Goal: Task Accomplishment & Management: Complete application form

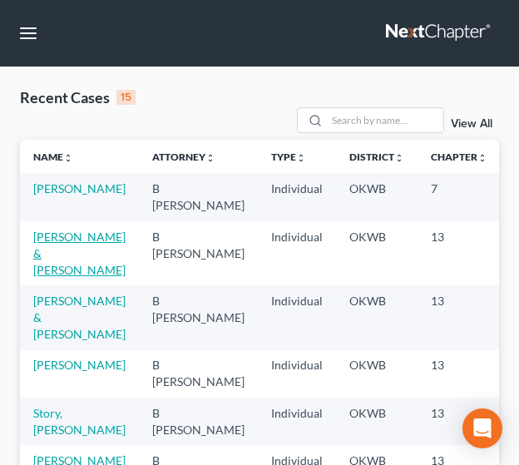
click at [47, 252] on link "[PERSON_NAME] & [PERSON_NAME]" at bounding box center [79, 252] width 92 height 47
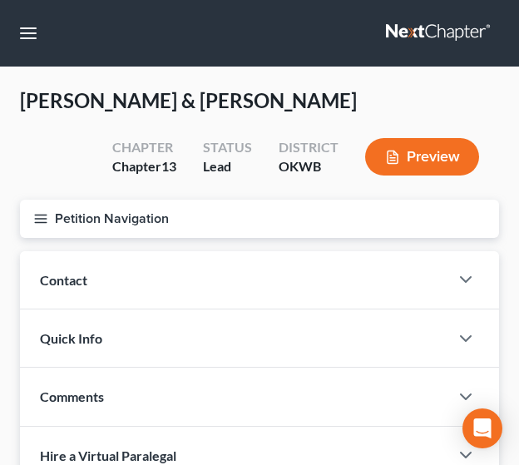
click at [43, 224] on icon "button" at bounding box center [40, 218] width 15 height 15
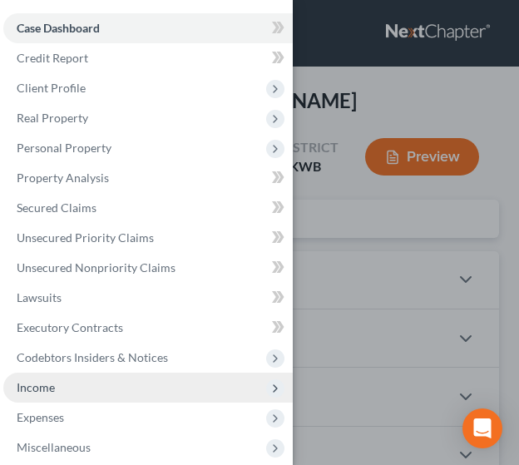
click at [121, 385] on span "Income" at bounding box center [147, 387] width 289 height 30
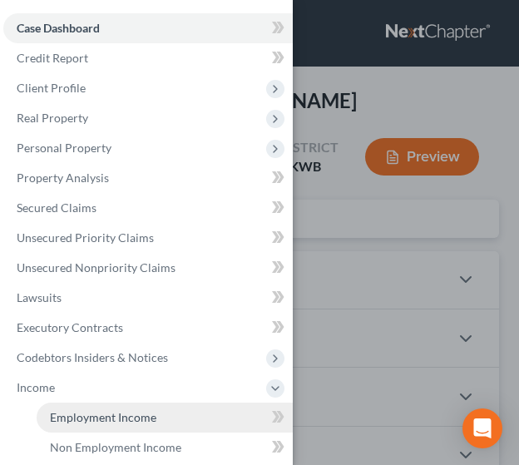
click at [115, 426] on link "Employment Income" at bounding box center [165, 417] width 256 height 30
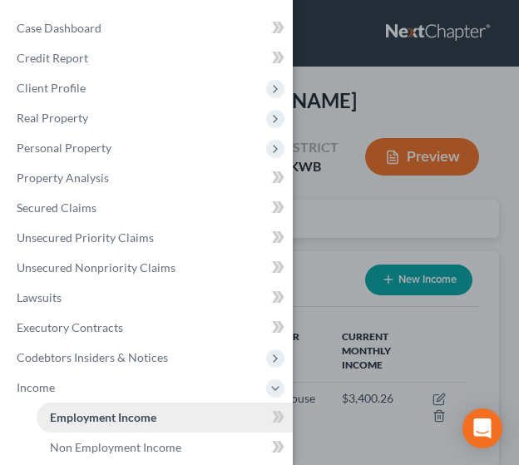
scroll to position [206, 446]
click at [382, 377] on div "Case Dashboard Payments Invoices Payments Payments Credit Report Client Profile" at bounding box center [259, 232] width 519 height 465
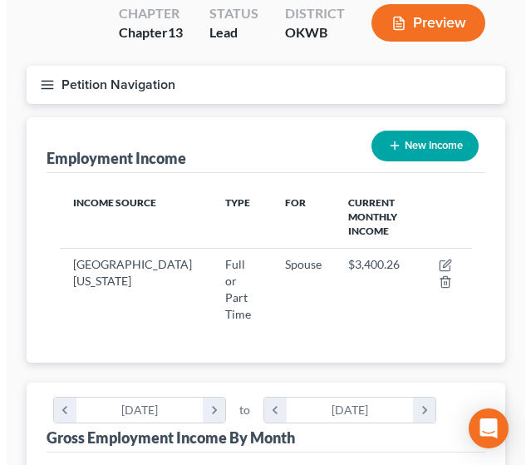
scroll to position [139, 0]
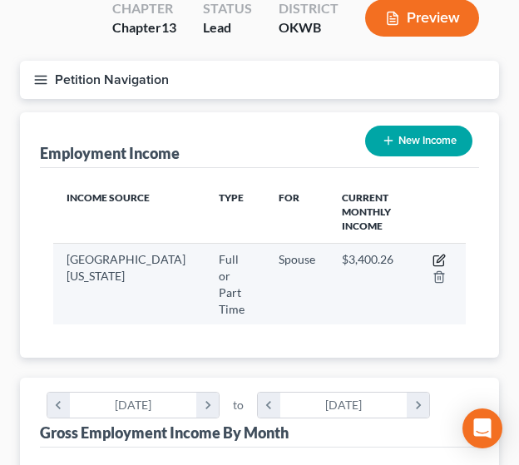
click at [442, 262] on icon "button" at bounding box center [438, 260] width 13 height 13
select select "0"
select select "37"
select select "2"
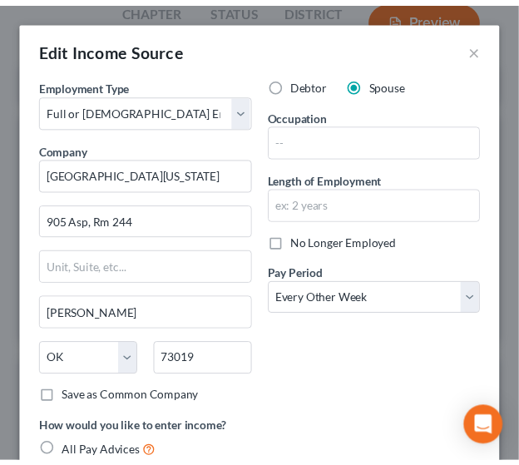
scroll to position [211, 458]
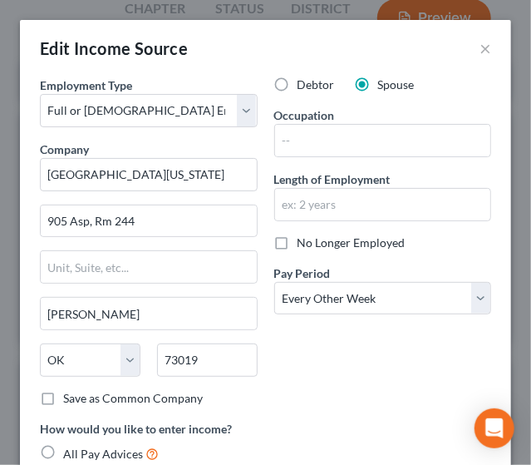
click at [479, 49] on div "Edit Income Source ×" at bounding box center [265, 48] width 491 height 57
click at [480, 50] on button "×" at bounding box center [486, 48] width 12 height 20
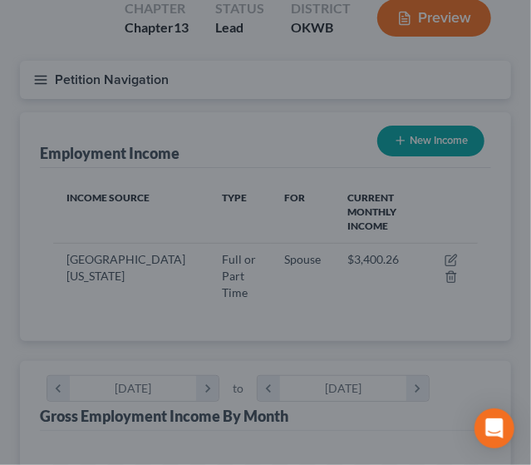
scroll to position [831133, 830894]
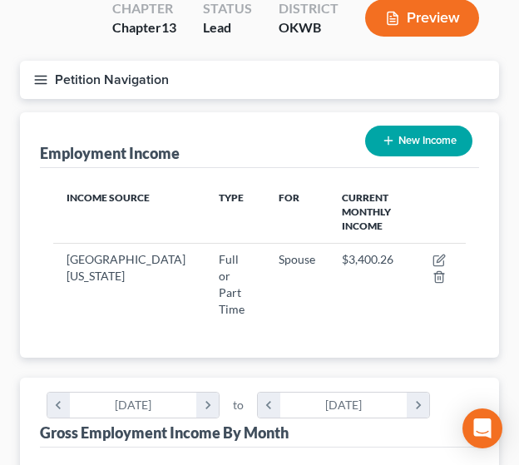
click at [411, 149] on button "New Income" at bounding box center [418, 141] width 107 height 31
select select "0"
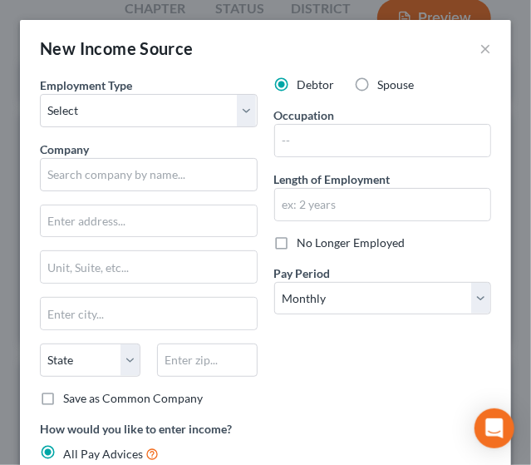
scroll to position [211, 458]
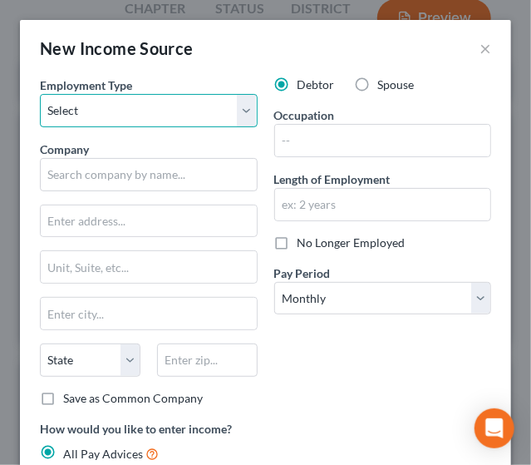
click at [121, 106] on select "Select Full or [DEMOGRAPHIC_DATA] Employment Self Employment" at bounding box center [149, 110] width 218 height 33
select select "0"
click at [40, 94] on select "Select Full or [DEMOGRAPHIC_DATA] Employment Self Employment" at bounding box center [149, 110] width 218 height 33
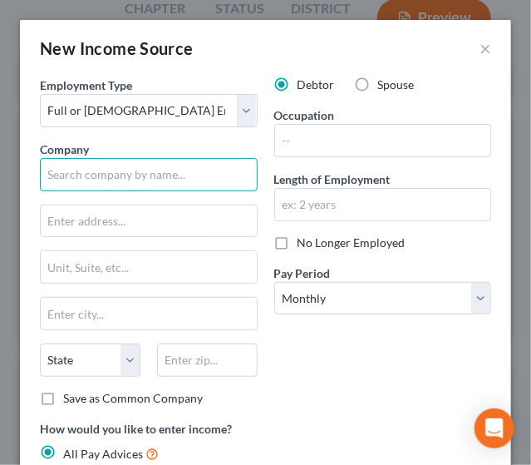
click at [105, 182] on input "text" at bounding box center [149, 174] width 218 height 33
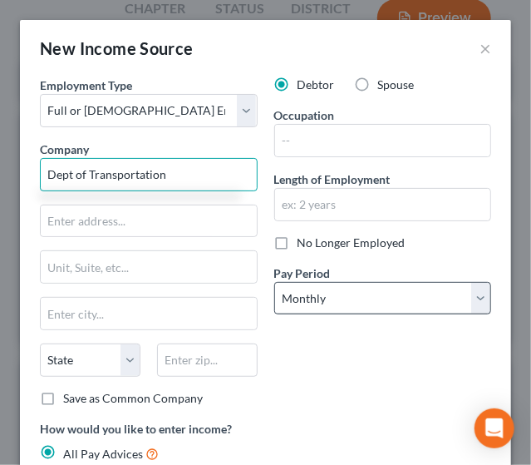
type input "Dept of Transportation"
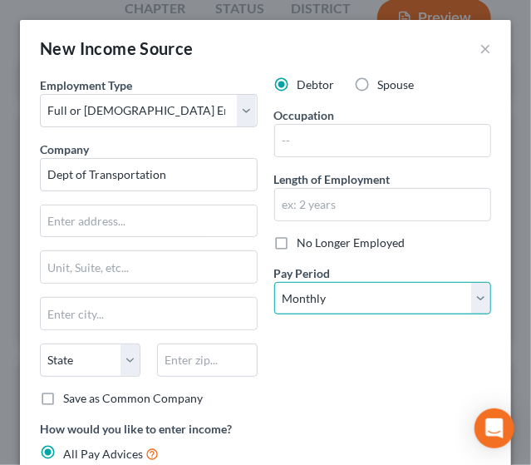
click at [313, 297] on select "Select Monthly Twice Monthly Every Other Week Weekly" at bounding box center [383, 298] width 218 height 33
select select "2"
click at [274, 282] on select "Select Monthly Twice Monthly Every Other Week Weekly" at bounding box center [383, 298] width 218 height 33
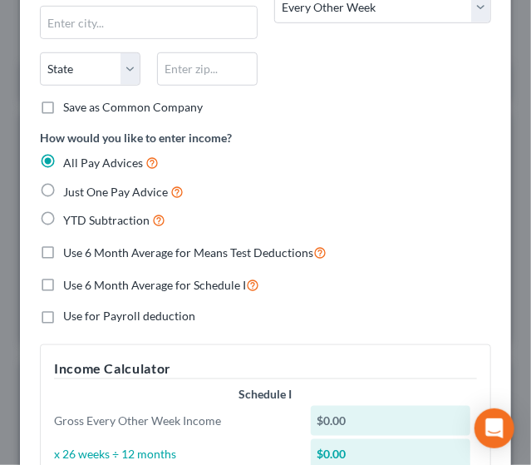
scroll to position [333, 0]
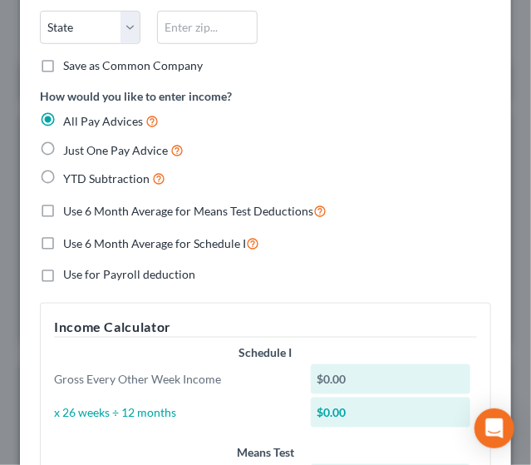
click at [63, 175] on label "YTD Subtraction" at bounding box center [114, 178] width 102 height 19
click at [70, 175] on input "YTD Subtraction" at bounding box center [75, 174] width 11 height 11
radio input "true"
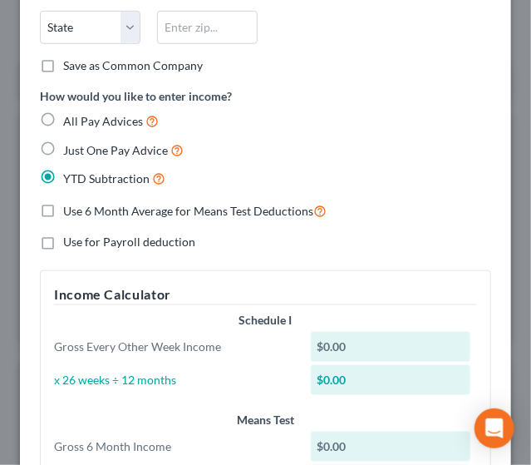
click at [63, 201] on label "Use 6 Month Average for Means Test Deductions" at bounding box center [195, 210] width 264 height 19
click at [70, 201] on input "Use 6 Month Average for Means Test Deductions" at bounding box center [75, 206] width 11 height 11
checkbox input "true"
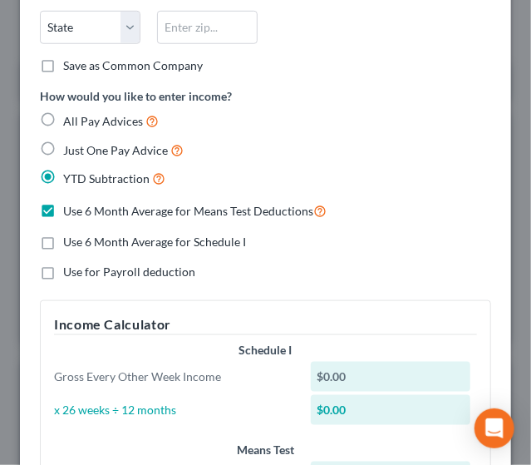
click at [63, 240] on label "Use 6 Month Average for Schedule I" at bounding box center [154, 242] width 183 height 17
click at [70, 240] on input "Use 6 Month Average for Schedule I" at bounding box center [75, 239] width 11 height 11
checkbox input "true"
click at [63, 269] on label "Use for Payroll deduction" at bounding box center [129, 272] width 132 height 17
click at [70, 269] on input "Use for Payroll deduction" at bounding box center [75, 269] width 11 height 11
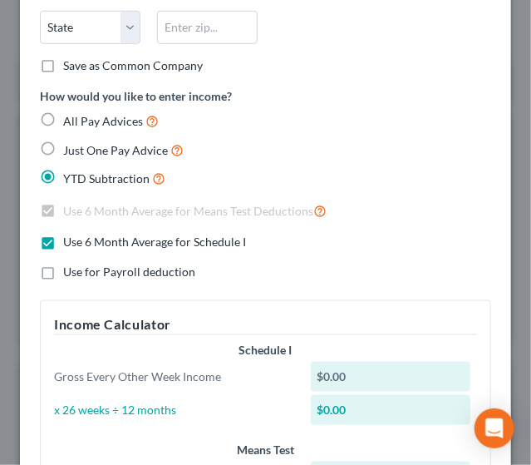
checkbox input "true"
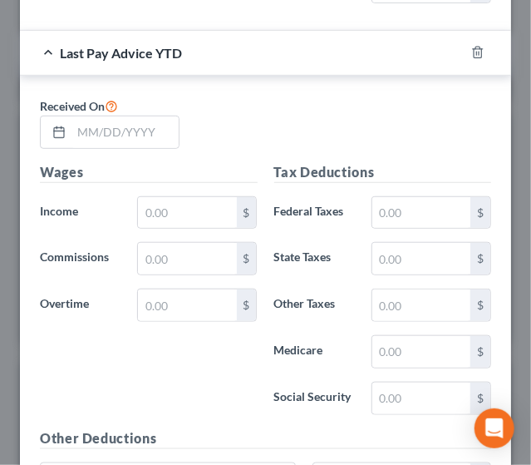
scroll to position [1742, 0]
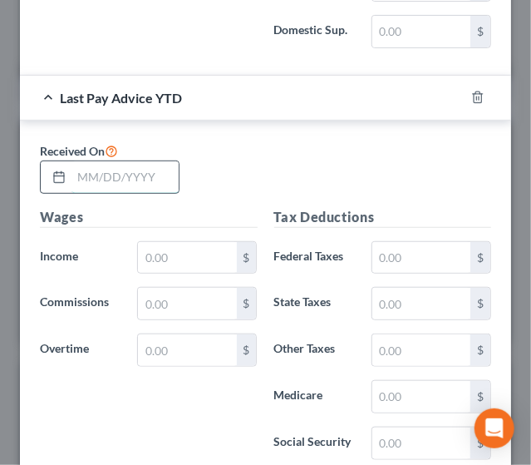
click at [111, 169] on input "text" at bounding box center [124, 177] width 107 height 32
type input "[DATE]"
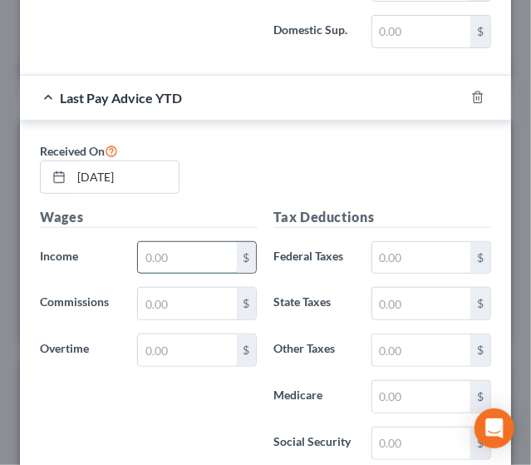
click at [174, 242] on input "text" at bounding box center [187, 258] width 98 height 32
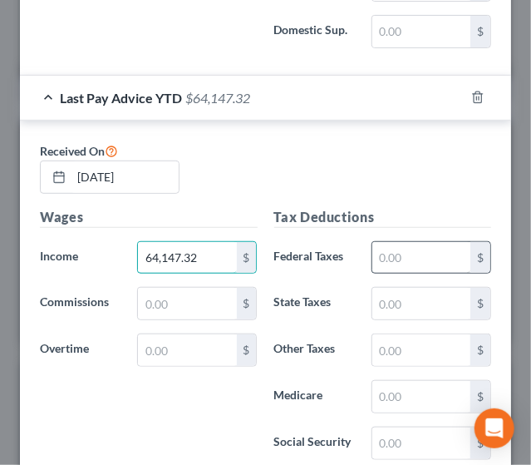
type input "64,147.32"
click at [405, 242] on input "text" at bounding box center [421, 258] width 98 height 32
type input "6,923.33"
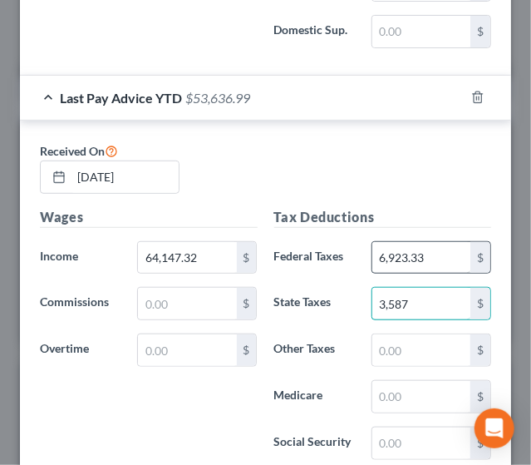
type input "3,587"
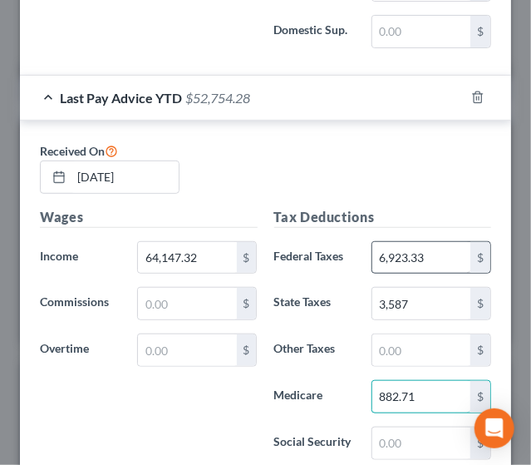
type input "882.71"
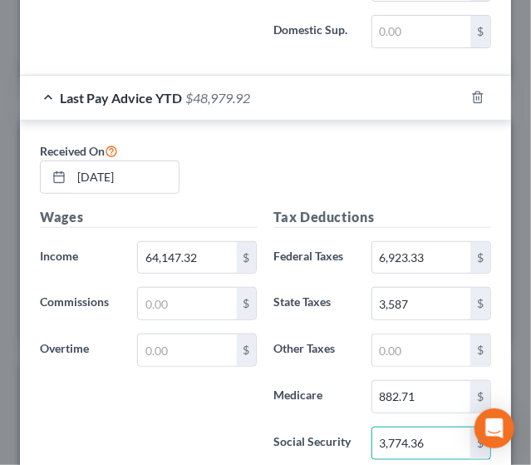
type input "3,774.36"
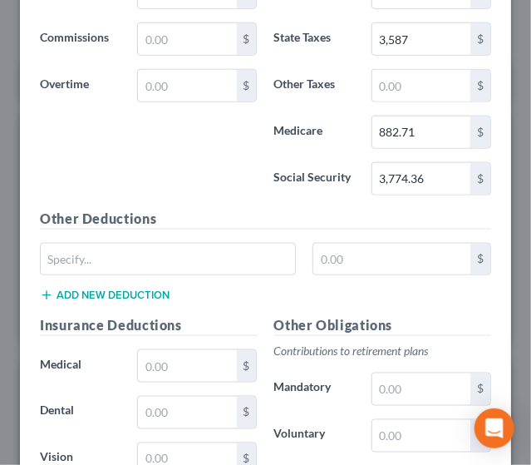
scroll to position [2021, 0]
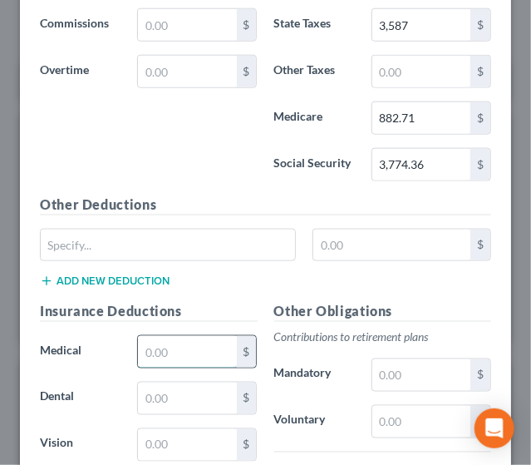
click at [201, 336] on input "text" at bounding box center [187, 352] width 98 height 32
type input "2,228.36"
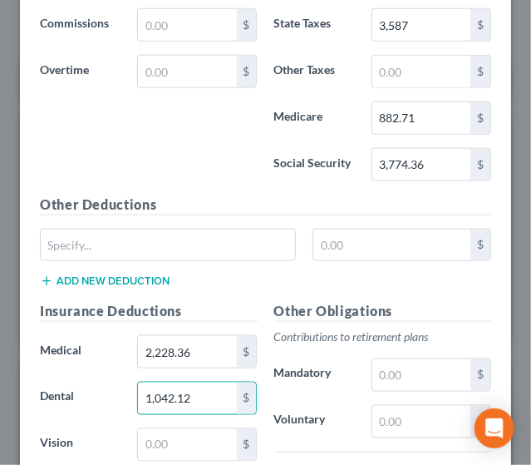
type input "1,042.12"
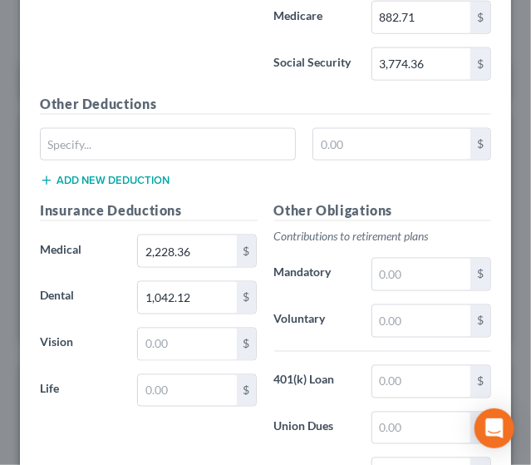
scroll to position [2125, 0]
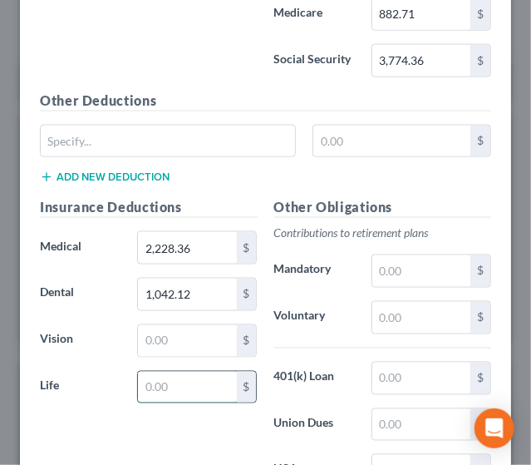
click at [200, 372] on input "text" at bounding box center [187, 388] width 98 height 32
type input "468.24"
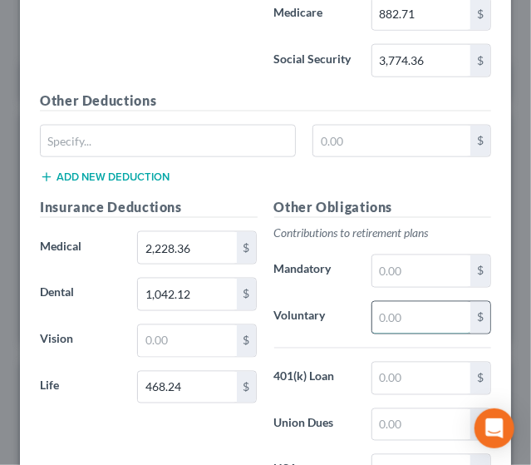
click at [387, 302] on input "text" at bounding box center [421, 318] width 98 height 32
type input "6,434.72"
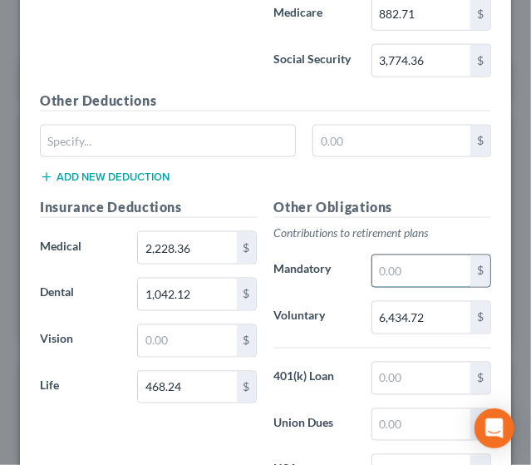
click at [396, 256] on input "text" at bounding box center [421, 271] width 98 height 32
type input "2,822.48"
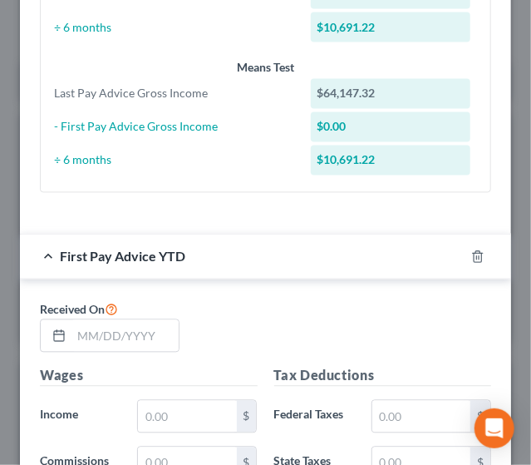
scroll to position [730, 0]
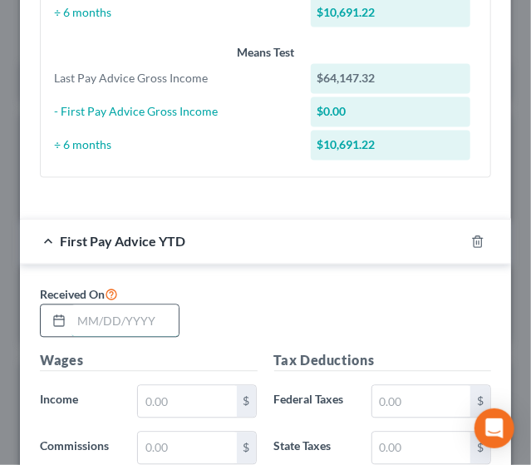
click at [111, 316] on input "text" at bounding box center [124, 321] width 107 height 32
type input "[DATE]"
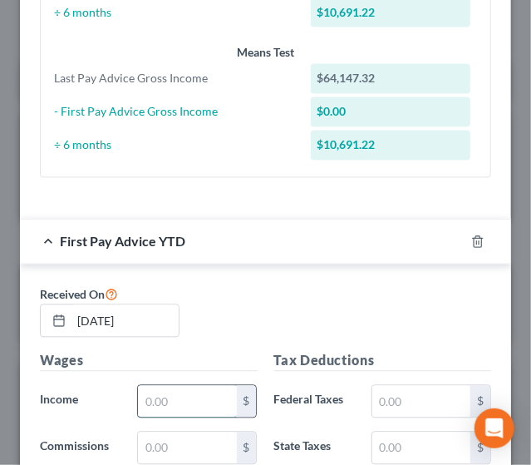
click at [176, 401] on input "text" at bounding box center [187, 402] width 98 height 32
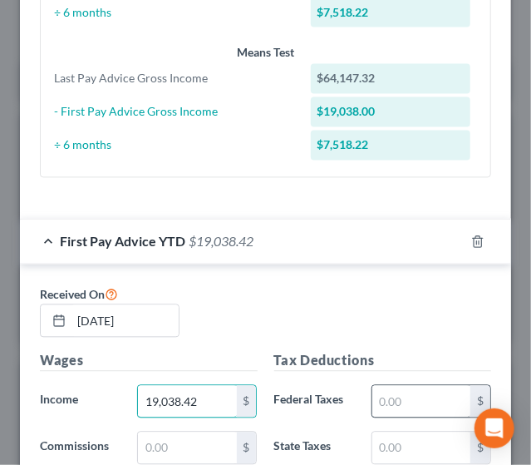
type input "19,038.42"
click at [396, 403] on input "text" at bounding box center [421, 402] width 98 height 32
type input "2,391.85"
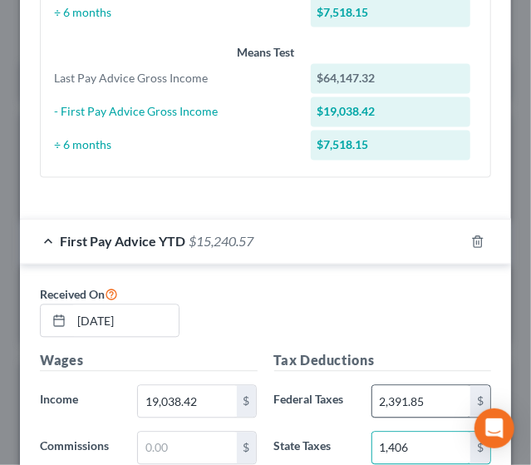
type input "1,406"
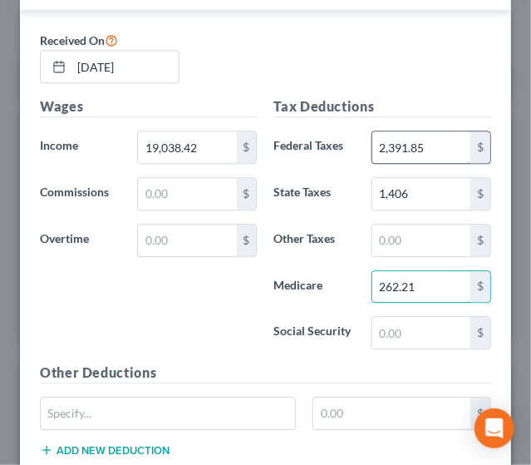
type input "262.21"
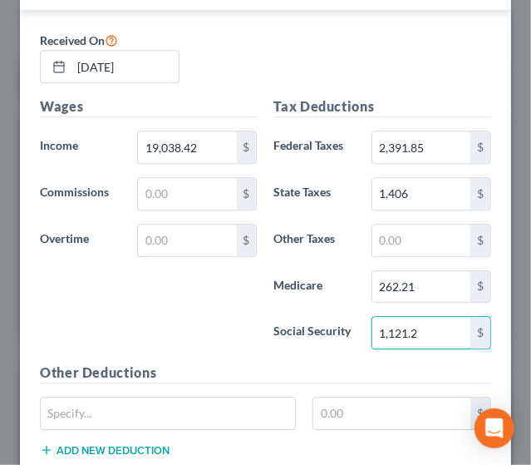
type input "1,121.2"
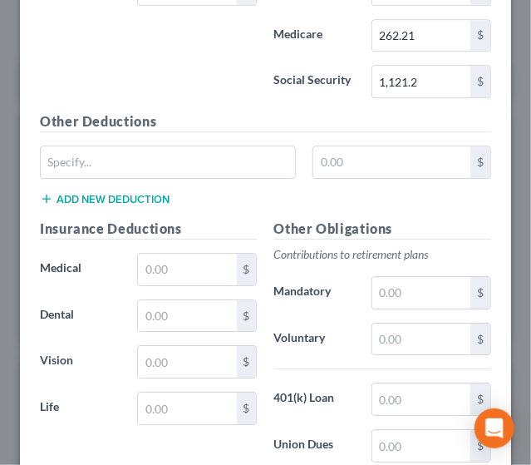
scroll to position [1242, 0]
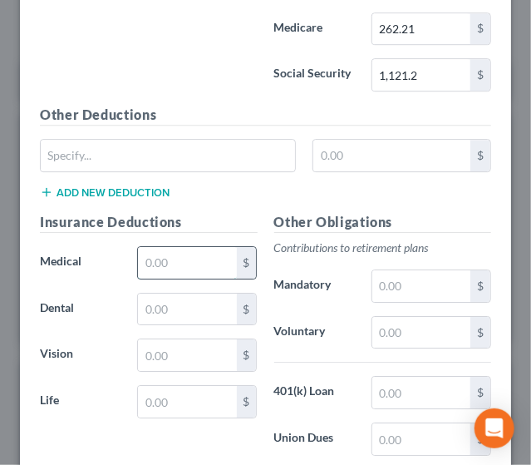
click at [161, 254] on input "text" at bounding box center [187, 263] width 98 height 32
type input "644.12"
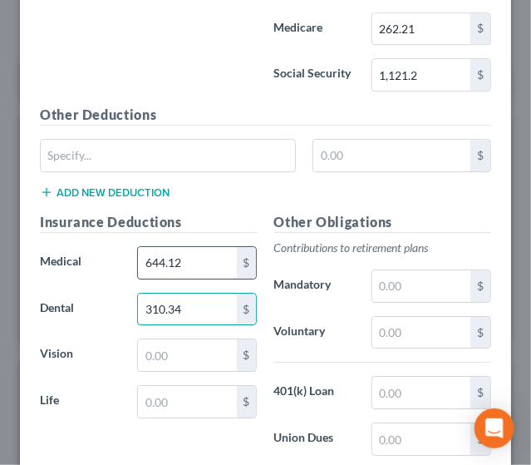
type input "310.34"
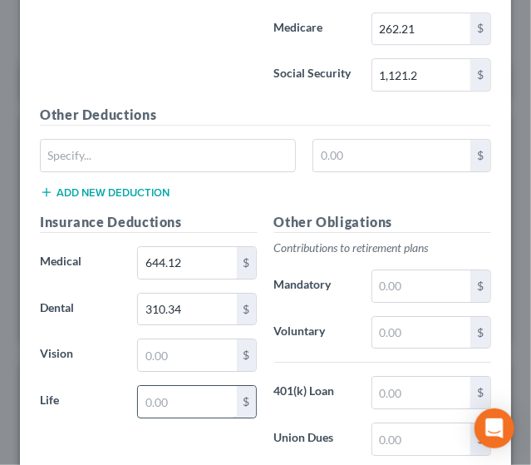
click at [156, 391] on input "text" at bounding box center [187, 402] width 98 height 32
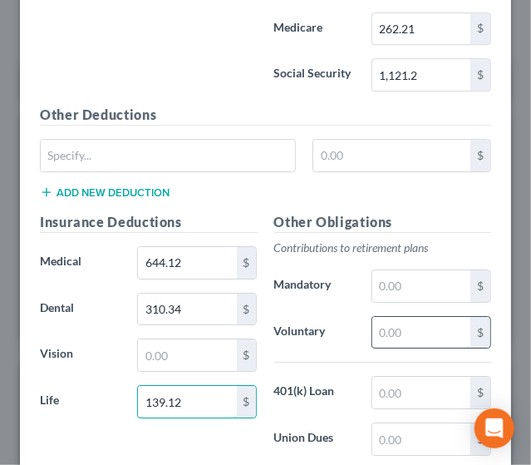
type input "139.12"
click at [389, 323] on input "text" at bounding box center [421, 333] width 98 height 32
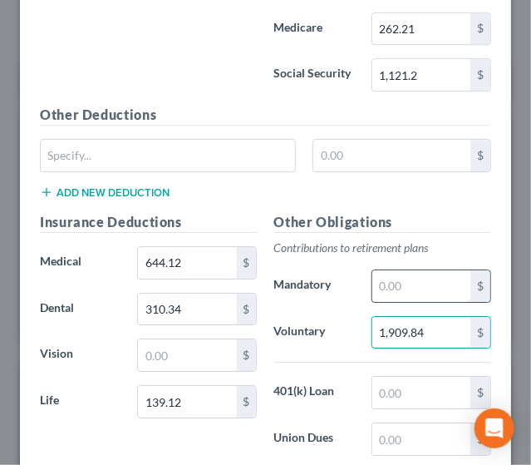
type input "1,909.84"
click at [386, 274] on input "text" at bounding box center [421, 286] width 98 height 32
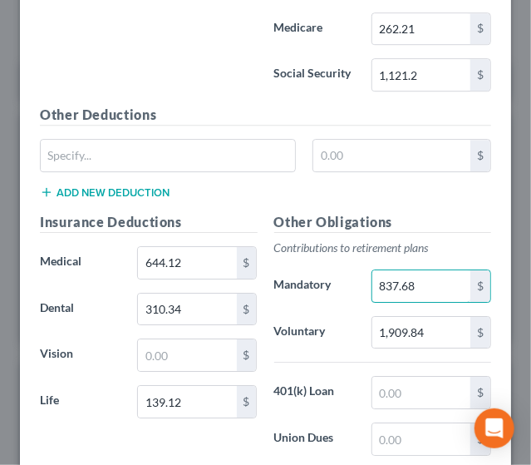
type input "837.68"
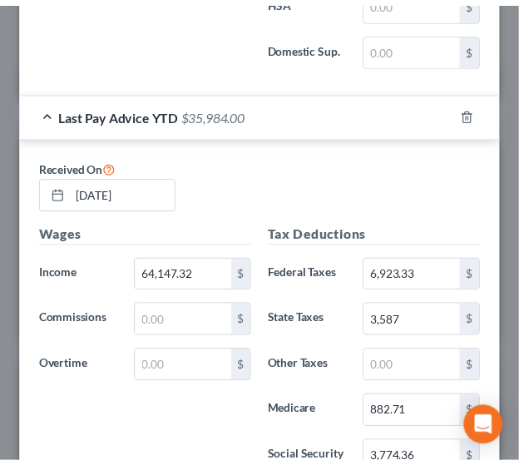
scroll to position [2290, 0]
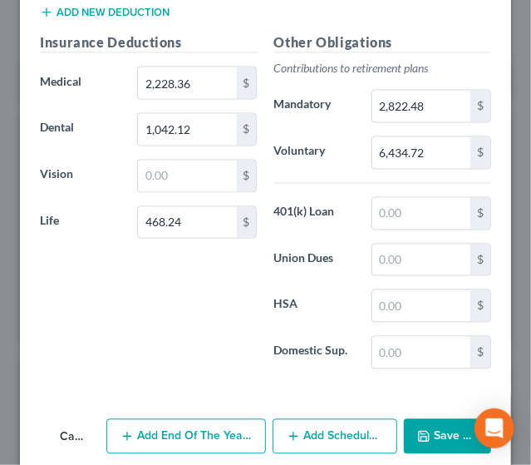
click at [440, 419] on button "Save & Close" at bounding box center [447, 436] width 87 height 35
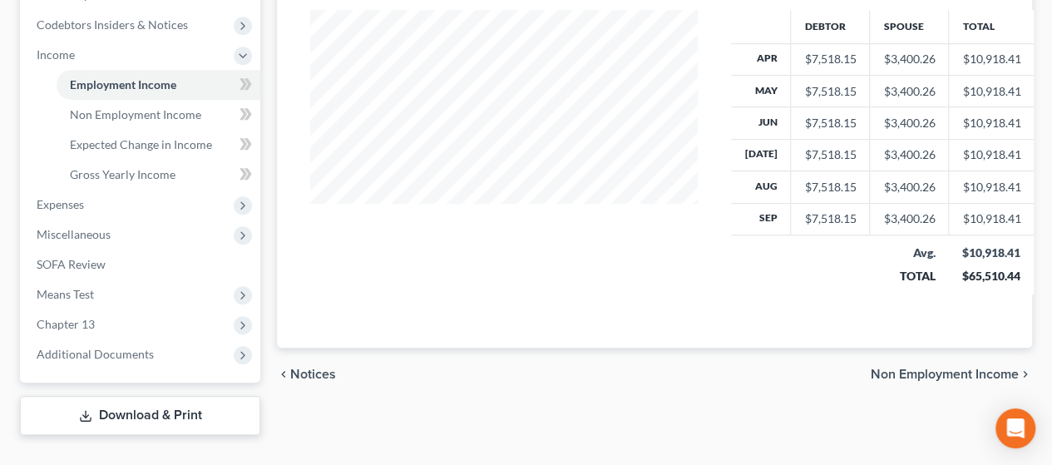
scroll to position [523, 0]
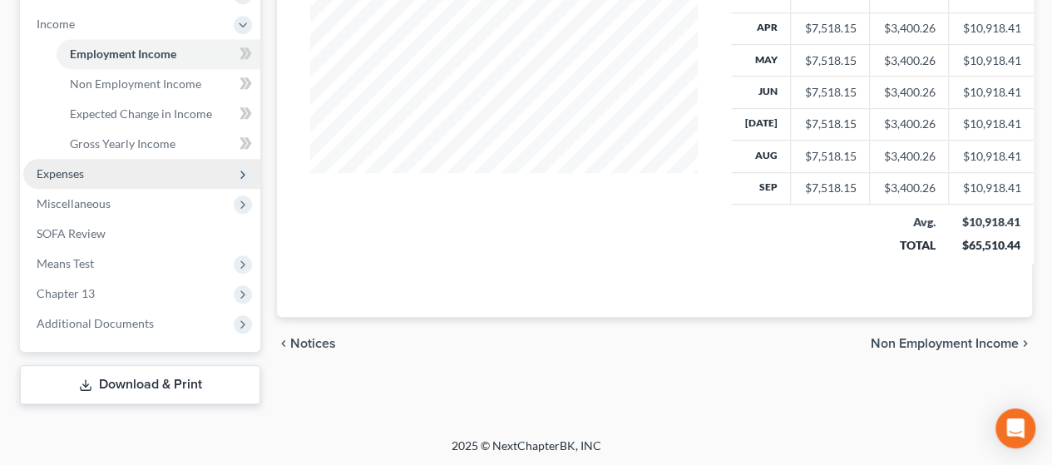
click at [142, 179] on span "Expenses" at bounding box center [141, 174] width 237 height 30
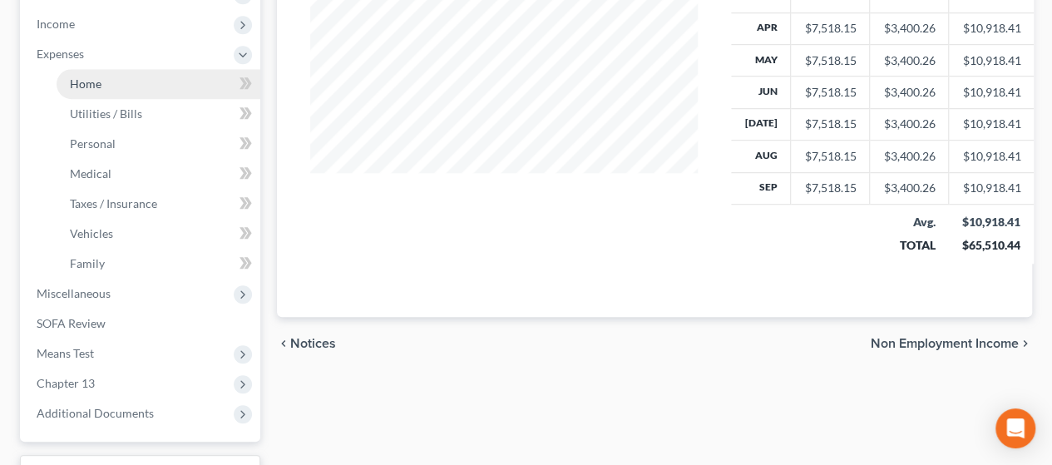
click at [119, 90] on link "Home" at bounding box center [159, 84] width 204 height 30
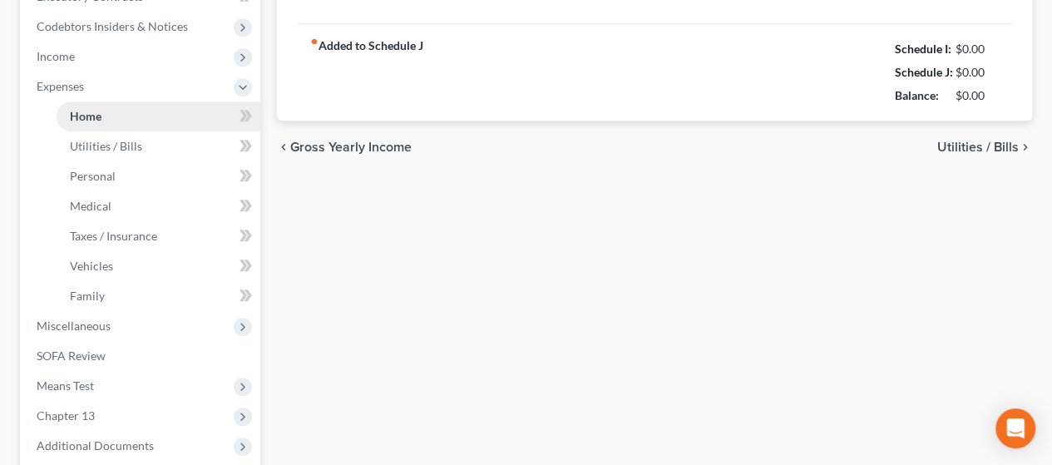
type input "0.00"
radio input "true"
type input "0.00"
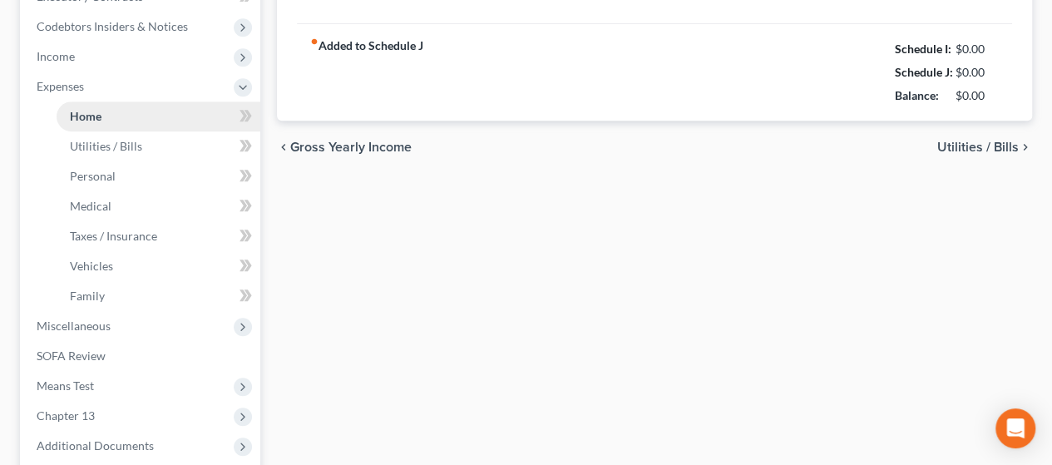
type input "0.00"
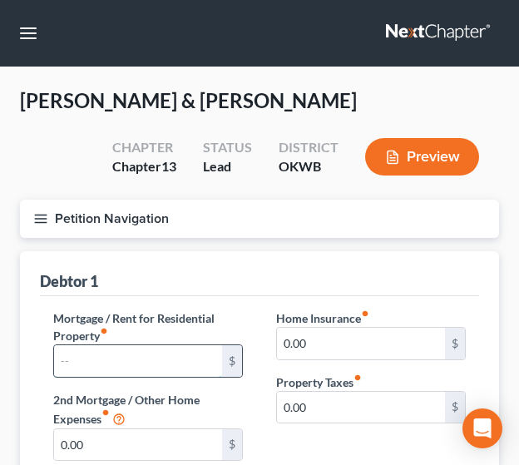
click at [88, 364] on input "text" at bounding box center [138, 361] width 168 height 32
type input "1,850"
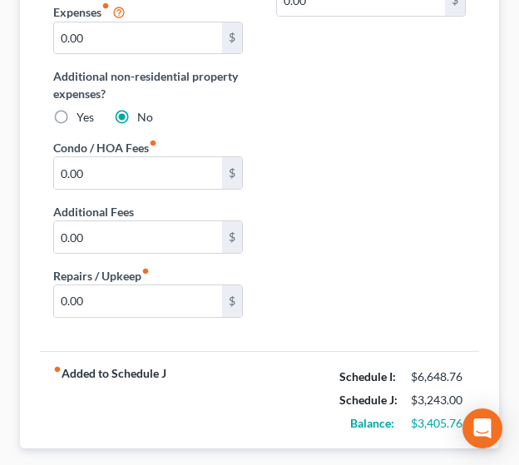
scroll to position [502, 0]
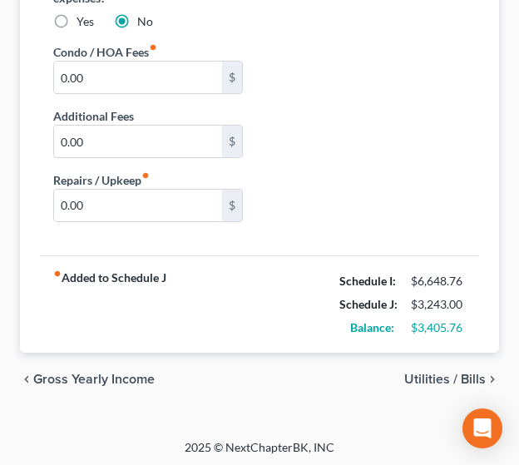
click at [458, 378] on span "Utilities / Bills" at bounding box center [444, 378] width 81 height 13
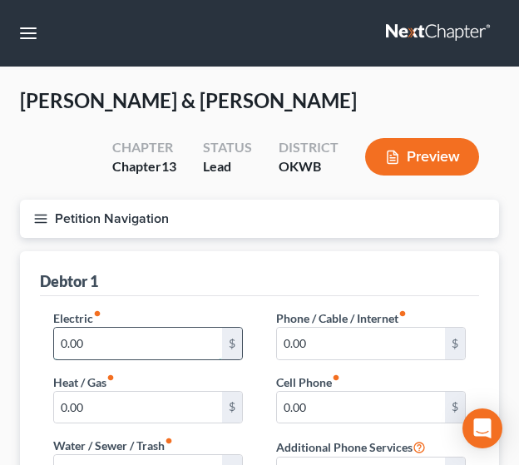
click at [173, 345] on input "0.00" at bounding box center [138, 344] width 168 height 32
type input "260"
click at [110, 451] on label "Water / Sewer / Trash fiber_manual_record" at bounding box center [113, 444] width 120 height 17
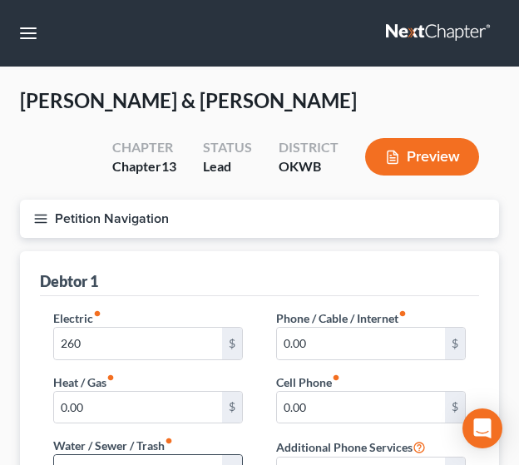
click at [111, 463] on input "0.00" at bounding box center [138, 471] width 168 height 32
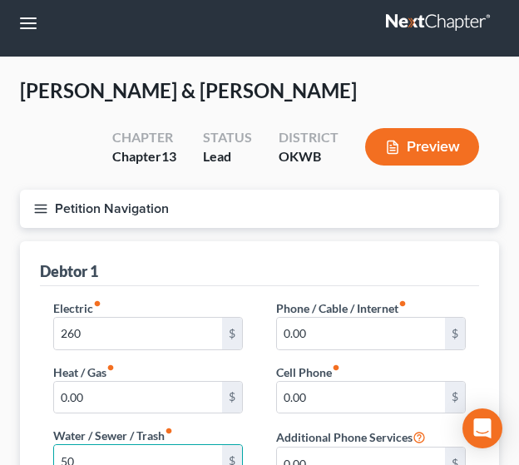
type input "50"
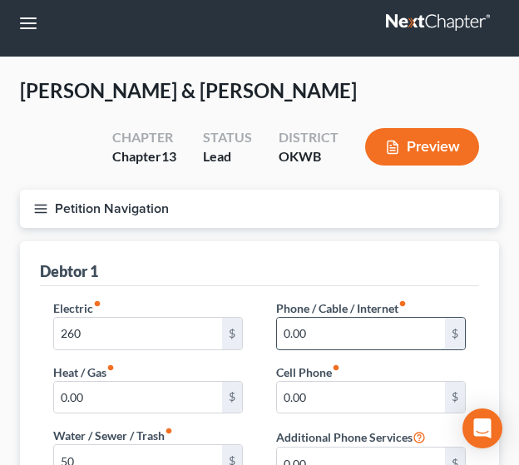
click at [344, 332] on input "0.00" at bounding box center [361, 334] width 168 height 32
type input "70"
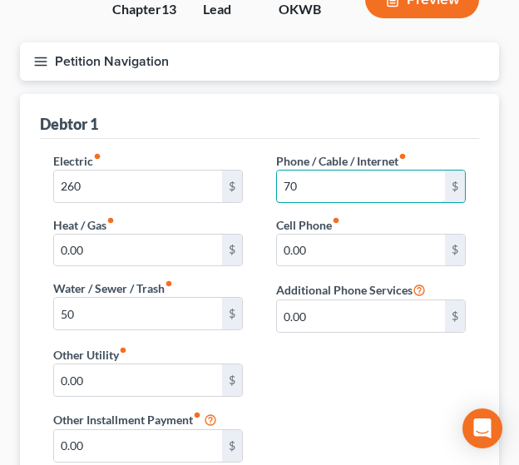
scroll to position [167, 0]
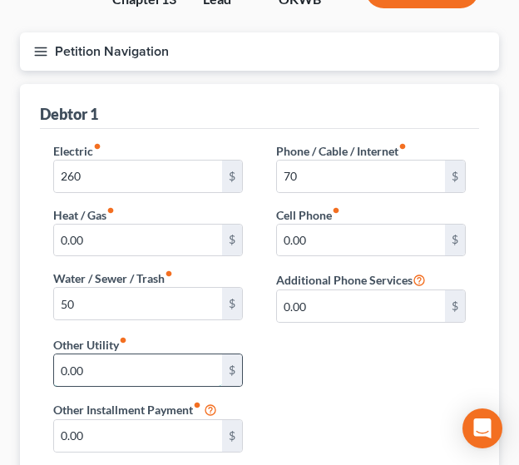
click at [98, 368] on input "0.00" at bounding box center [138, 370] width 168 height 32
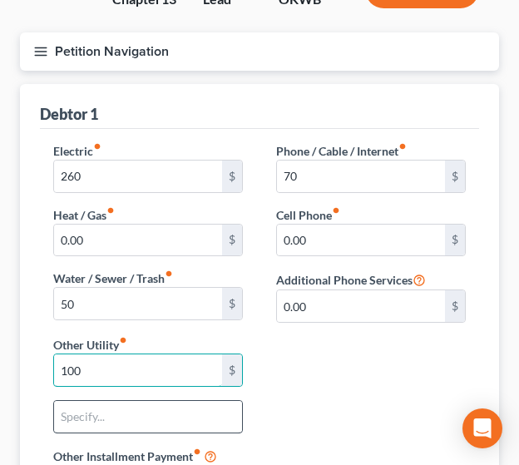
type input "100"
click at [86, 416] on input "text" at bounding box center [148, 417] width 188 height 32
type input "Streaming Services"
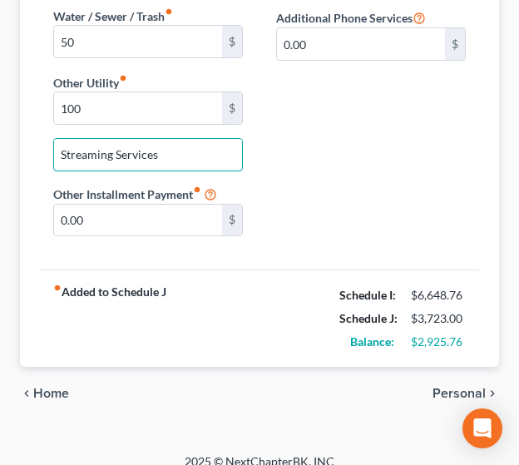
scroll to position [442, 0]
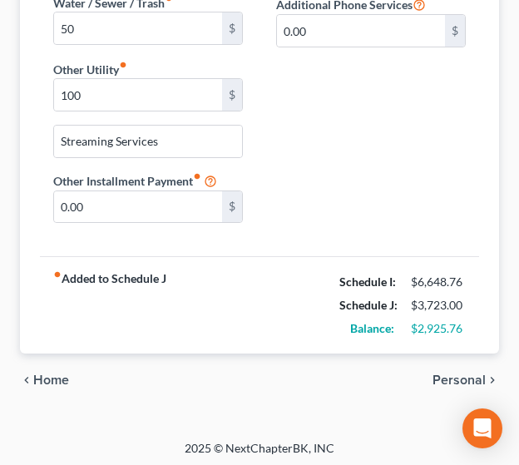
click at [446, 373] on span "Personal" at bounding box center [458, 379] width 53 height 13
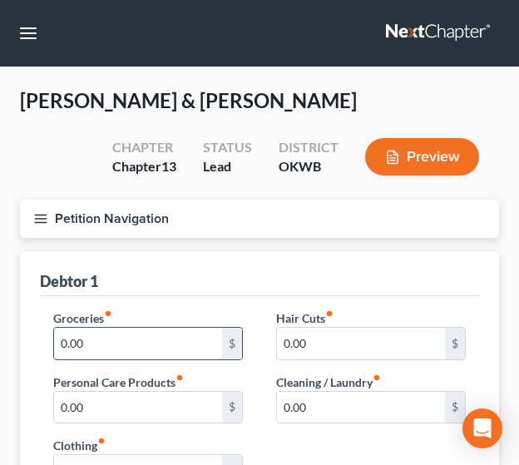
click at [130, 332] on input "0.00" at bounding box center [138, 344] width 168 height 32
type input "650"
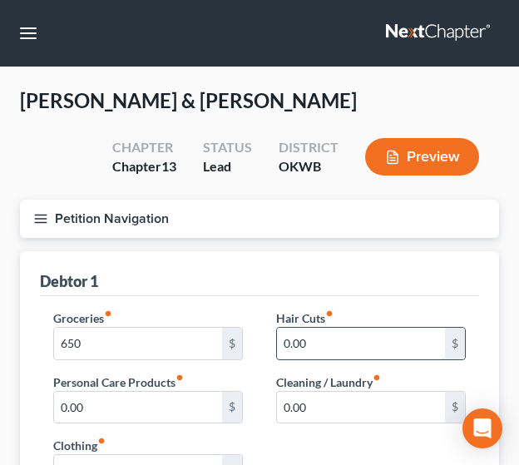
click at [319, 338] on input "0.00" at bounding box center [361, 344] width 168 height 32
type input "20"
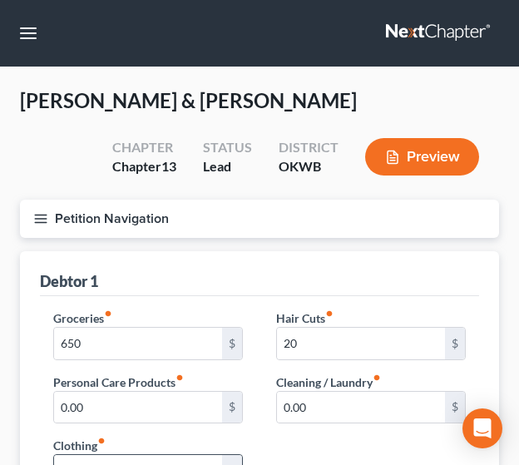
click at [140, 460] on input "0.00" at bounding box center [138, 471] width 168 height 32
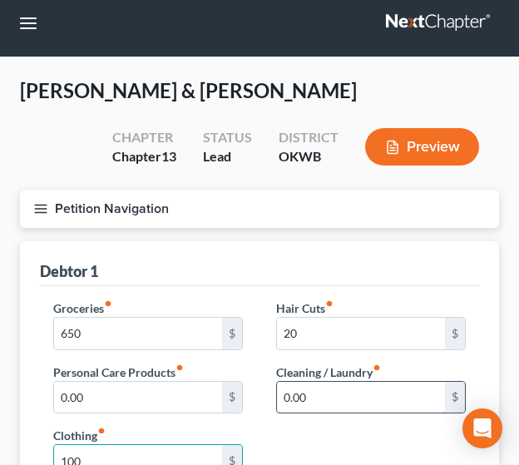
type input "100"
click at [320, 382] on input "0.00" at bounding box center [361, 398] width 168 height 32
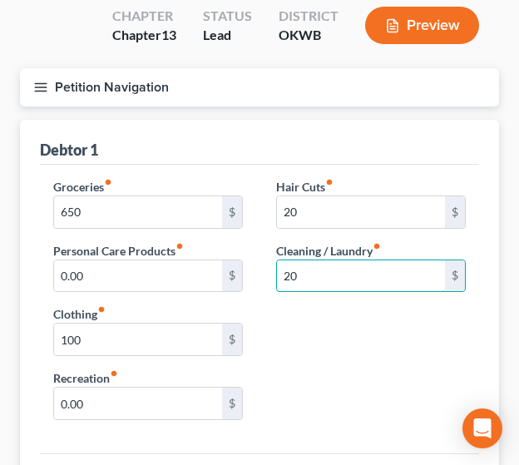
scroll to position [133, 0]
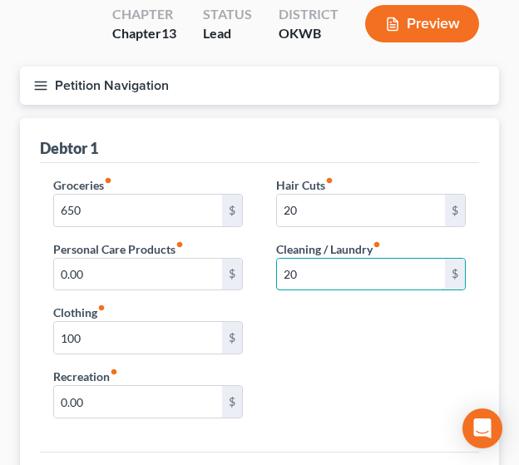
type input "20"
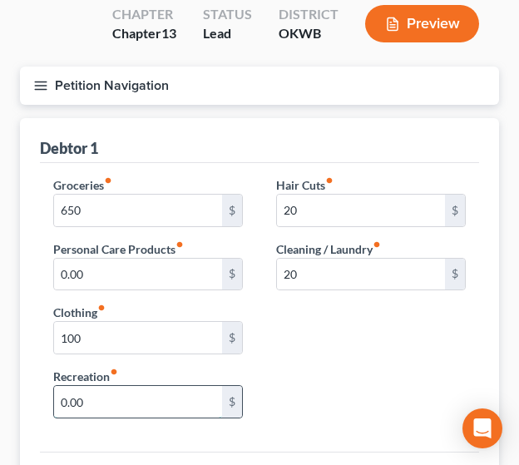
click at [109, 398] on input "0.00" at bounding box center [138, 402] width 168 height 32
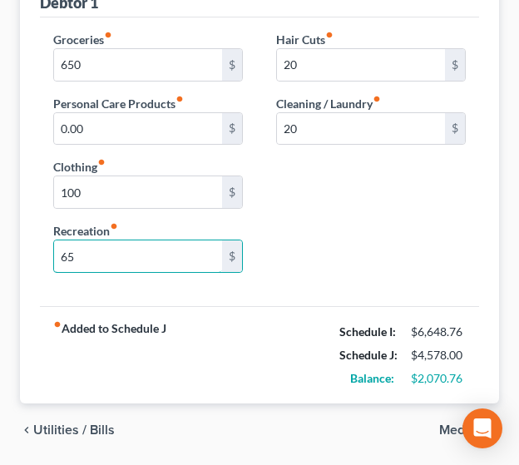
scroll to position [307, 0]
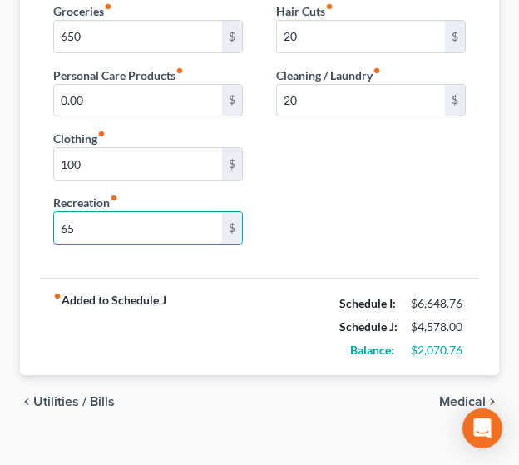
type input "65"
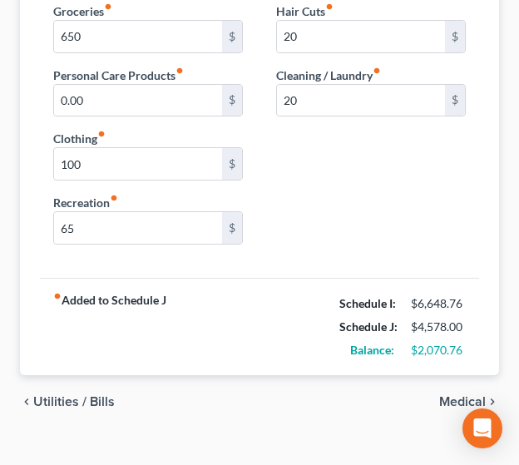
click at [459, 405] on span "Medical" at bounding box center [462, 401] width 47 height 13
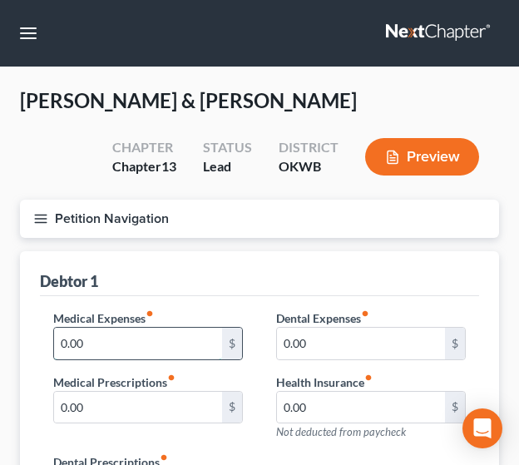
click at [153, 356] on input "0.00" at bounding box center [138, 344] width 168 height 32
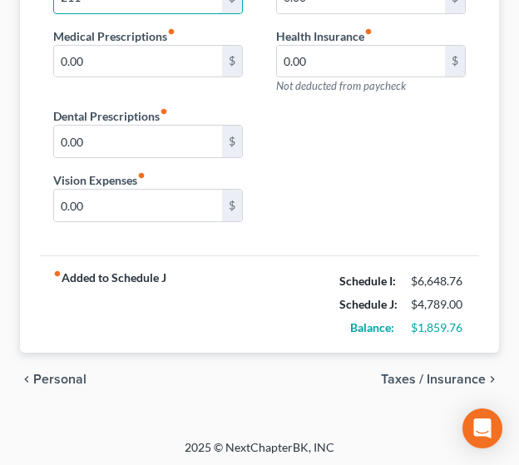
type input "211"
click at [406, 377] on span "Taxes / Insurance" at bounding box center [433, 378] width 105 height 13
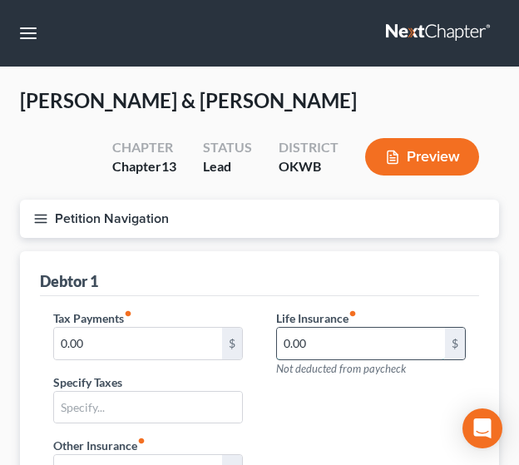
click at [303, 338] on input "0.00" at bounding box center [361, 344] width 168 height 32
type input "7"
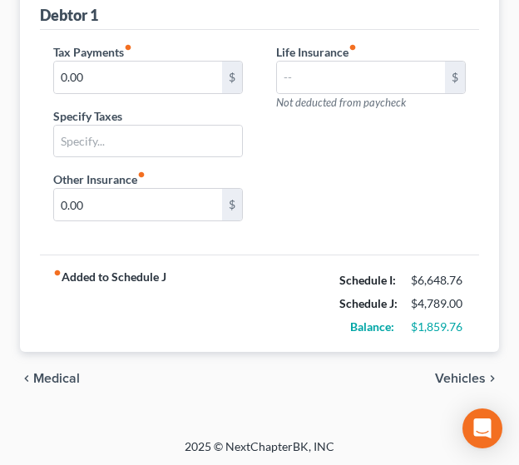
click at [446, 374] on span "Vehicles" at bounding box center [460, 378] width 51 height 13
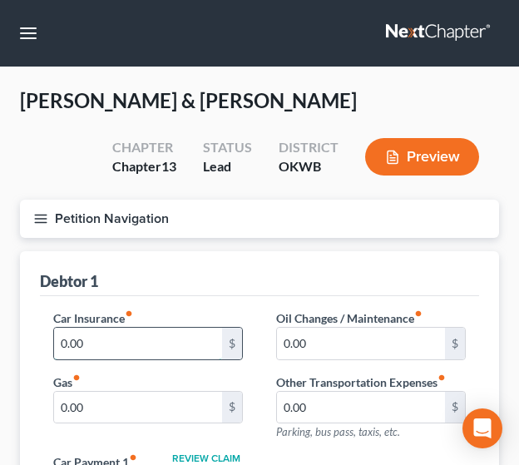
click at [106, 350] on input "0.00" at bounding box center [138, 344] width 168 height 32
type input "136"
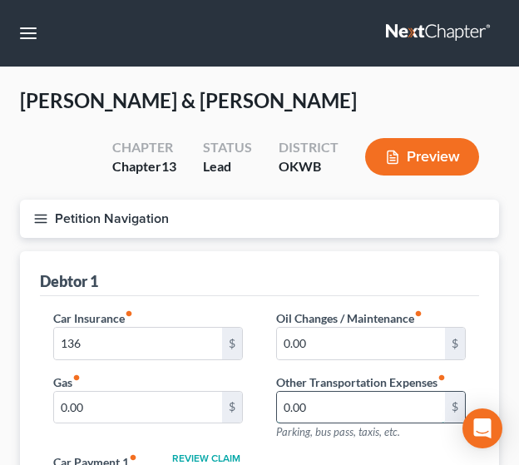
click at [323, 403] on input "0.00" at bounding box center [361, 408] width 168 height 32
type input "25"
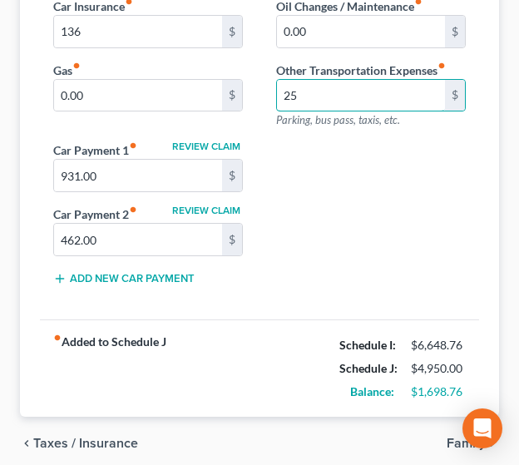
scroll to position [376, 0]
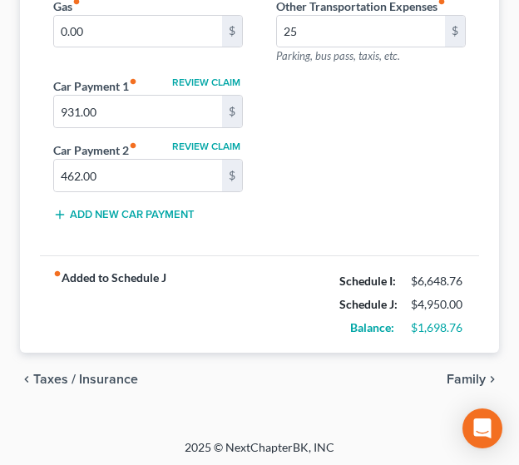
click at [100, 378] on span "Taxes / Insurance" at bounding box center [85, 378] width 105 height 13
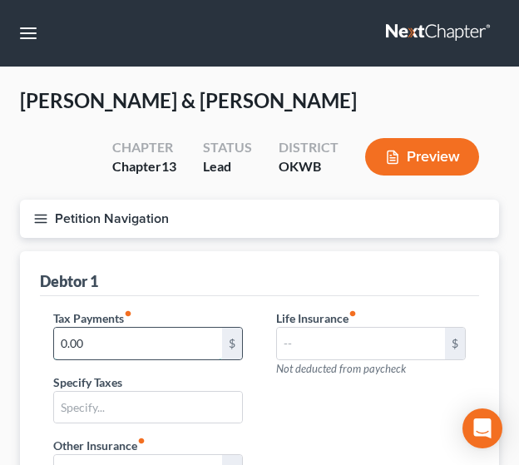
click at [79, 341] on input "0.00" at bounding box center [138, 344] width 168 height 32
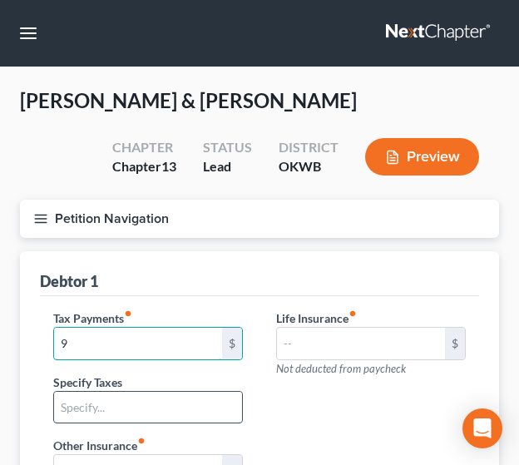
type input "9"
click at [91, 402] on input "text" at bounding box center [148, 408] width 188 height 32
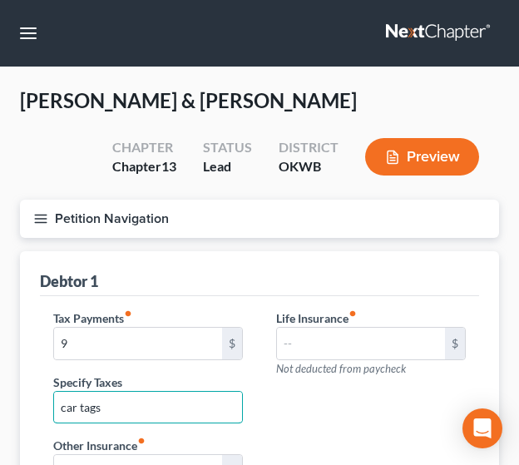
type input "car tags"
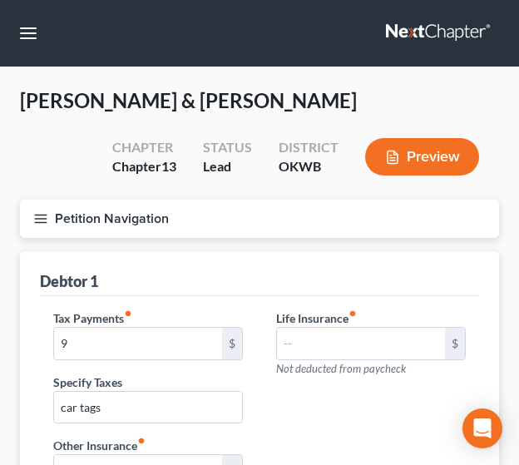
click at [297, 433] on div "Life Insurance fiber_manual_record $ Not deducted from paycheck" at bounding box center [370, 373] width 223 height 128
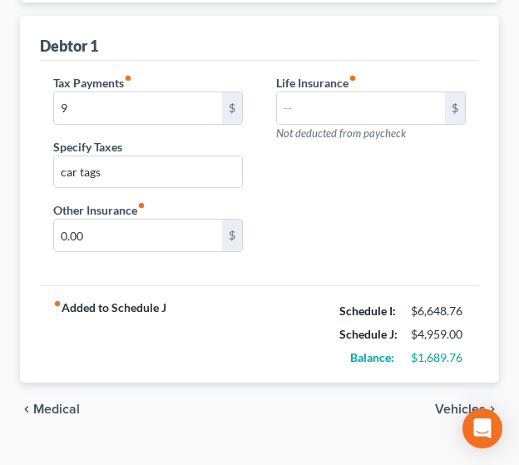
scroll to position [266, 0]
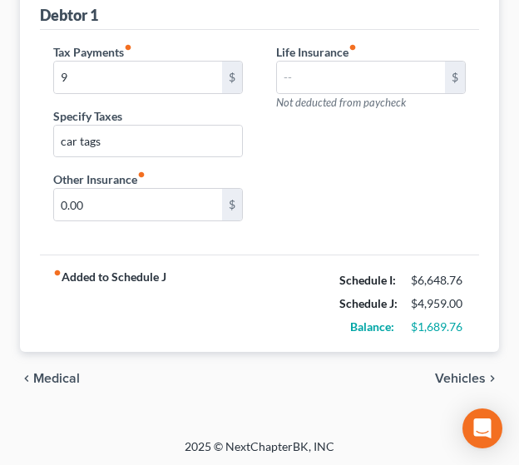
click at [466, 378] on span "Vehicles" at bounding box center [460, 378] width 51 height 13
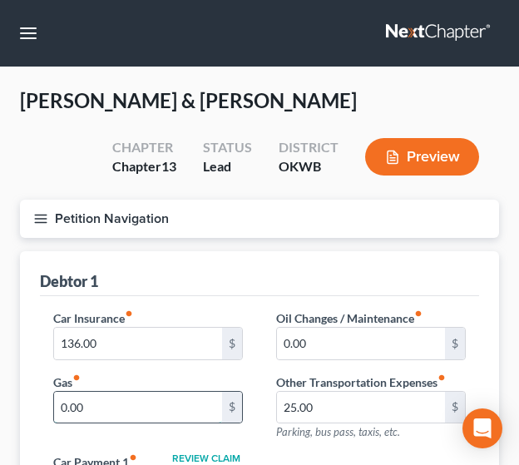
click at [115, 413] on input "0.00" at bounding box center [138, 408] width 168 height 32
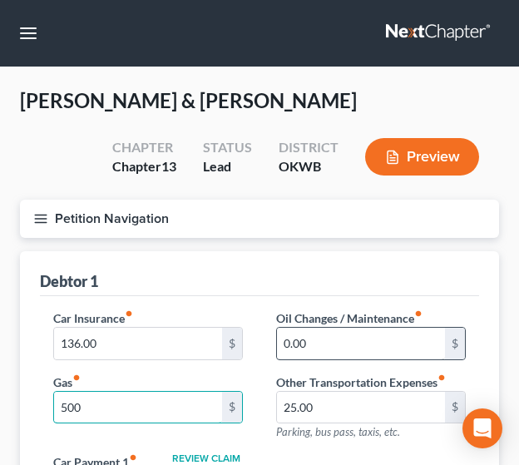
type input "500"
click at [318, 343] on input "0.00" at bounding box center [361, 344] width 168 height 32
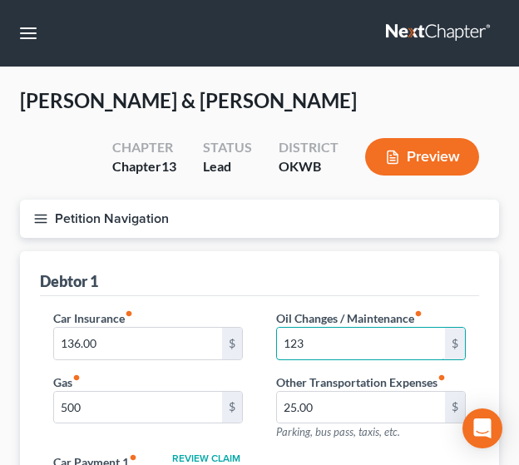
scroll to position [376, 0]
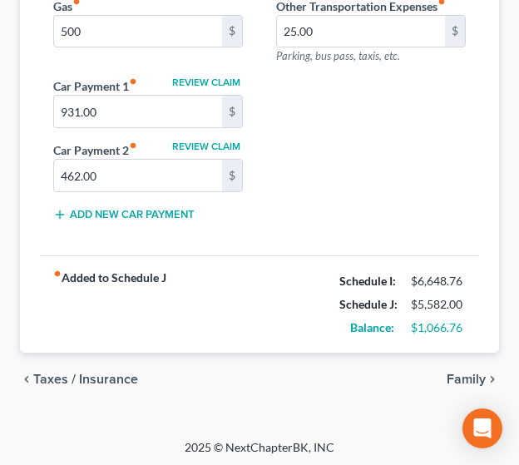
type input "123"
click at [460, 374] on span "Family" at bounding box center [465, 378] width 39 height 13
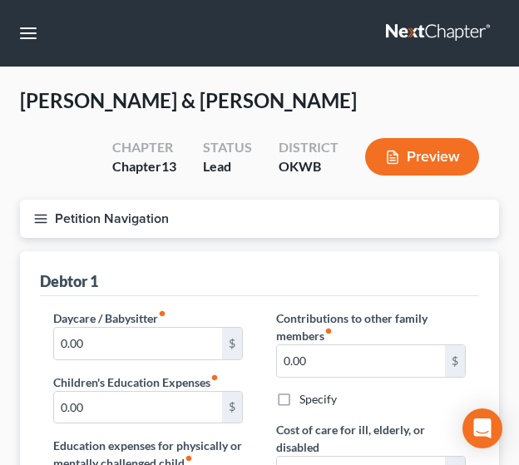
scroll to position [407, 0]
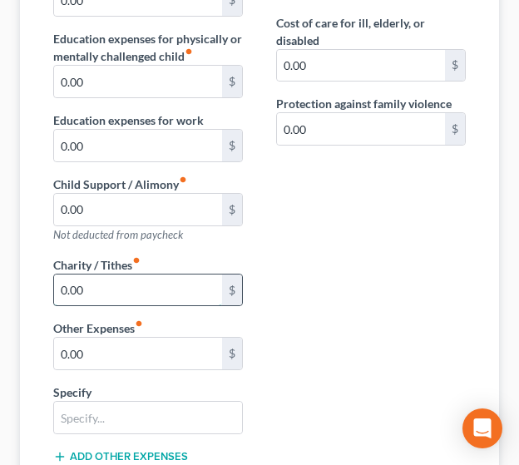
click at [121, 290] on input "0.00" at bounding box center [138, 290] width 168 height 32
type input "40"
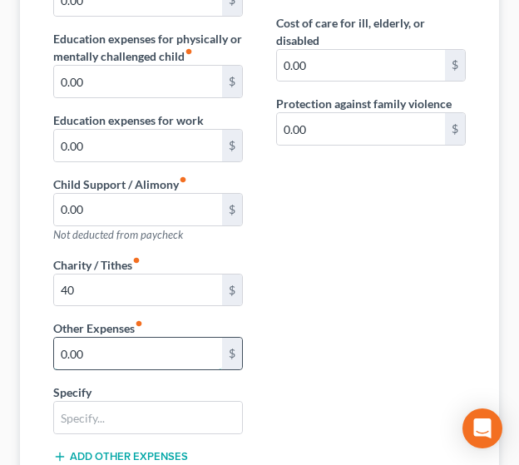
click at [111, 348] on input "0.00" at bounding box center [138, 354] width 168 height 32
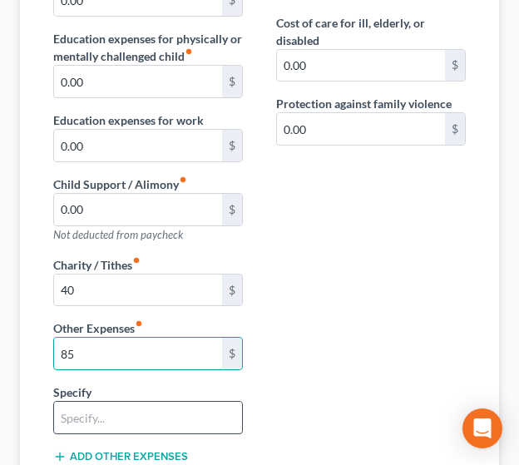
type input "85"
click at [96, 417] on input "text" at bounding box center [148, 418] width 188 height 32
type input "Pet Expenses"
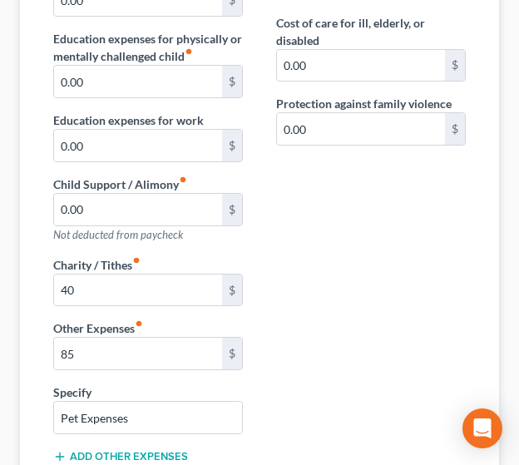
click at [173, 454] on button "Add Other Expenses" at bounding box center [120, 456] width 135 height 13
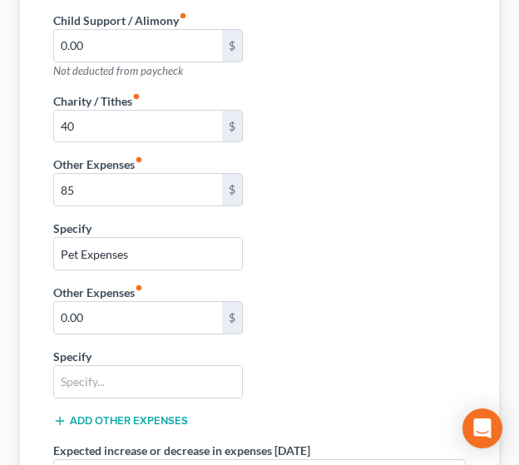
scroll to position [602, 0]
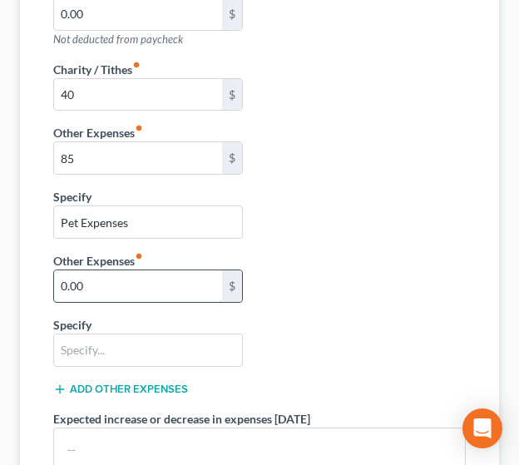
click at [114, 283] on input "0.00" at bounding box center [138, 286] width 168 height 32
type input "30"
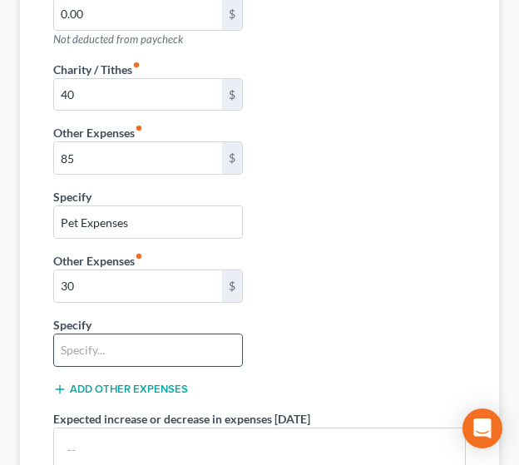
click at [65, 355] on input "text" at bounding box center [148, 350] width 188 height 32
type input "alcohol/tobacco"
click at [455, 336] on div "Daycare / Babysitter fiber_manual_record 0.00 $ Children's Education Expenses f…" at bounding box center [260, 140] width 446 height 866
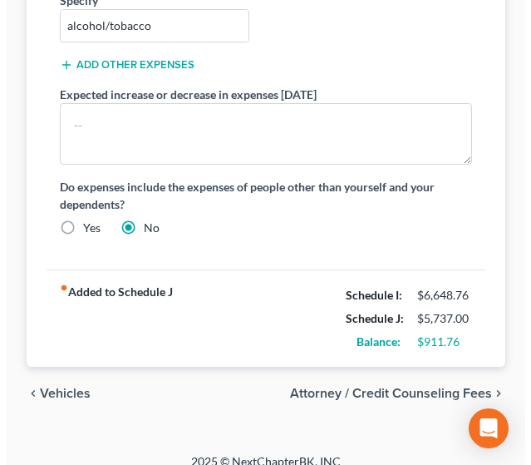
scroll to position [936, 0]
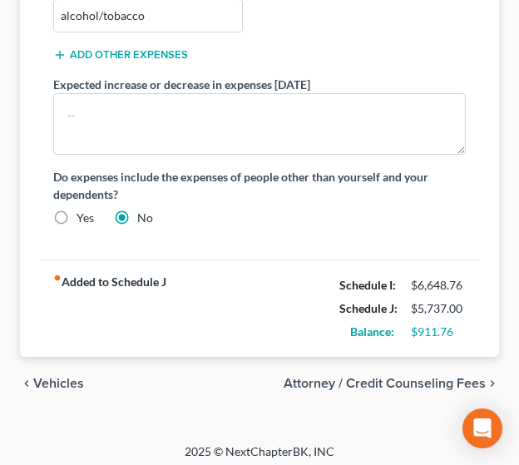
click at [434, 378] on span "Attorney / Credit Counseling Fees" at bounding box center [384, 383] width 202 height 13
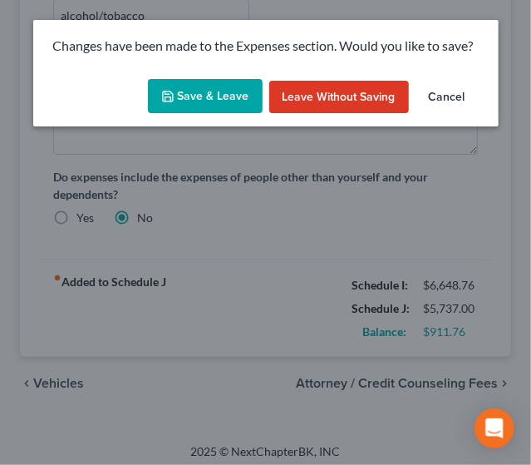
click at [183, 91] on button "Save & Leave" at bounding box center [205, 96] width 115 height 35
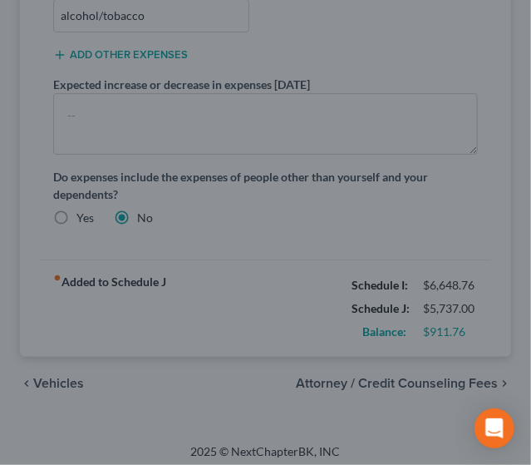
type input "40.00"
type input "85.00"
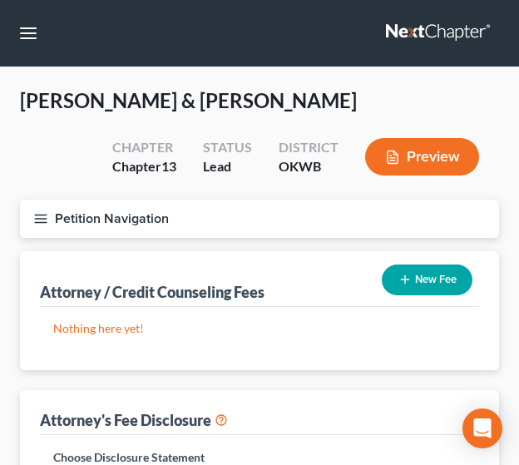
click at [405, 281] on icon "button" at bounding box center [404, 279] width 13 height 13
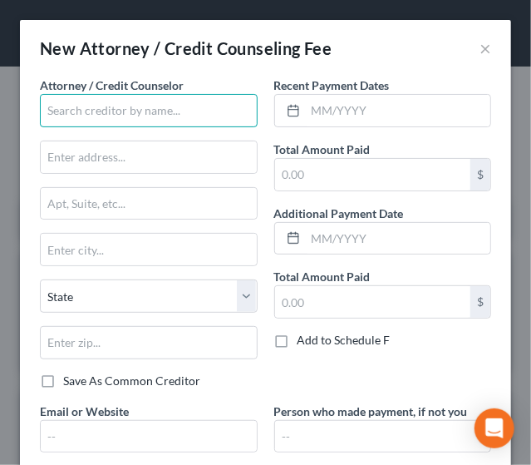
click at [140, 111] on input "text" at bounding box center [149, 110] width 218 height 33
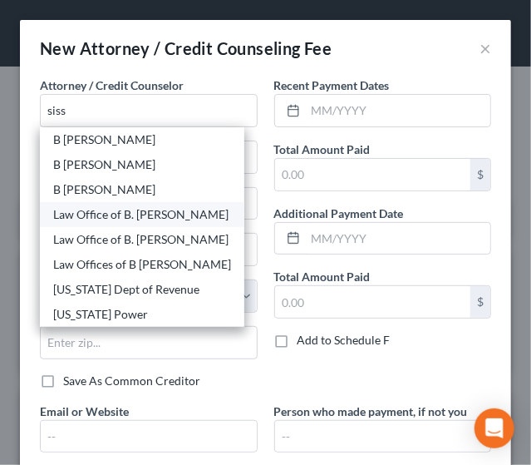
click at [101, 212] on div "Law Office of B. [PERSON_NAME]" at bounding box center [142, 214] width 178 height 17
type input "Law Office of B. [PERSON_NAME]"
type input "[STREET_ADDRESS]"
type input "PO Box 534"
type input "[PERSON_NAME]"
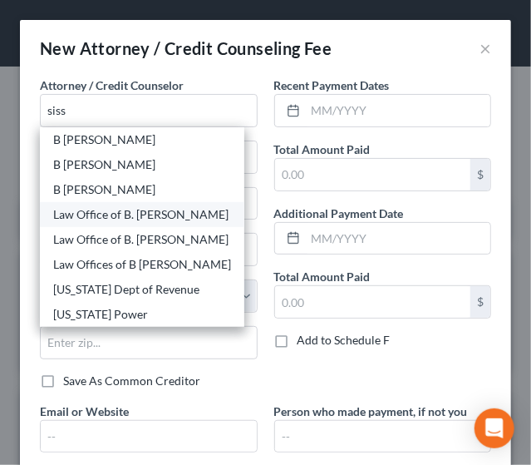
select select "37"
type input "73070"
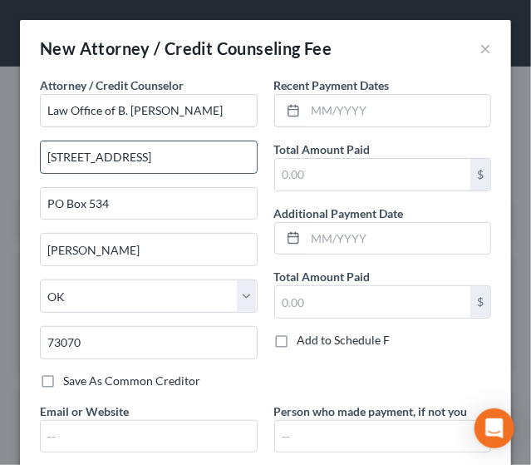
click at [156, 164] on input "[STREET_ADDRESS]" at bounding box center [149, 157] width 216 height 32
drag, startPoint x: 156, startPoint y: 164, endPoint x: -40, endPoint y: 184, distance: 197.2
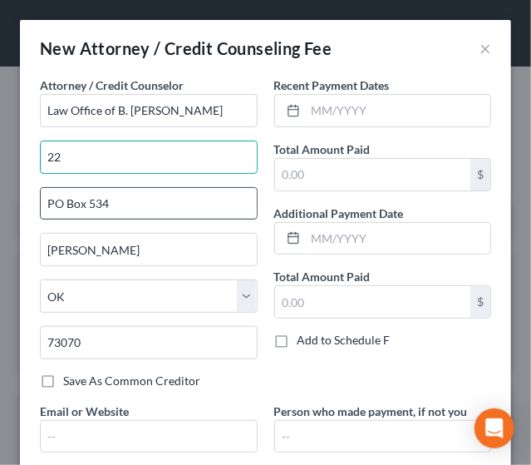
type input "[STREET_ADDRESS][PERSON_NAME]"
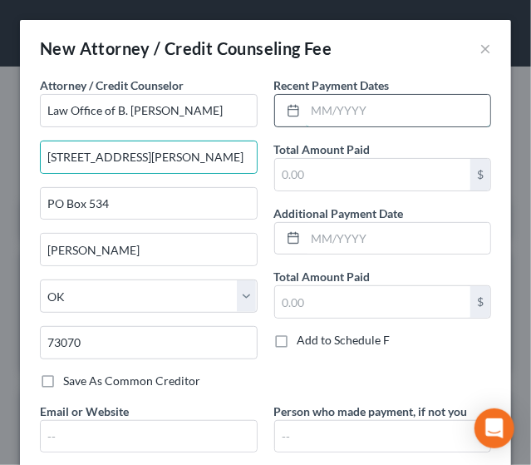
click at [323, 106] on input "text" at bounding box center [398, 111] width 185 height 32
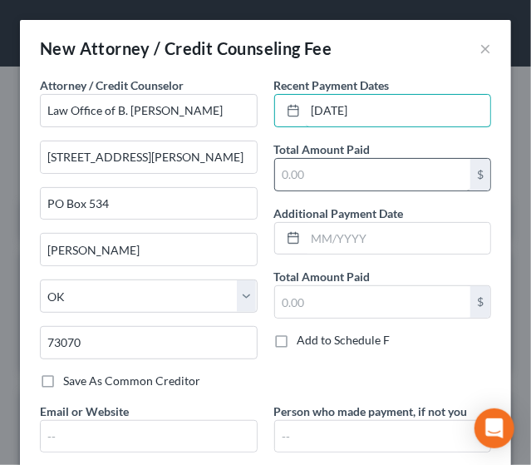
type input "[DATE]"
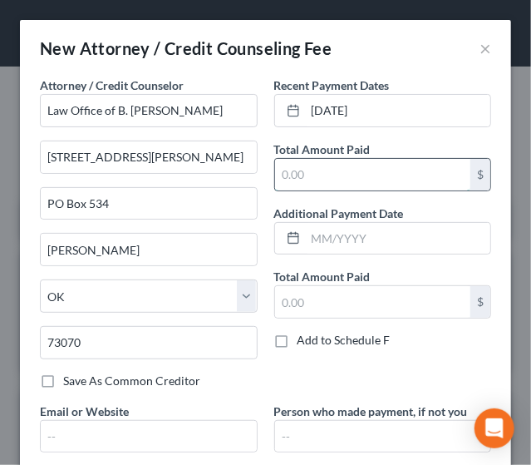
click at [326, 167] on input "text" at bounding box center [373, 175] width 196 height 32
type input "1,813"
click at [339, 382] on div "Recent Payment Dates [DATE] Total Amount Paid 1,813 $ Additional Payment Date T…" at bounding box center [383, 239] width 234 height 326
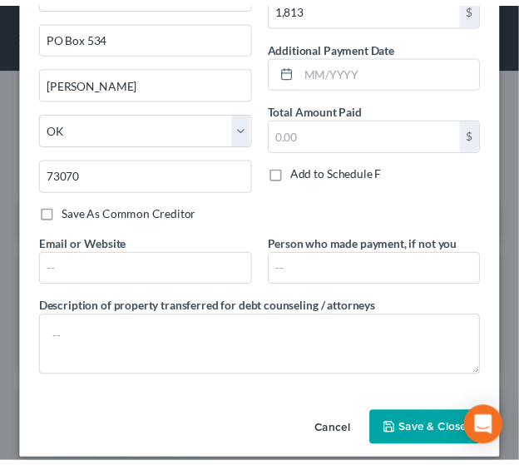
scroll to position [180, 0]
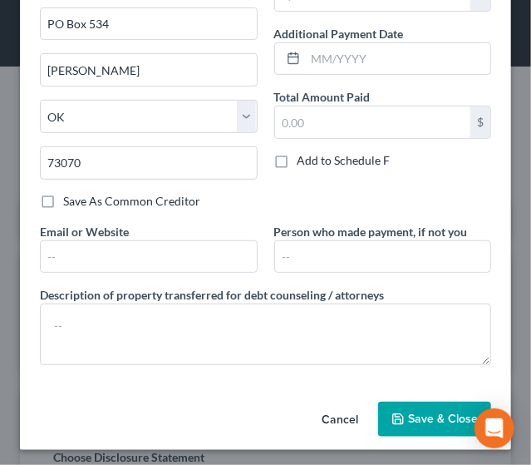
click at [422, 421] on span "Save & Close" at bounding box center [443, 419] width 70 height 14
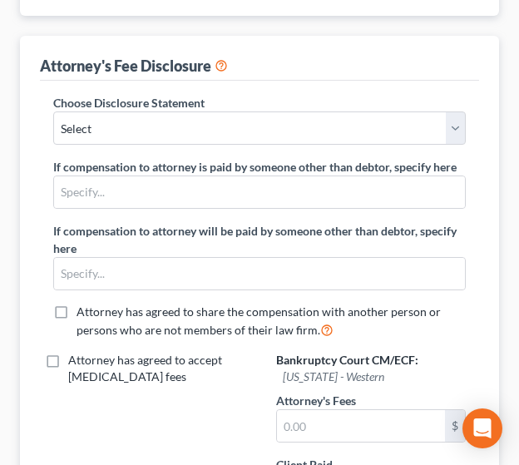
scroll to position [417, 0]
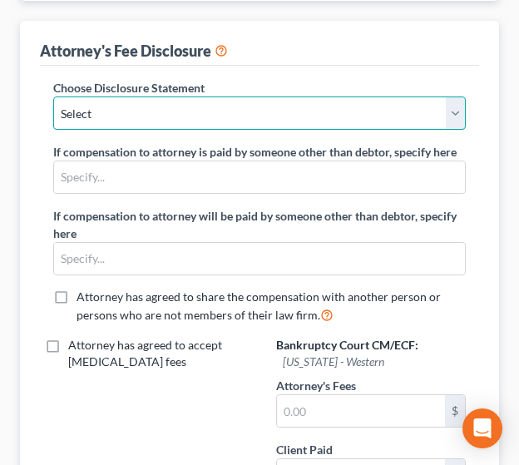
click at [372, 112] on select "Select Rule 2030(b)" at bounding box center [259, 112] width 412 height 33
select select "0"
click at [53, 96] on select "Select Rule 2030(b)" at bounding box center [259, 112] width 412 height 33
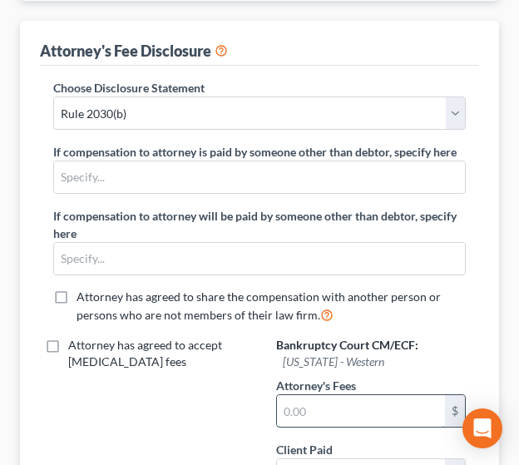
click at [325, 401] on input "text" at bounding box center [361, 411] width 168 height 32
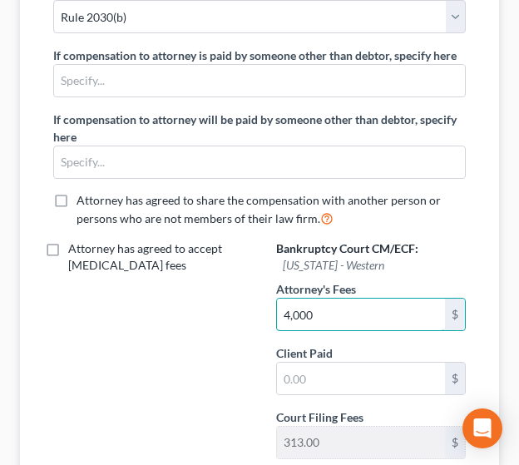
scroll to position [542, 0]
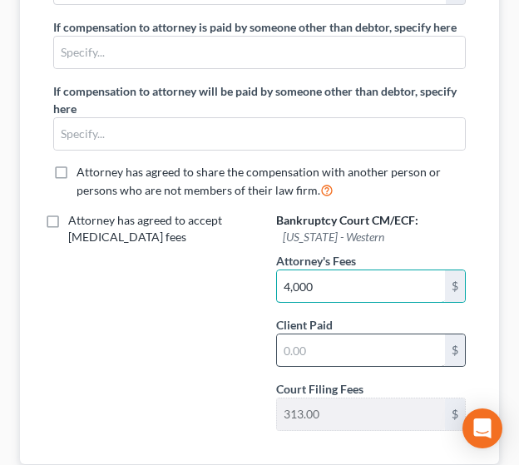
type input "4,000"
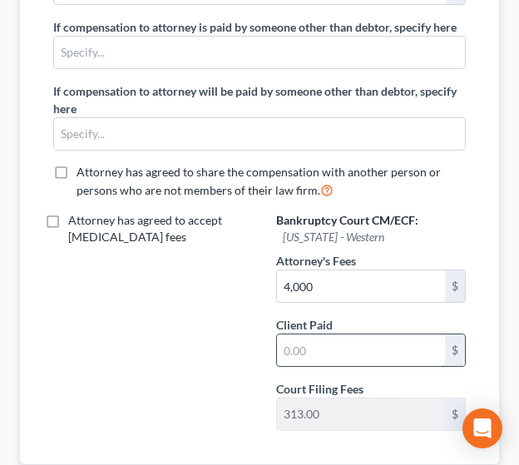
click at [343, 338] on input "text" at bounding box center [361, 350] width 168 height 32
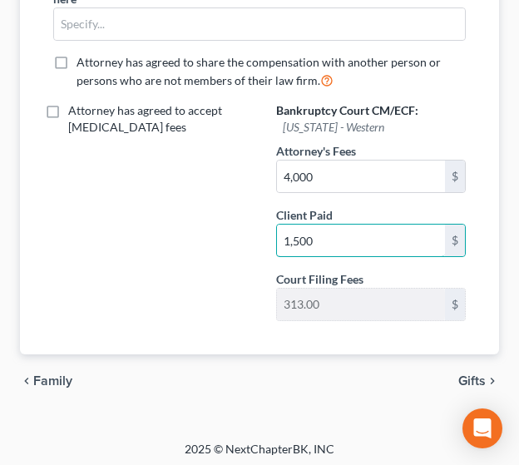
type input "1,500"
click at [476, 374] on span "Gifts" at bounding box center [471, 380] width 27 height 13
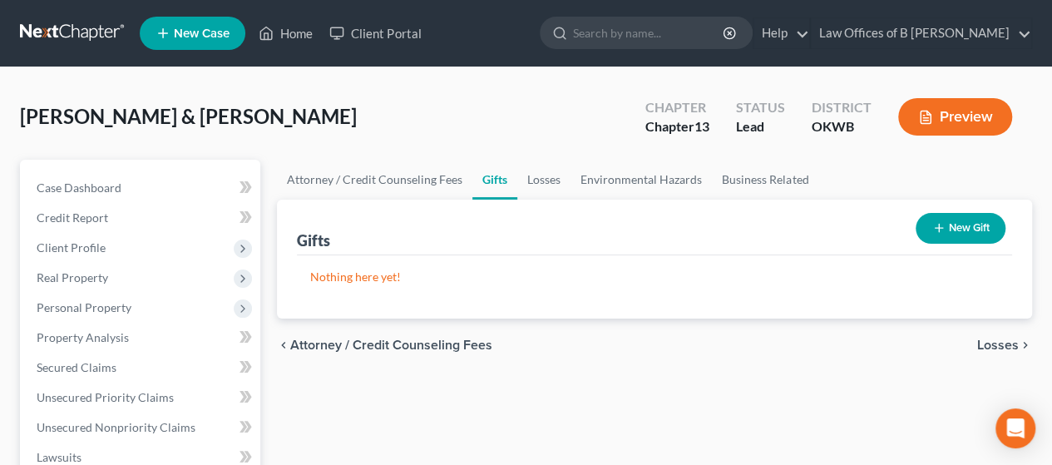
click at [518, 343] on span "Losses" at bounding box center [998, 344] width 42 height 13
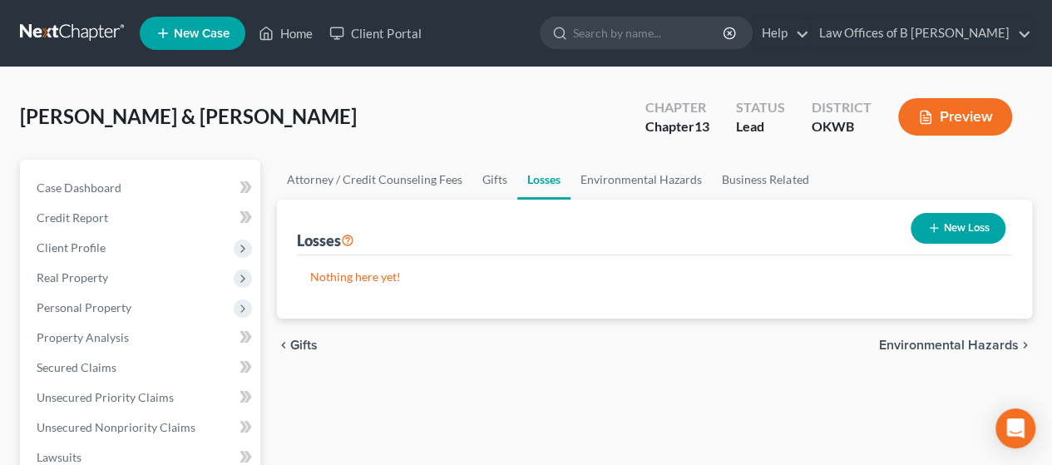
click at [518, 343] on span "Environmental Hazards" at bounding box center [949, 344] width 140 height 13
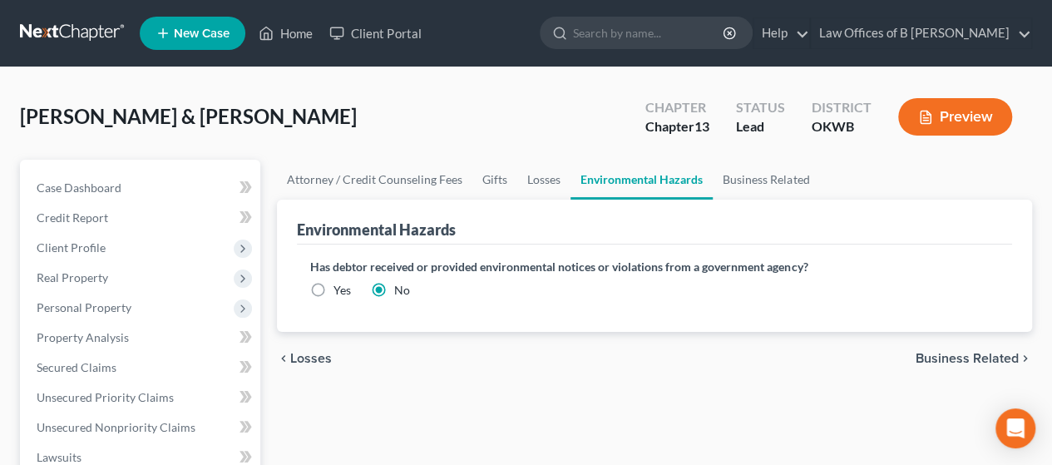
click at [518, 357] on span "Business Related" at bounding box center [966, 358] width 103 height 13
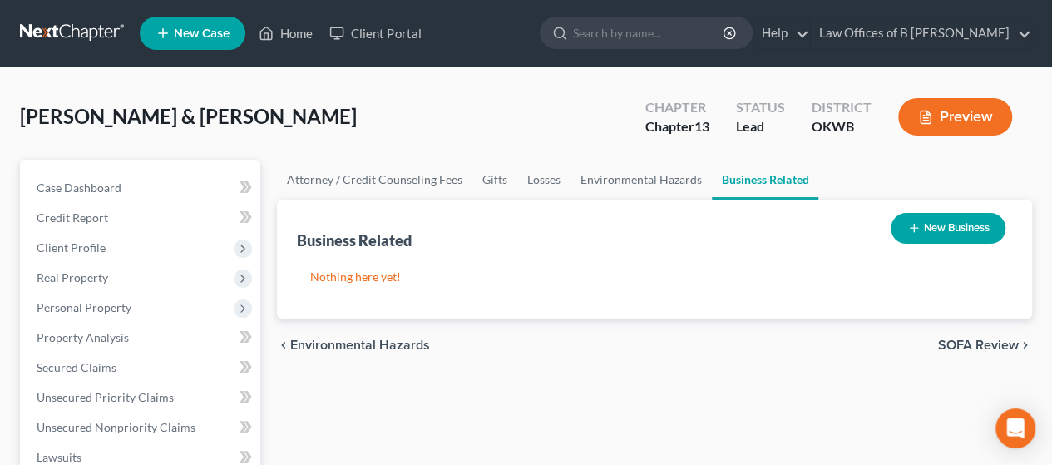
click at [518, 343] on span "SOFA Review" at bounding box center [978, 344] width 81 height 13
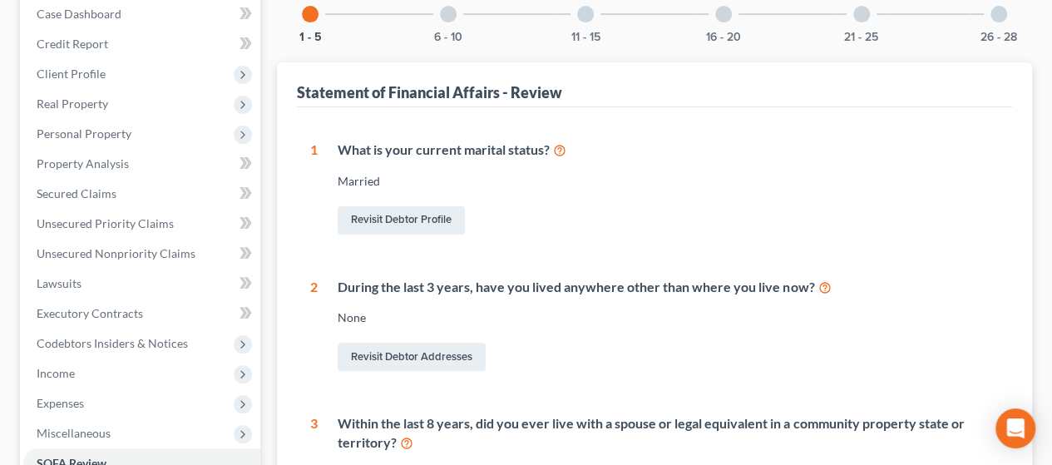
scroll to position [71, 0]
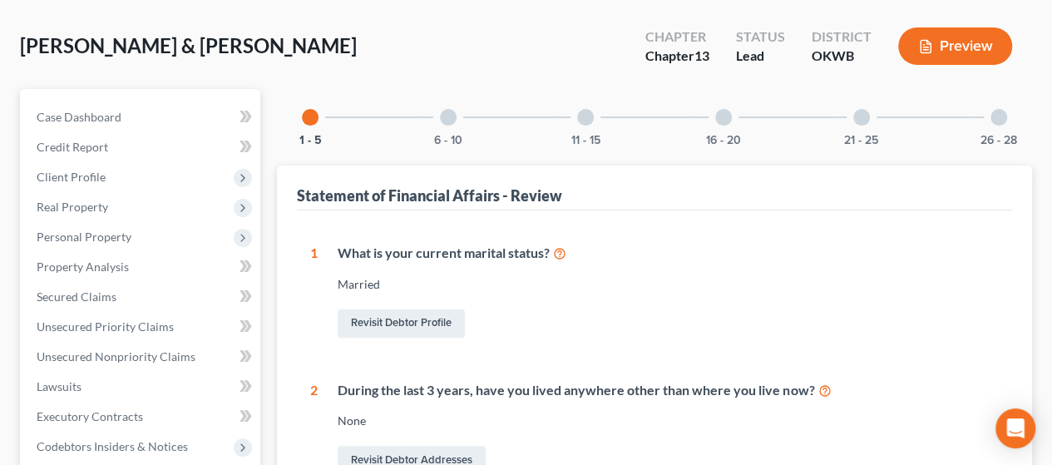
click at [447, 119] on div at bounding box center [448, 117] width 17 height 17
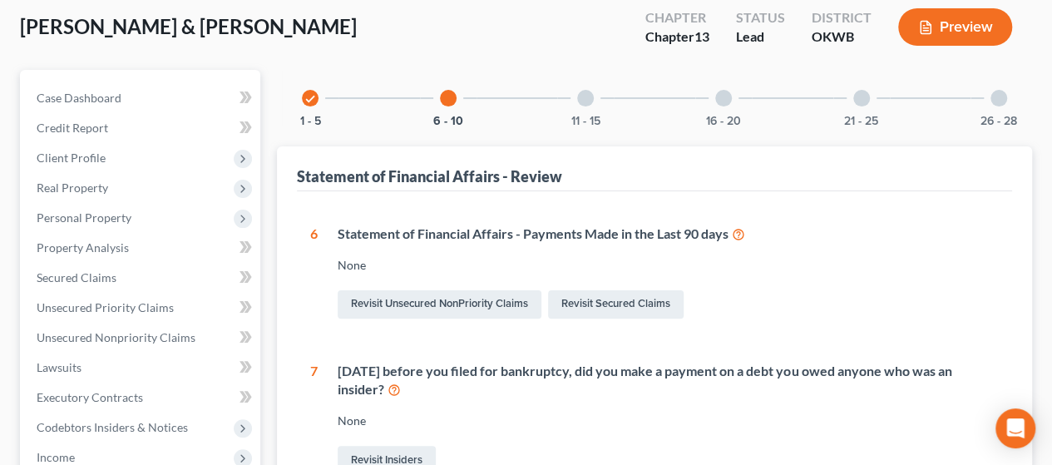
scroll to position [48, 0]
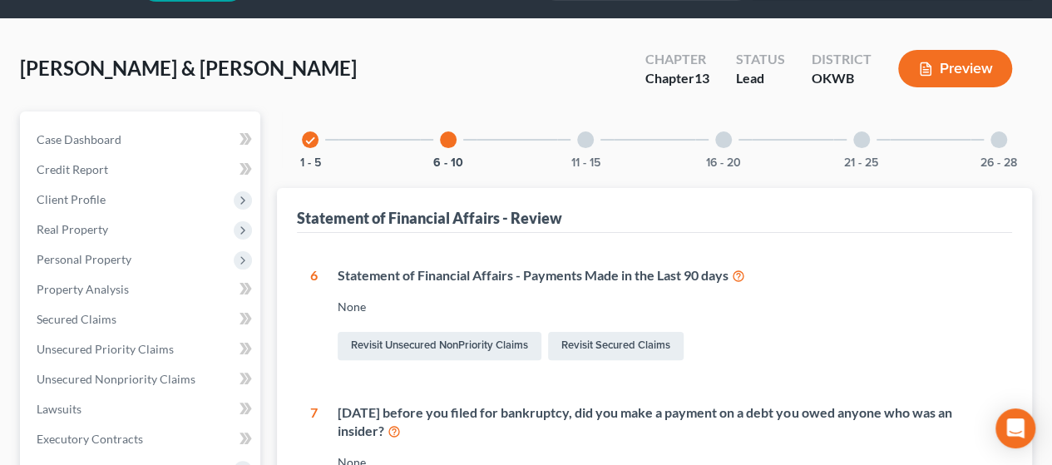
click at [518, 140] on div at bounding box center [585, 139] width 17 height 17
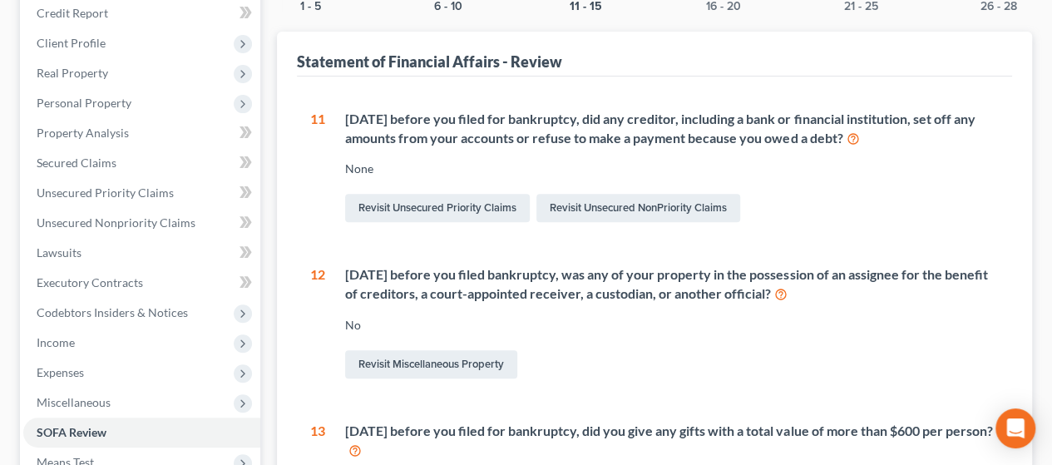
scroll to position [175, 0]
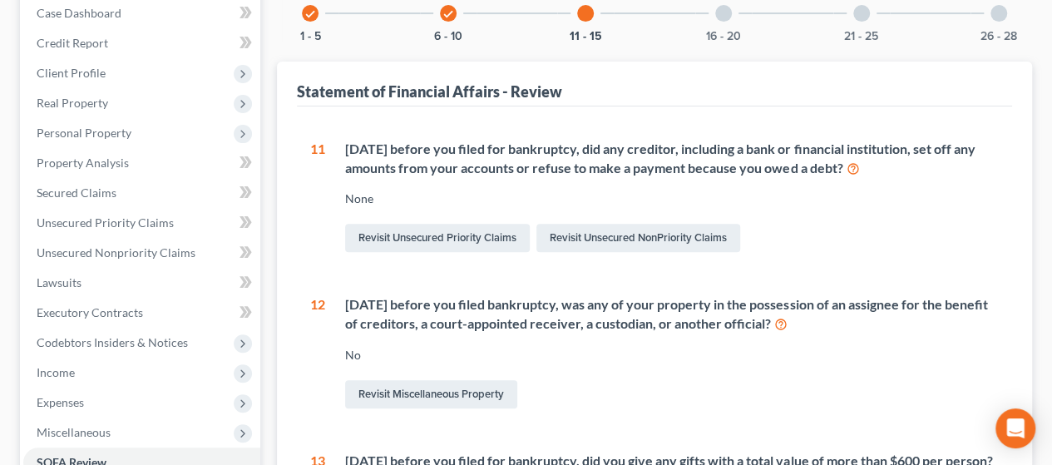
click at [518, 11] on div at bounding box center [723, 13] width 17 height 17
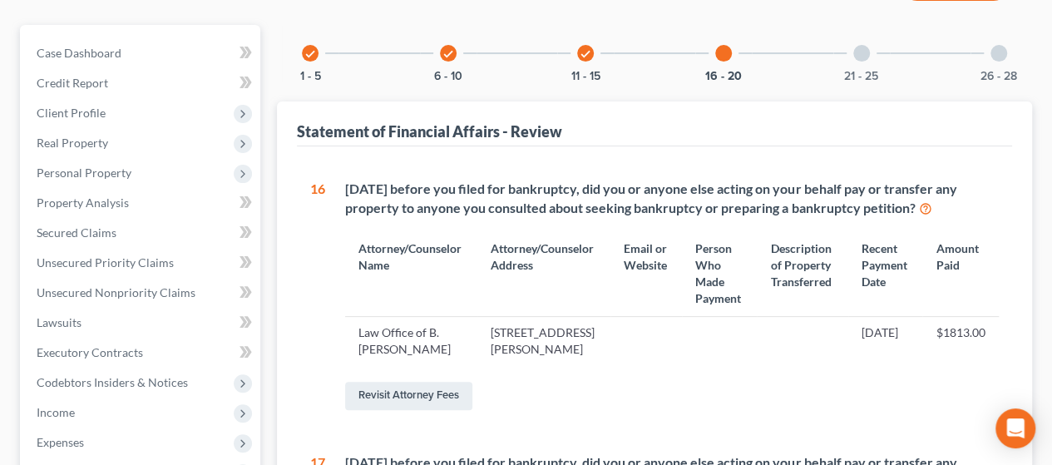
scroll to position [108, 0]
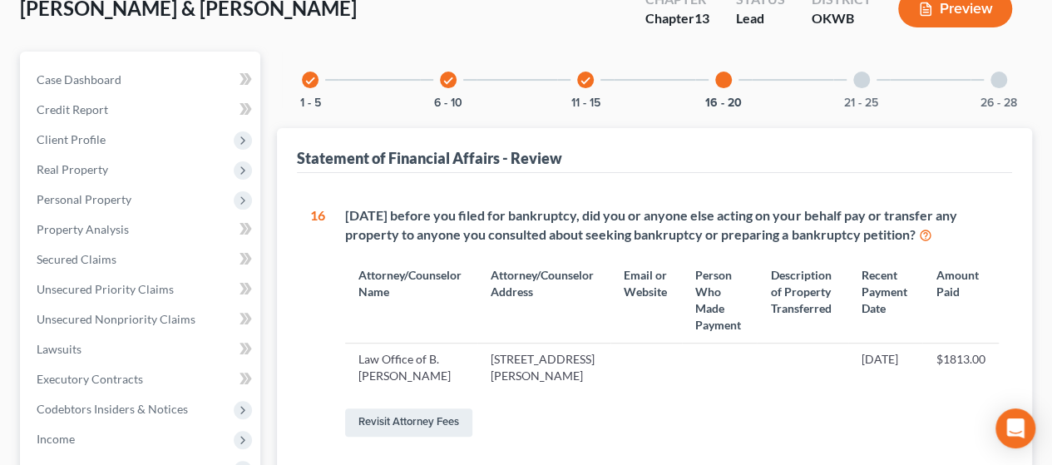
click at [518, 72] on div "21 - 25" at bounding box center [861, 80] width 57 height 57
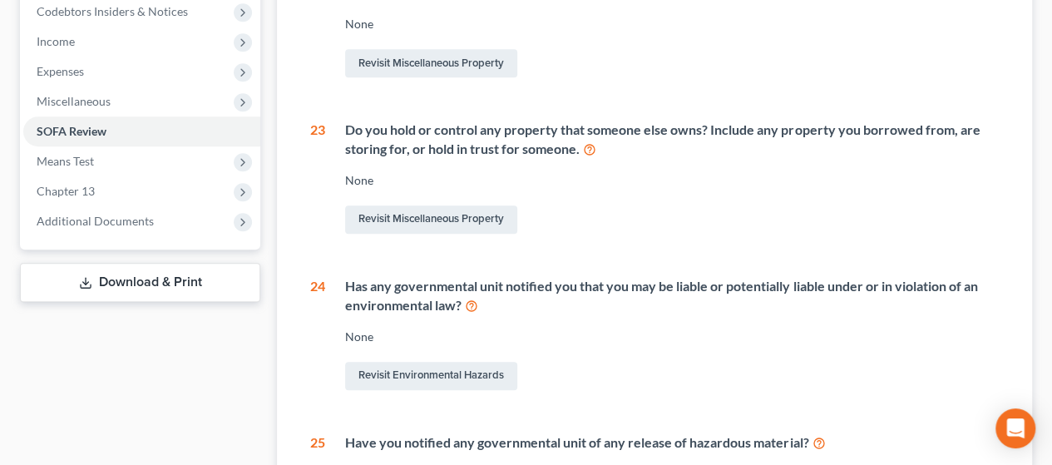
scroll to position [214, 0]
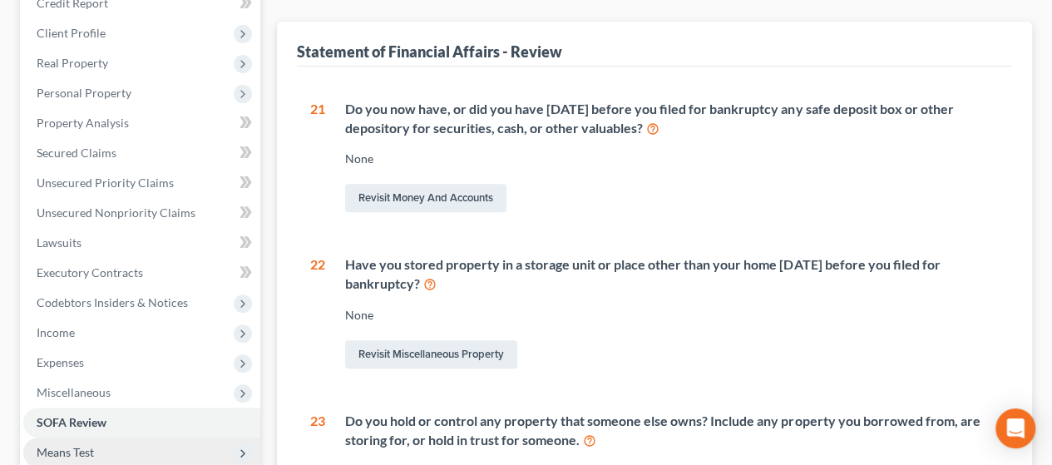
click at [183, 456] on span "Means Test" at bounding box center [141, 452] width 237 height 30
click at [118, 449] on span "Means Test" at bounding box center [141, 452] width 237 height 30
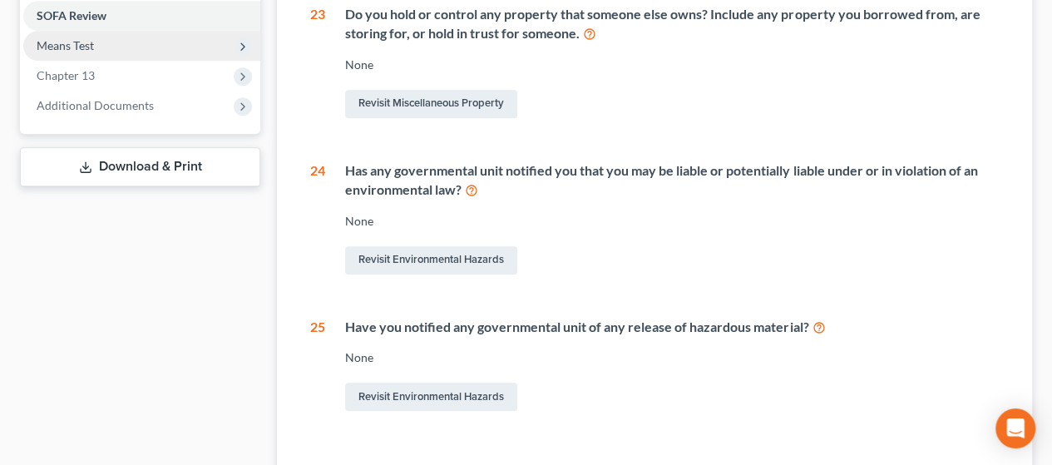
click at [175, 46] on span "Means Test" at bounding box center [141, 46] width 237 height 30
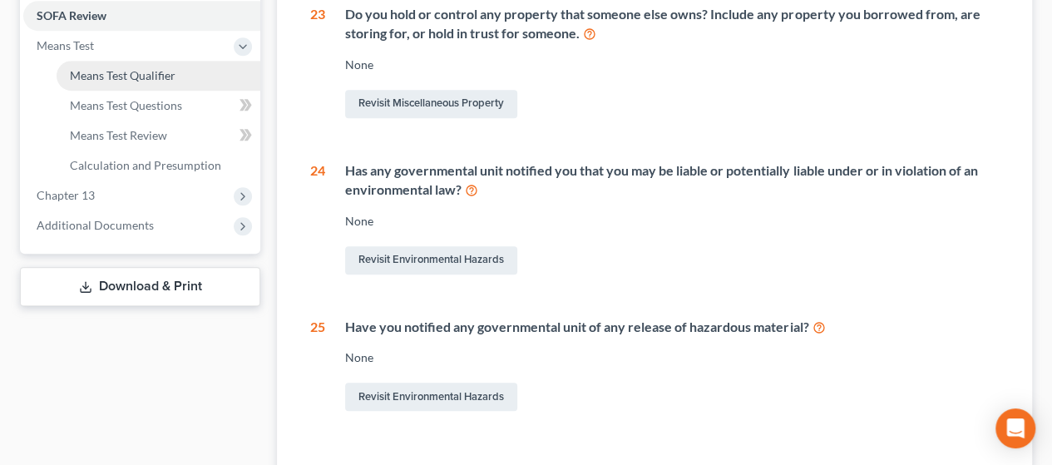
click at [150, 78] on span "Means Test Qualifier" at bounding box center [123, 75] width 106 height 14
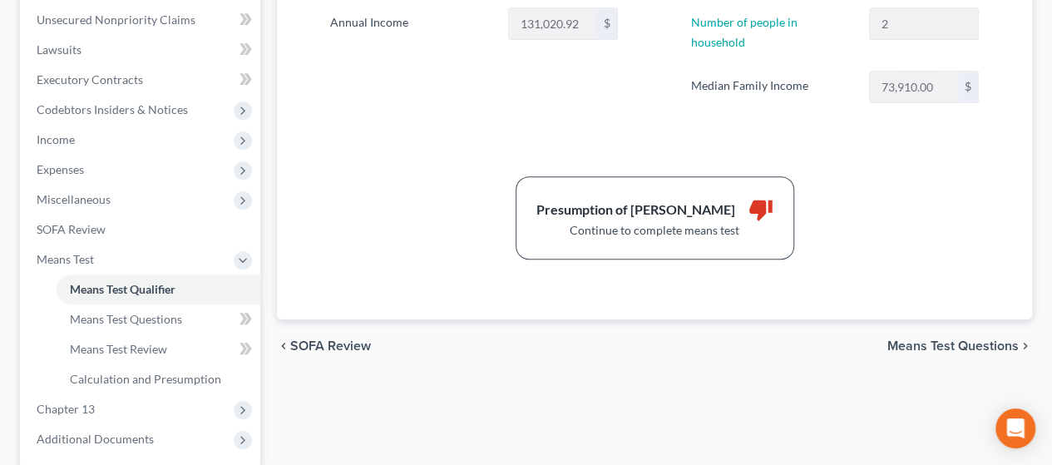
scroll to position [417, 0]
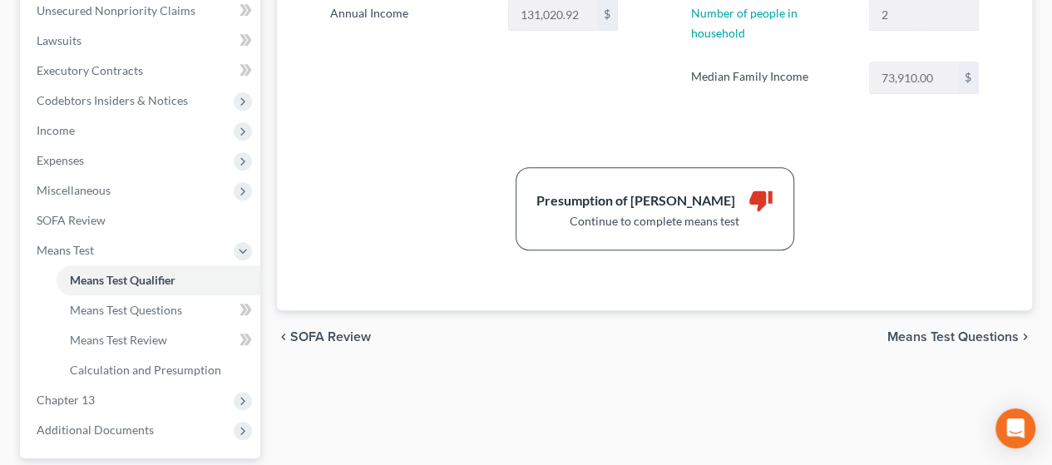
click at [518, 330] on span "Means Test Questions" at bounding box center [952, 336] width 131 height 13
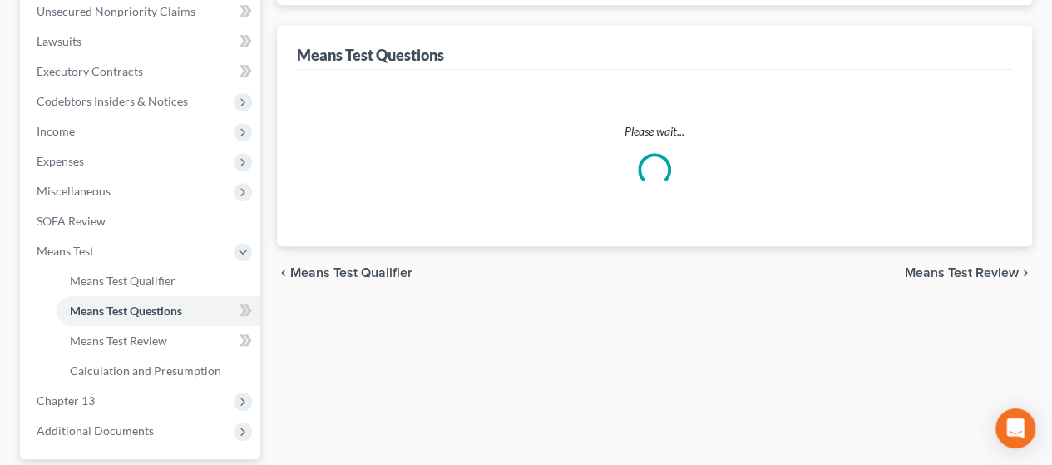
select select "1"
select select "60"
select select "1"
select select "60"
select select "2"
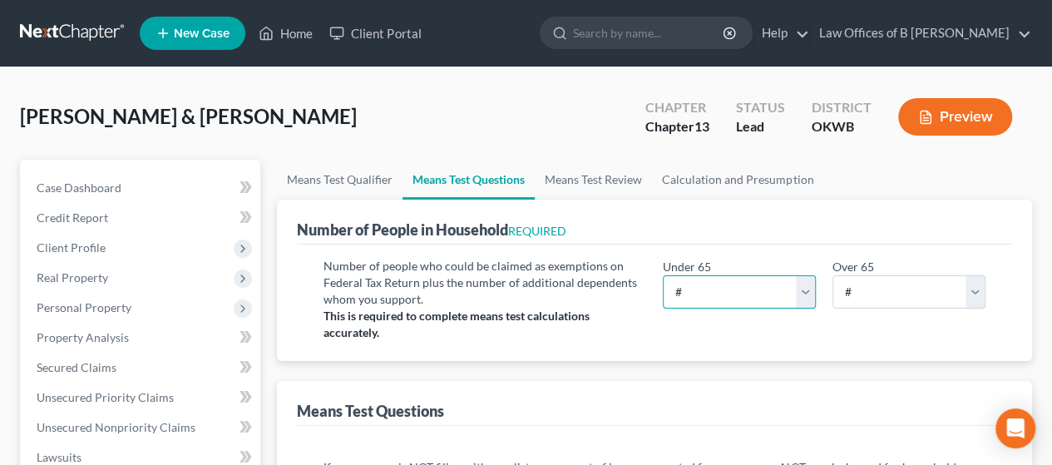
click at [518, 297] on select "# 0 1 2 3 4 5 6 7 8 9 10" at bounding box center [739, 291] width 153 height 33
select select "2"
click at [518, 275] on select "# 0 1 2 3 4 5 6 7 8 9 10" at bounding box center [739, 291] width 153 height 33
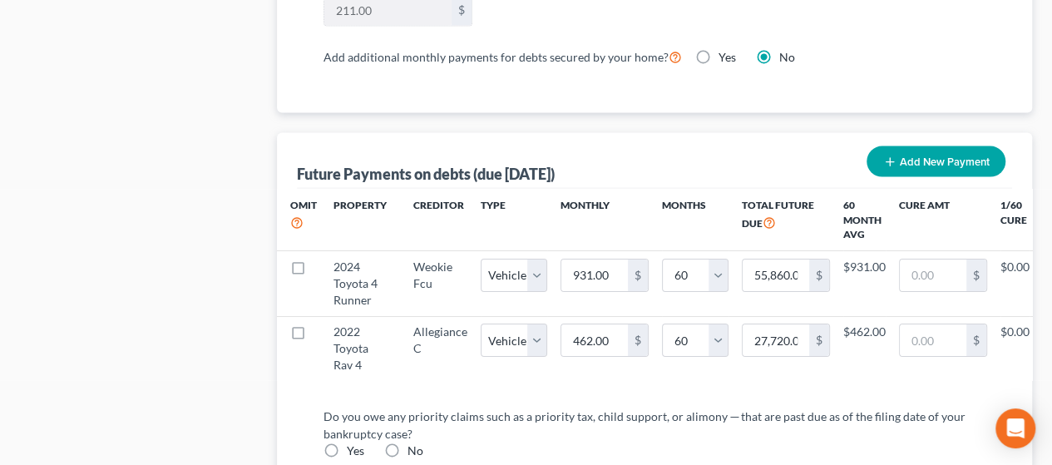
scroll to position [1663, 0]
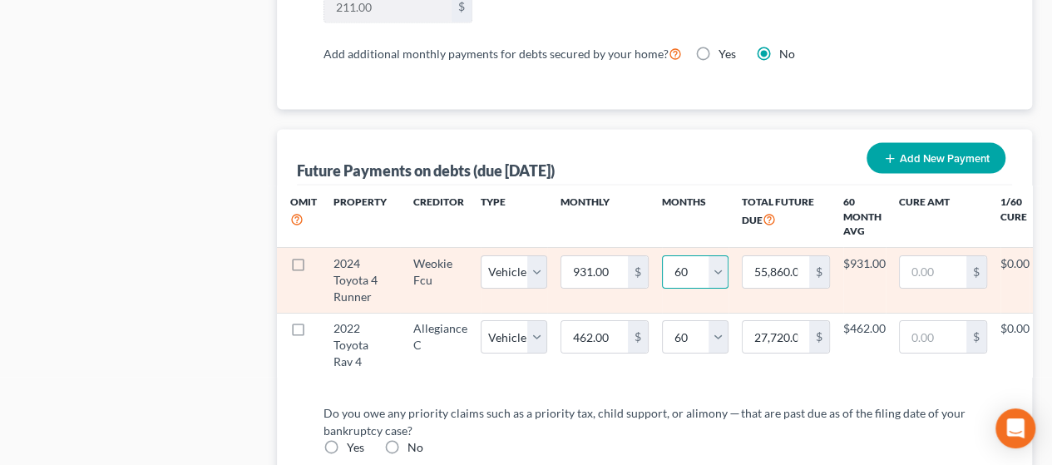
click at [518, 264] on select "0 1 2 3 4 5 6 7 8 9 10 11 12 13 14 15 16 17 18 19 20 21 22 23 24 25 26 27 28 29…" at bounding box center [695, 271] width 67 height 33
select select "65"
click at [518, 255] on select "0 1 2 3 4 5 6 7 8 9 10 11 12 13 14 15 16 17 18 19 20 21 22 23 24 25 26 27 28 29…" at bounding box center [695, 271] width 67 height 33
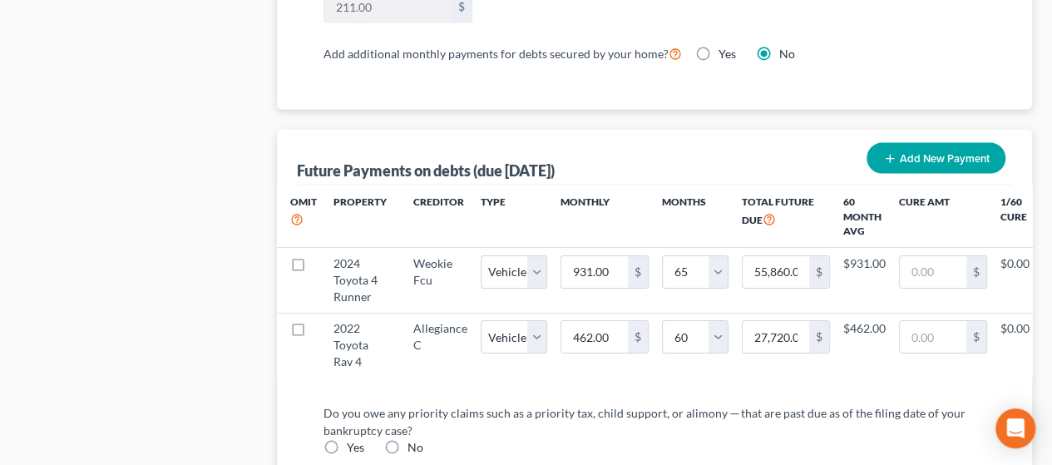
select select "1"
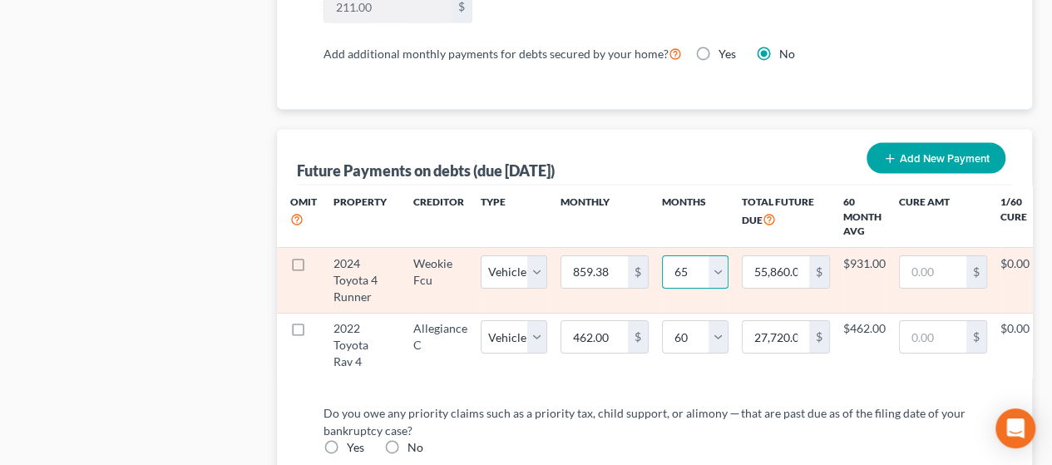
click at [518, 259] on select "0 1 2 3 4 5 6 7 8 9 10 11 12 13 14 15 16 17 18 19 20 21 22 23 24 25 26 27 28 29…" at bounding box center [695, 271] width 67 height 33
select select "60"
click at [518, 255] on select "0 1 2 3 4 5 6 7 8 9 10 11 12 13 14 15 16 17 18 19 20 21 22 23 24 25 26 27 28 29…" at bounding box center [695, 271] width 67 height 33
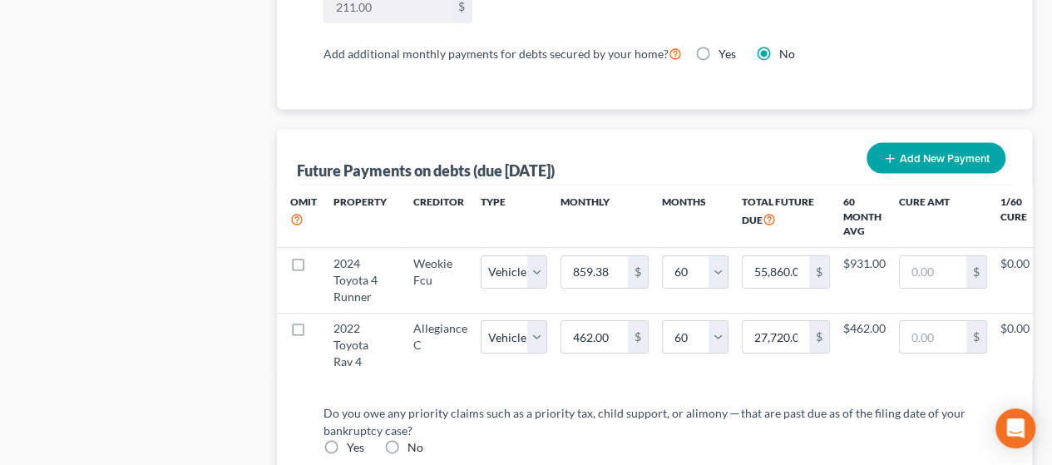
select select "1"
select select "60"
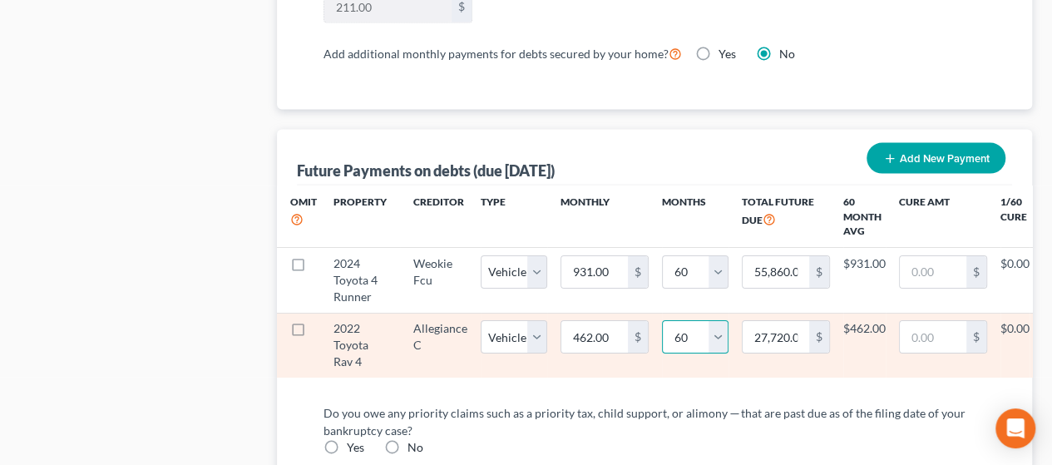
click at [518, 332] on select "0 1 2 3 4 5 6 7 8 9 10 11 12 13 14 15 16 17 18 19 20 21 22 23 24 25 26 27 28 29…" at bounding box center [695, 336] width 67 height 33
select select "32"
click at [518, 320] on select "0 1 2 3 4 5 6 7 8 9 10 11 12 13 14 15 16 17 18 19 20 21 22 23 24 25 26 27 28 29…" at bounding box center [695, 336] width 67 height 33
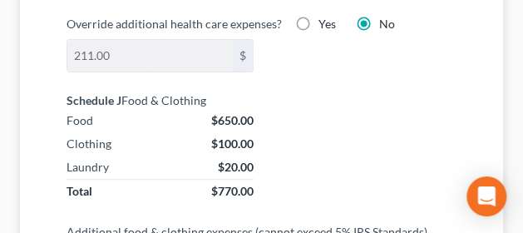
select select "1"
select select "32"
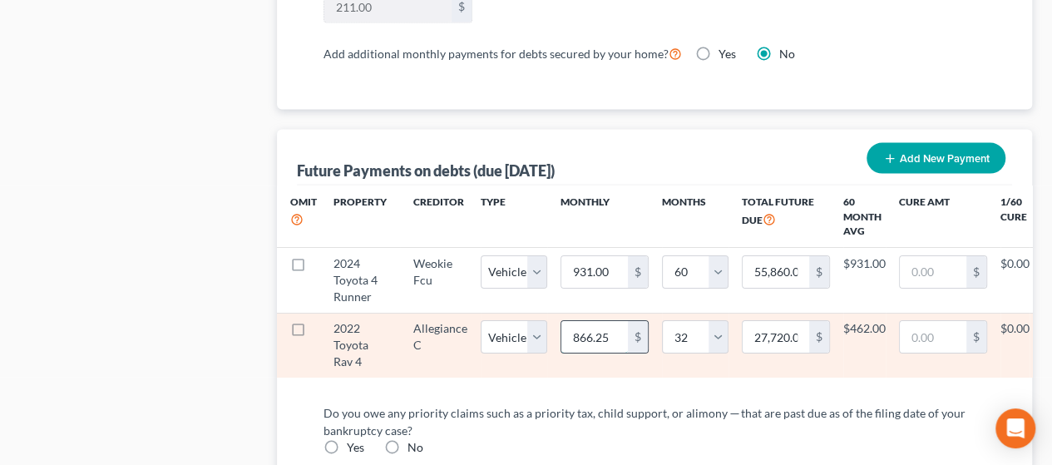
click at [518, 330] on input "866.25" at bounding box center [594, 337] width 67 height 32
type input "4"
type input "128.00"
type input "46"
type input "1,472.00"
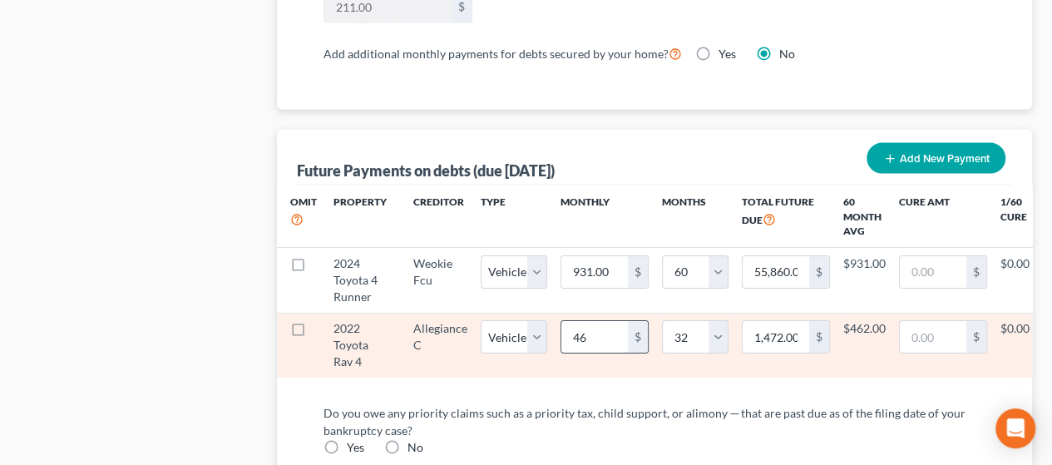
type input "462"
type input "14,784.00"
select select "1"
select select "32"
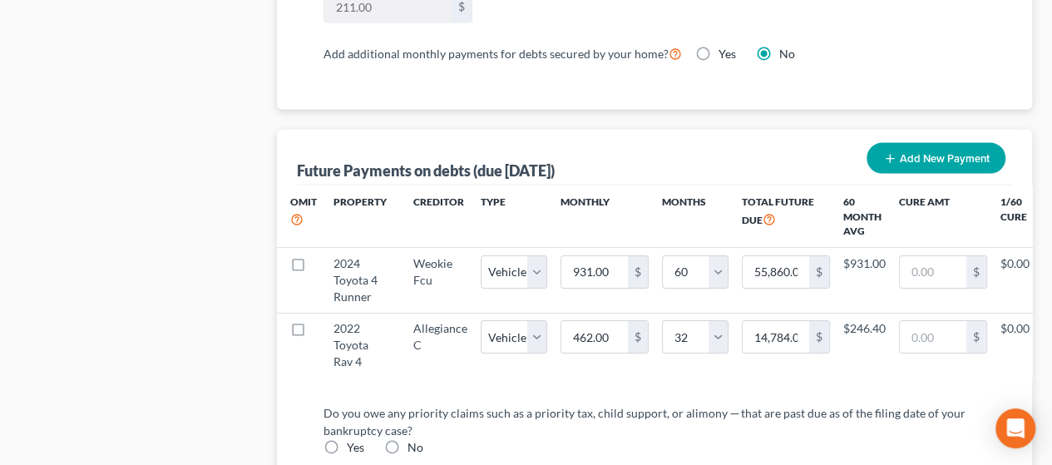
select select "1"
select select "32"
click at [518, 330] on input "462.00" at bounding box center [594, 337] width 67 height 32
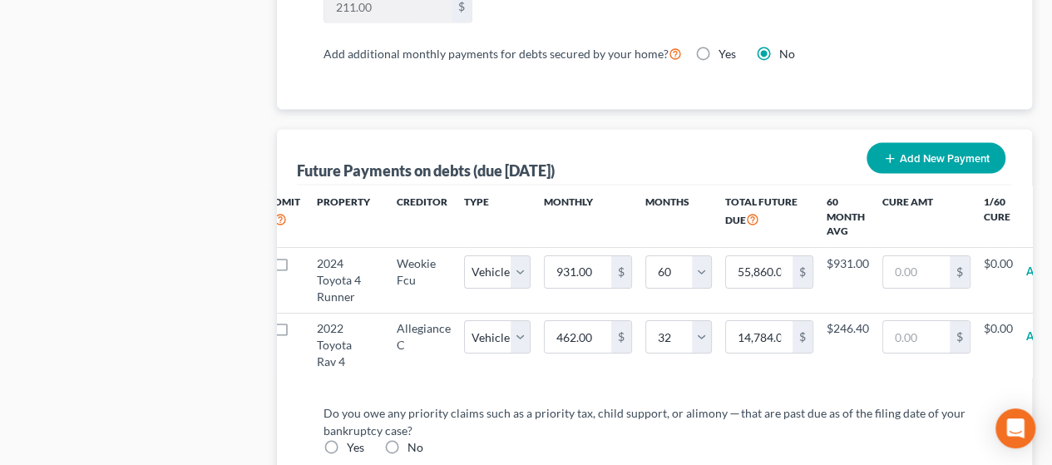
scroll to position [0, 0]
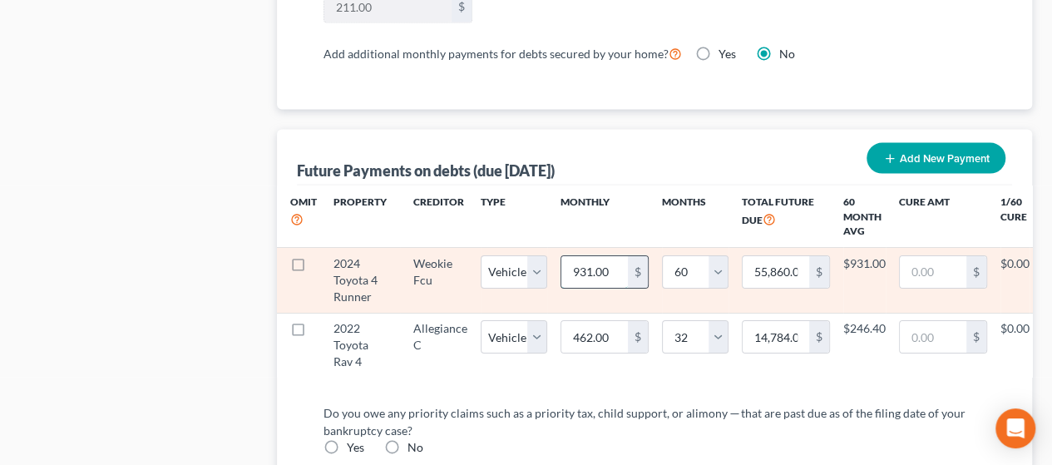
click at [518, 274] on input "931.00" at bounding box center [594, 272] width 67 height 32
click at [518, 290] on td "55,860.00 $" at bounding box center [785, 280] width 115 height 65
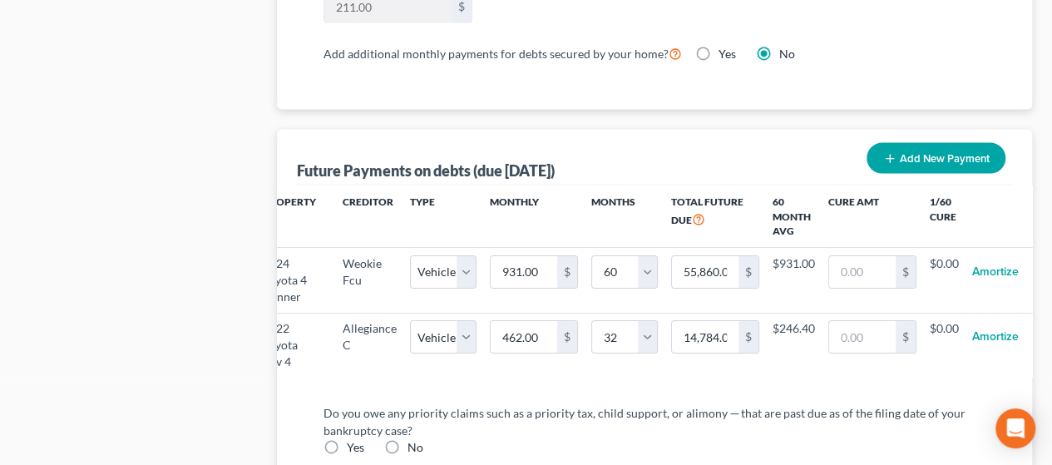
scroll to position [0, 81]
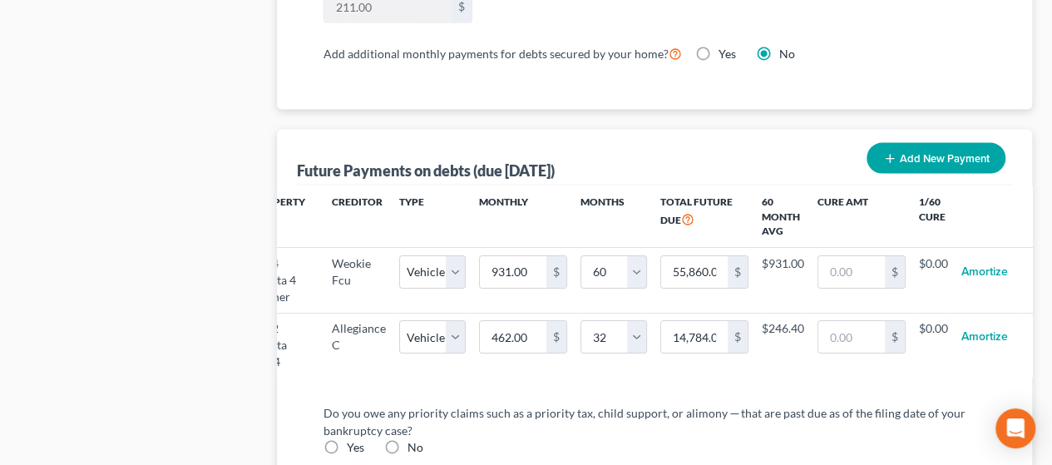
click at [347, 447] on label "Yes" at bounding box center [355, 447] width 17 height 17
click at [353, 447] on input "Yes" at bounding box center [358, 444] width 11 height 11
radio input "true"
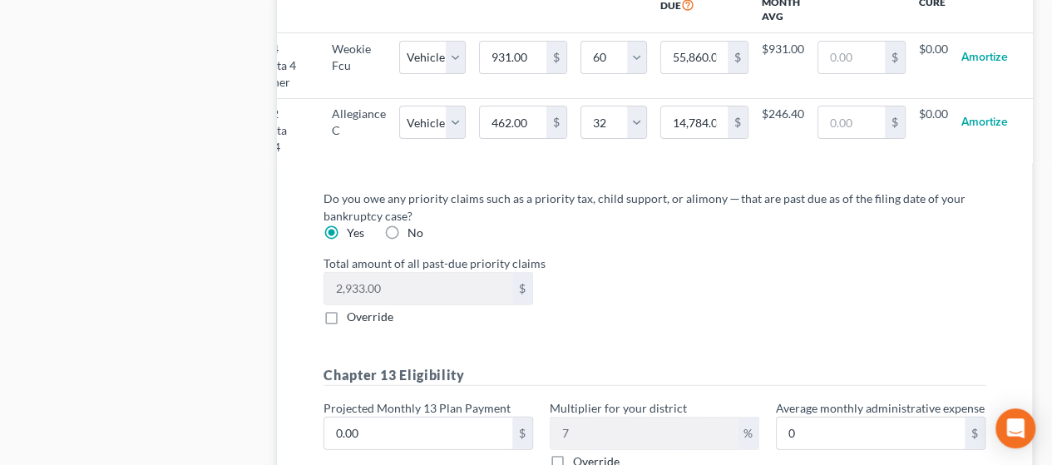
scroll to position [1865, 0]
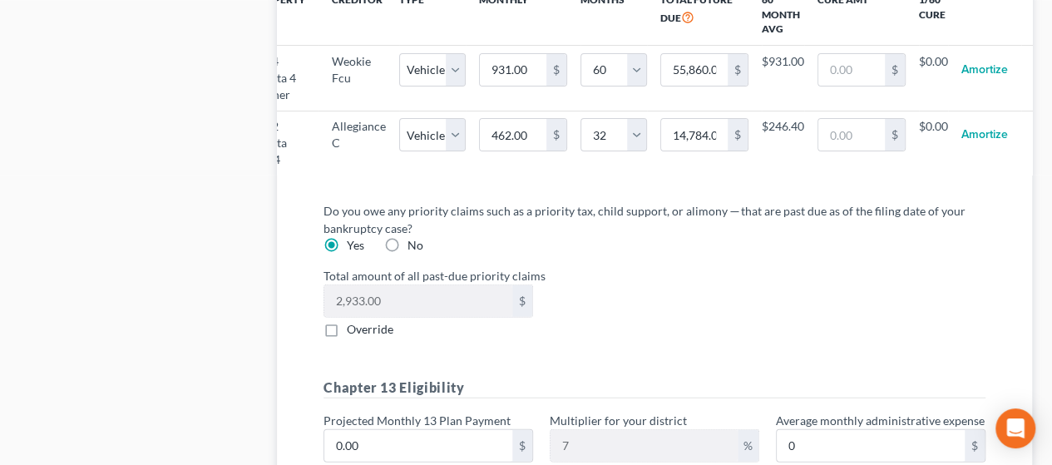
click at [518, 307] on div "Total amount of all past-due priority claims 2,933.00 $ Override" at bounding box center [654, 302] width 678 height 71
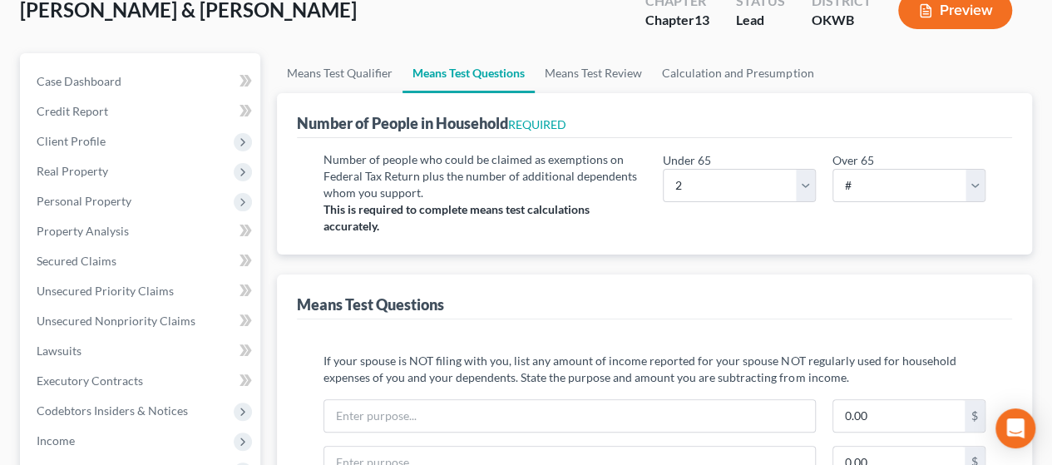
scroll to position [0, 0]
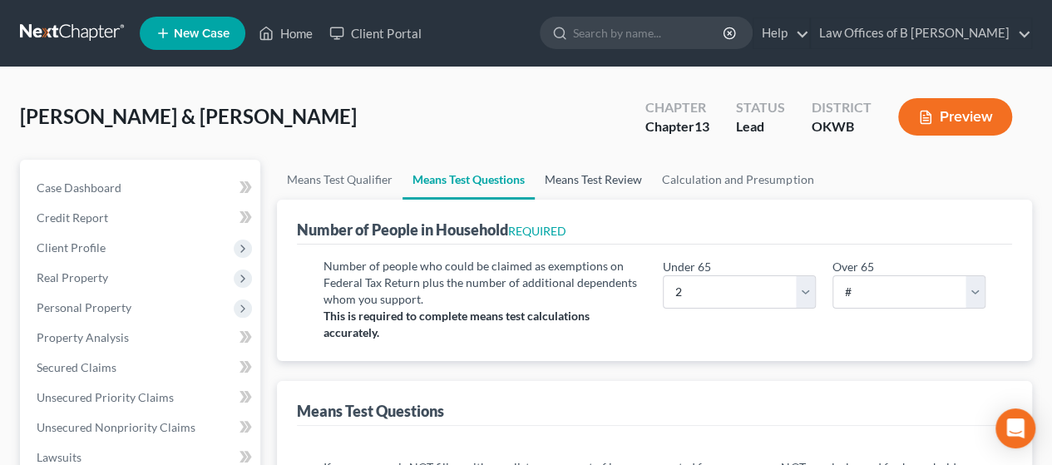
click at [518, 177] on link "Means Test Review" at bounding box center [593, 180] width 117 height 40
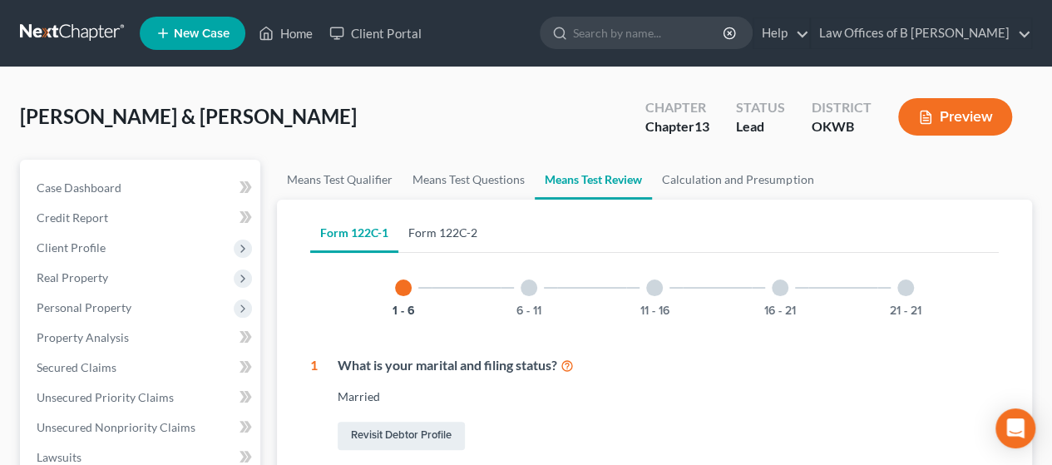
click at [426, 228] on link "Form 122C-2" at bounding box center [442, 233] width 89 height 40
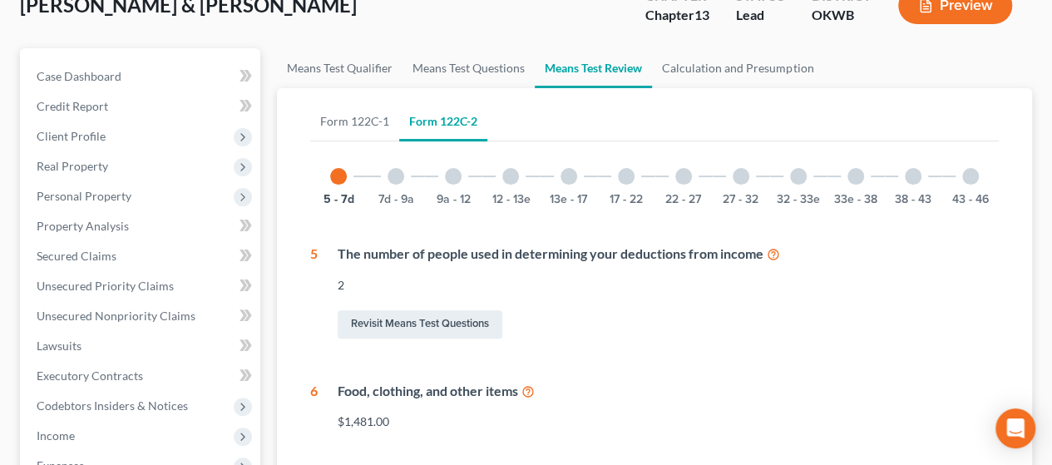
scroll to position [105, 0]
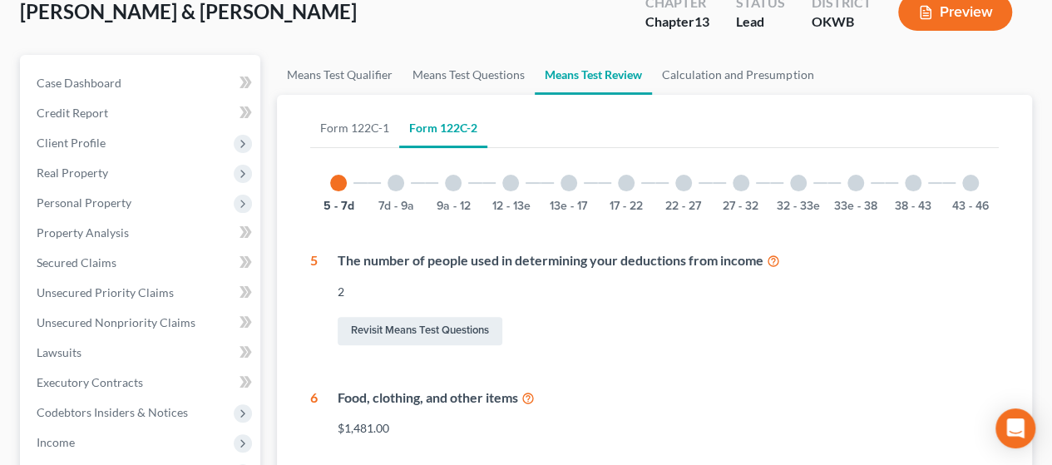
click at [396, 177] on div at bounding box center [395, 183] width 17 height 17
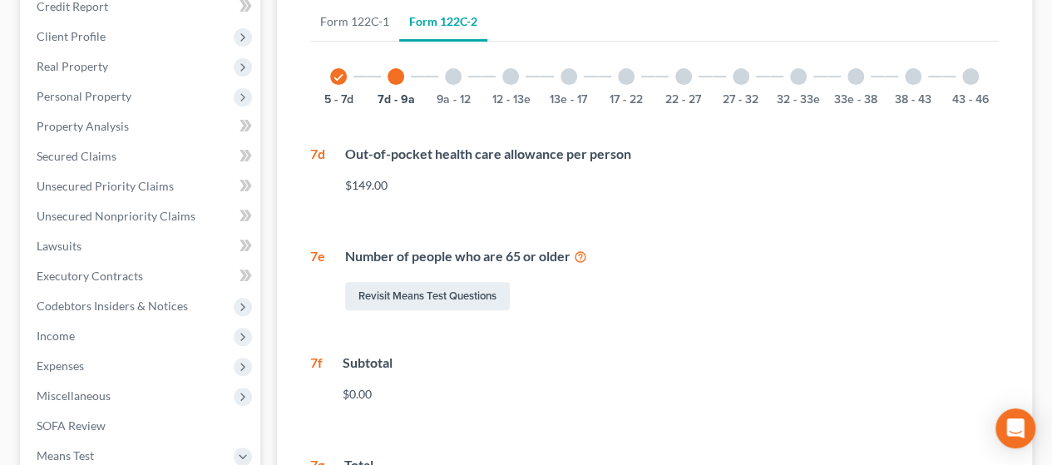
scroll to position [196, 0]
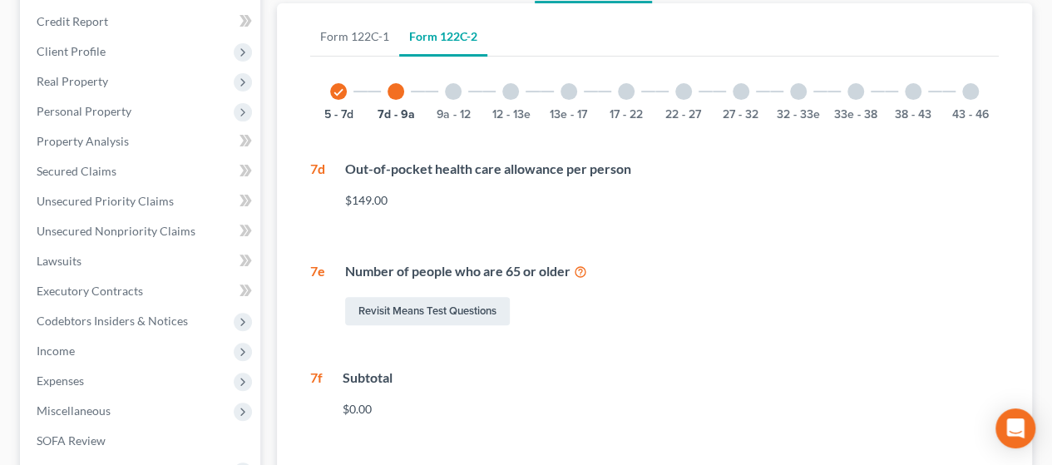
click at [456, 100] on div "9a - 12" at bounding box center [453, 91] width 57 height 57
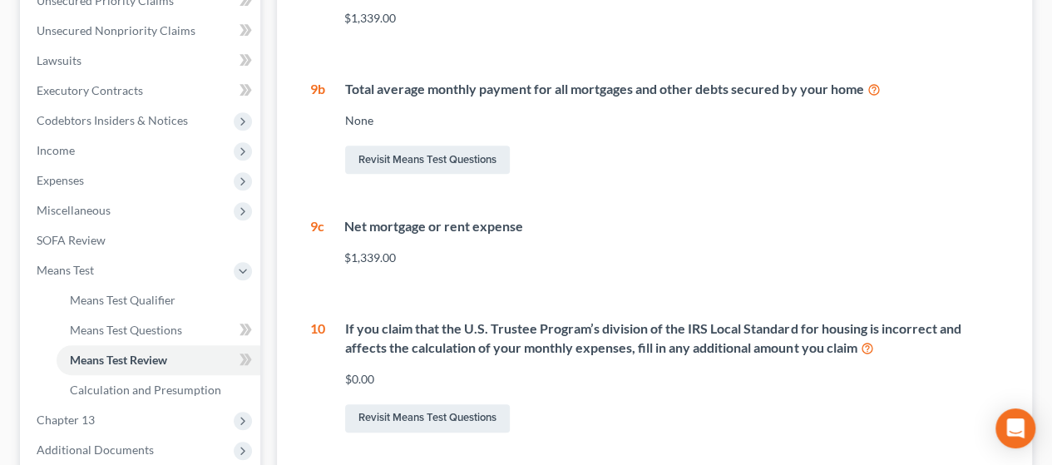
scroll to position [395, 0]
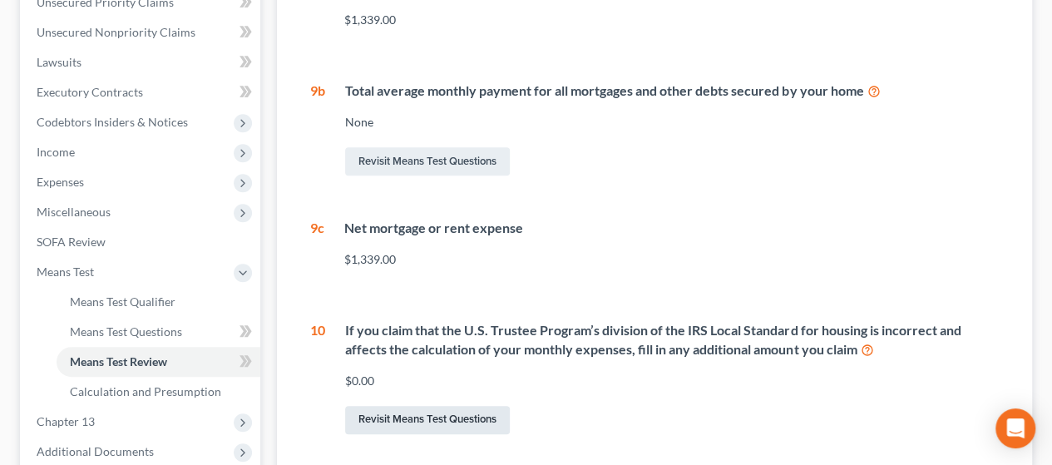
click at [477, 413] on link "Revisit Means Test Questions" at bounding box center [427, 420] width 165 height 28
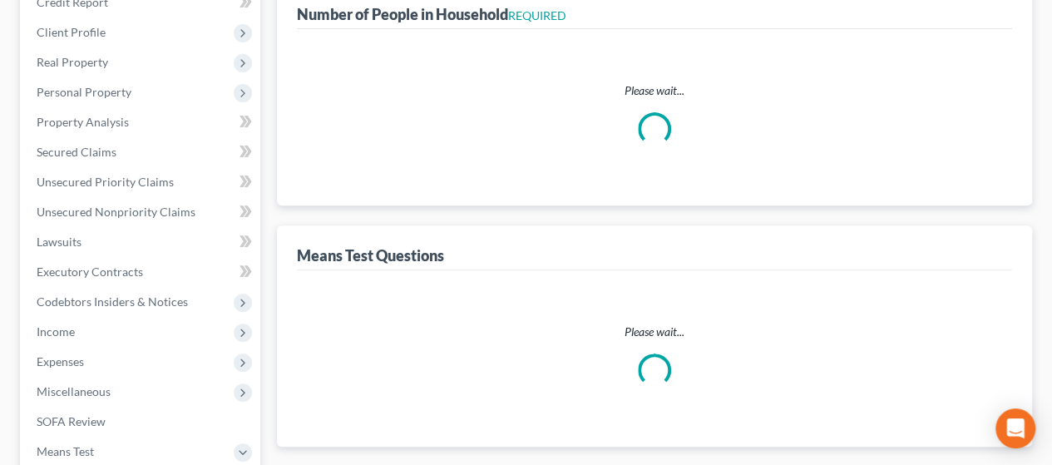
scroll to position [88, 0]
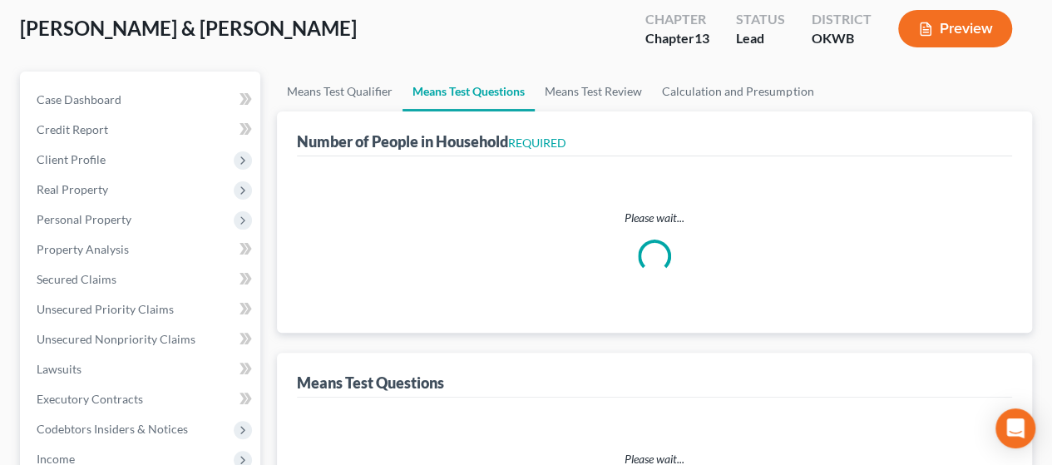
select select "1"
select select "60"
select select "1"
select select "32"
select select "2"
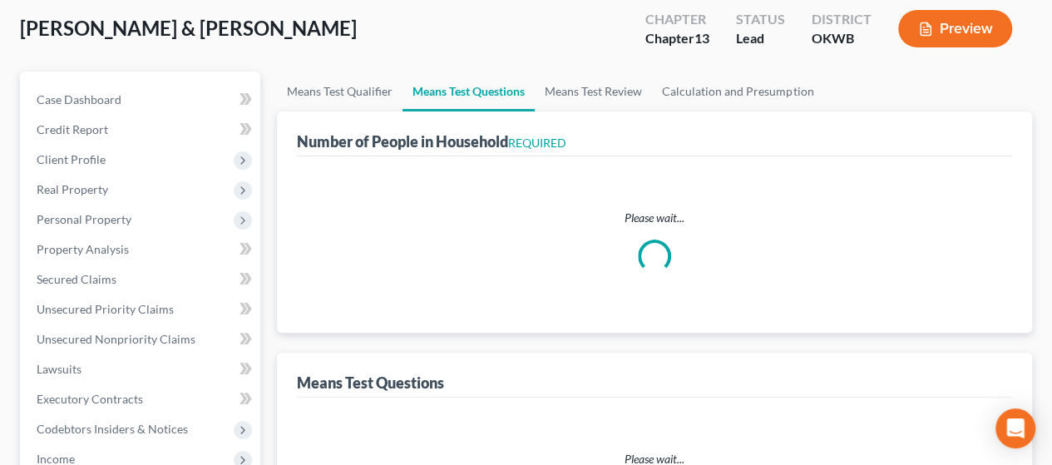
select select "2"
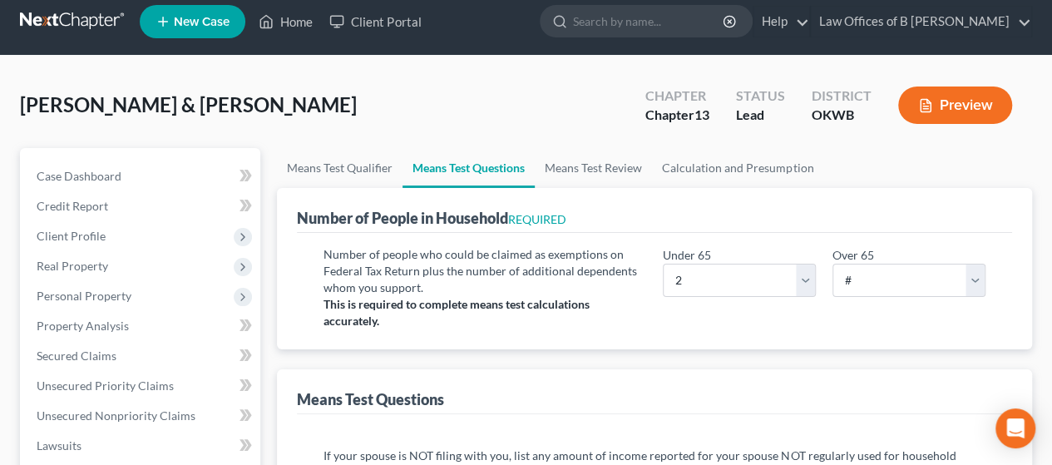
scroll to position [0, 0]
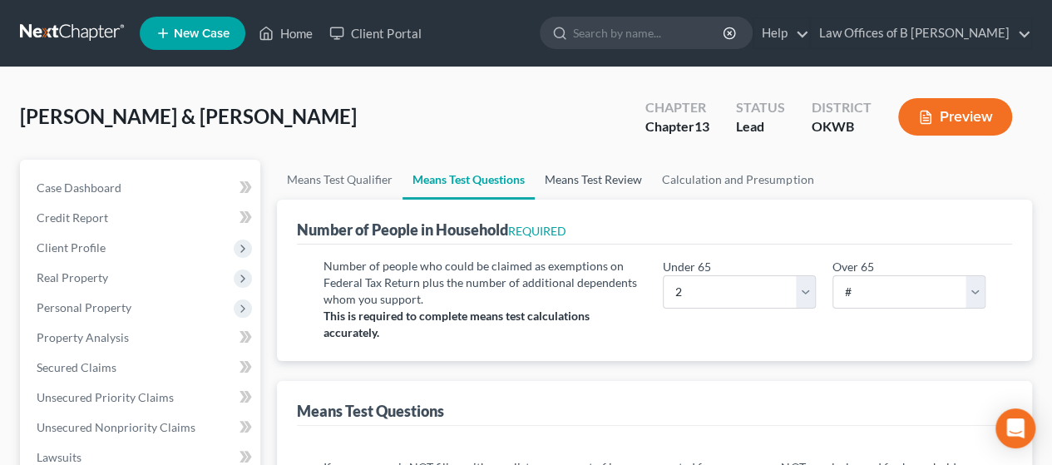
click at [518, 183] on link "Means Test Review" at bounding box center [593, 180] width 117 height 40
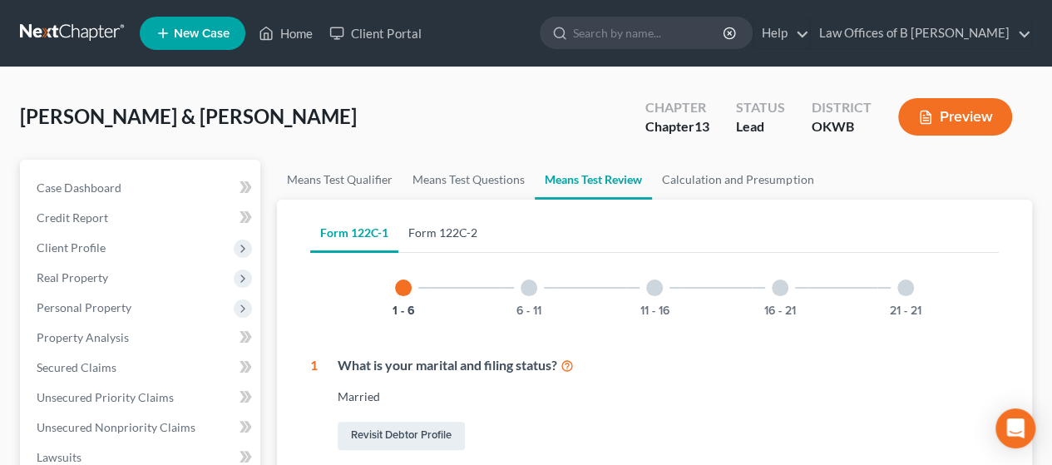
click at [442, 229] on link "Form 122C-2" at bounding box center [442, 233] width 89 height 40
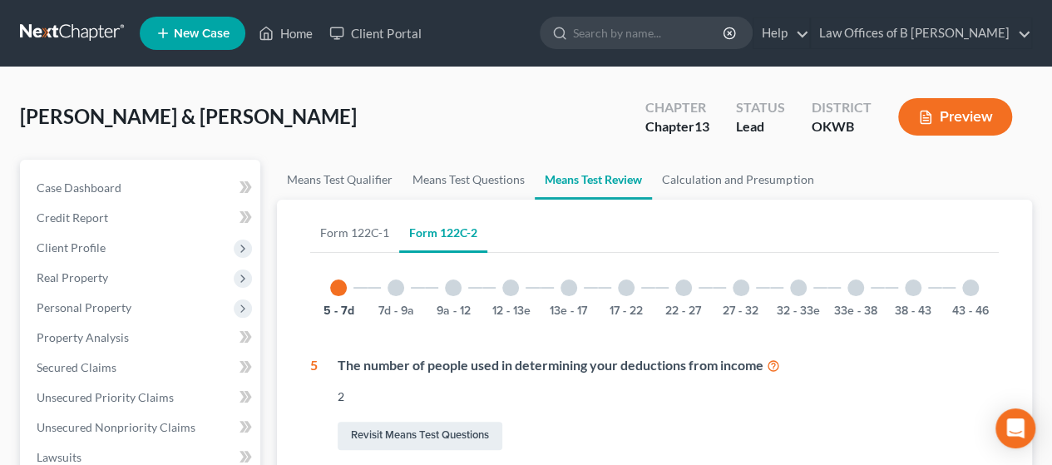
click at [399, 290] on div at bounding box center [395, 287] width 17 height 17
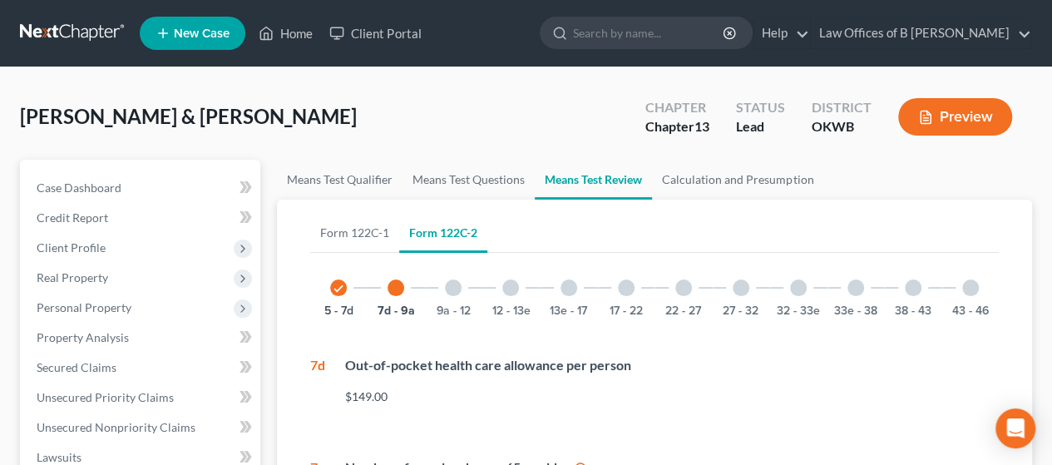
click at [448, 300] on div "9a - 12" at bounding box center [453, 287] width 57 height 57
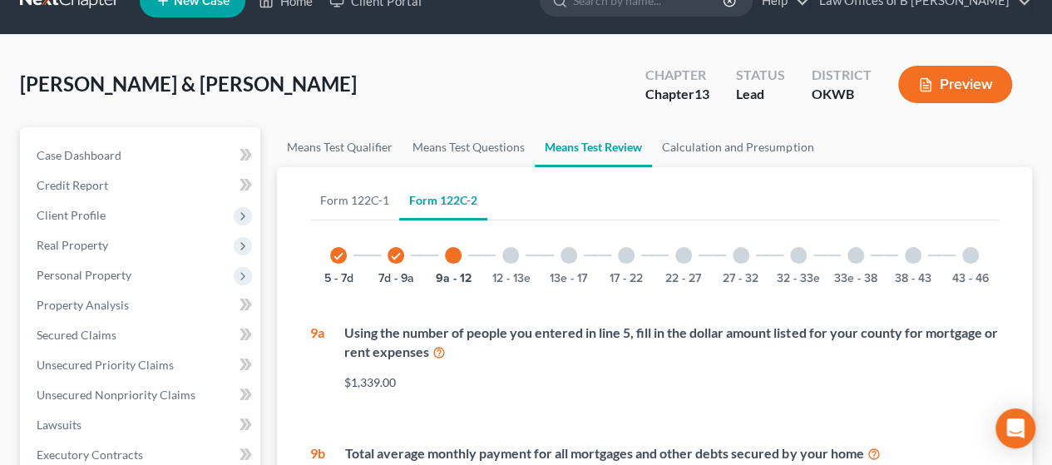
scroll to position [15, 0]
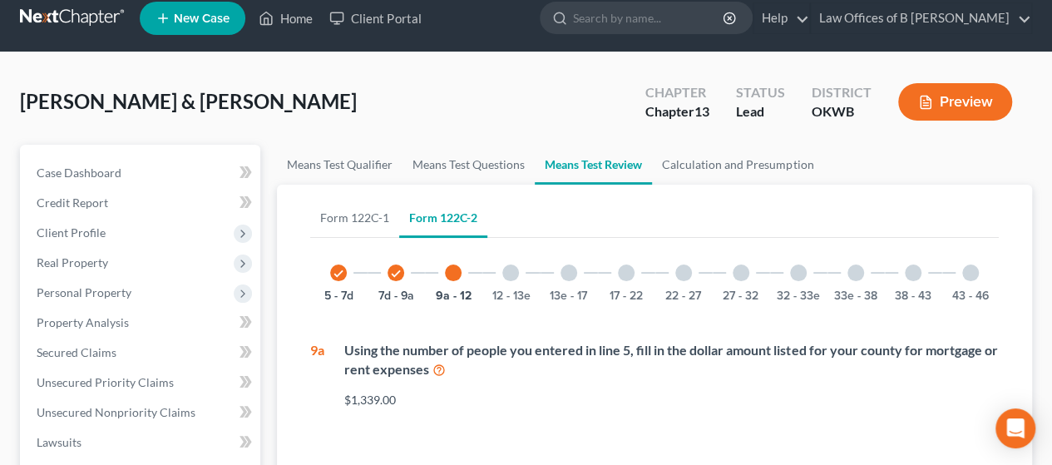
click at [512, 276] on div at bounding box center [510, 272] width 17 height 17
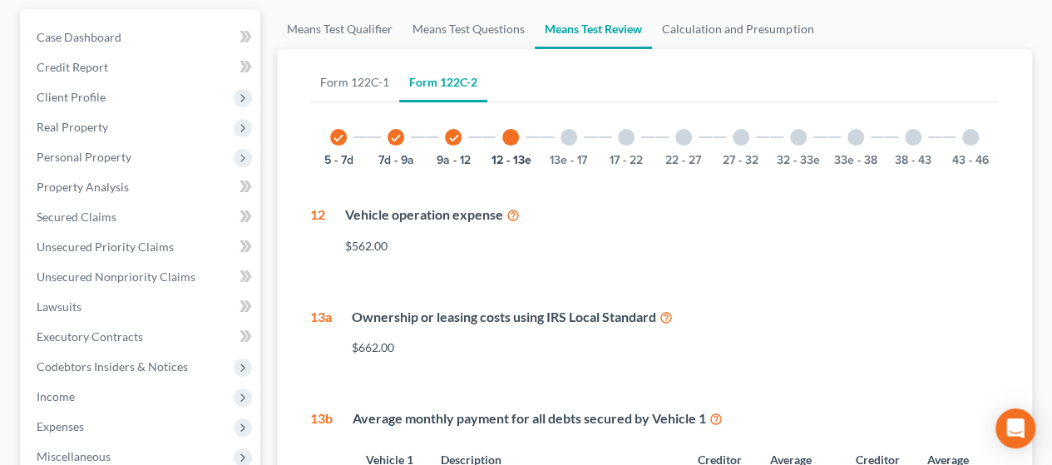
scroll to position [134, 0]
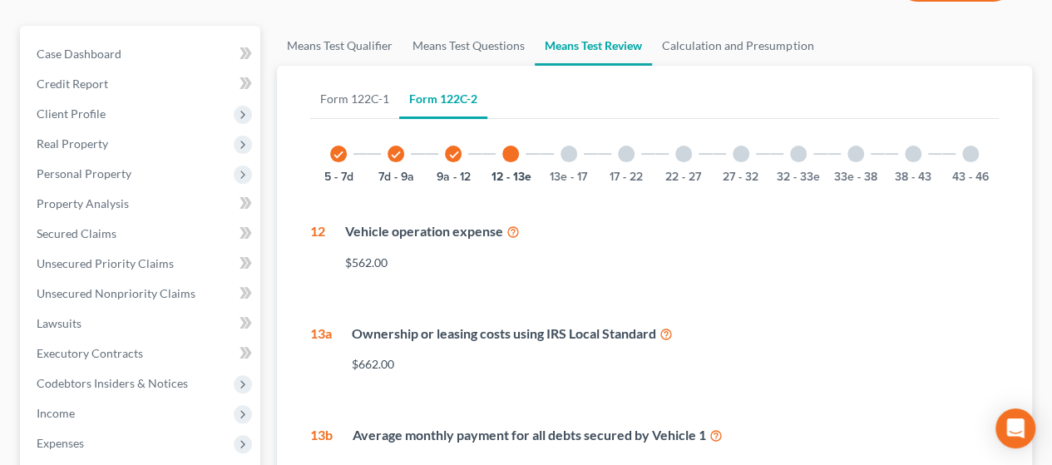
click at [518, 158] on div at bounding box center [568, 153] width 17 height 17
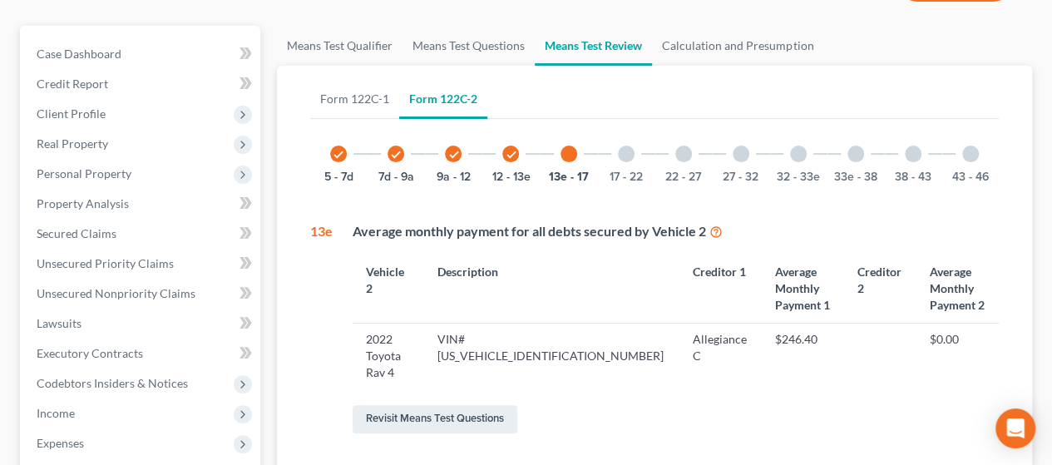
click at [518, 158] on div at bounding box center [568, 153] width 17 height 17
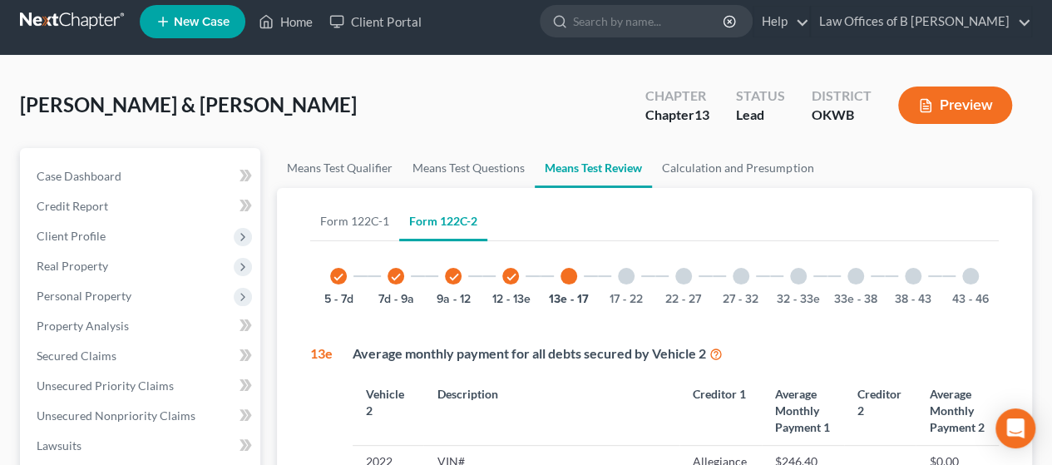
scroll to position [0, 0]
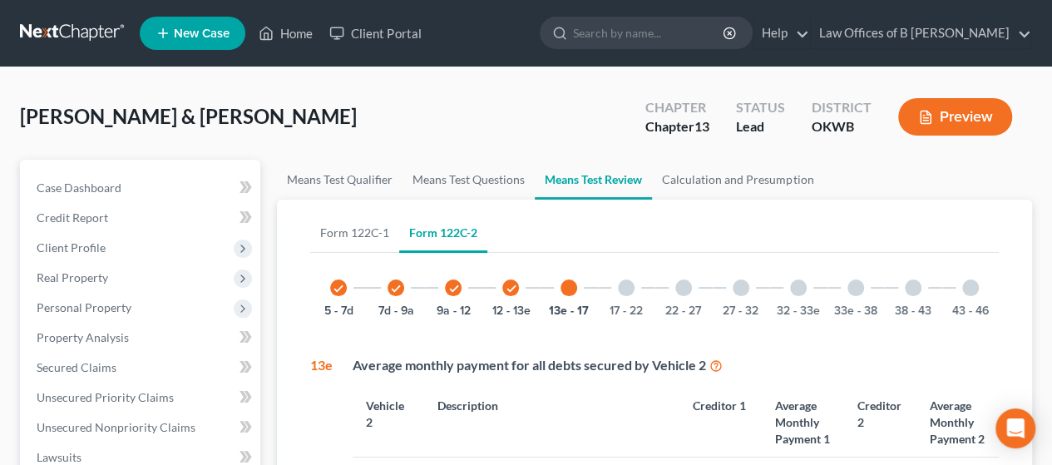
click at [518, 288] on div at bounding box center [626, 287] width 17 height 17
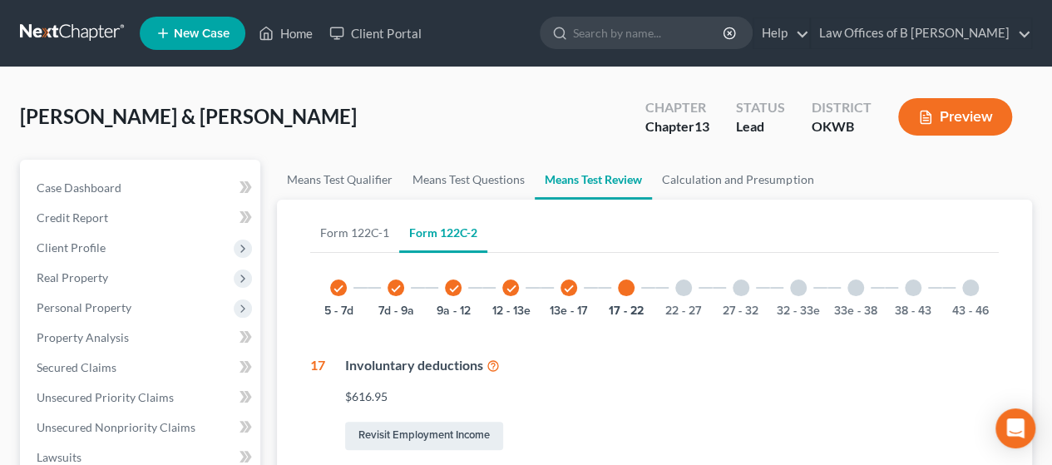
click at [518, 295] on div "22 - 27" at bounding box center [683, 287] width 57 height 57
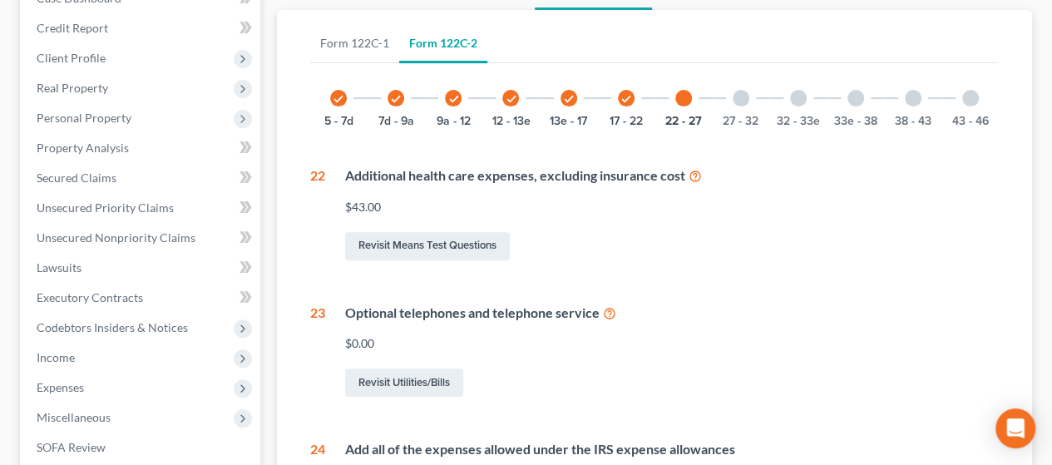
scroll to position [180, 0]
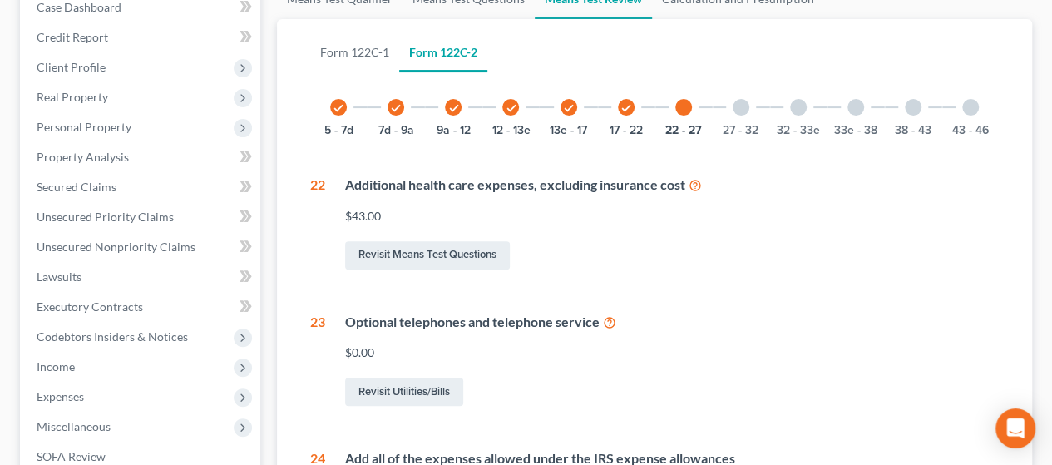
click at [518, 106] on div at bounding box center [740, 107] width 17 height 17
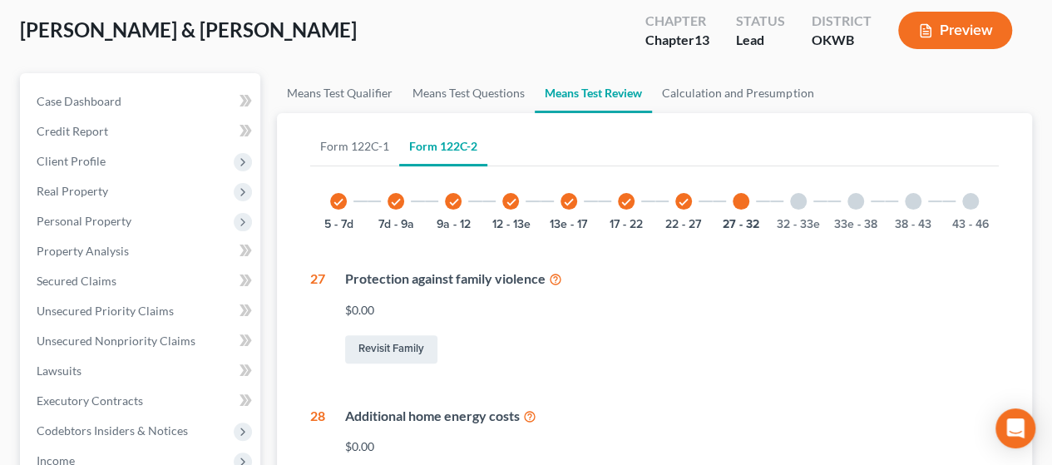
scroll to position [80, 0]
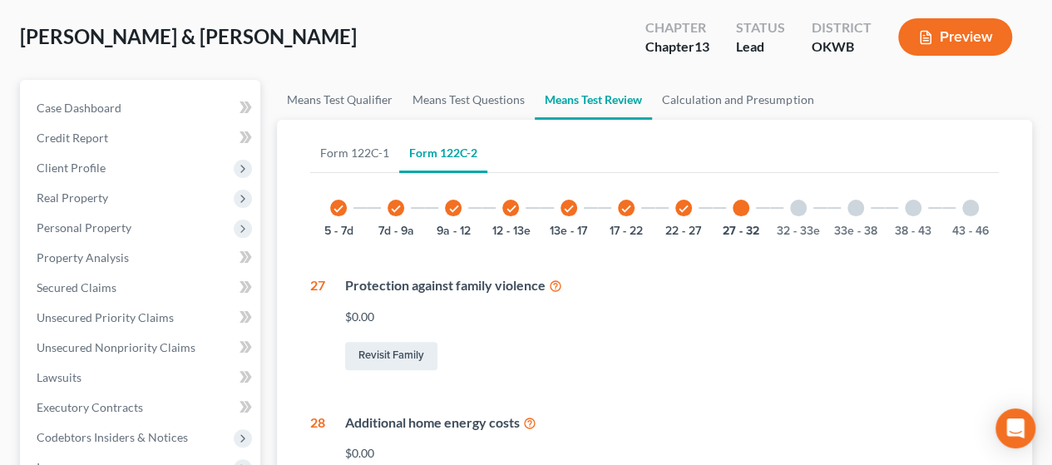
click at [518, 212] on div at bounding box center [798, 208] width 17 height 17
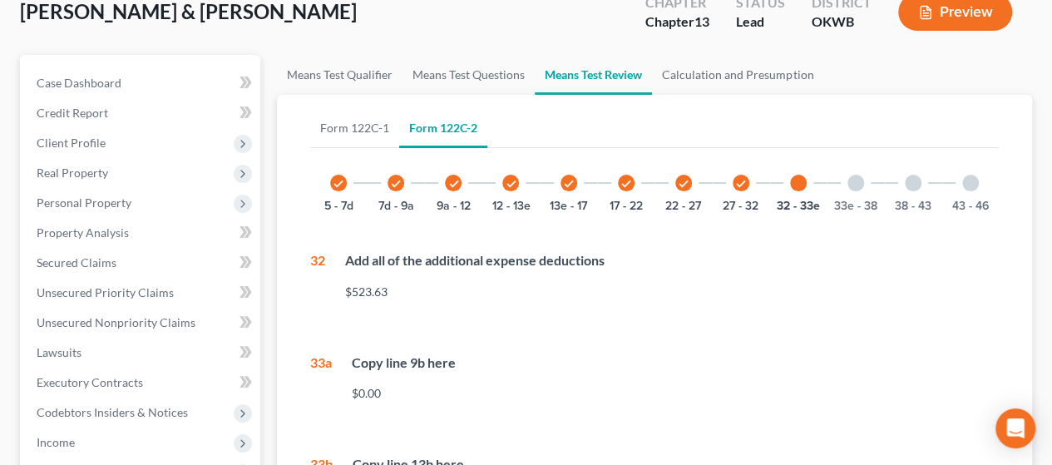
scroll to position [109, 0]
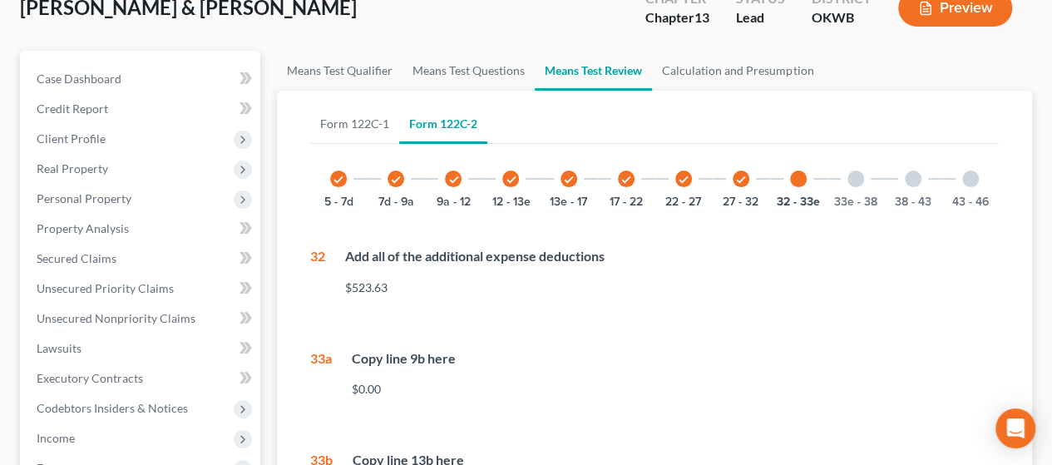
click at [518, 183] on div at bounding box center [855, 178] width 17 height 17
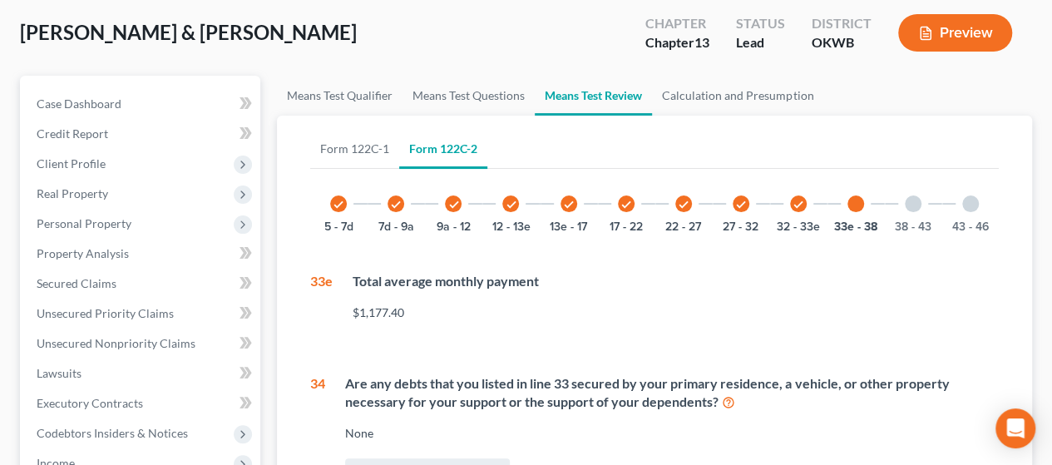
scroll to position [0, 0]
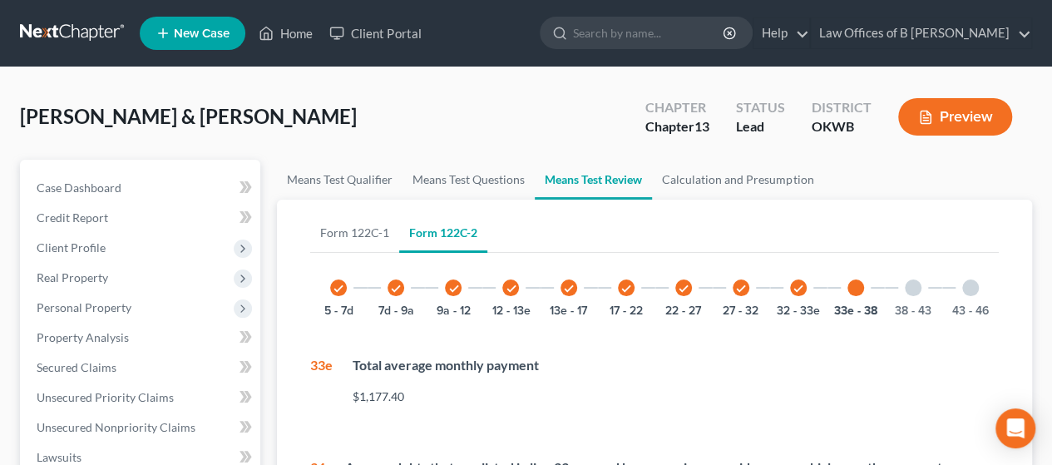
click at [518, 290] on div at bounding box center [912, 287] width 17 height 17
click at [518, 283] on div at bounding box center [970, 287] width 17 height 17
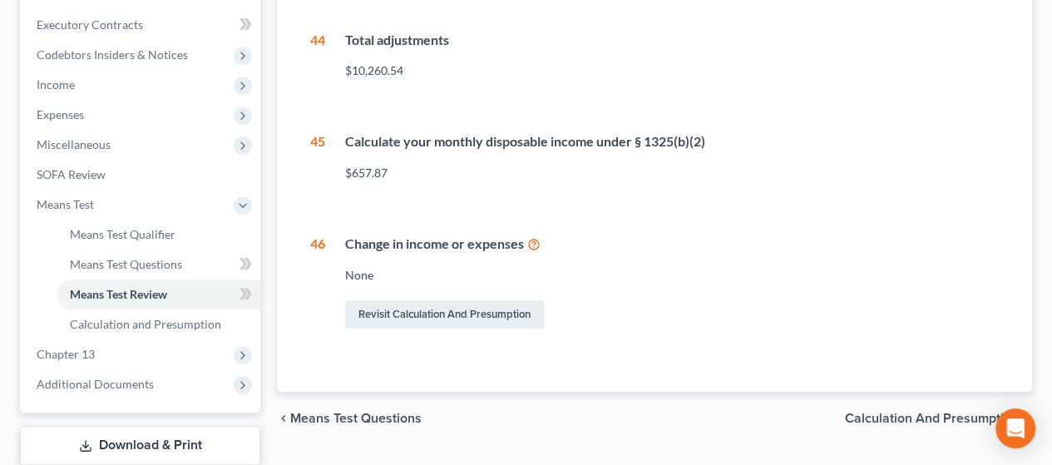
scroll to position [466, 0]
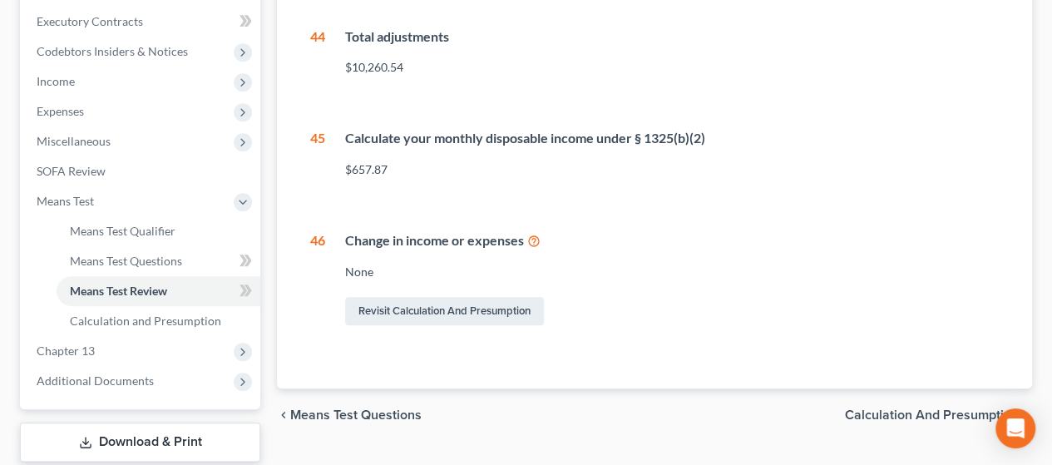
click at [518, 413] on span "Calculation and Presumption" at bounding box center [932, 414] width 174 height 13
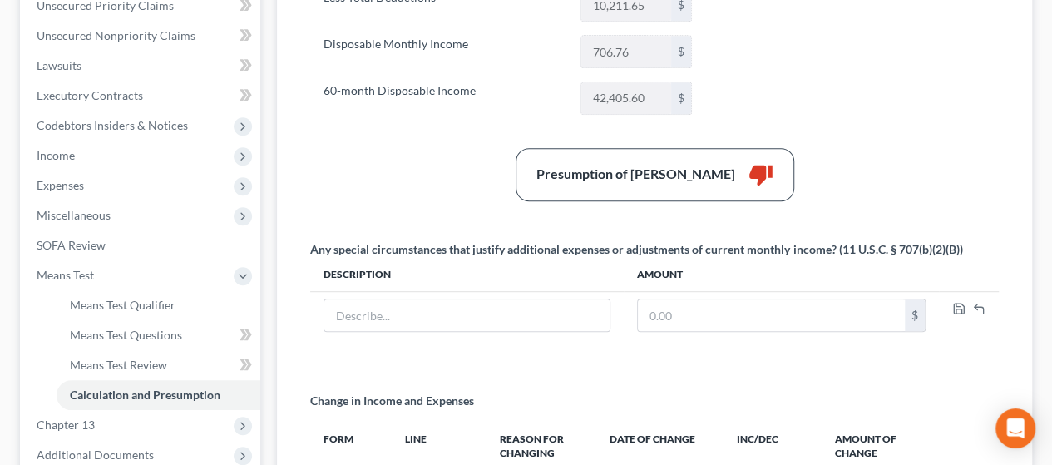
scroll to position [386, 0]
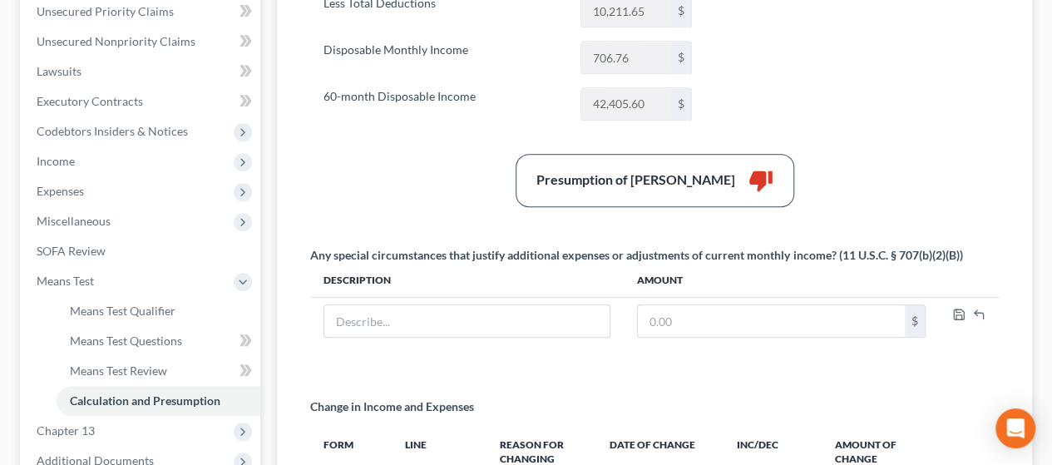
drag, startPoint x: 1051, startPoint y: 284, endPoint x: 1062, endPoint y: 363, distance: 79.8
click at [518, 363] on html "Home New Case Client Portal Law Offices of B [PERSON_NAME] [PERSON_NAME][EMAIL_…" at bounding box center [526, 158] width 1052 height 1089
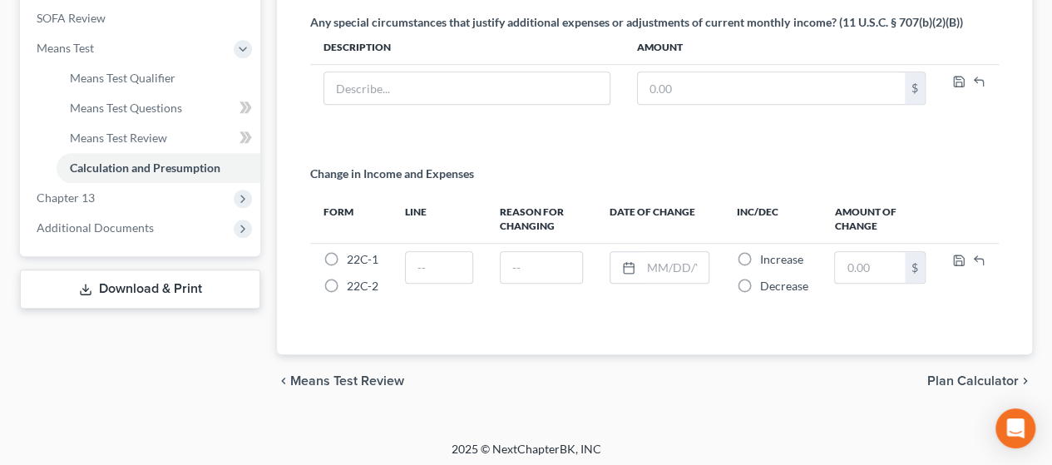
scroll to position [619, 0]
click at [518, 374] on span "Plan Calculator" at bounding box center [972, 380] width 91 height 13
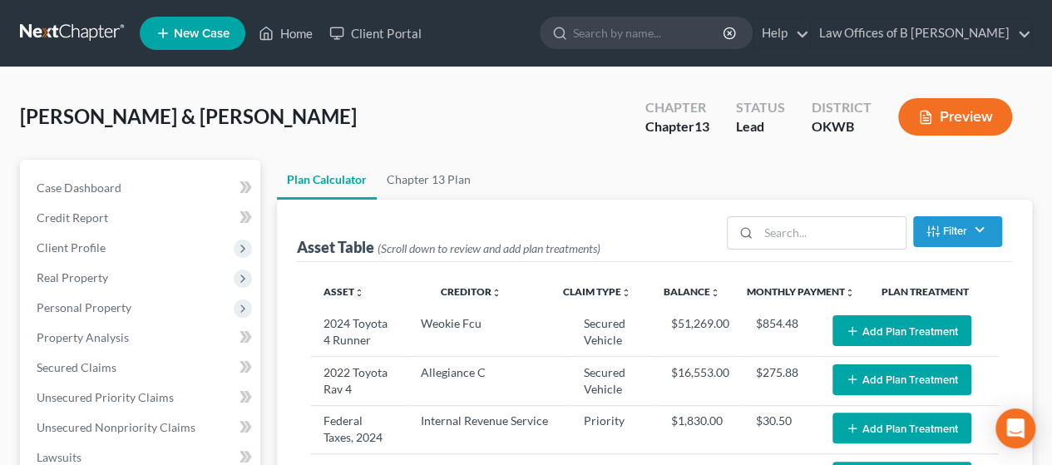
select select "59"
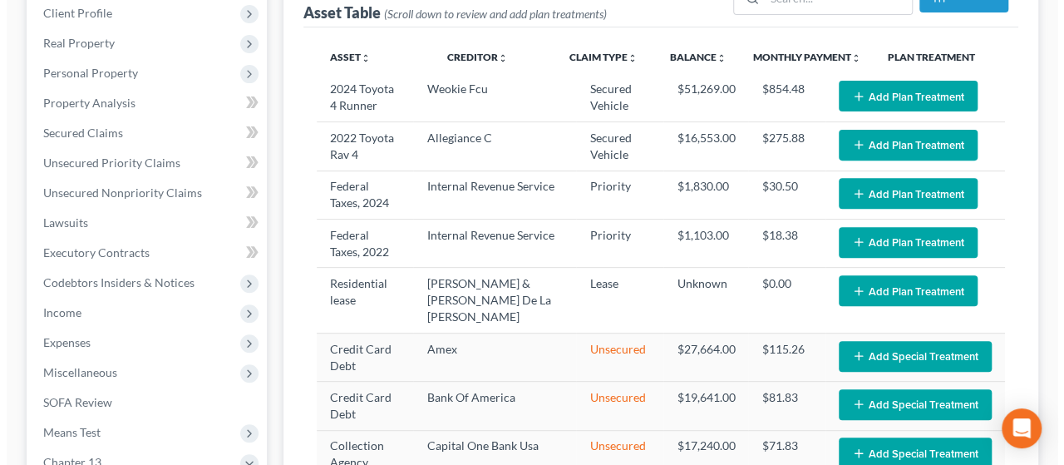
scroll to position [223, 0]
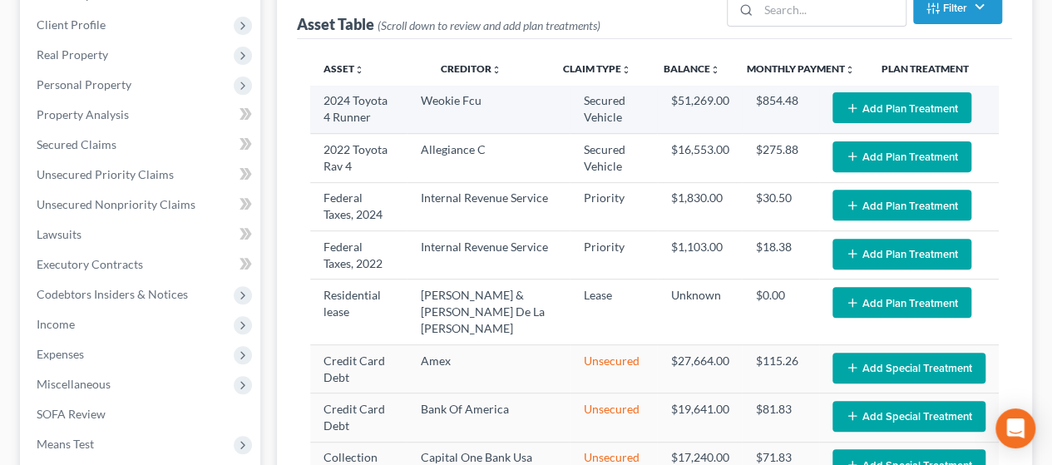
click at [518, 110] on button "Add Plan Treatment" at bounding box center [901, 107] width 139 height 31
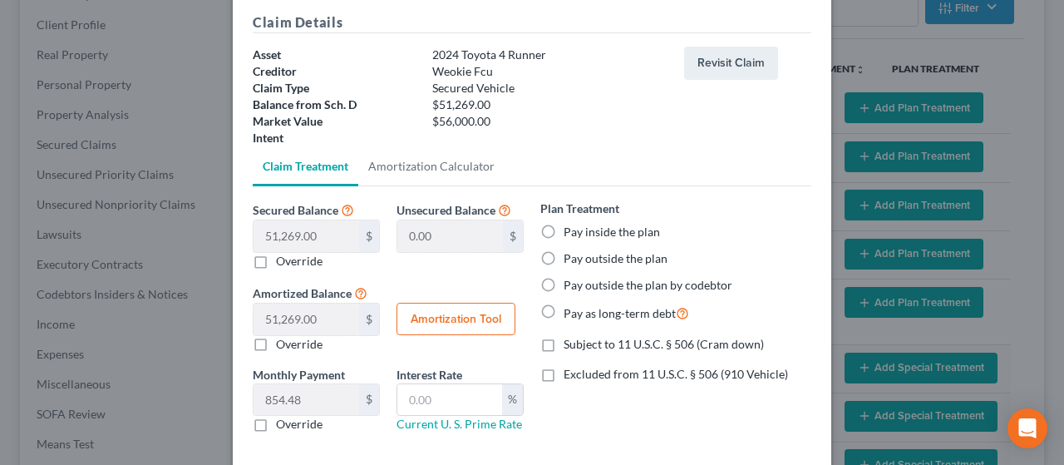
scroll to position [126, 0]
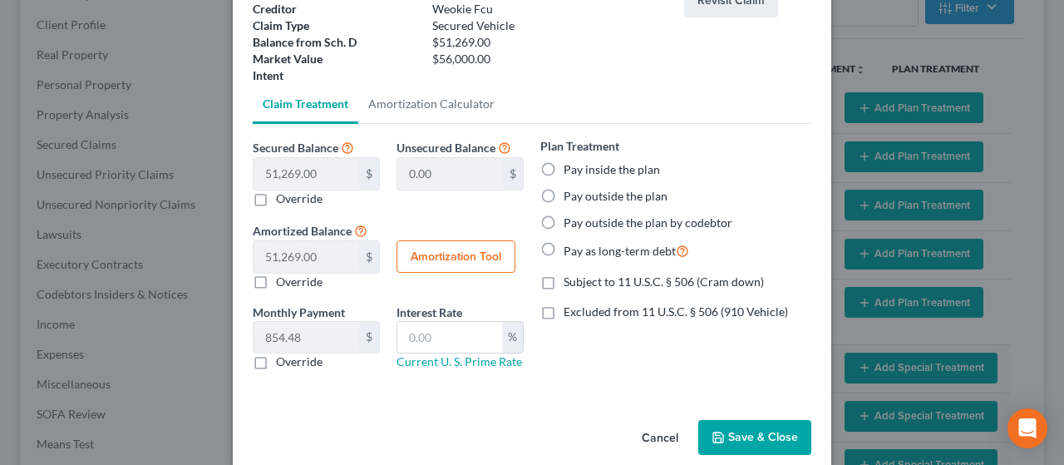
click at [518, 165] on label "Pay inside the plan" at bounding box center [612, 169] width 96 height 17
click at [518, 165] on input "Pay inside the plan" at bounding box center [575, 166] width 11 height 11
radio input "true"
click at [276, 360] on label "Override" at bounding box center [299, 361] width 47 height 17
click at [283, 360] on input "Override" at bounding box center [288, 358] width 11 height 11
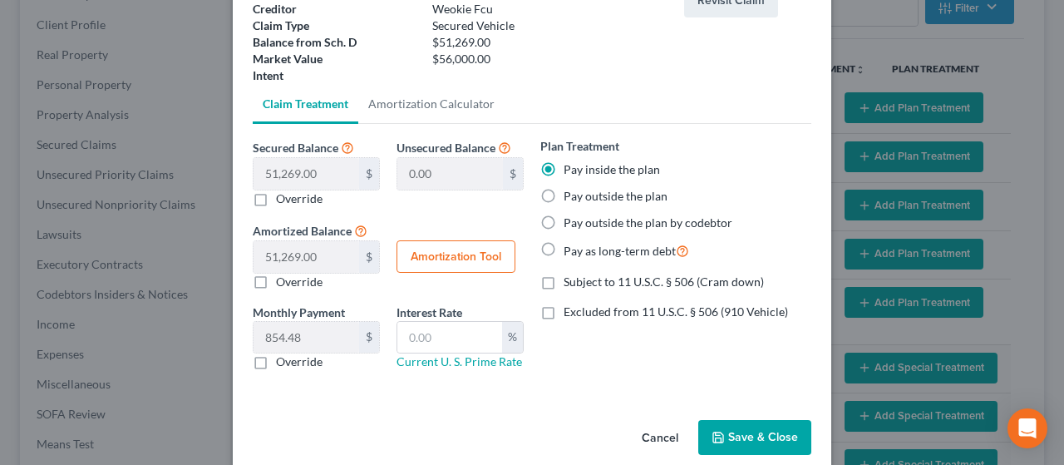
checkbox input "true"
click at [293, 333] on input "text" at bounding box center [307, 338] width 106 height 32
type input "931.00"
click at [421, 259] on button "Amortization Tool" at bounding box center [456, 256] width 119 height 33
type input "51,269.00"
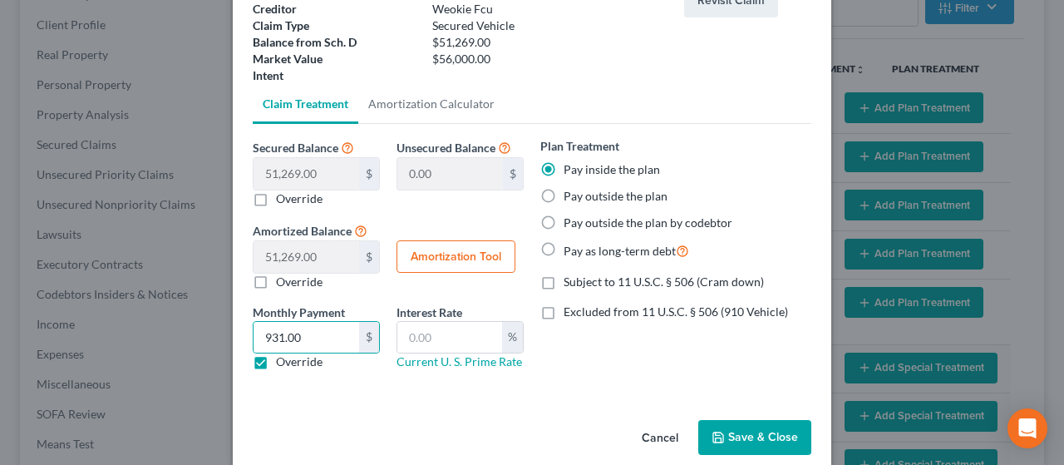
type input "60"
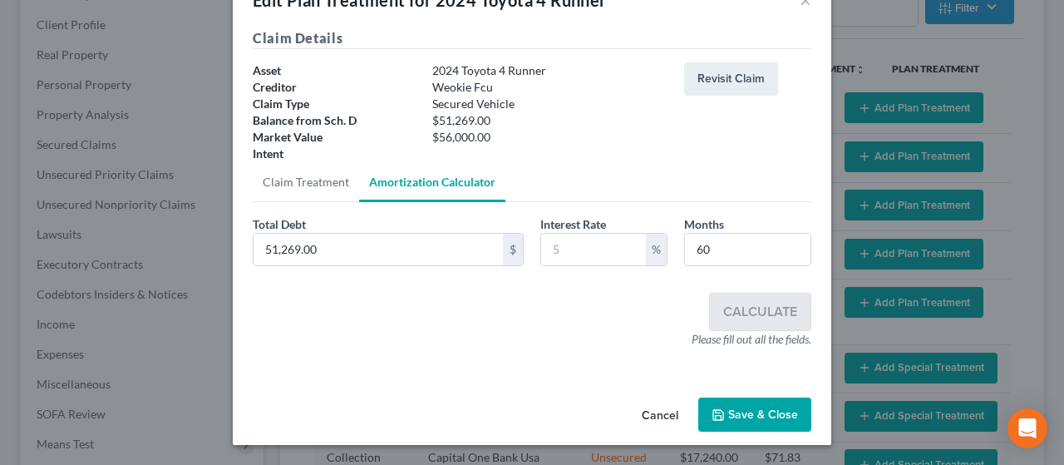
scroll to position [47, 0]
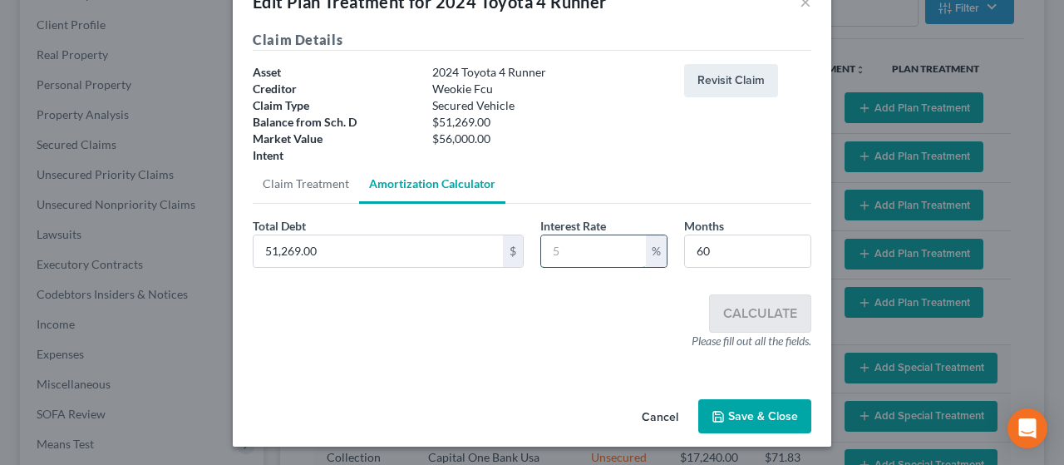
click at [518, 247] on input "text" at bounding box center [593, 251] width 105 height 32
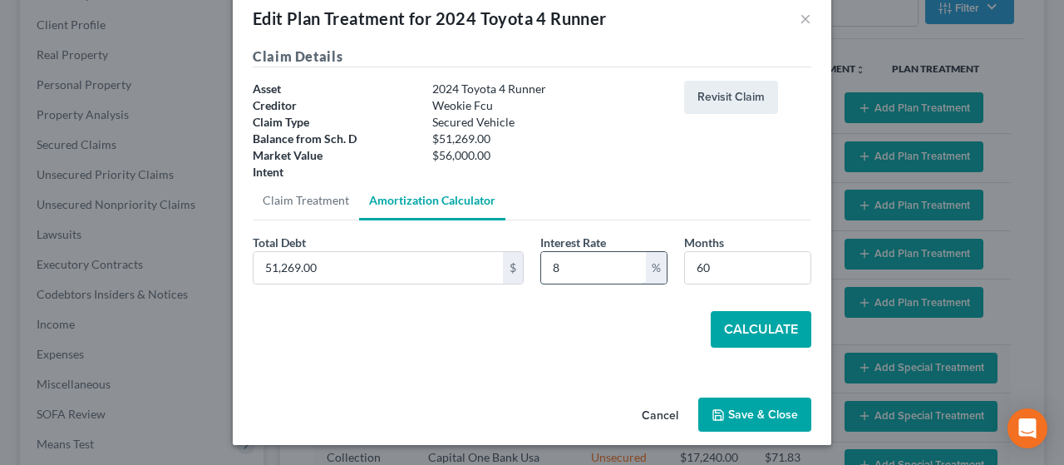
scroll to position [29, 0]
type input "8.99"
click at [518, 330] on button "Calculate" at bounding box center [761, 330] width 101 height 37
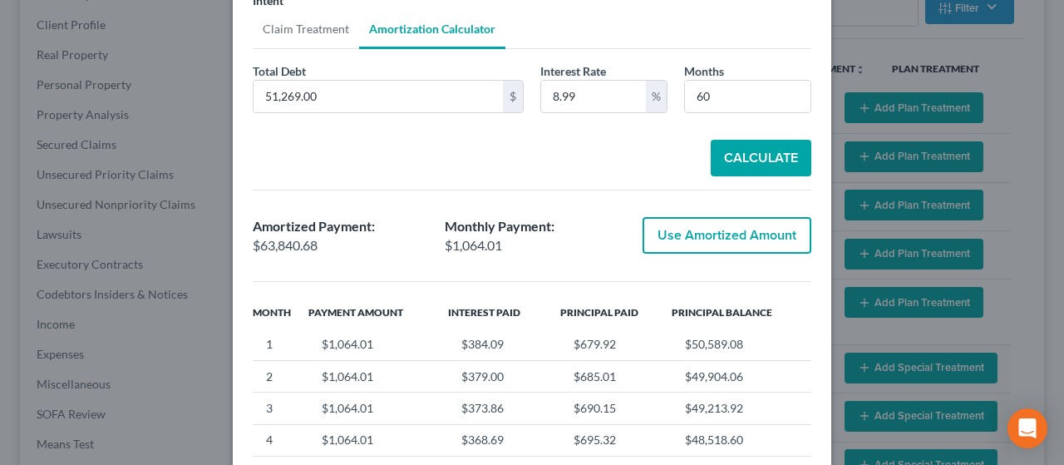
scroll to position [208, 0]
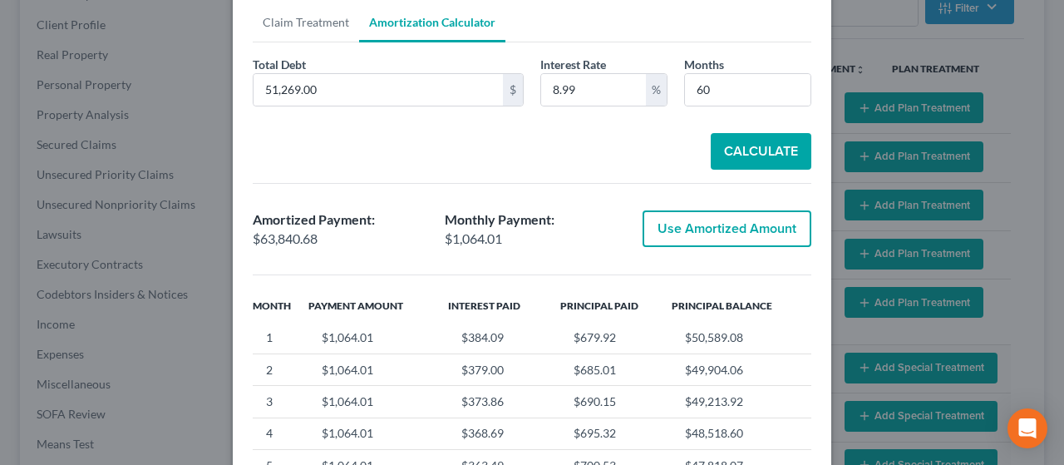
click at [518, 219] on button "Use Amortized Amount" at bounding box center [727, 228] width 169 height 37
type input "63,840.67"
checkbox input "true"
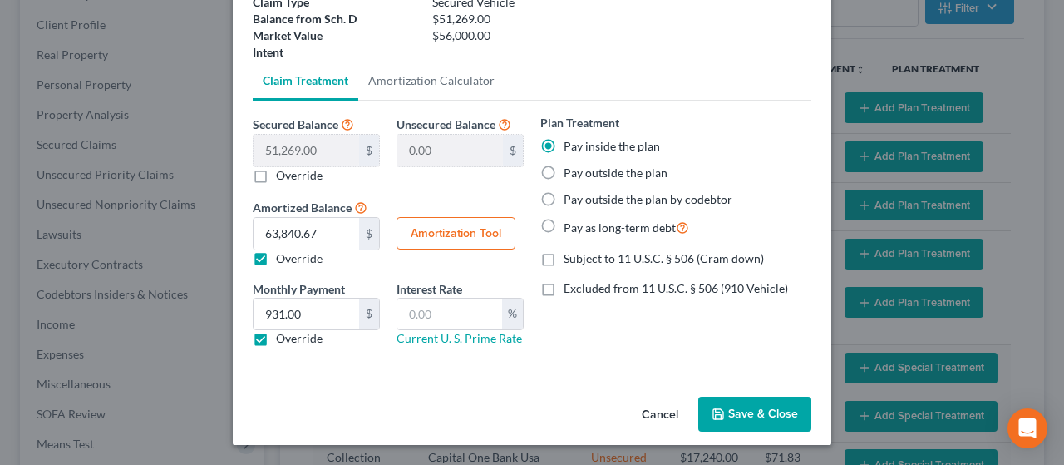
scroll to position [147, 0]
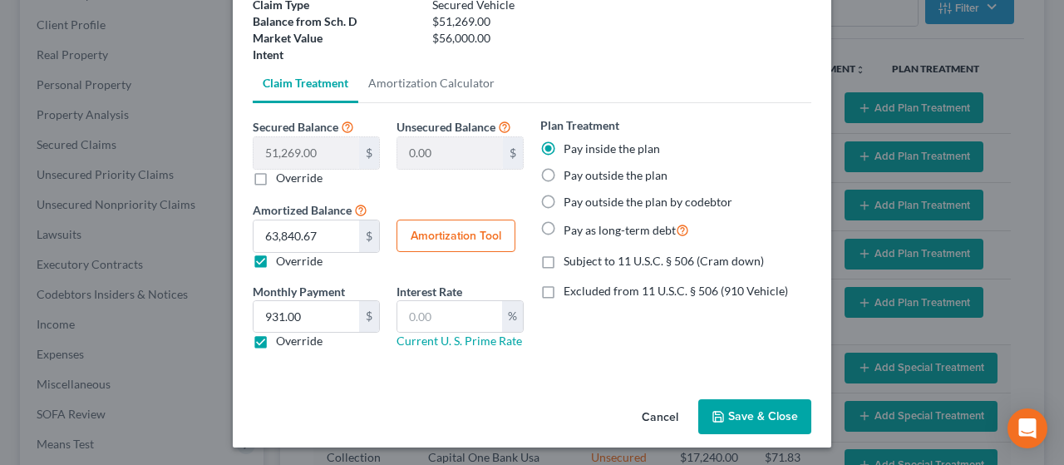
click at [518, 290] on label "Excluded from 11 U.S.C. § 506 (910 Vehicle)" at bounding box center [676, 291] width 224 height 17
click at [518, 290] on input "Excluded from 11 U.S.C. § 506 (910 Vehicle)" at bounding box center [575, 288] width 11 height 11
checkbox input "true"
click at [518, 418] on button "Save & Close" at bounding box center [754, 416] width 113 height 35
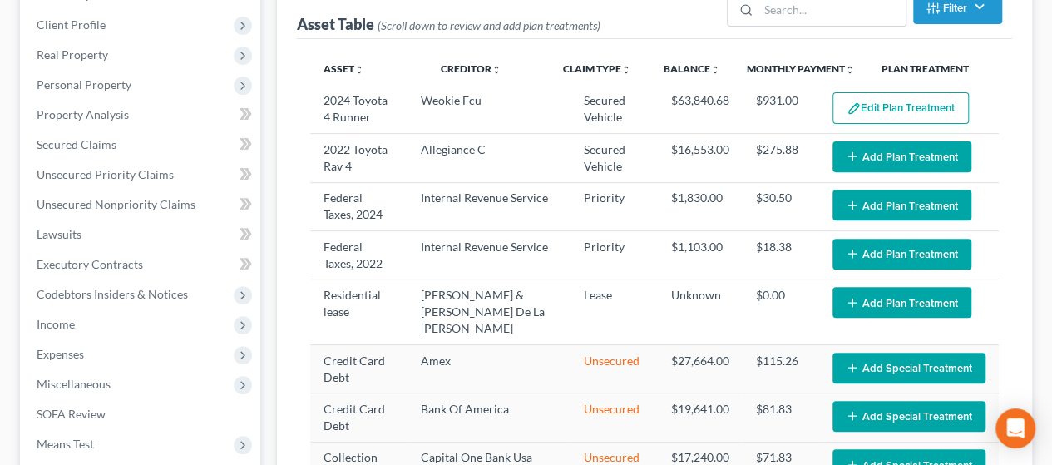
select select "59"
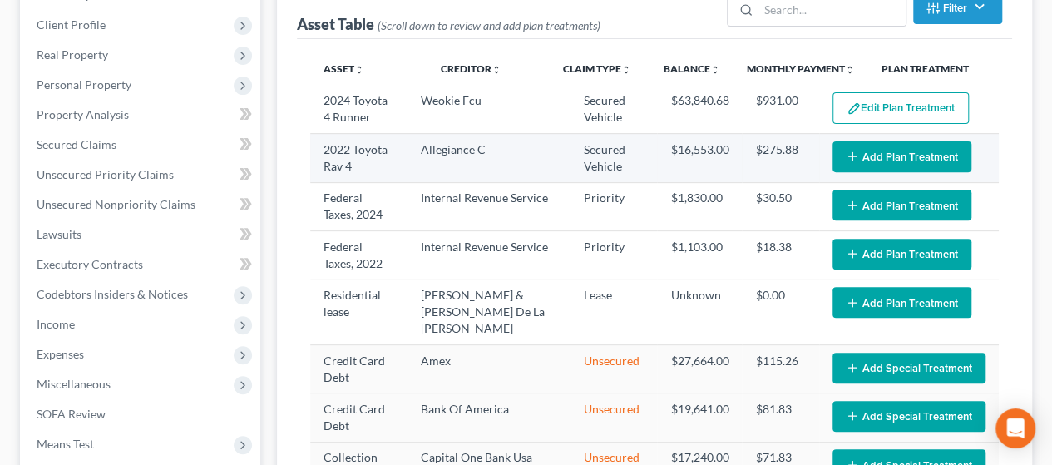
click at [518, 160] on icon "button" at bounding box center [851, 156] width 13 height 13
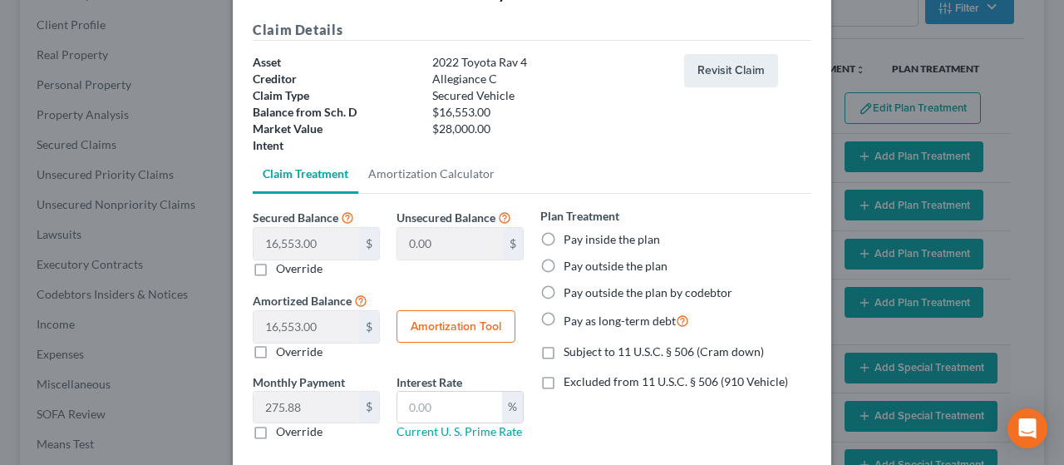
scroll to position [56, 0]
click at [518, 239] on label "Pay inside the plan" at bounding box center [612, 240] width 96 height 17
click at [518, 239] on input "Pay inside the plan" at bounding box center [575, 237] width 11 height 11
radio input "true"
click at [518, 228] on div "Plan Treatment Pay inside the plan Pay outside the plan Pay outside the plan by…" at bounding box center [675, 269] width 271 height 123
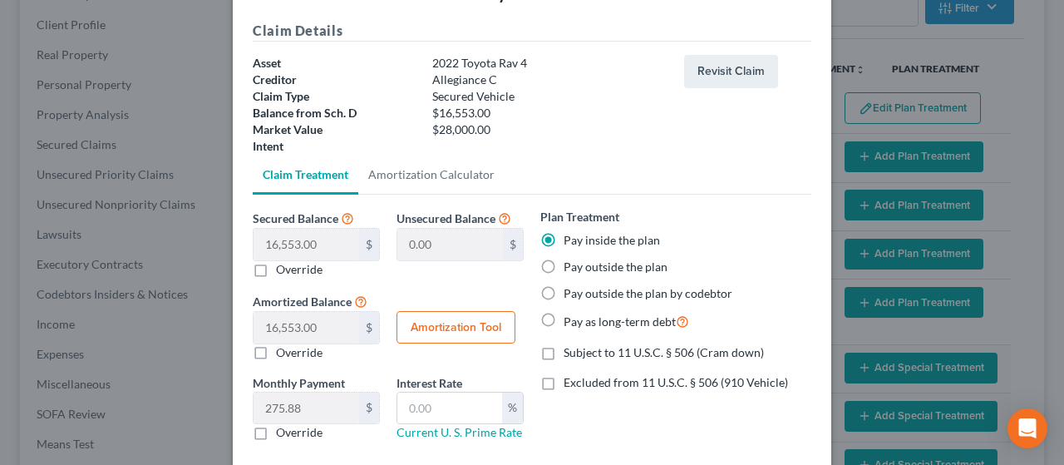
click at [518, 355] on label "Subject to 11 U.S.C. § 506 (Cram down)" at bounding box center [664, 352] width 200 height 17
click at [518, 355] on input "Subject to 11 U.S.C. § 506 (Cram down)" at bounding box center [575, 349] width 11 height 11
click at [441, 431] on link "Current U. S. Prime Rate" at bounding box center [460, 432] width 126 height 14
click at [518, 353] on label "Subject to 11 U.S.C. § 506 (Cram down)" at bounding box center [664, 352] width 200 height 17
click at [518, 353] on input "Subject to 11 U.S.C. § 506 (Cram down)" at bounding box center [575, 349] width 11 height 11
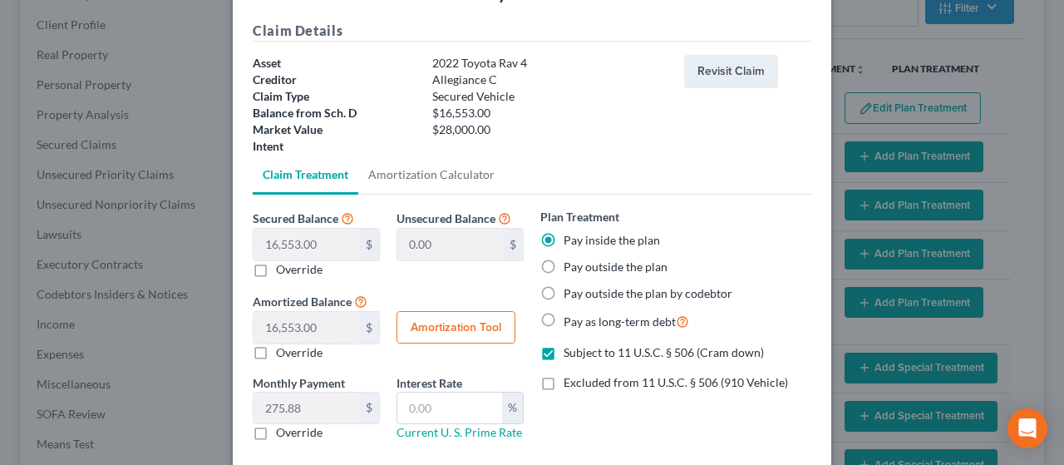
checkbox input "false"
click at [434, 403] on input "text" at bounding box center [449, 408] width 105 height 32
type input "3.44"
click at [276, 430] on label "Override" at bounding box center [299, 432] width 47 height 17
click at [283, 430] on input "Override" at bounding box center [288, 429] width 11 height 11
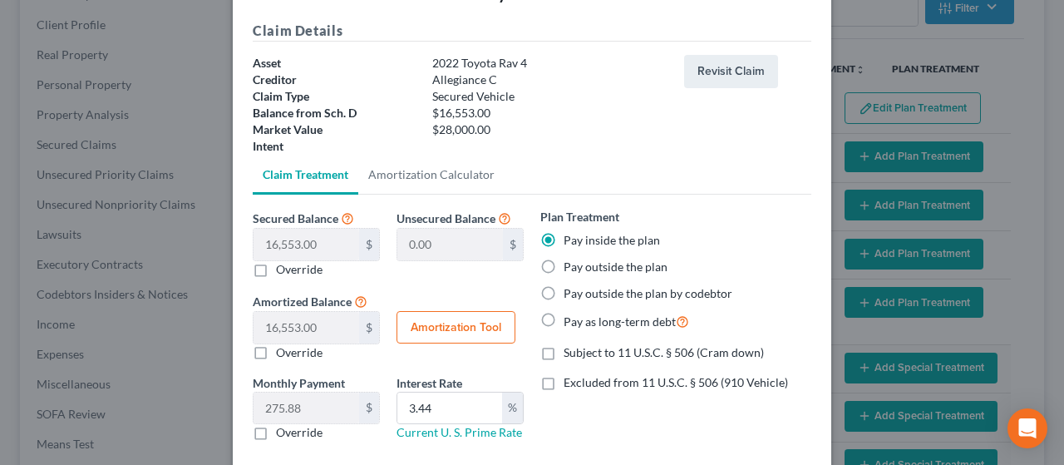
checkbox input "true"
click at [307, 407] on input "text" at bounding box center [307, 408] width 106 height 32
type input "462.42"
click at [420, 328] on button "Amortization Tool" at bounding box center [456, 327] width 119 height 33
type input "16,553.00"
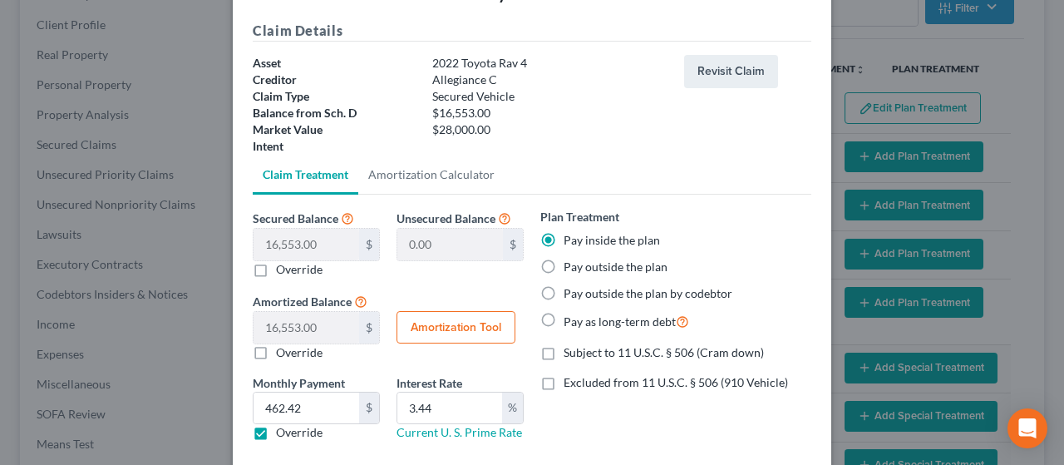
type input "3.44"
type input "60"
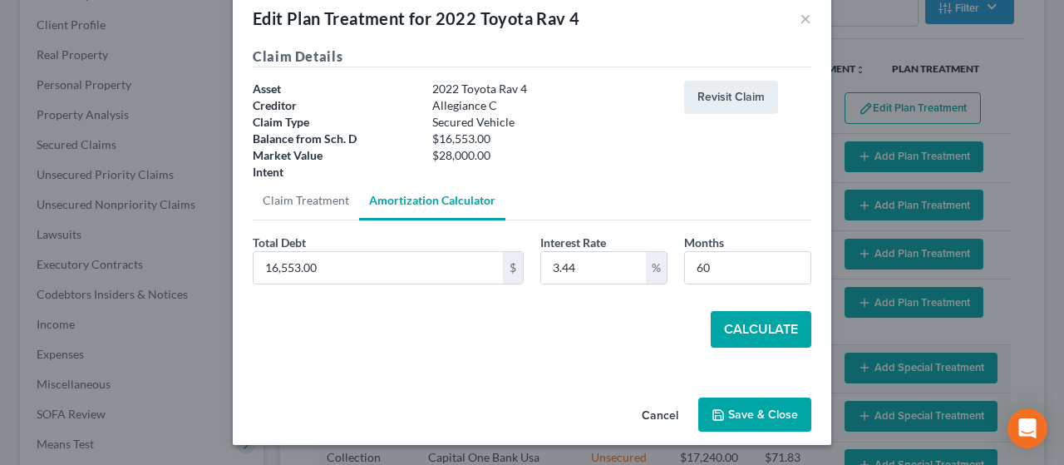
scroll to position [29, 0]
click at [518, 332] on button "Calculate" at bounding box center [761, 330] width 101 height 37
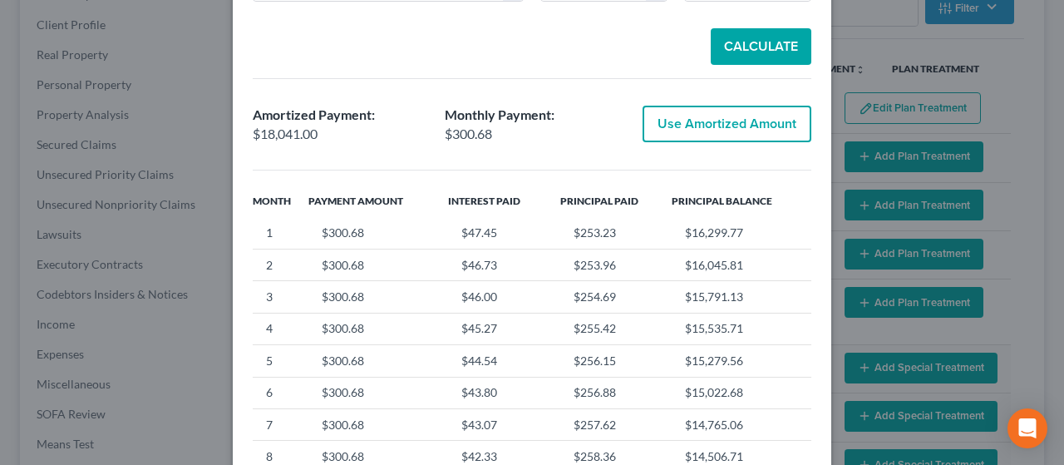
scroll to position [249, 0]
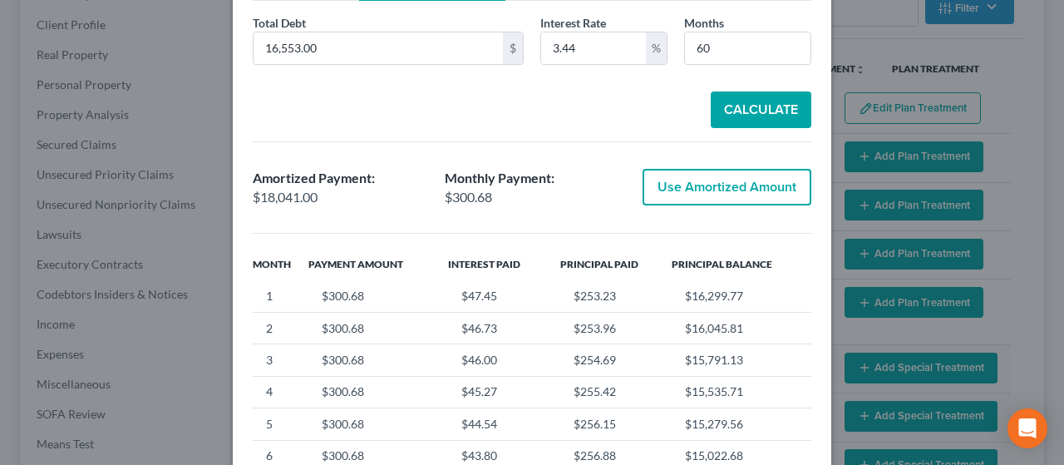
click at [518, 178] on button "Use Amortized Amount" at bounding box center [727, 187] width 169 height 37
type input "18,041.00"
checkbox input "true"
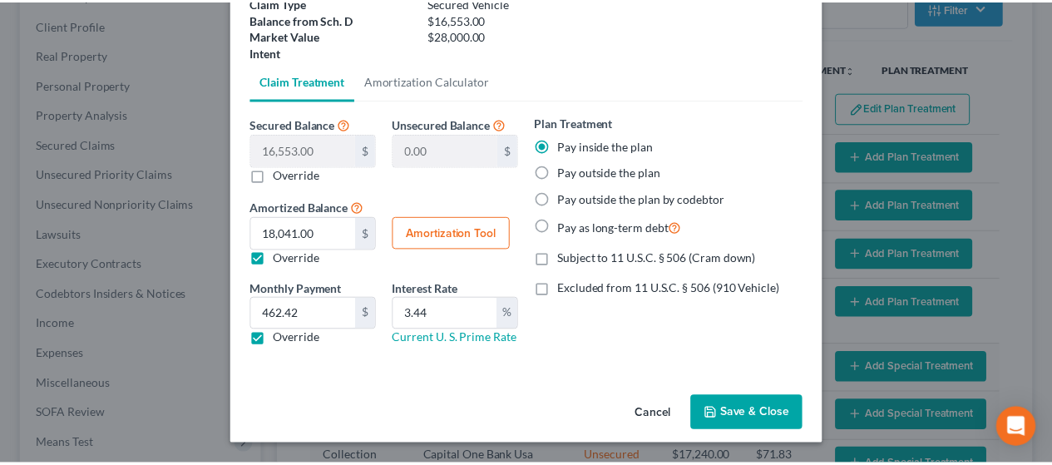
scroll to position [147, 0]
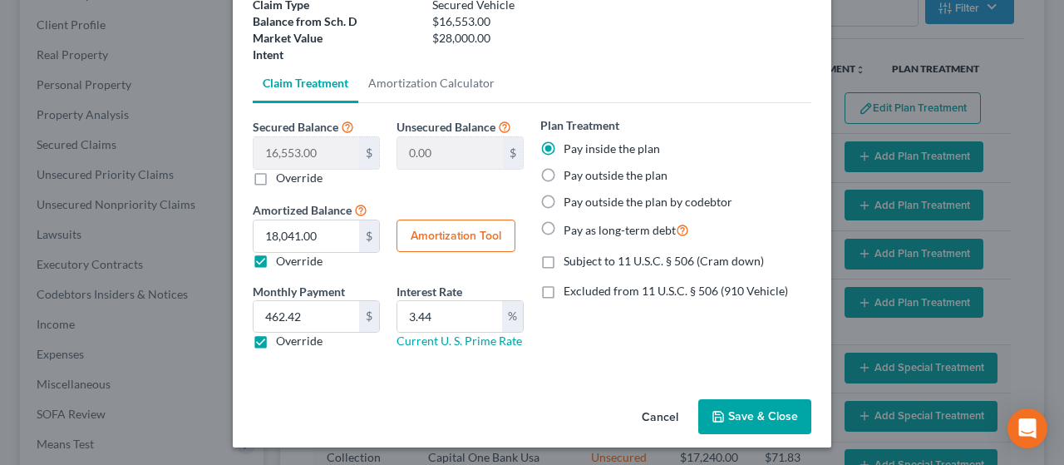
click at [518, 412] on button "Save & Close" at bounding box center [754, 416] width 113 height 35
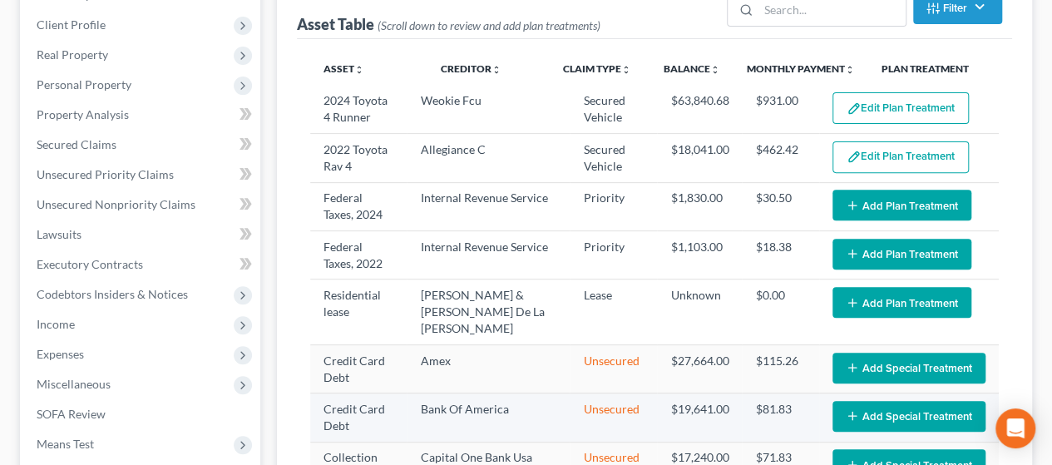
select select "59"
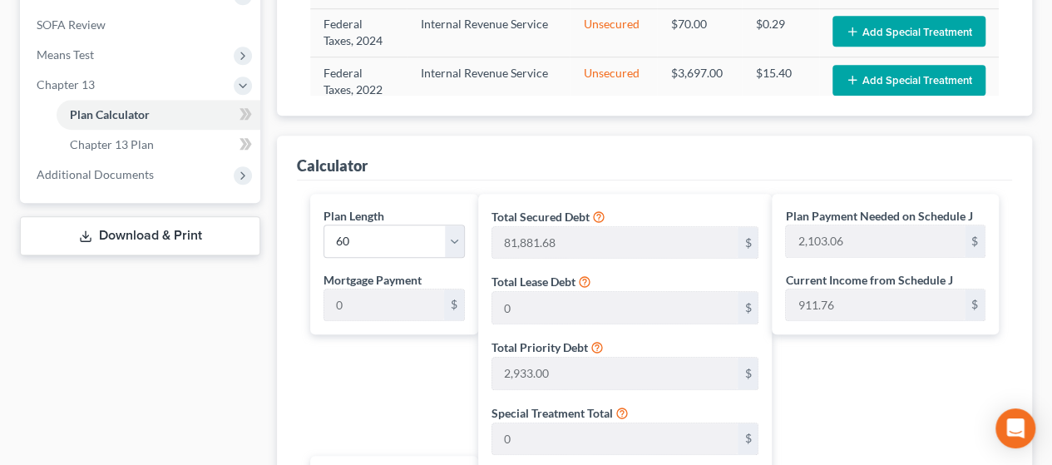
scroll to position [552, 0]
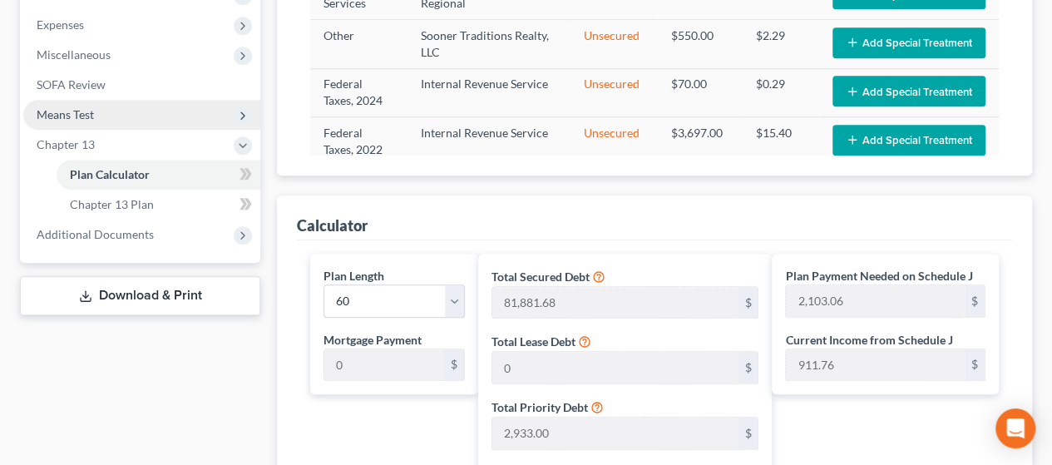
click at [234, 121] on span "Means Test" at bounding box center [141, 115] width 237 height 30
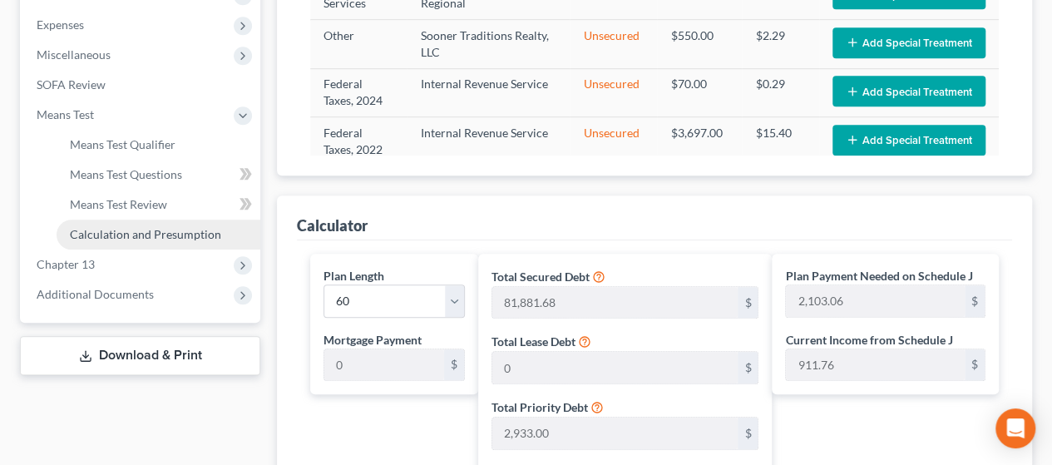
click at [170, 232] on span "Calculation and Presumption" at bounding box center [145, 234] width 151 height 14
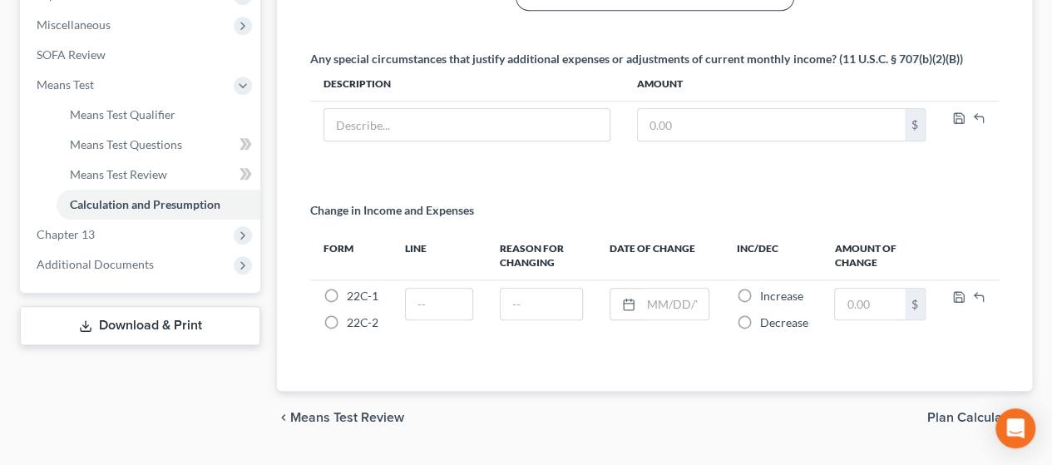
scroll to position [619, 0]
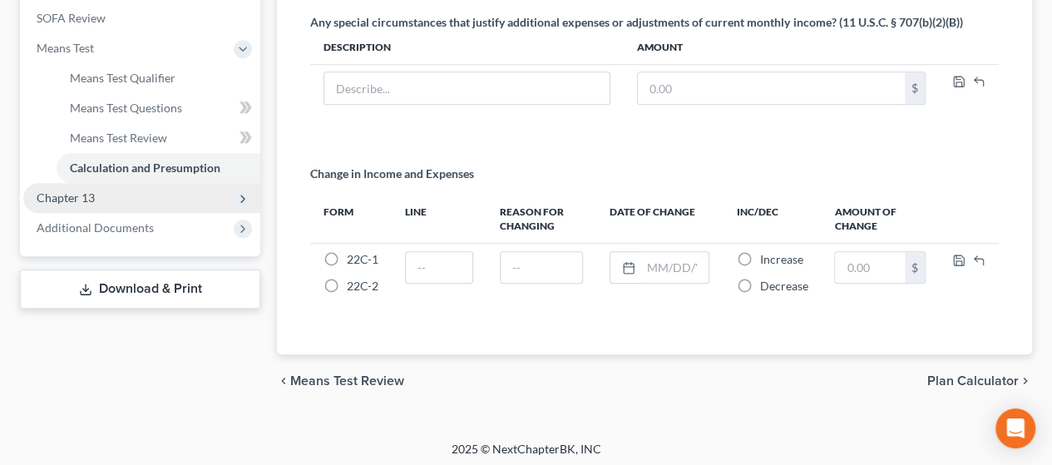
click at [111, 189] on span "Chapter 13" at bounding box center [141, 198] width 237 height 30
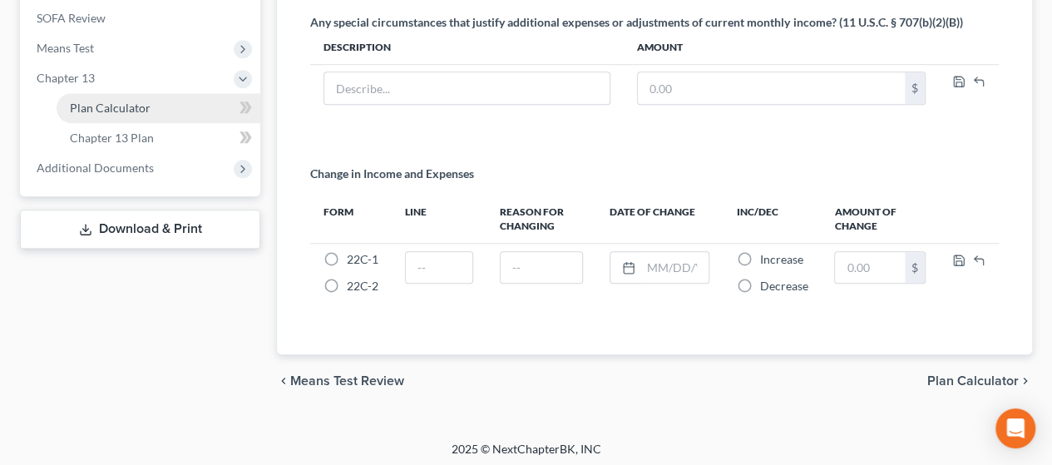
click at [121, 110] on span "Plan Calculator" at bounding box center [110, 108] width 81 height 14
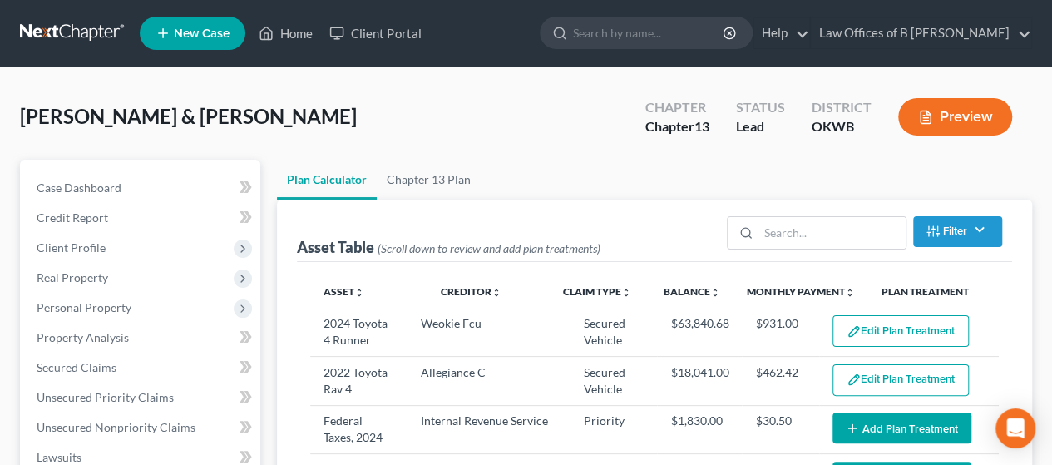
select select "59"
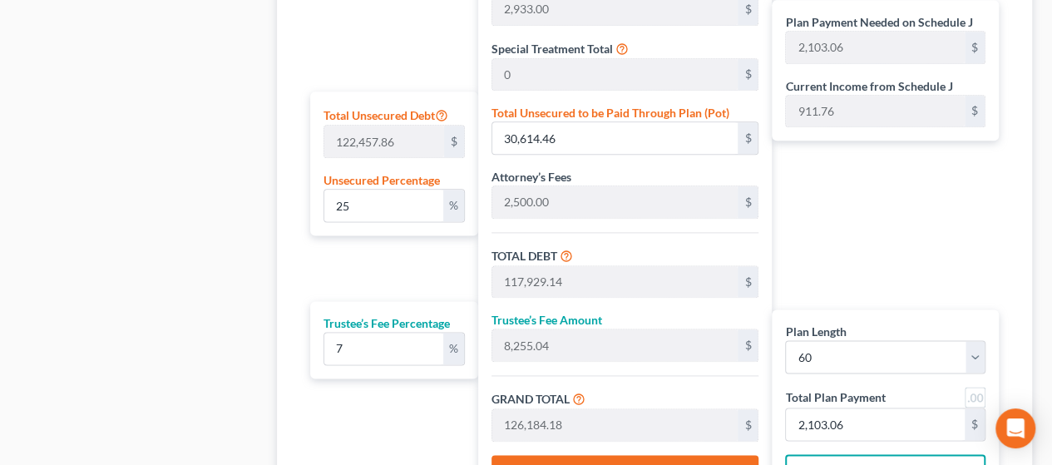
scroll to position [959, 0]
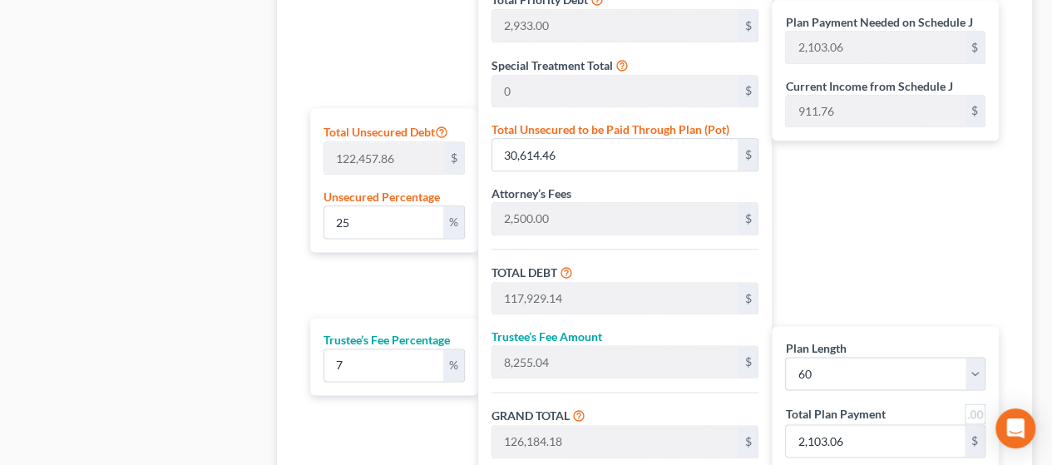
click at [518, 167] on div "Total Secured Debt 81,881.68 $ Total Lease Debt 0 $ Total Priority Debt 2,933.0…" at bounding box center [624, 183] width 293 height 675
click at [518, 152] on input "30,614.46" at bounding box center [614, 155] width 245 height 32
type input "0.003266429774291336"
type input "4"
type input "87,318.68"
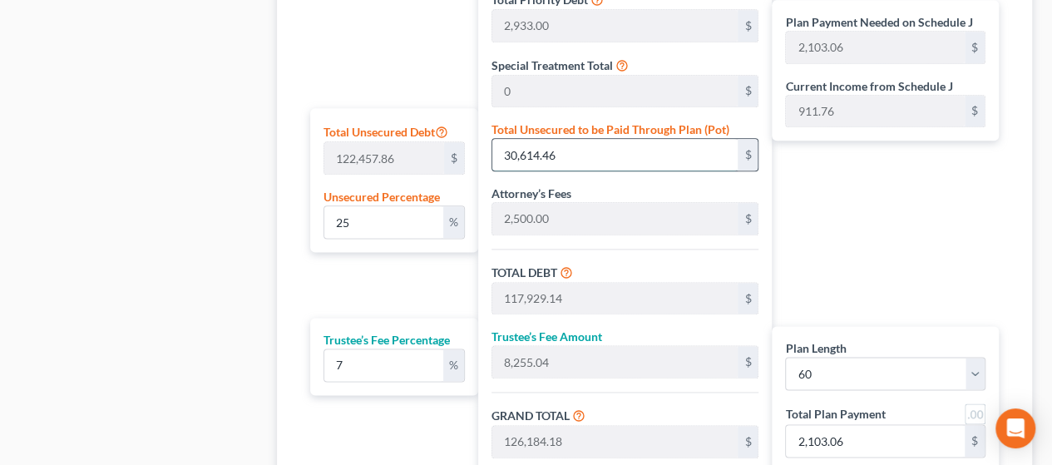
type input "6,112.30"
type input "93,430.98"
type input "1,557.18"
type input "0.03266429774291336"
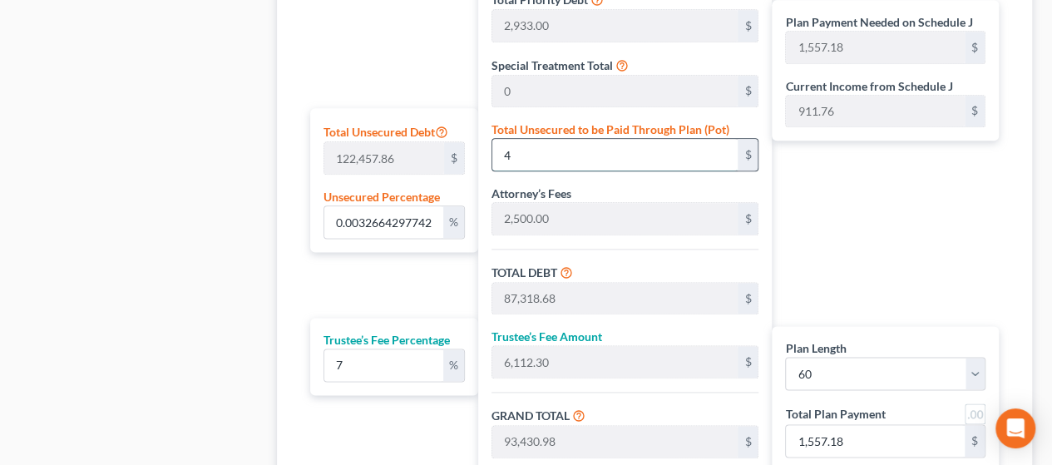
type input "40"
type input "87,354.68"
type input "6,114.82"
type input "93,469.50"
type input "1,557.82"
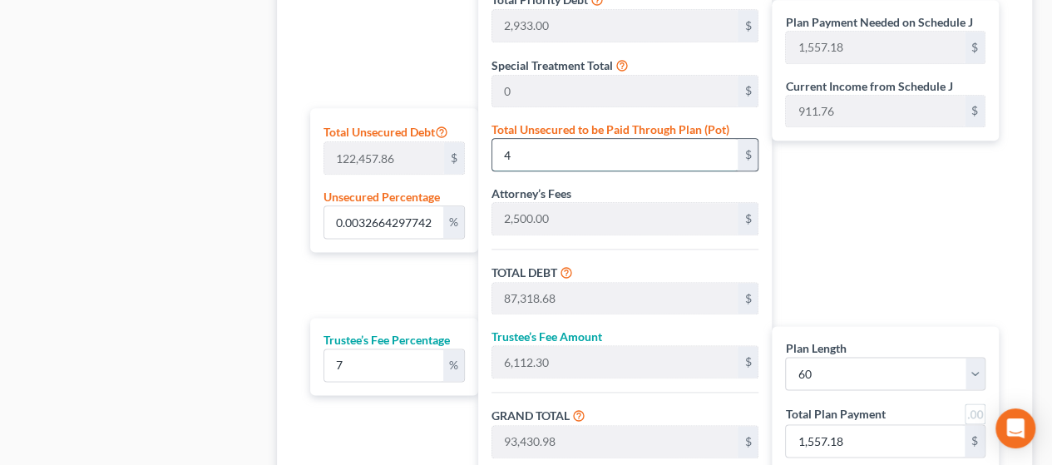
type input "1,557.82"
type input "0.32664297742913356"
type input "400"
type input "87,714.68"
type input "6,140.02"
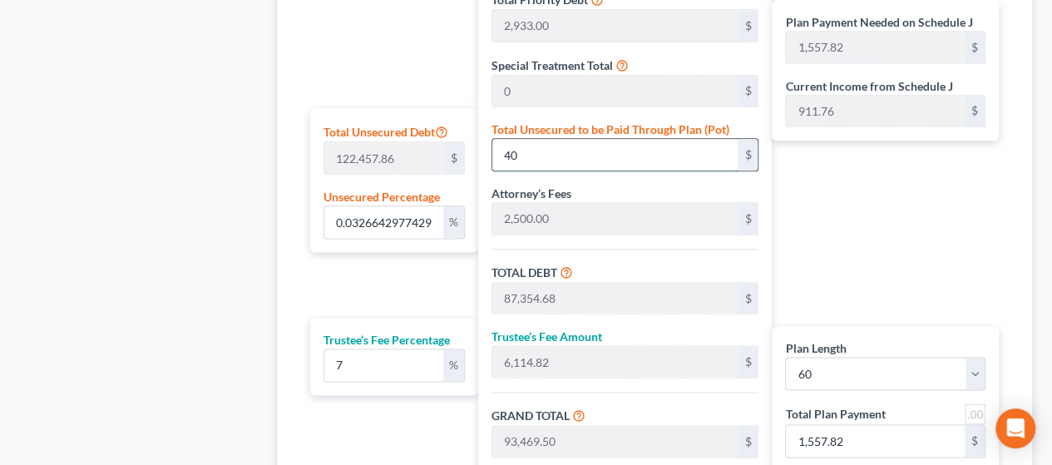
type input "93,854.70"
type input "1,564.24"
type input "3.266429774291336"
type input "4000"
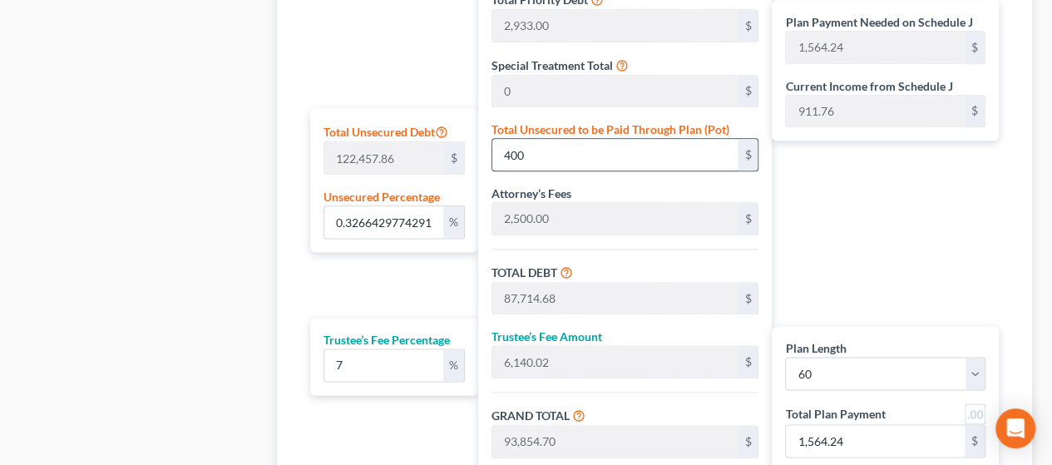
type input "91,314.68"
type input "6,392.02"
type input "97,706.70"
type input "1,628.44"
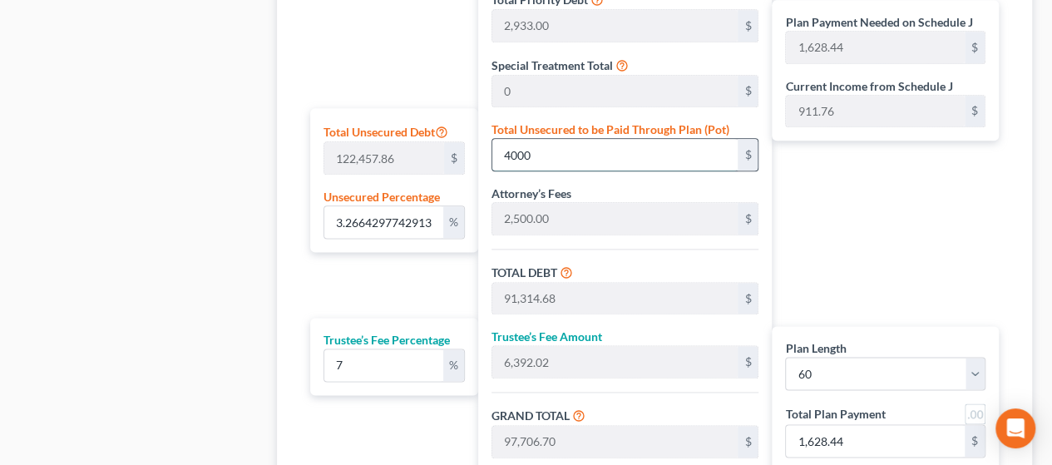
type input "4,000"
type input "32.664297742913355"
type input "4,0000"
type input "127,314.68"
type input "8,912.02"
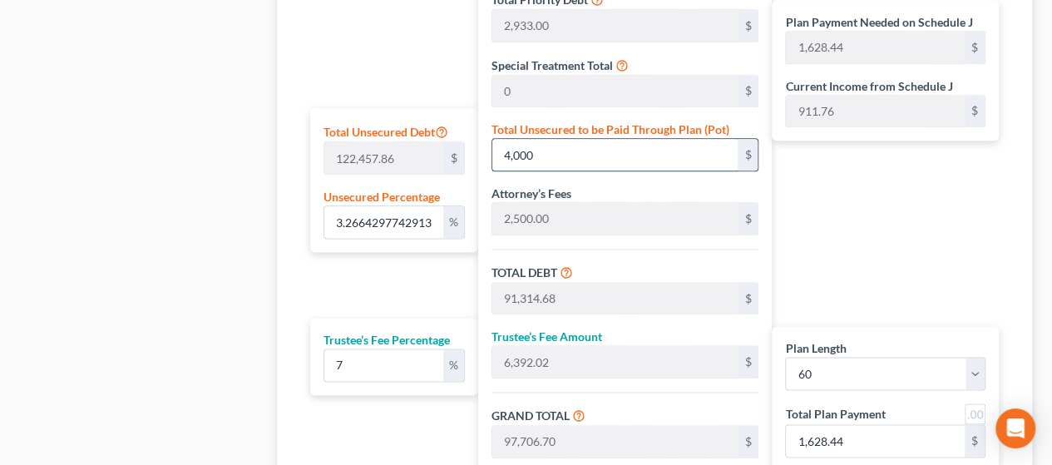
type input "136,226.70"
type input "2,270.44"
type input "40,000"
click at [381, 288] on div "Plan Length 1 2 3 4 5 6 7 8 9 10 11 12 13 14 15 16 17 18 19 20 21 22 23 24 25 2…" at bounding box center [390, 183] width 176 height 675
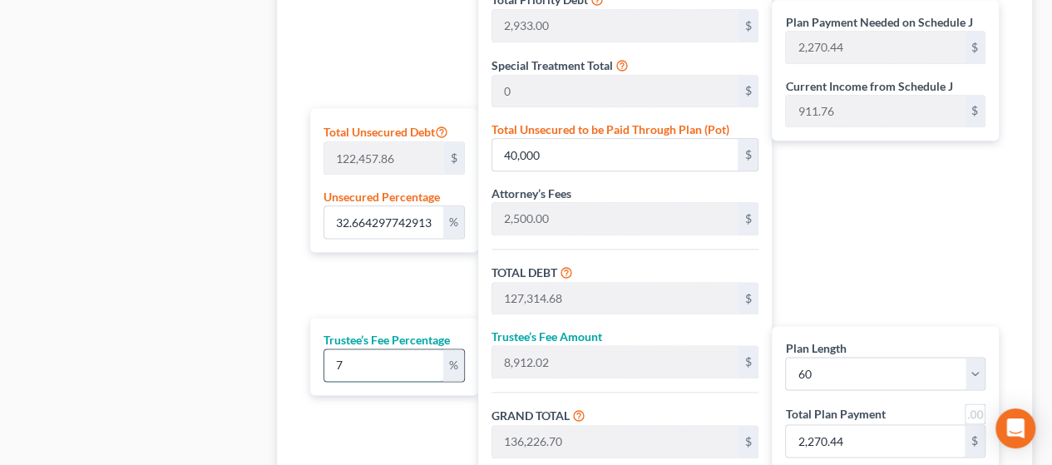
click at [364, 363] on input "7" at bounding box center [383, 365] width 119 height 32
drag, startPoint x: 364, startPoint y: 363, endPoint x: 344, endPoint y: 365, distance: 20.0
click at [344, 365] on input "7" at bounding box center [383, 365] width 119 height 32
type input "6"
type input "7,638.88"
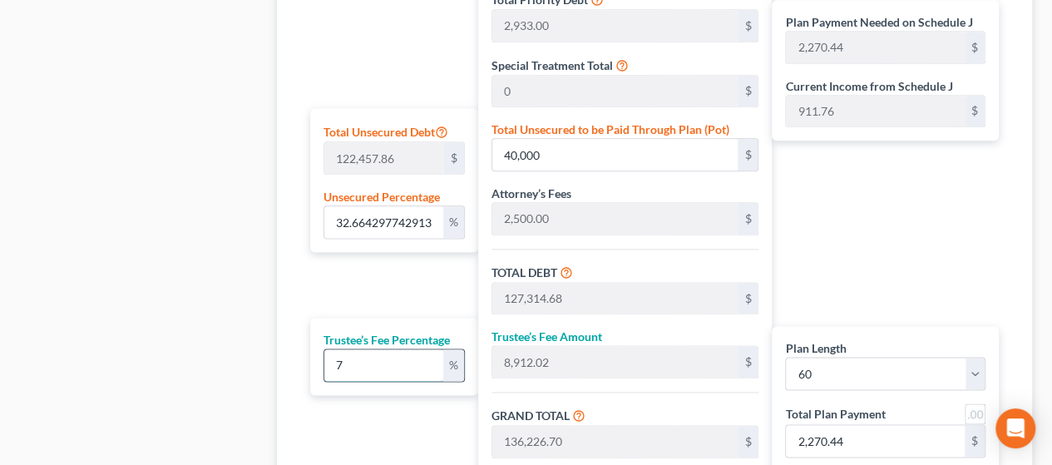
type input "134,953.56"
type input "2,249.22"
type input "6.8"
type input "8,657.39"
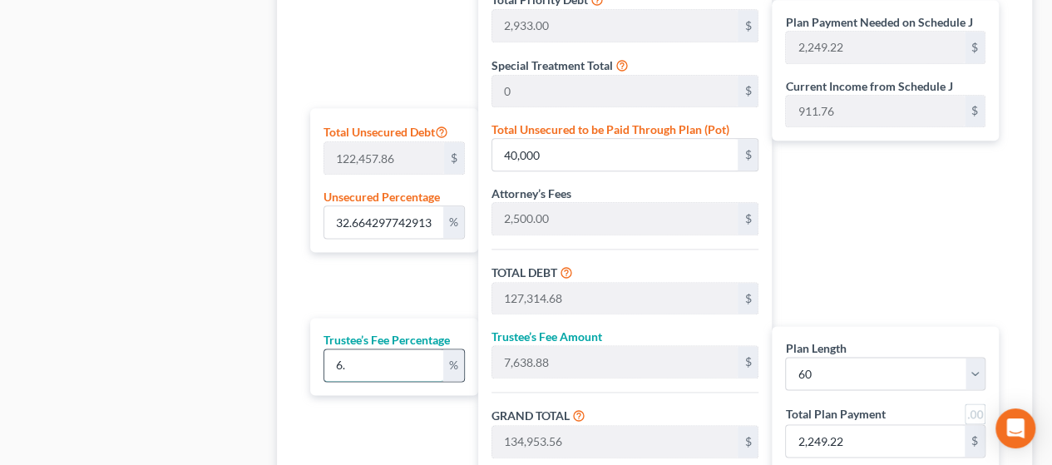
type input "135,972.07"
type input "2,266.20"
type input "6.8"
click at [397, 269] on div "Plan Length 1 2 3 4 5 6 7 8 9 10 11 12 13 14 15 16 17 18 19 20 21 22 23 24 25 2…" at bounding box center [390, 183] width 176 height 675
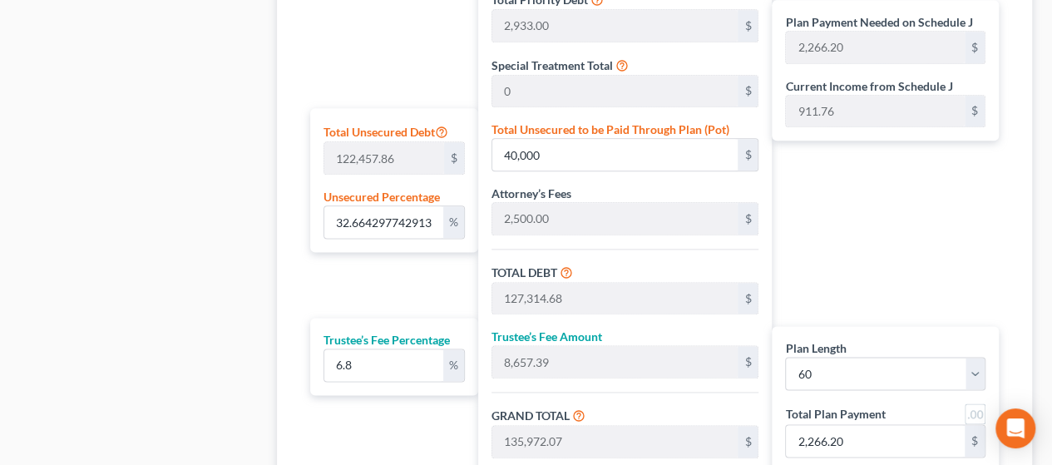
click at [397, 269] on div "Plan Length 1 2 3 4 5 6 7 8 9 10 11 12 13 14 15 16 17 18 19 20 21 22 23 24 25 2…" at bounding box center [390, 183] width 176 height 675
click at [518, 263] on div "Plan Payment Needed on Schedule J 2,266.20 $ Current Income from Schedule J 911…" at bounding box center [888, 183] width 235 height 675
click at [518, 279] on div "Plan Payment Needed on Schedule J 2,266.20 $ Current Income from Schedule J 911…" at bounding box center [888, 183] width 235 height 675
click at [518, 436] on input "2,266.20" at bounding box center [875, 441] width 179 height 32
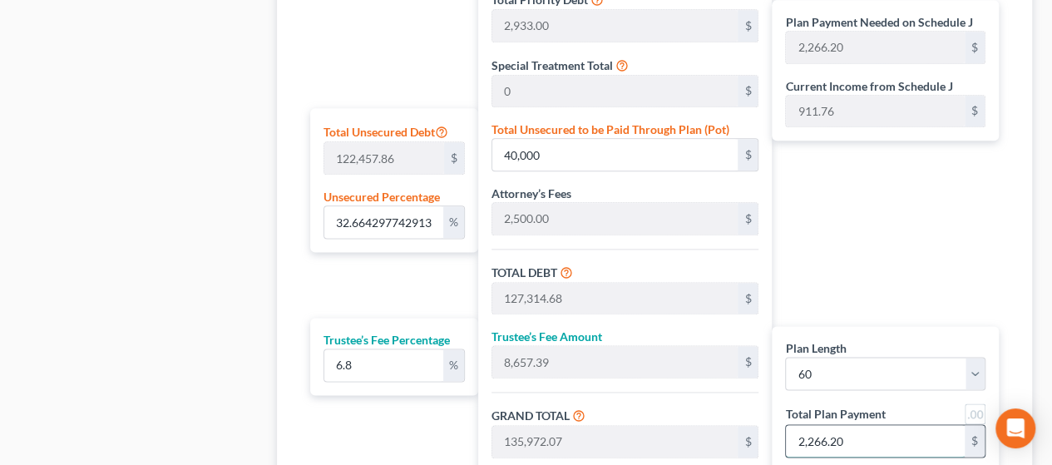
type input "0"
type input "1,762.11"
type input "119.82"
type input "1,881.93"
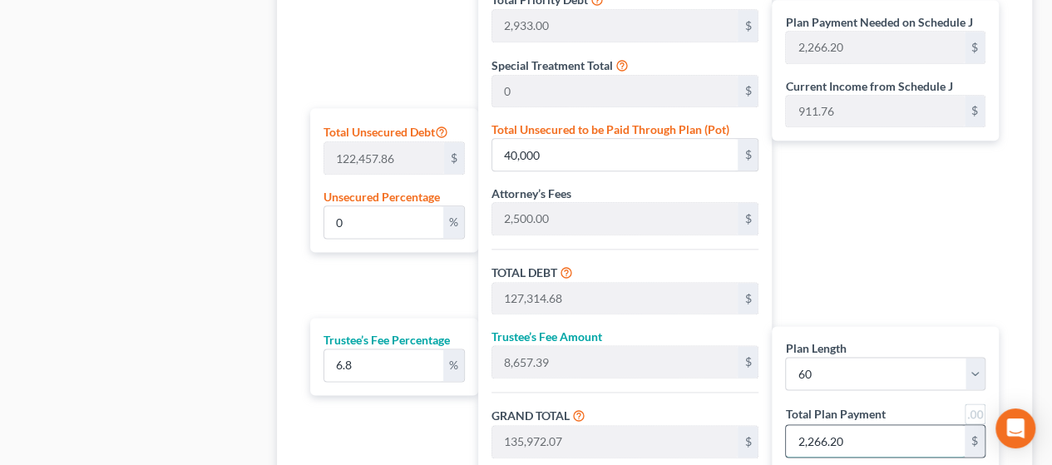
type input "2"
type input "19,383.25"
type input "1,318.06"
type input "20,701.32"
type input "22"
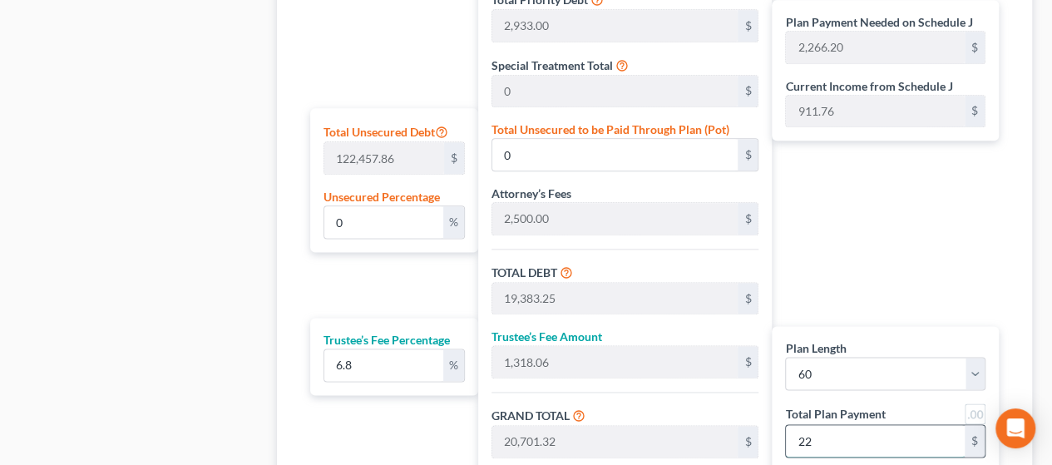
type input "200,000.00"
type input "13,600.00"
type input "213,600.00"
type input "227"
type input "2,000,000.00"
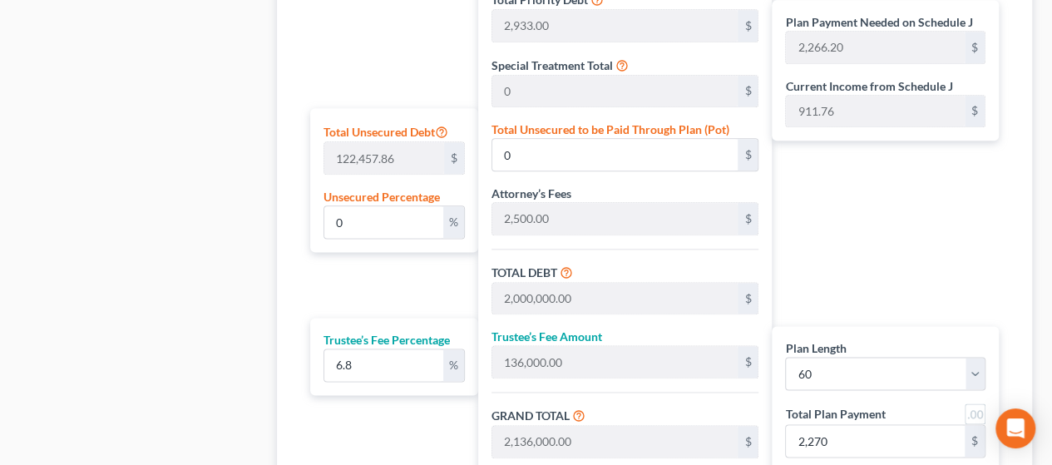
click at [518, 254] on div "Plan Payment Needed on Schedule J 2,266.20 $ Current Income from Schedule J 911…" at bounding box center [888, 183] width 235 height 675
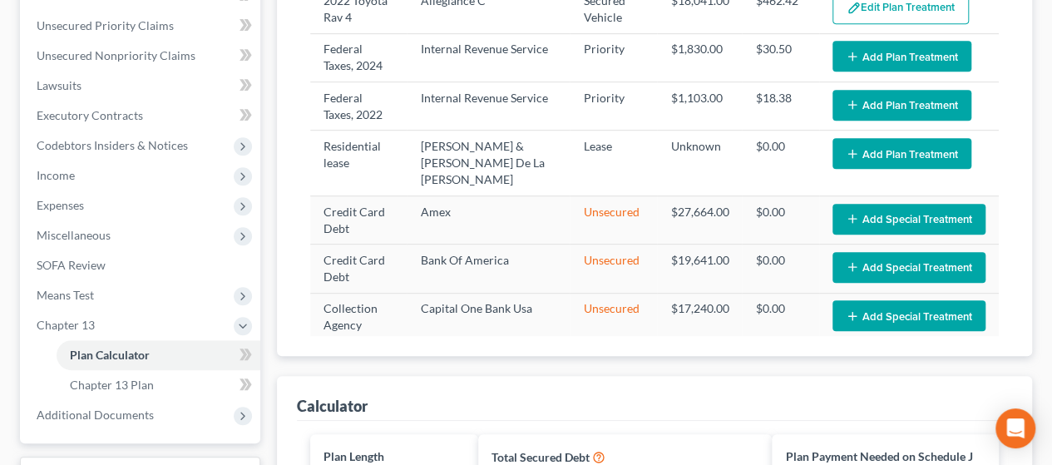
scroll to position [323, 0]
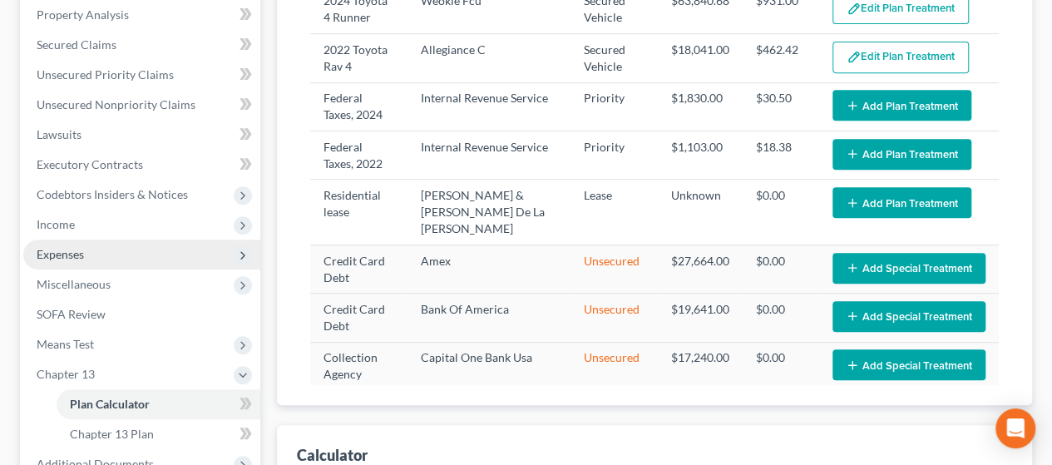
click at [98, 249] on span "Expenses" at bounding box center [141, 254] width 237 height 30
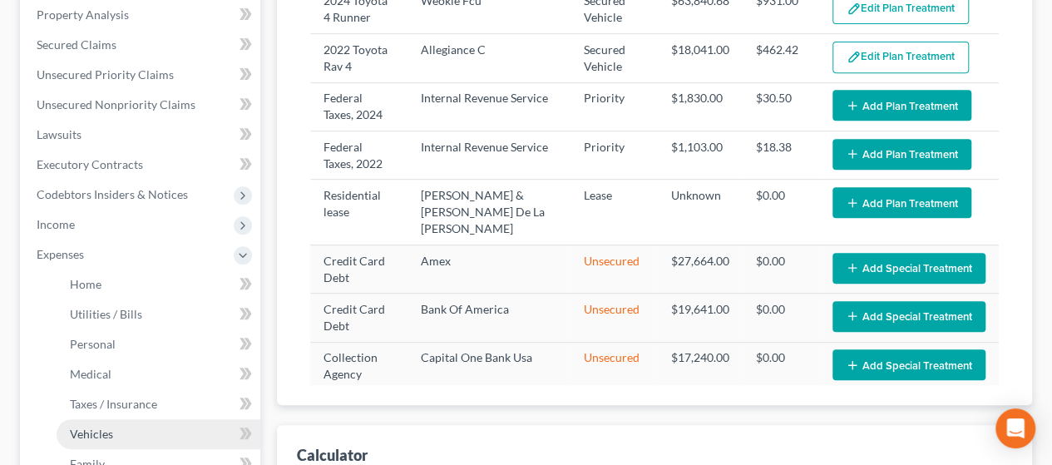
click at [121, 431] on link "Vehicles" at bounding box center [159, 434] width 204 height 30
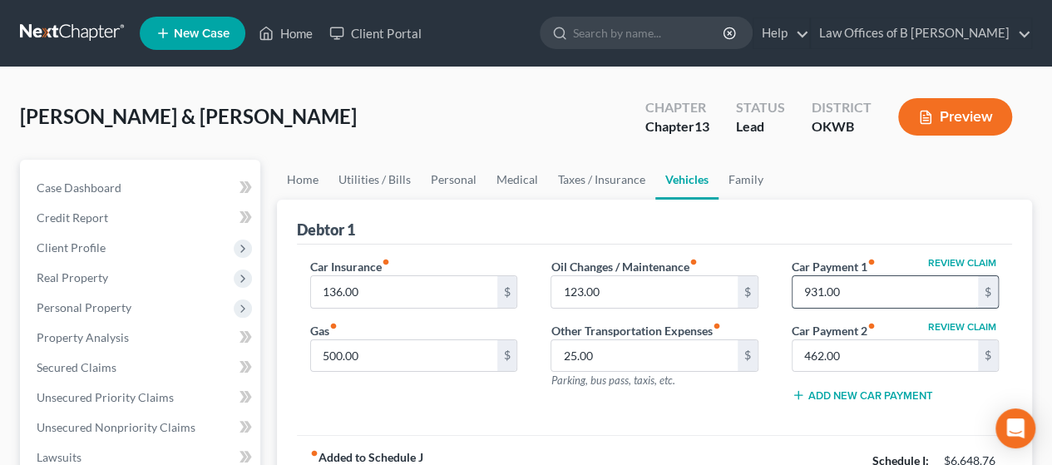
click at [518, 288] on input "931.00" at bounding box center [884, 292] width 185 height 32
click at [518, 362] on input "462.00" at bounding box center [884, 356] width 185 height 32
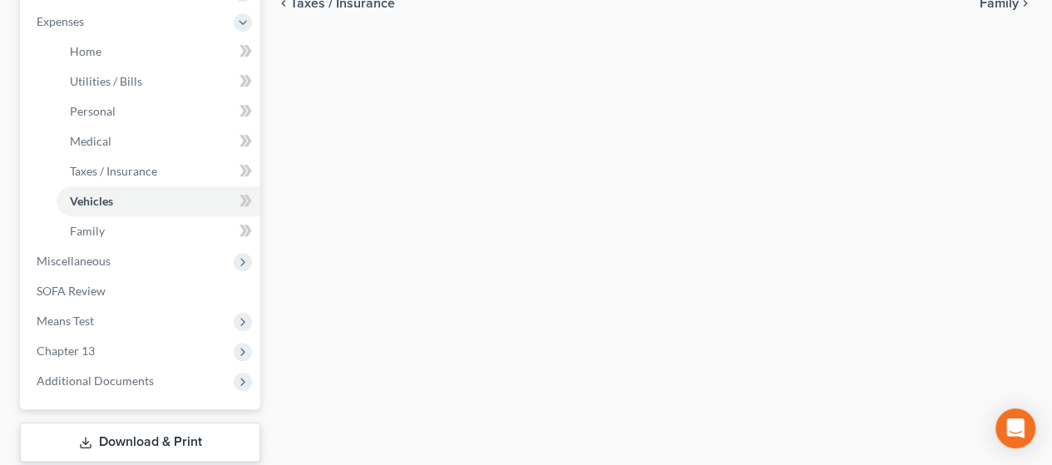
scroll to position [574, 0]
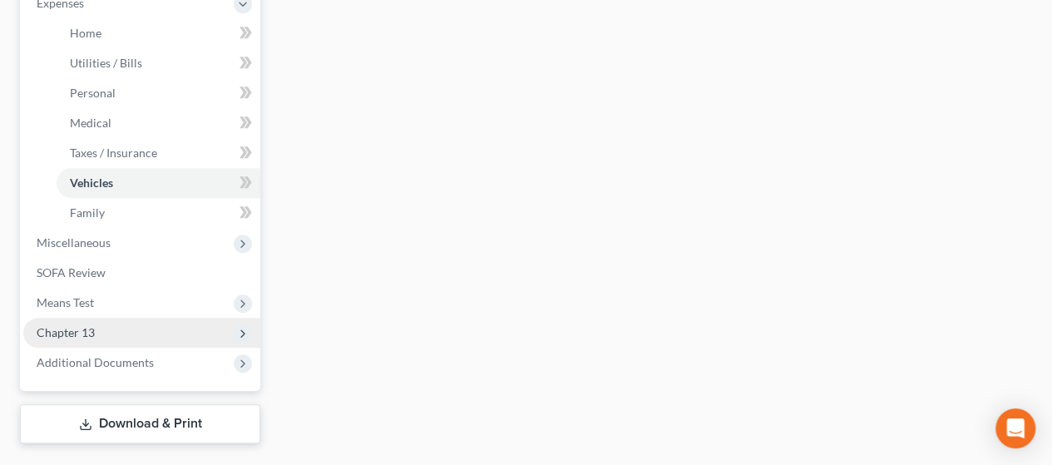
click at [126, 342] on span "Chapter 13" at bounding box center [141, 333] width 237 height 30
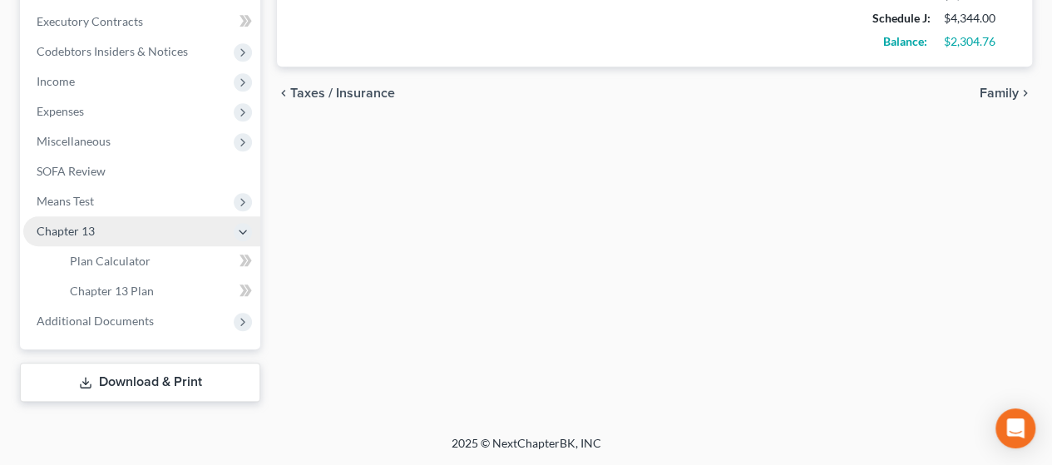
scroll to position [463, 0]
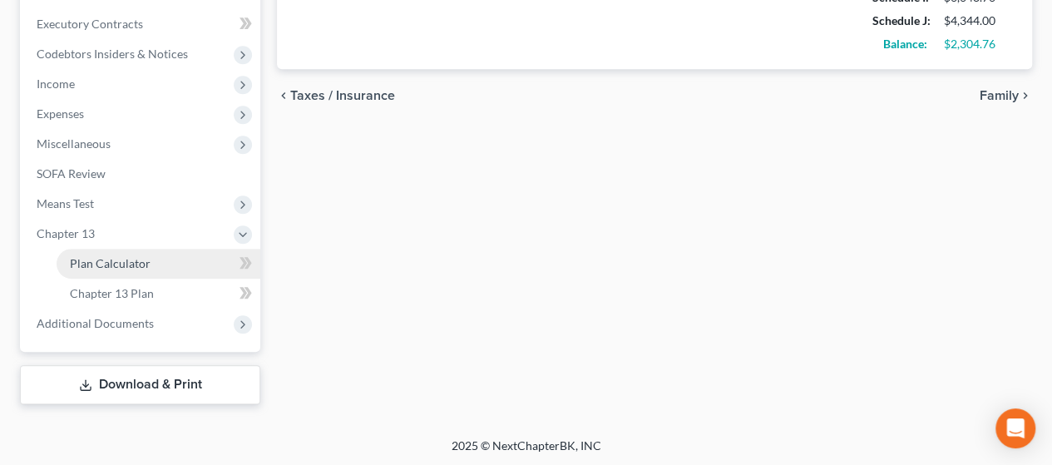
click at [127, 260] on span "Plan Calculator" at bounding box center [110, 263] width 81 height 14
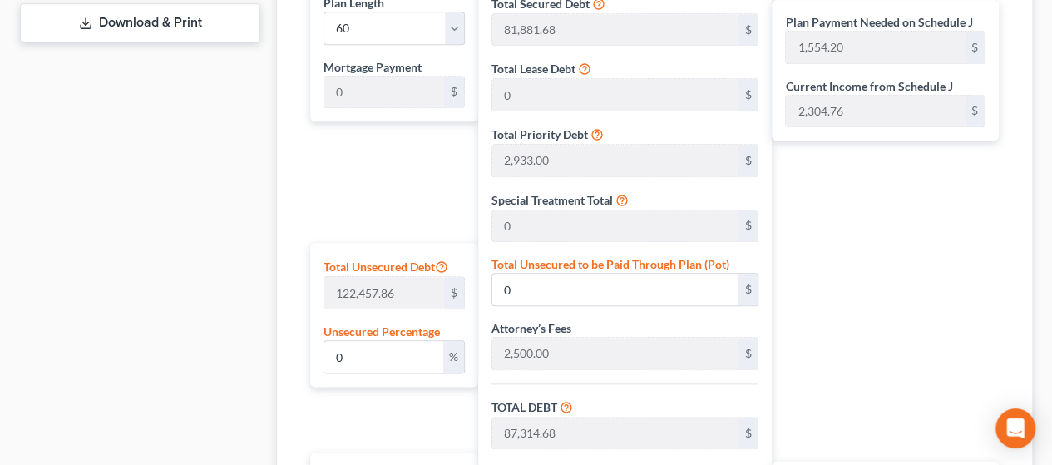
scroll to position [823, 0]
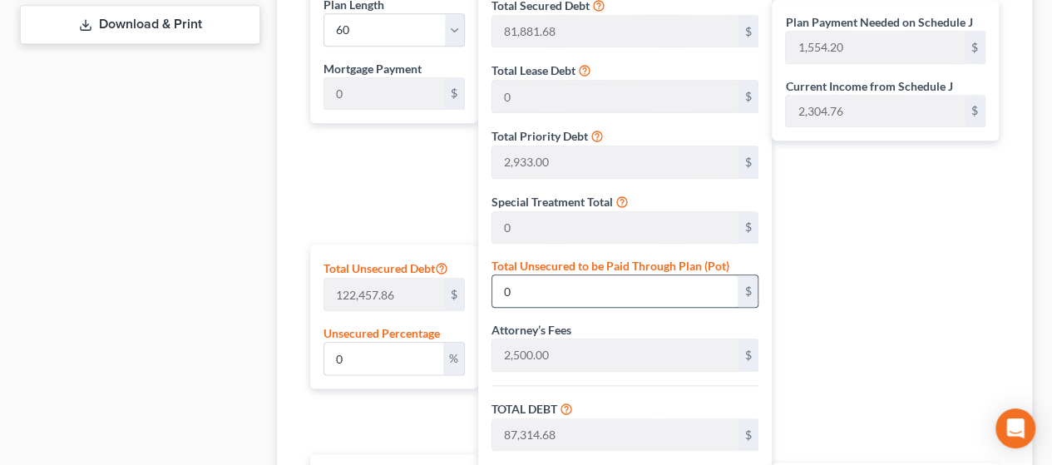
click at [518, 282] on input "0" at bounding box center [614, 291] width 245 height 32
click at [518, 327] on div "Plan Payment Needed on Schedule J 2,266.20 $ Current Income from Schedule J 2,3…" at bounding box center [888, 320] width 235 height 675
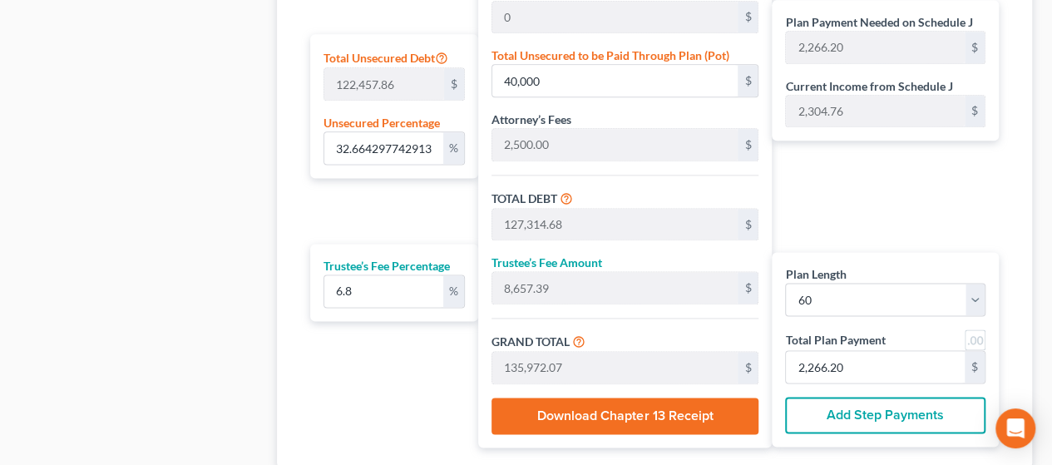
scroll to position [1068, 0]
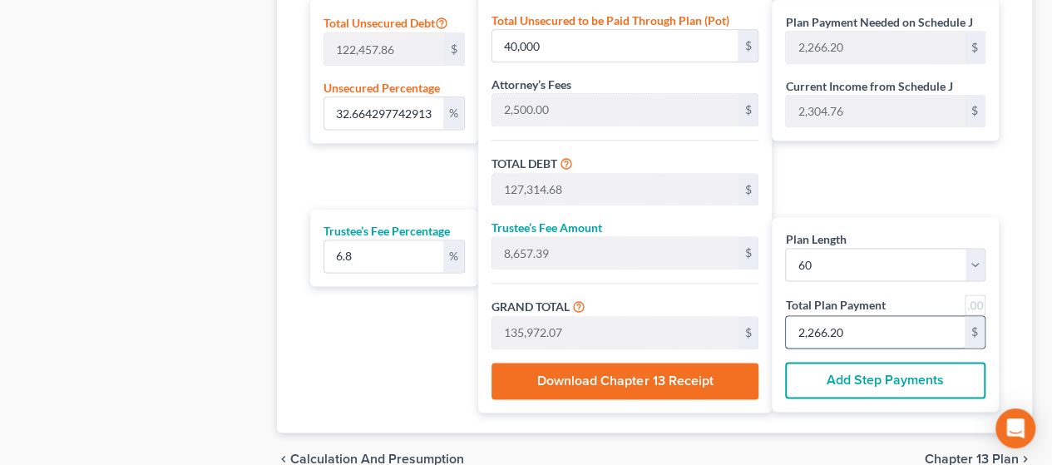
click at [518, 323] on input "2,266.20" at bounding box center [875, 332] width 179 height 32
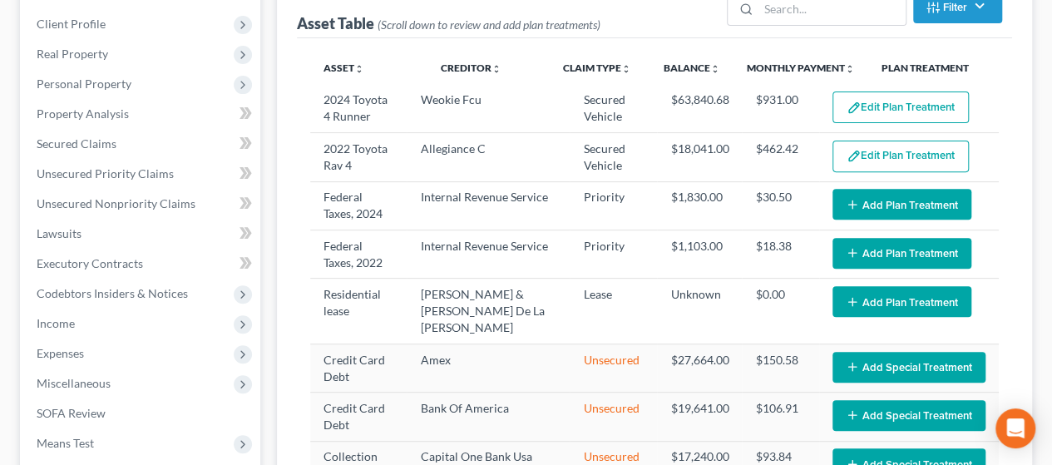
scroll to position [201, 0]
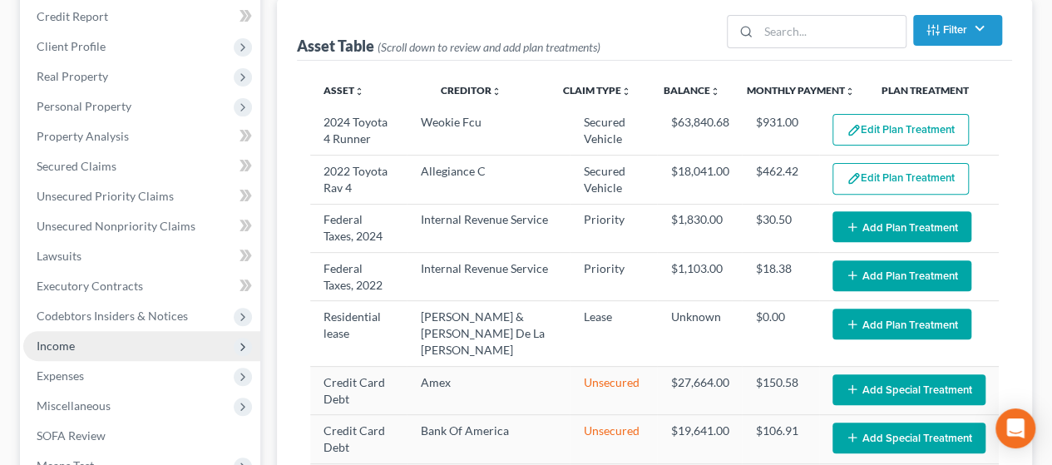
click at [128, 340] on span "Income" at bounding box center [141, 346] width 237 height 30
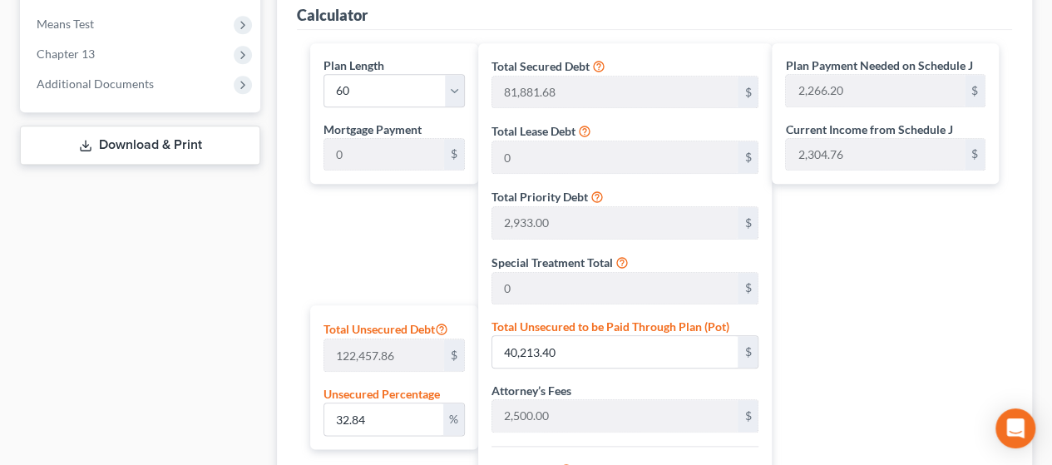
scroll to position [356, 0]
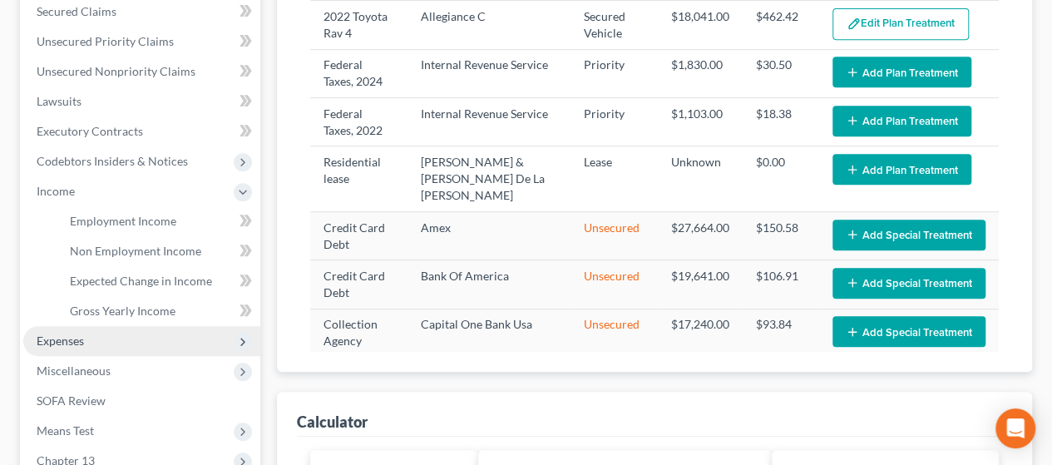
click at [72, 330] on span "Expenses" at bounding box center [141, 341] width 237 height 30
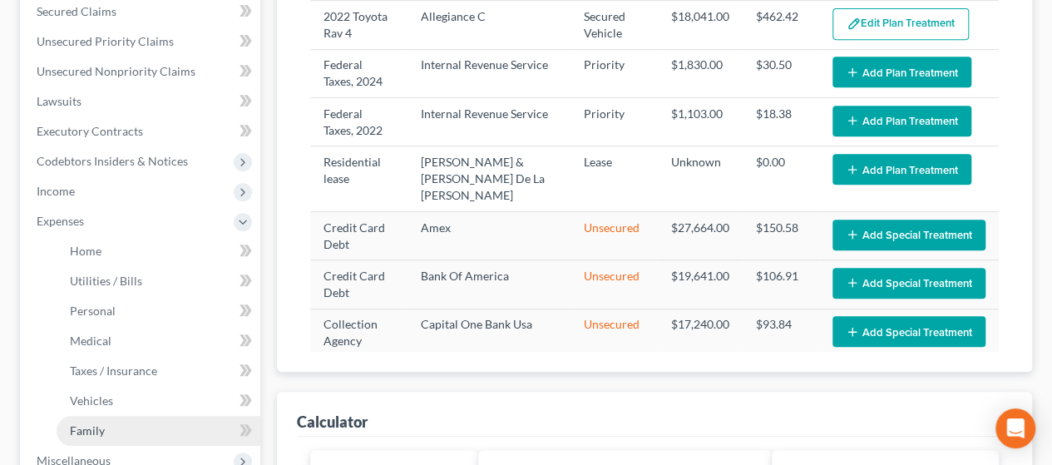
click at [130, 433] on link "Family" at bounding box center [159, 431] width 204 height 30
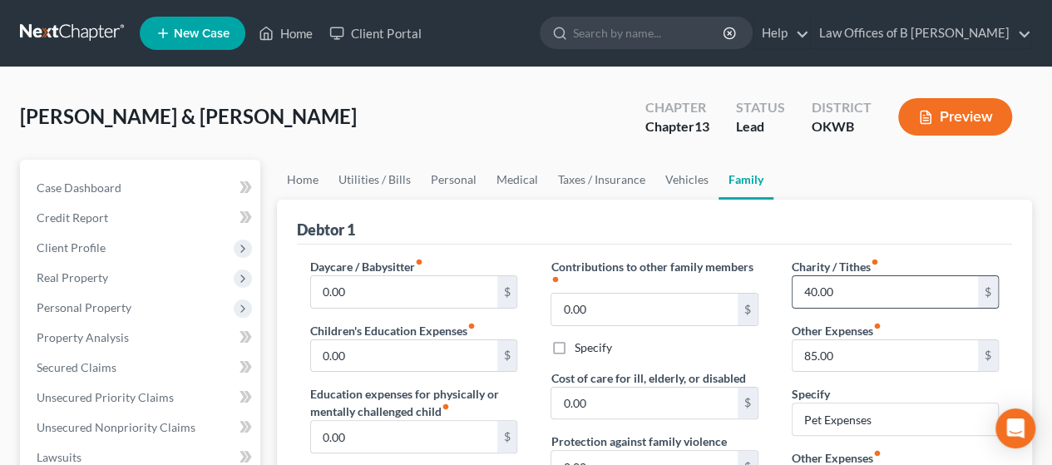
click at [518, 290] on input "40.00" at bounding box center [884, 292] width 185 height 32
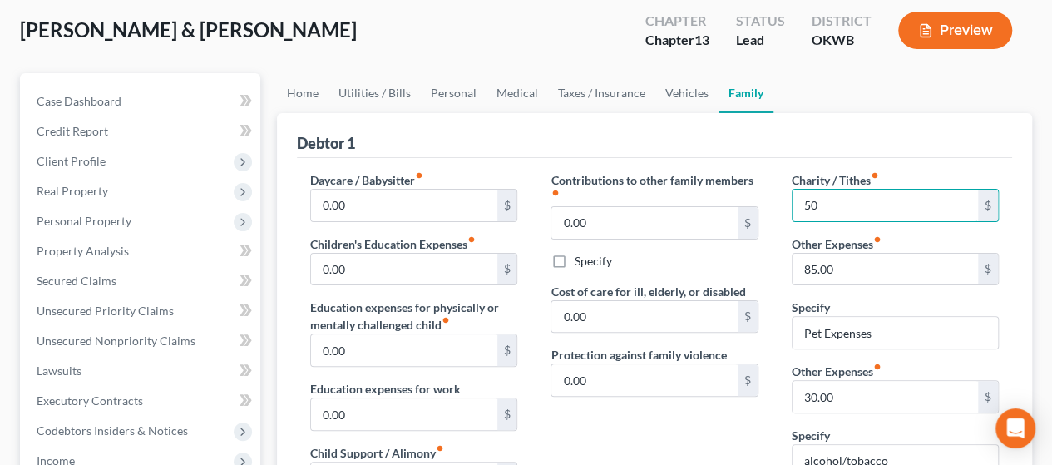
scroll to position [77, 0]
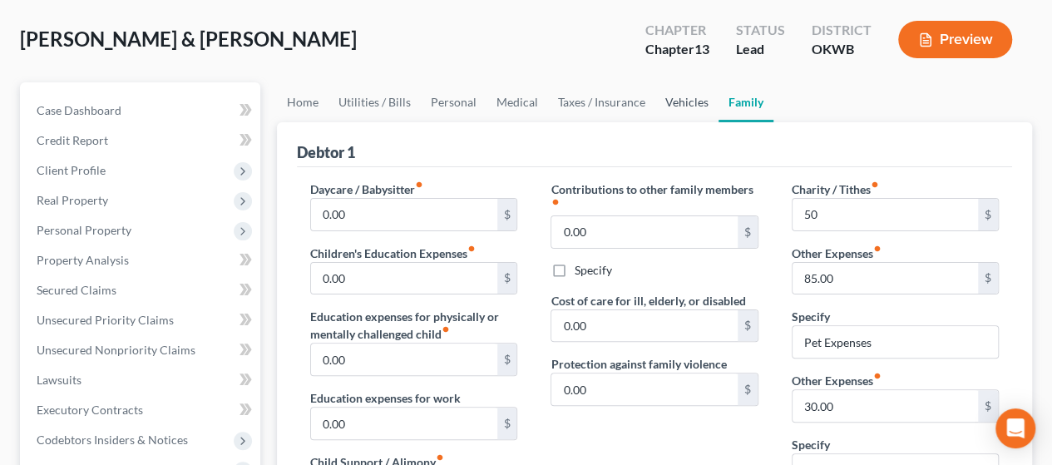
click at [518, 99] on link "Vehicles" at bounding box center [686, 102] width 63 height 40
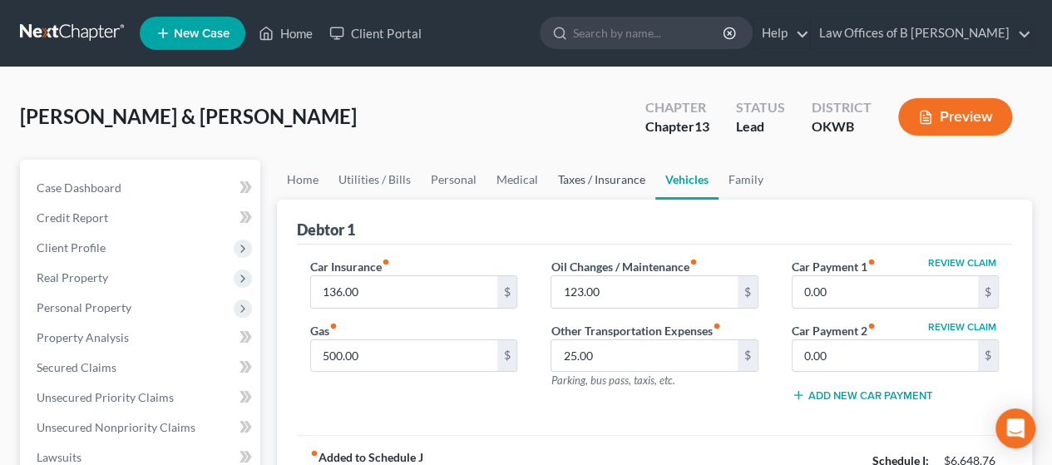
click at [518, 186] on link "Taxes / Insurance" at bounding box center [601, 180] width 107 height 40
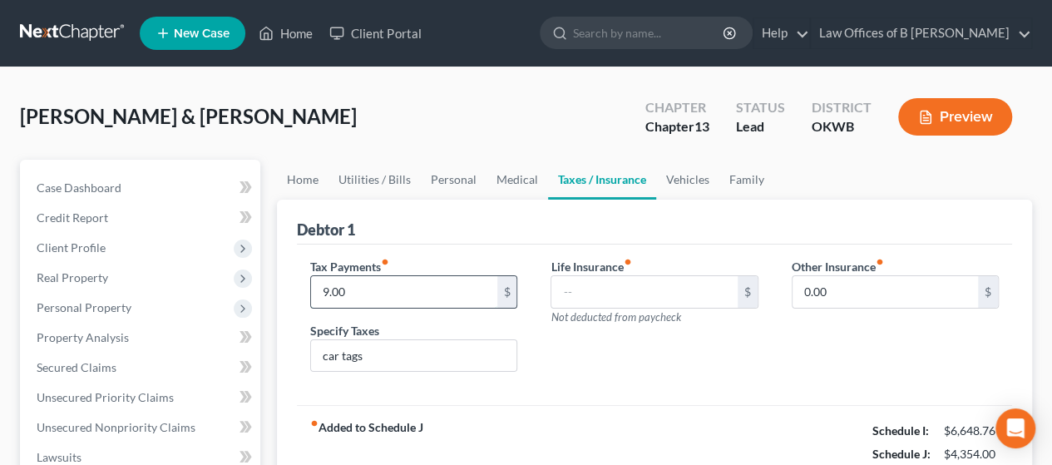
click at [356, 295] on input "9.00" at bounding box center [403, 292] width 185 height 32
click at [367, 351] on input "car tags" at bounding box center [413, 356] width 205 height 32
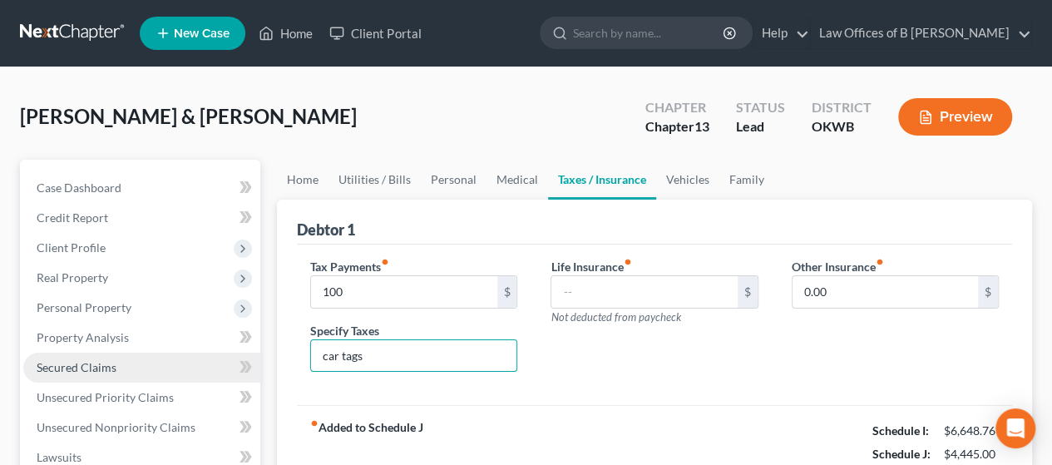
drag, startPoint x: 367, startPoint y: 351, endPoint x: 150, endPoint y: 372, distance: 218.0
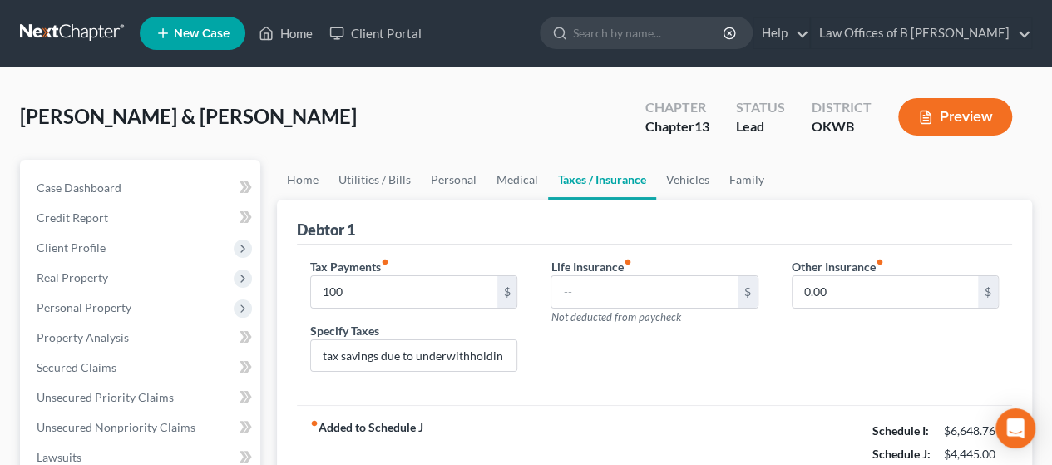
click at [518, 353] on div "Life Insurance fiber_manual_record $ Not deducted from paycheck" at bounding box center [654, 322] width 240 height 128
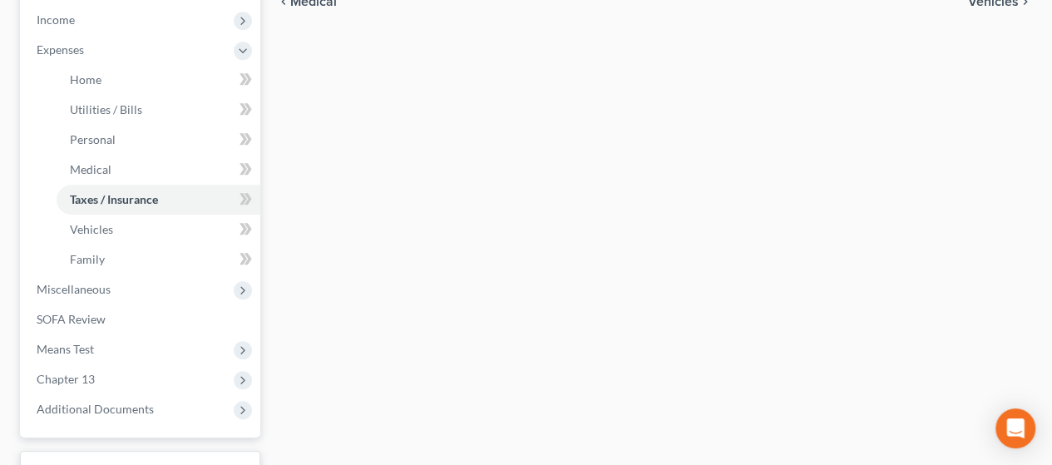
scroll to position [540, 0]
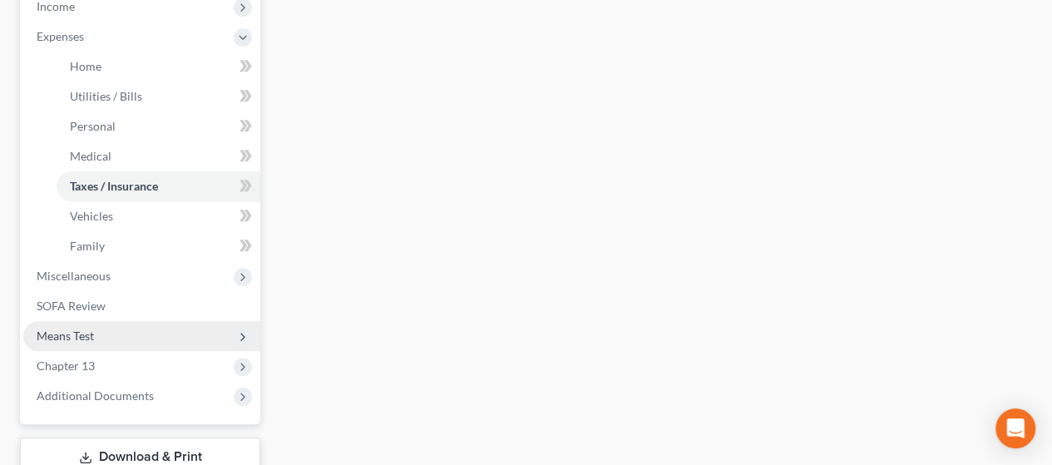
click at [79, 328] on span "Means Test" at bounding box center [65, 335] width 57 height 14
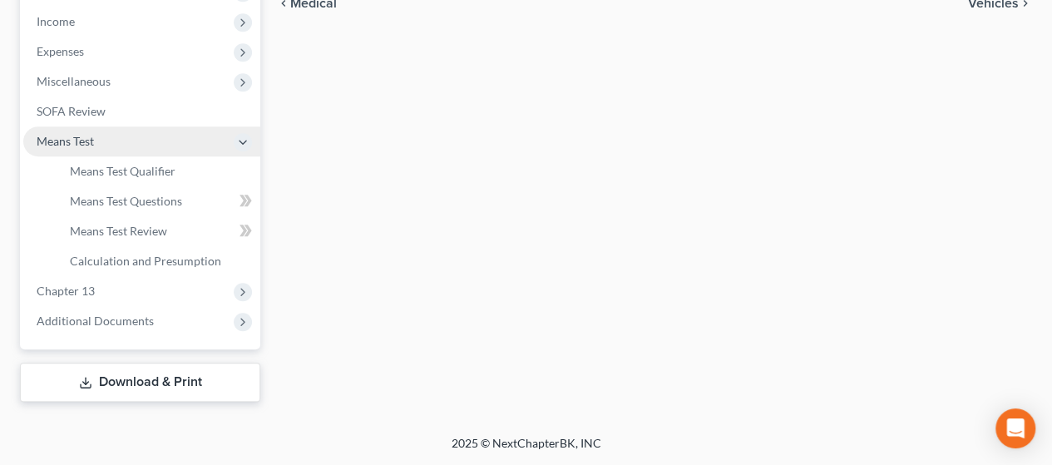
scroll to position [523, 0]
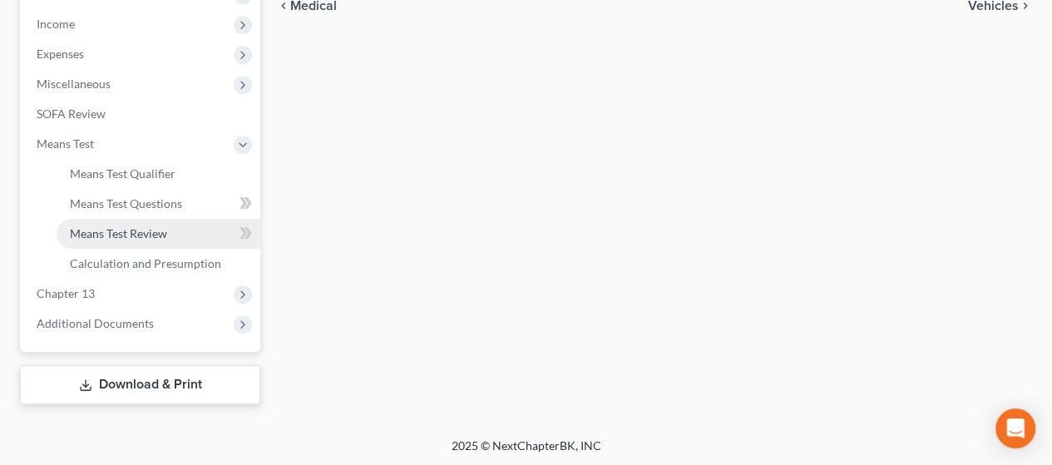
click at [100, 239] on span "Means Test Review" at bounding box center [118, 233] width 97 height 14
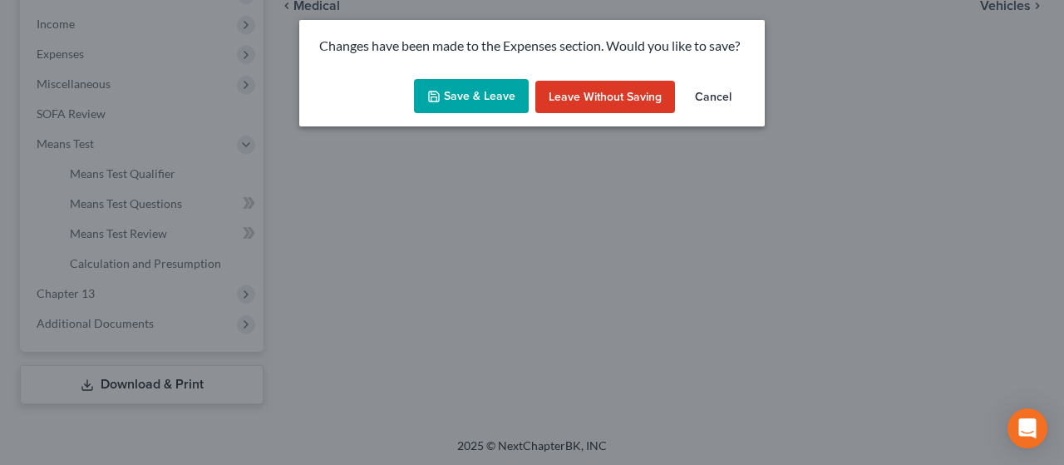
click at [481, 116] on div "Save & Leave Leave without Saving Cancel" at bounding box center [532, 99] width 466 height 55
click at [474, 96] on button "Save & Leave" at bounding box center [471, 96] width 115 height 35
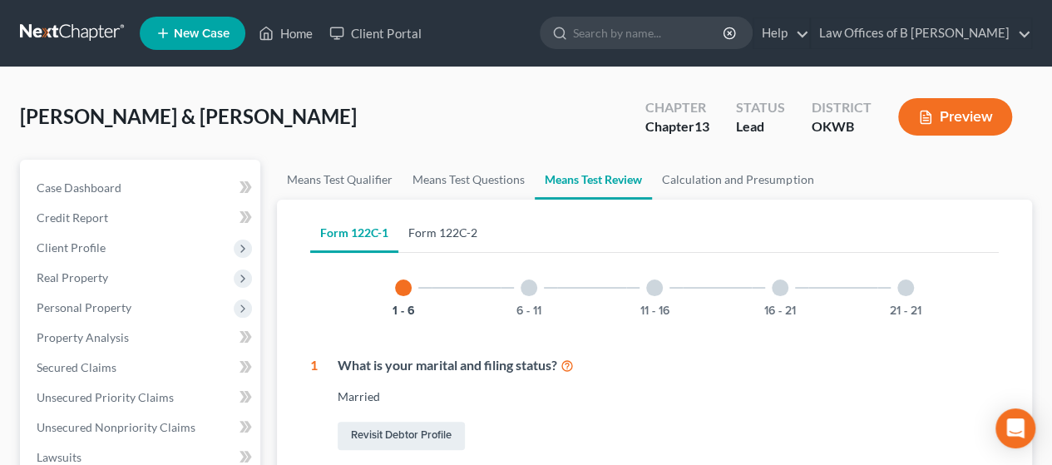
click at [446, 225] on link "Form 122C-2" at bounding box center [442, 233] width 89 height 40
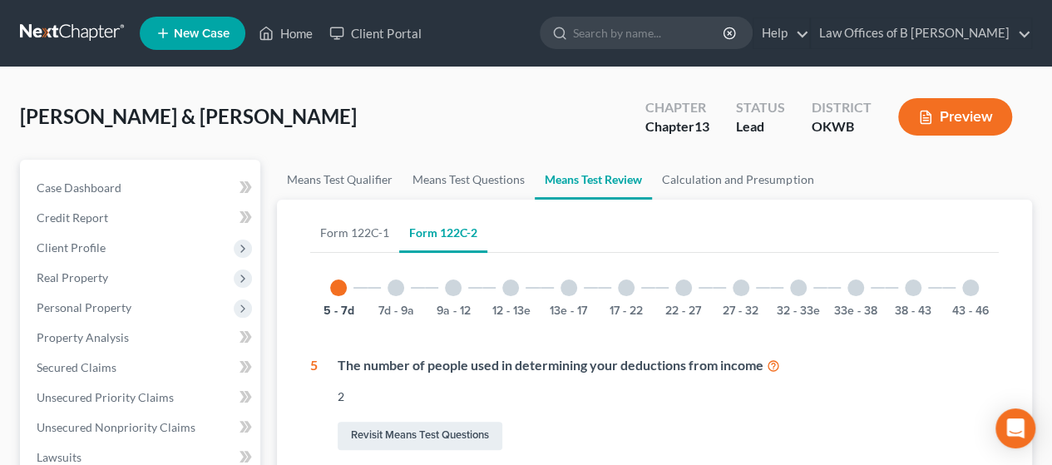
click at [518, 291] on div at bounding box center [970, 287] width 17 height 17
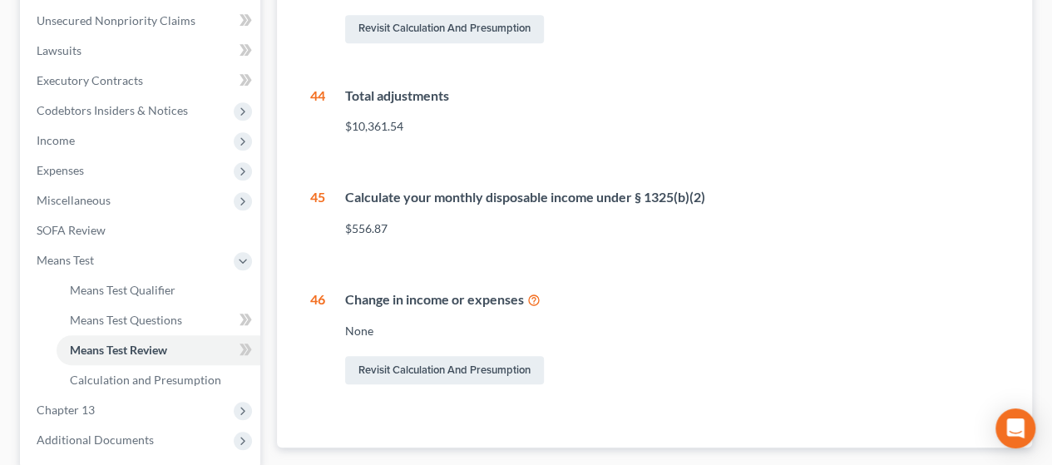
scroll to position [523, 0]
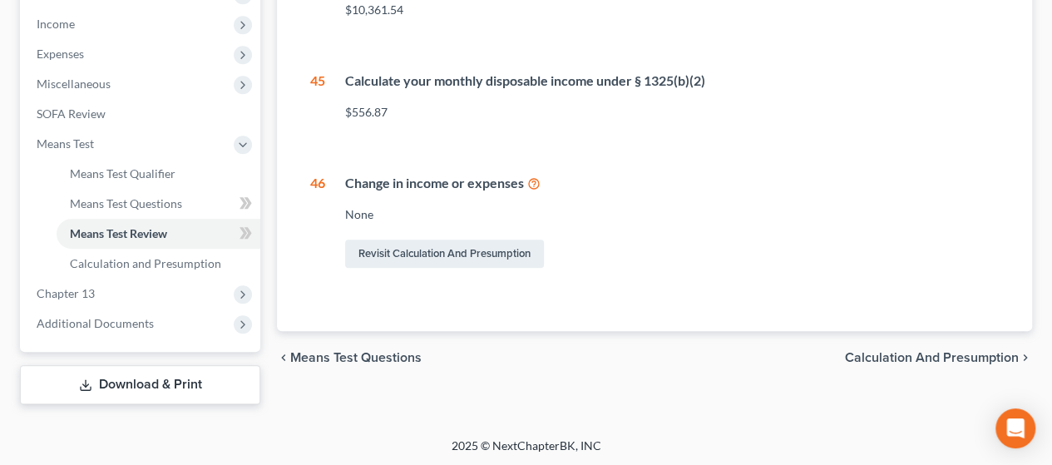
click at [518, 355] on span "Calculation and Presumption" at bounding box center [932, 357] width 174 height 13
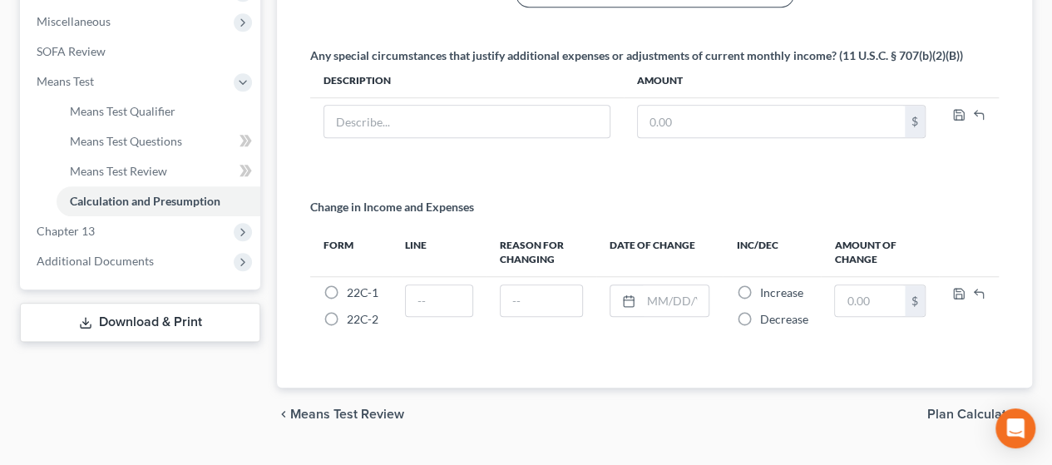
scroll to position [619, 0]
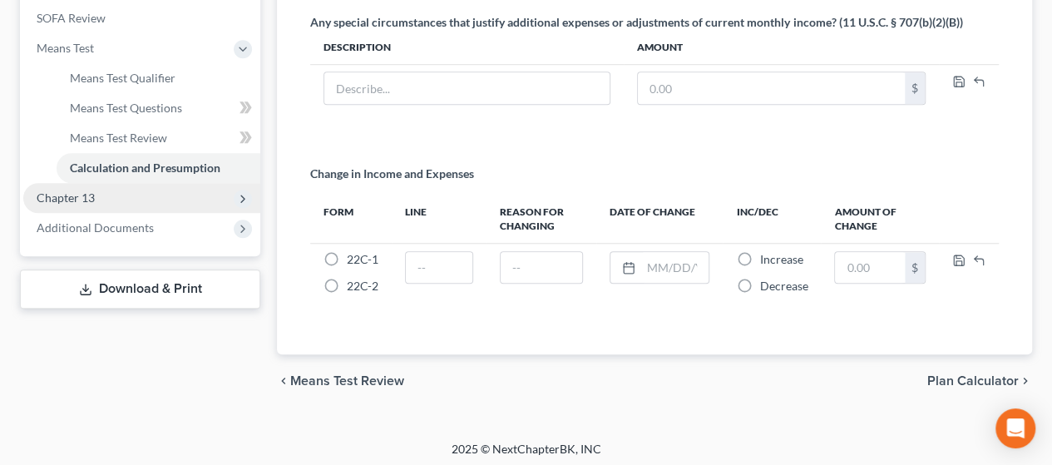
click at [85, 199] on span "Chapter 13" at bounding box center [66, 197] width 58 height 14
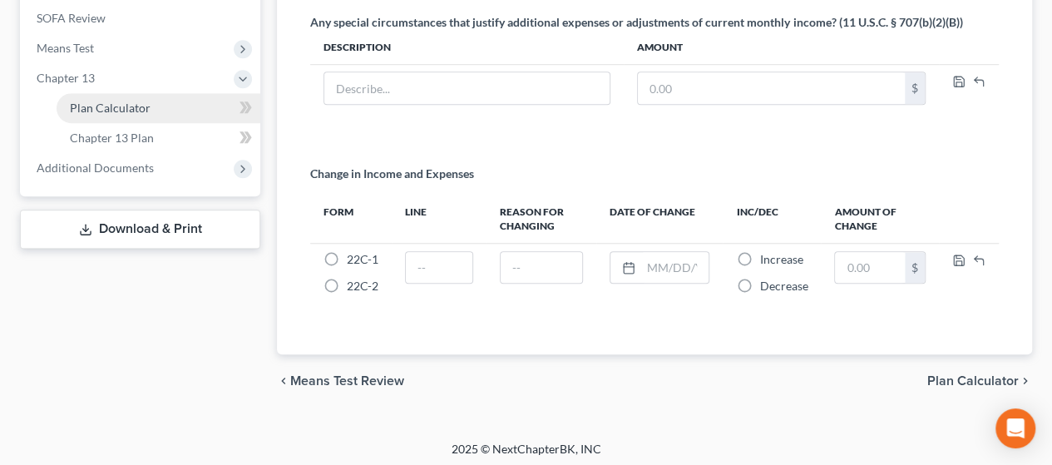
click at [116, 111] on span "Plan Calculator" at bounding box center [110, 108] width 81 height 14
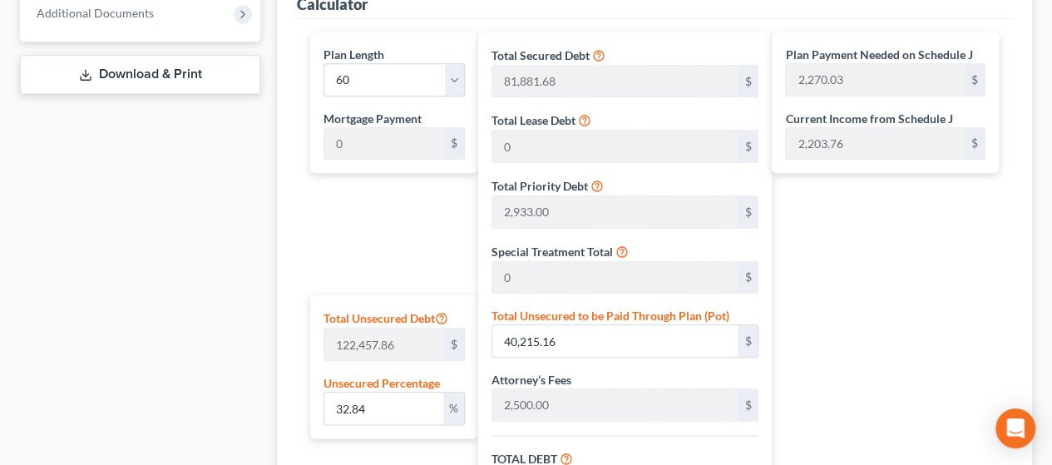
scroll to position [783, 0]
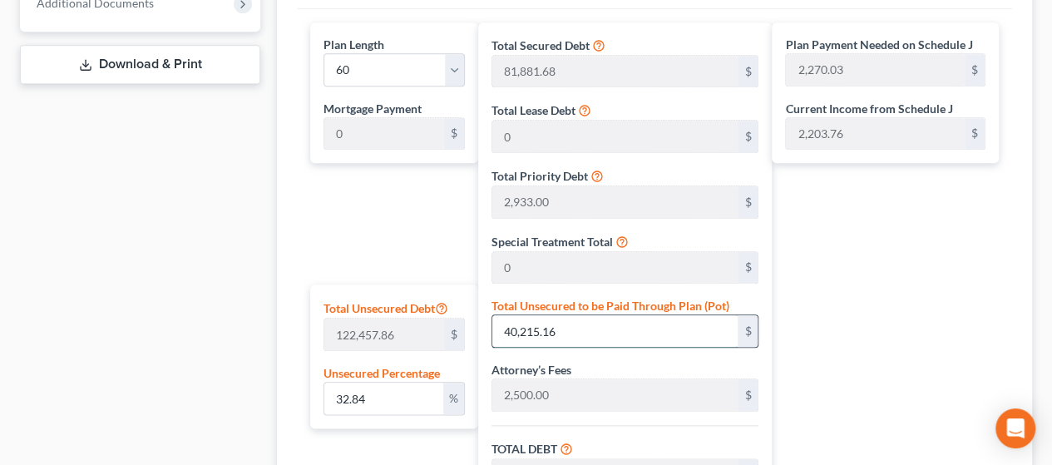
click at [518, 328] on input "40,215.16" at bounding box center [614, 331] width 245 height 32
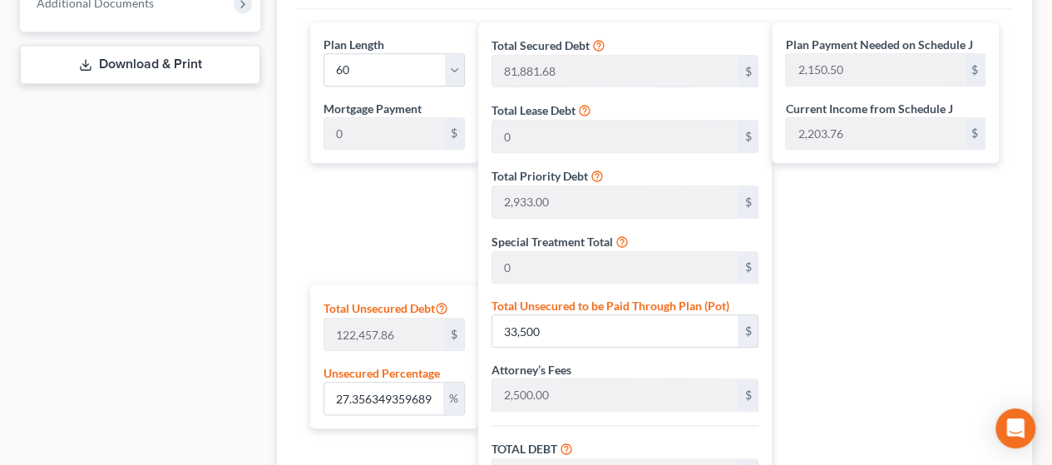
click at [518, 335] on div "Plan Payment Needed on Schedule J 2,150.50 $ Current Income from Schedule J 2,2…" at bounding box center [888, 359] width 235 height 675
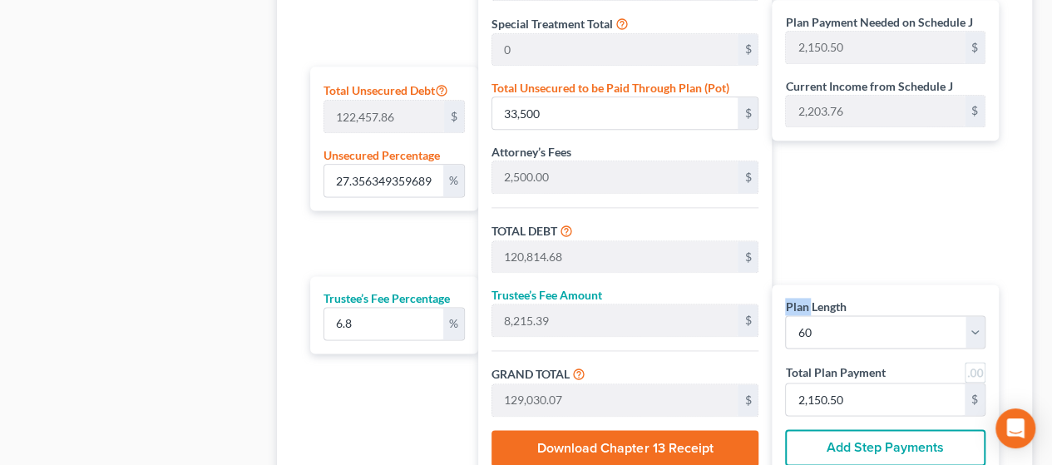
scroll to position [1015, 0]
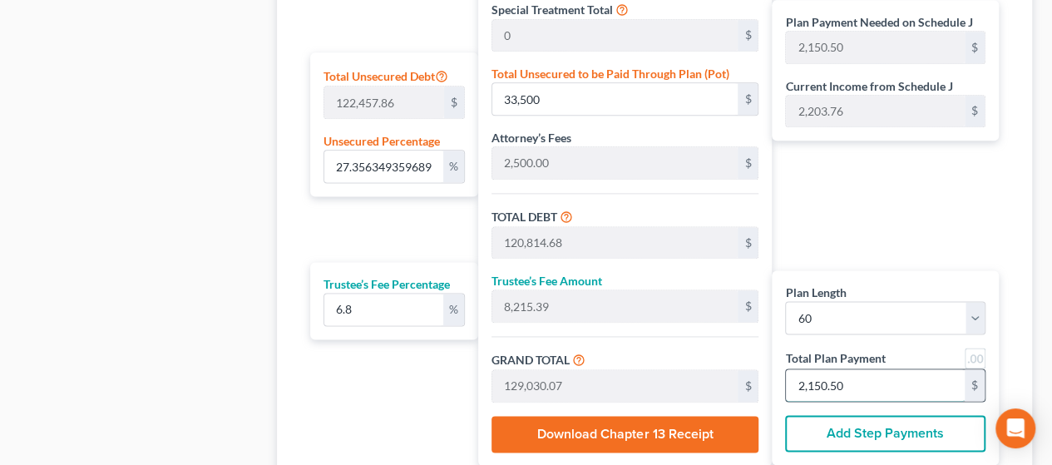
click at [518, 377] on input "2,150.50" at bounding box center [875, 385] width 179 height 32
click at [518, 250] on div "Plan Payment Needed on Schedule J 2,150.50 $ Current Income from Schedule J 2,2…" at bounding box center [888, 128] width 235 height 675
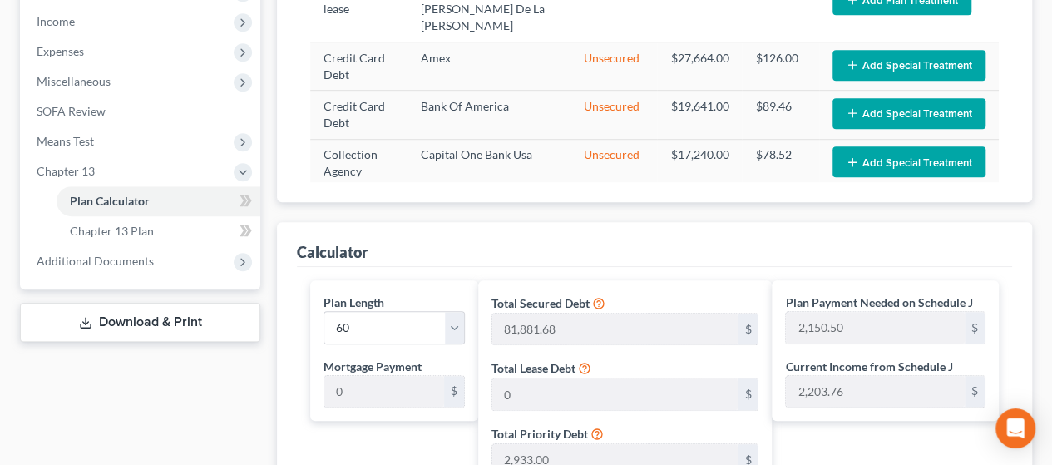
scroll to position [527, 0]
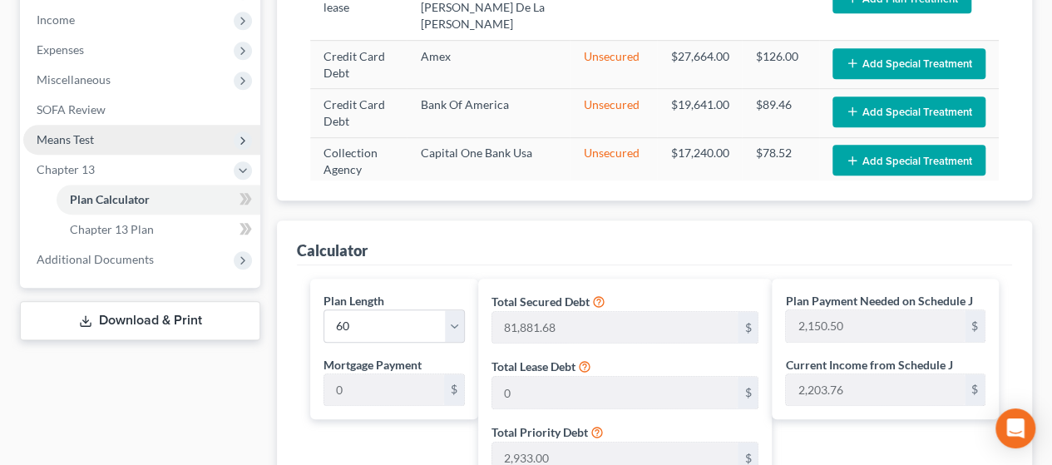
click at [129, 139] on span "Means Test" at bounding box center [141, 140] width 237 height 30
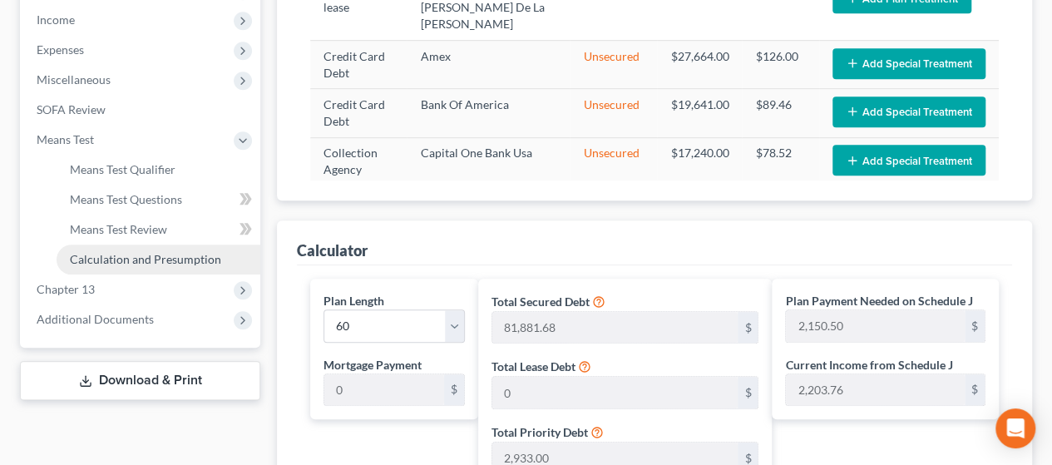
click at [110, 259] on span "Calculation and Presumption" at bounding box center [145, 259] width 151 height 14
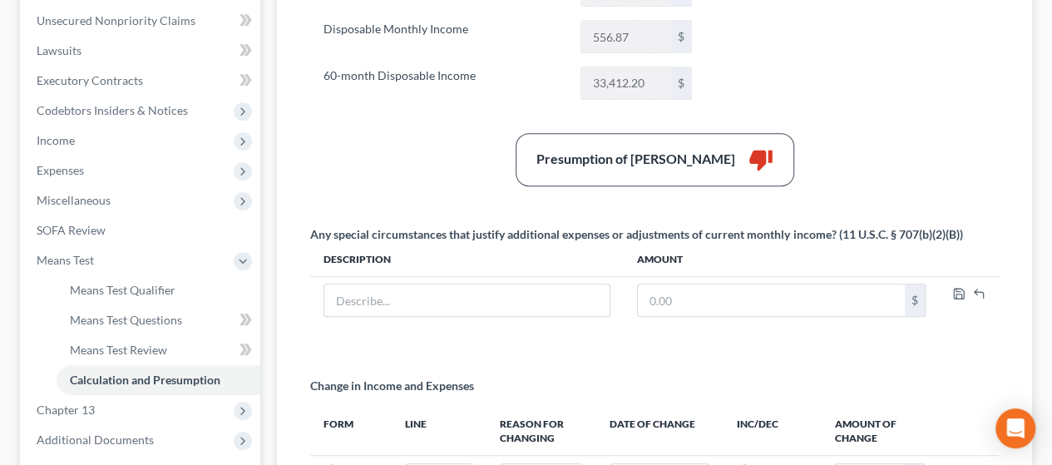
scroll to position [619, 0]
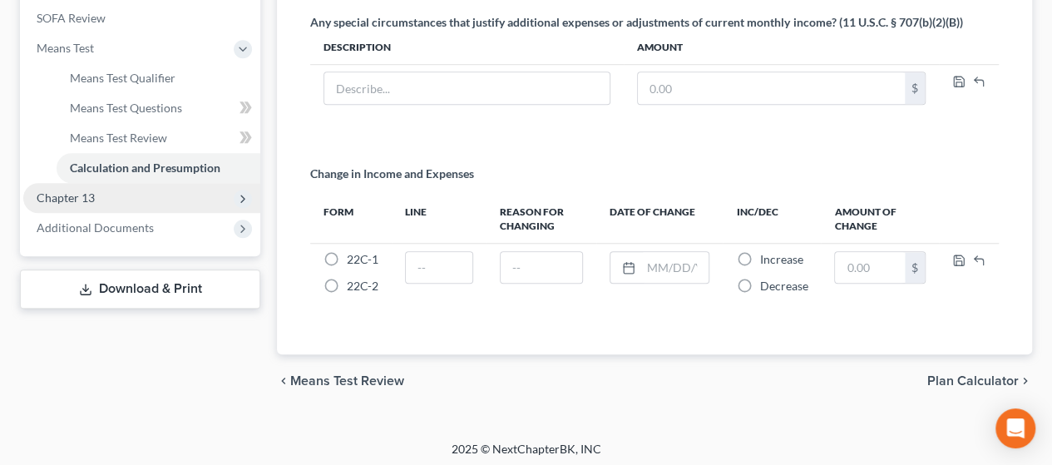
click at [49, 202] on span "Chapter 13" at bounding box center [66, 197] width 58 height 14
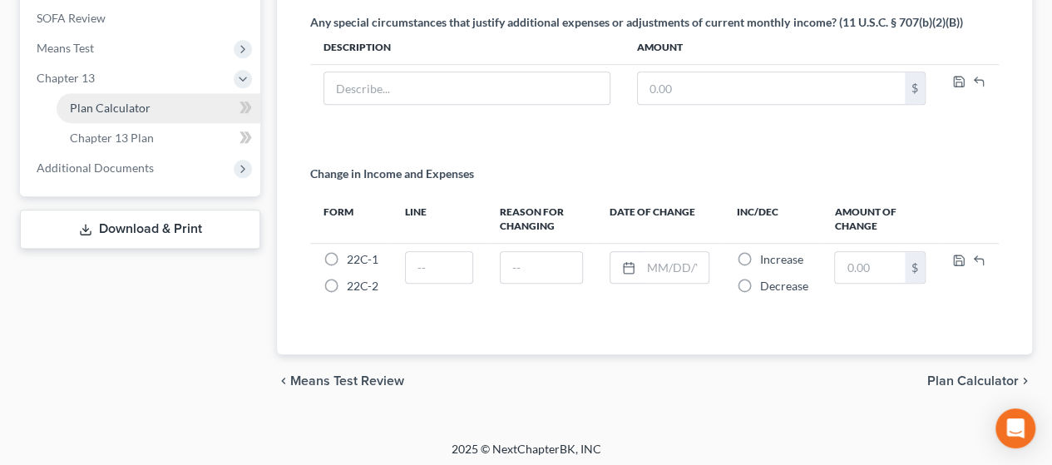
click at [123, 119] on link "Plan Calculator" at bounding box center [159, 108] width 204 height 30
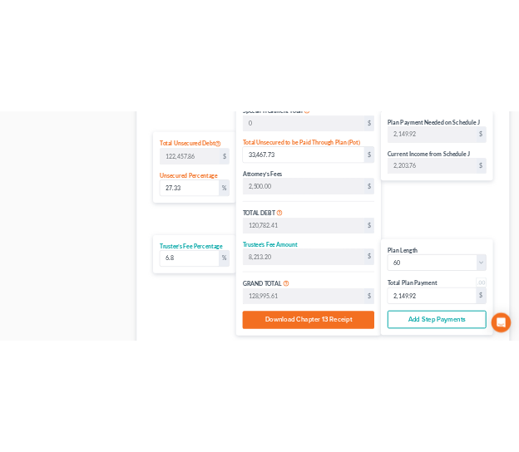
scroll to position [1034, 0]
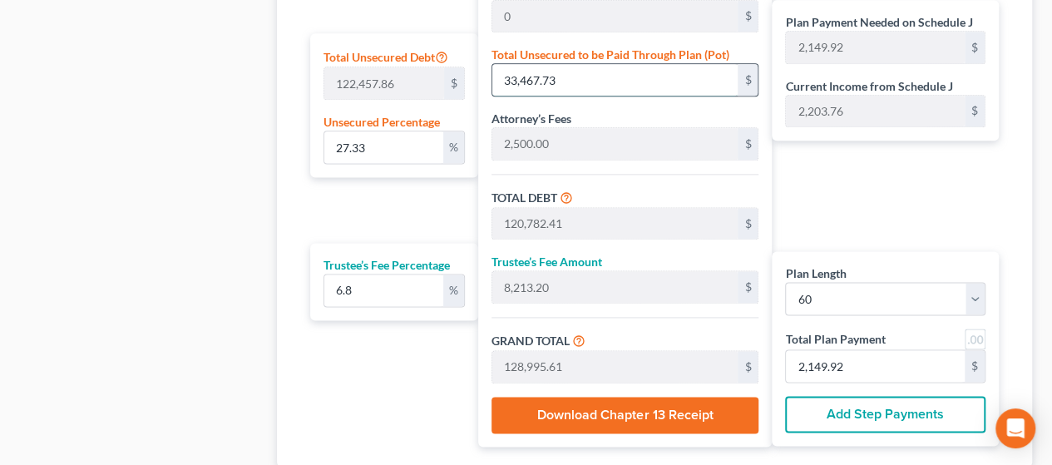
click at [518, 76] on input "33,467.73" at bounding box center [614, 80] width 245 height 32
click at [518, 217] on div "Plan Payment Needed on Schedule J 2,149.07 $ Current Income from Schedule J 2,2…" at bounding box center [888, 108] width 235 height 675
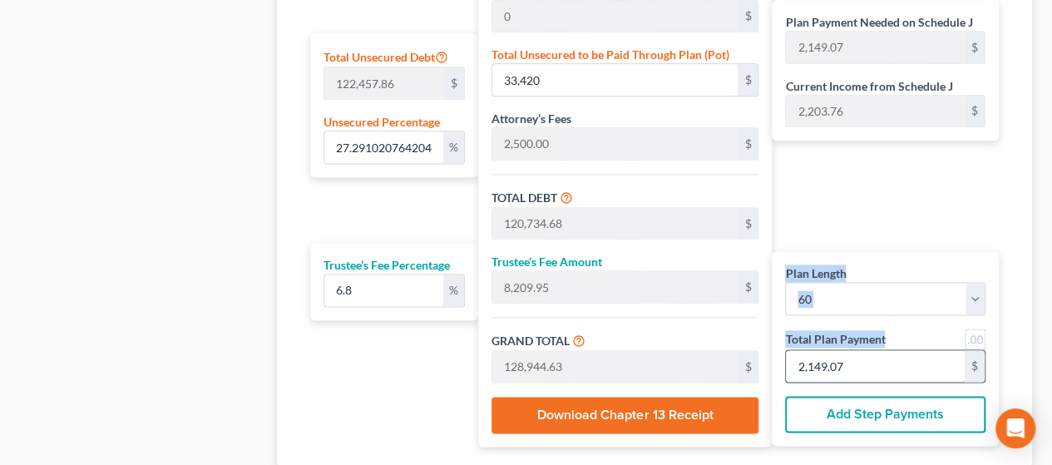
drag, startPoint x: 818, startPoint y: 217, endPoint x: 889, endPoint y: 368, distance: 167.0
click at [518, 368] on div "Plan Payment Needed on Schedule J 2,149.07 $ Current Income from Schedule J 2,2…" at bounding box center [888, 108] width 235 height 675
click at [518, 368] on input "2,149.07" at bounding box center [875, 366] width 179 height 32
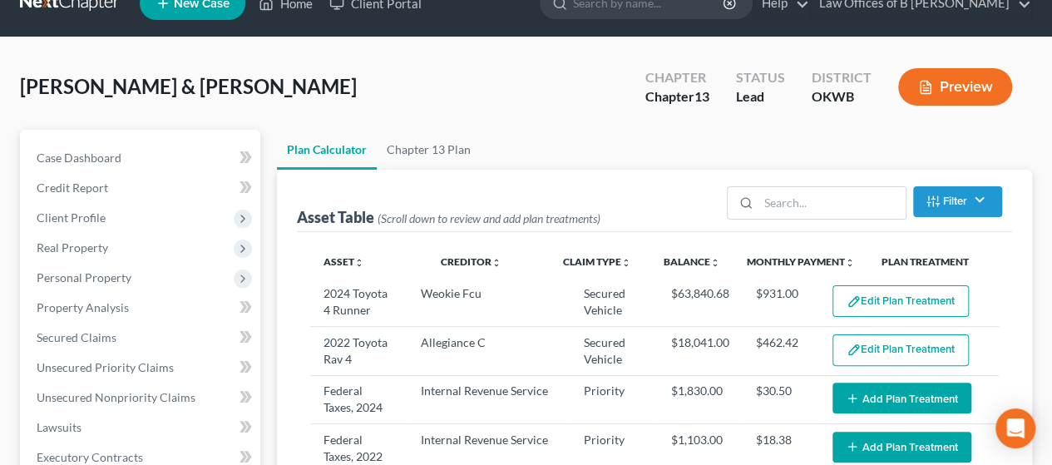
scroll to position [0, 0]
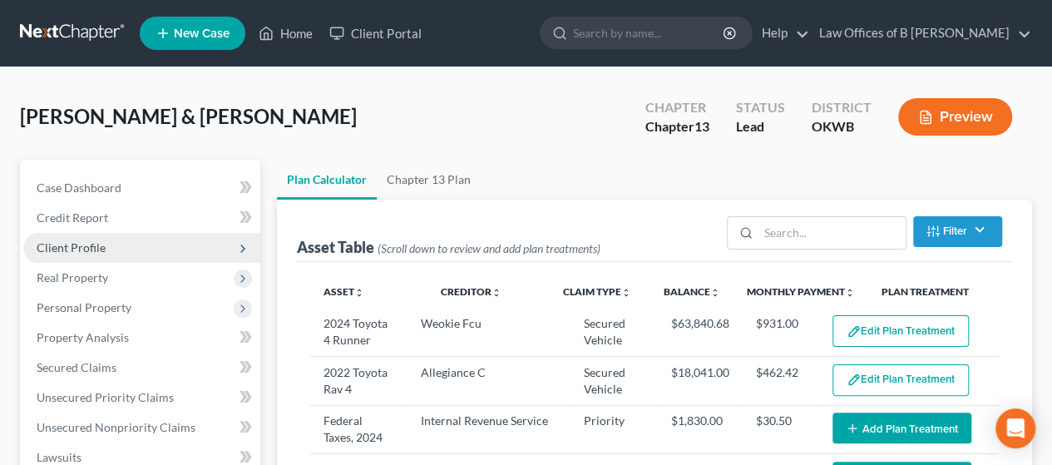
click at [90, 242] on span "Client Profile" at bounding box center [71, 247] width 69 height 14
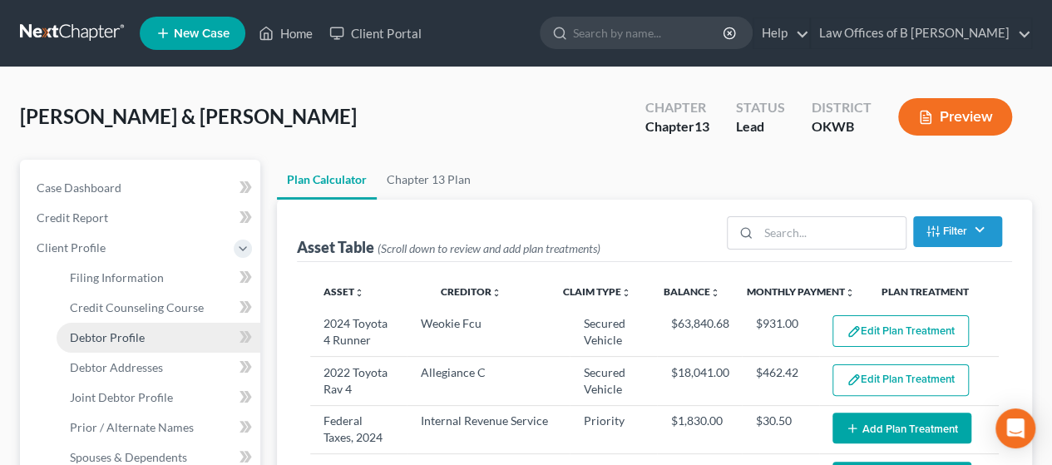
click at [114, 335] on span "Debtor Profile" at bounding box center [107, 337] width 75 height 14
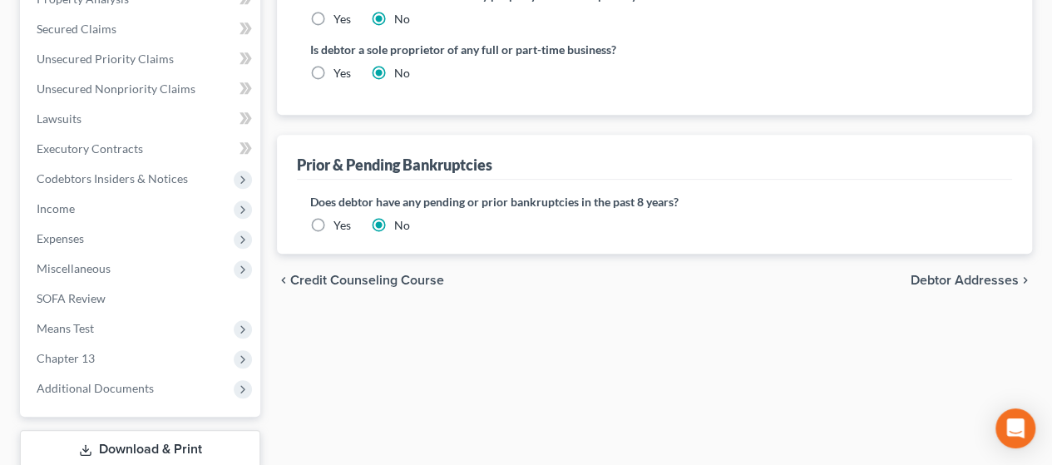
scroll to position [547, 0]
click at [518, 283] on span "Debtor Addresses" at bounding box center [964, 280] width 108 height 13
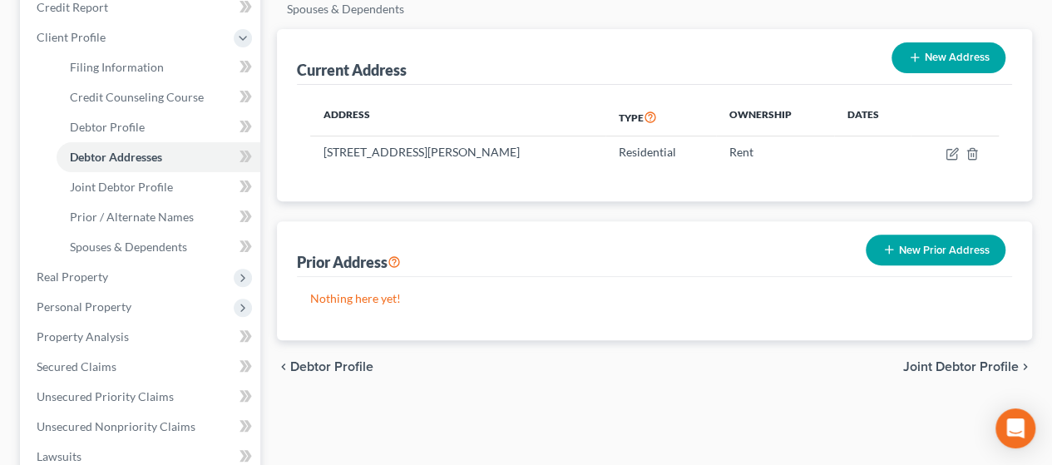
scroll to position [178, 0]
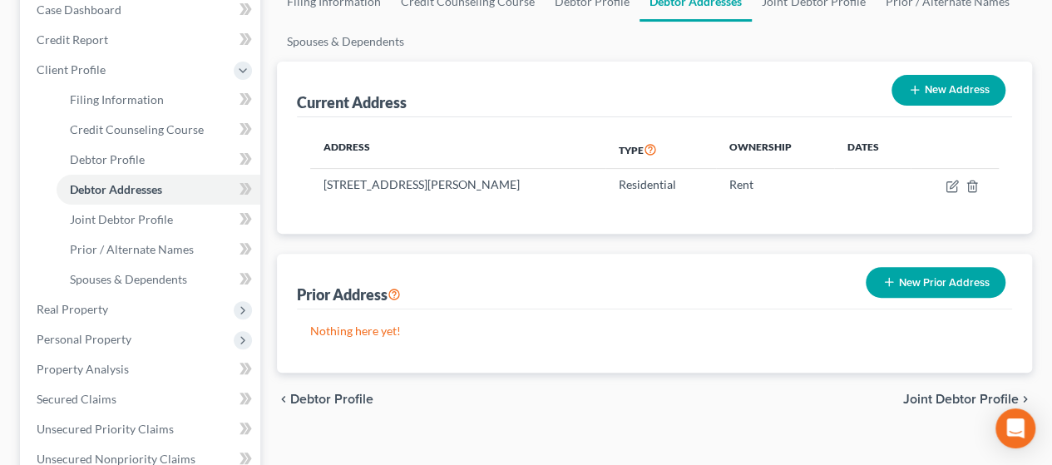
click at [518, 84] on button "New Address" at bounding box center [948, 90] width 114 height 31
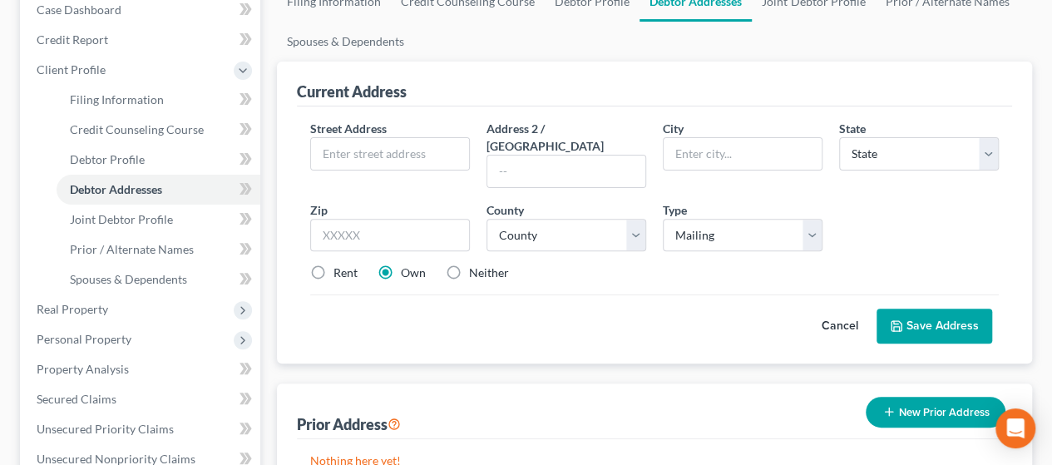
click at [469, 264] on label "Neither" at bounding box center [489, 272] width 40 height 17
click at [476, 264] on input "Neither" at bounding box center [481, 269] width 11 height 11
click at [387, 158] on input "text" at bounding box center [390, 154] width 158 height 32
click at [404, 219] on input "text" at bounding box center [390, 235] width 160 height 33
click at [518, 320] on button "Save Address" at bounding box center [934, 325] width 116 height 35
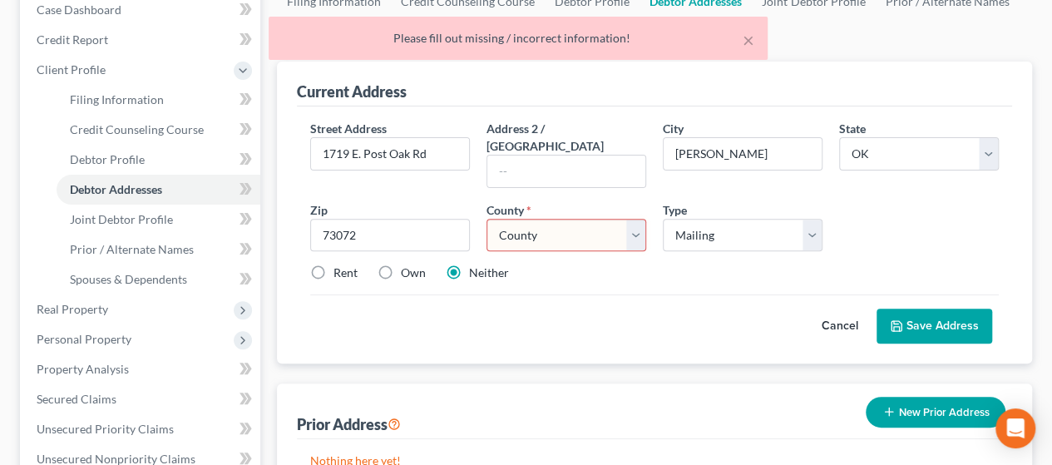
click at [518, 225] on select "County [GEOGRAPHIC_DATA] [GEOGRAPHIC_DATA] [GEOGRAPHIC_DATA] [GEOGRAPHIC_DATA] …" at bounding box center [566, 235] width 160 height 33
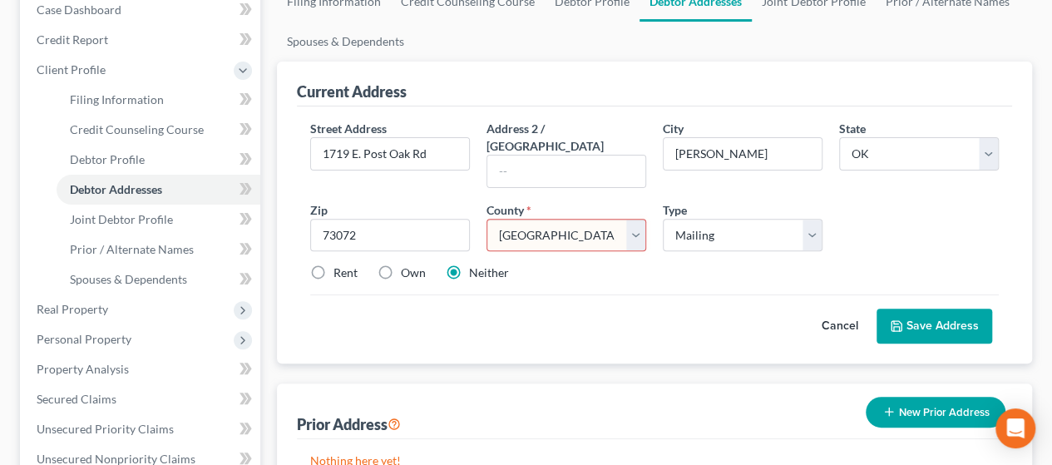
click at [486, 219] on select "County [GEOGRAPHIC_DATA] [GEOGRAPHIC_DATA] [GEOGRAPHIC_DATA] [GEOGRAPHIC_DATA] …" at bounding box center [566, 235] width 160 height 33
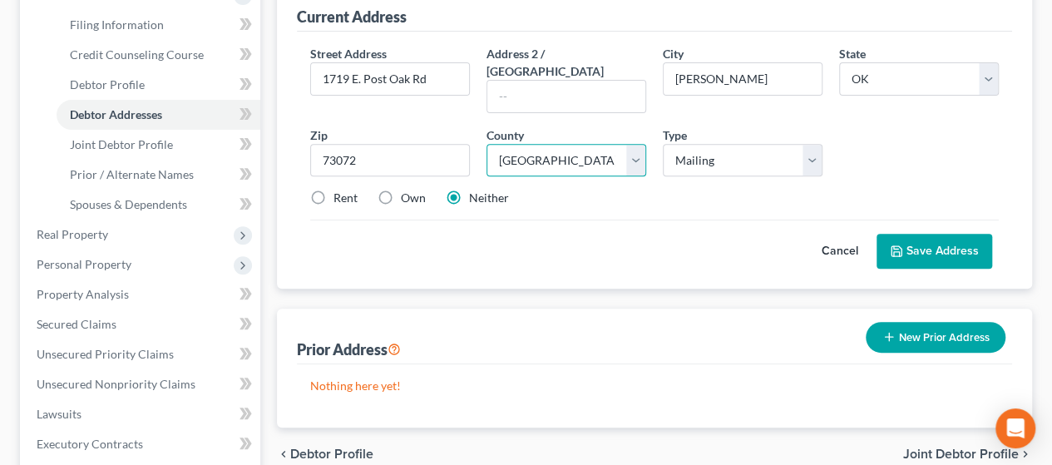
scroll to position [255, 0]
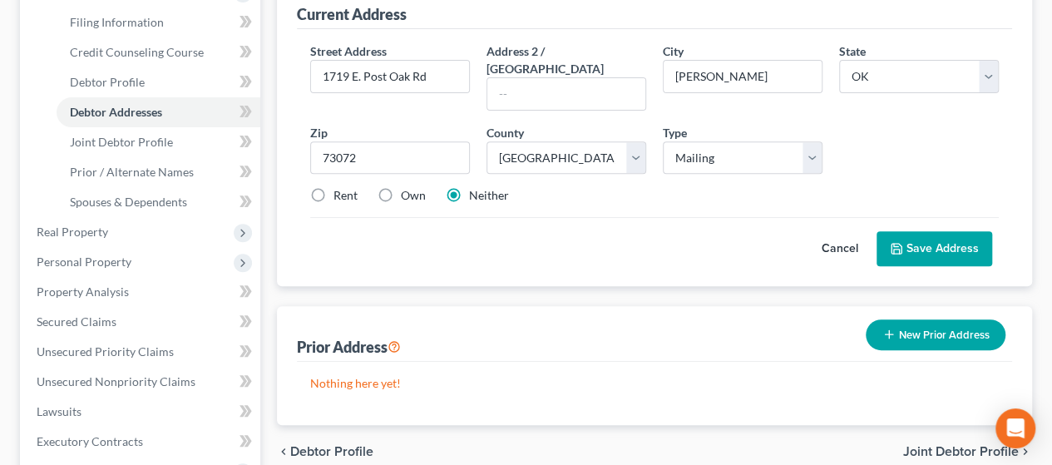
click at [518, 319] on button "New Prior Address" at bounding box center [935, 334] width 140 height 31
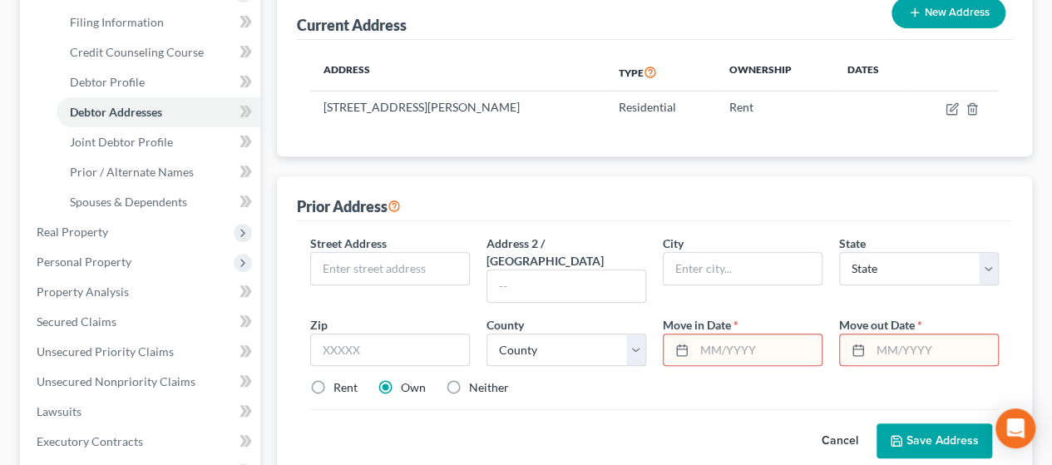
click at [518, 337] on input "text" at bounding box center [933, 350] width 127 height 32
click at [518, 334] on input "may 202" at bounding box center [933, 350] width 127 height 32
drag, startPoint x: 919, startPoint y: 333, endPoint x: 859, endPoint y: 333, distance: 59.9
click at [518, 333] on div "may 202" at bounding box center [919, 349] width 160 height 33
click at [518, 343] on icon at bounding box center [857, 349] width 13 height 13
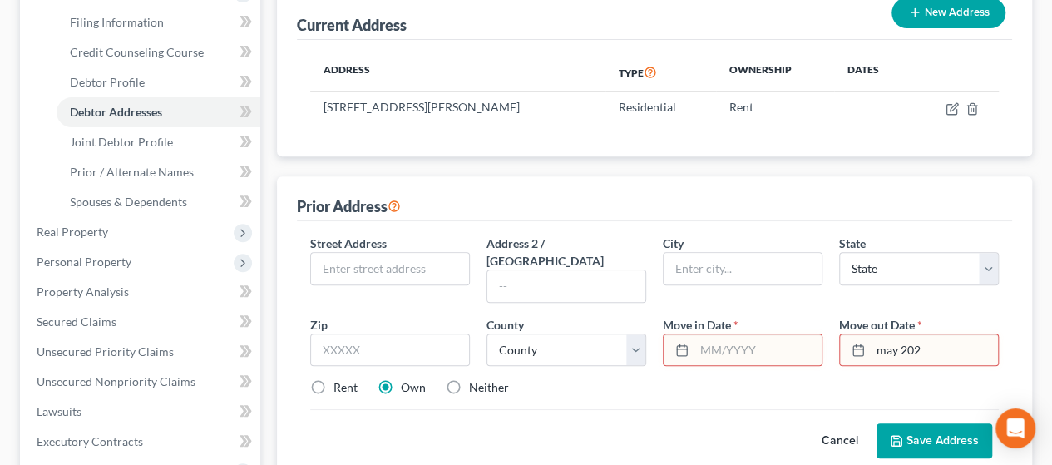
click at [518, 343] on icon at bounding box center [857, 349] width 13 height 13
click at [518, 334] on input "may 202" at bounding box center [933, 350] width 127 height 32
click at [518, 343] on icon at bounding box center [857, 349] width 13 height 13
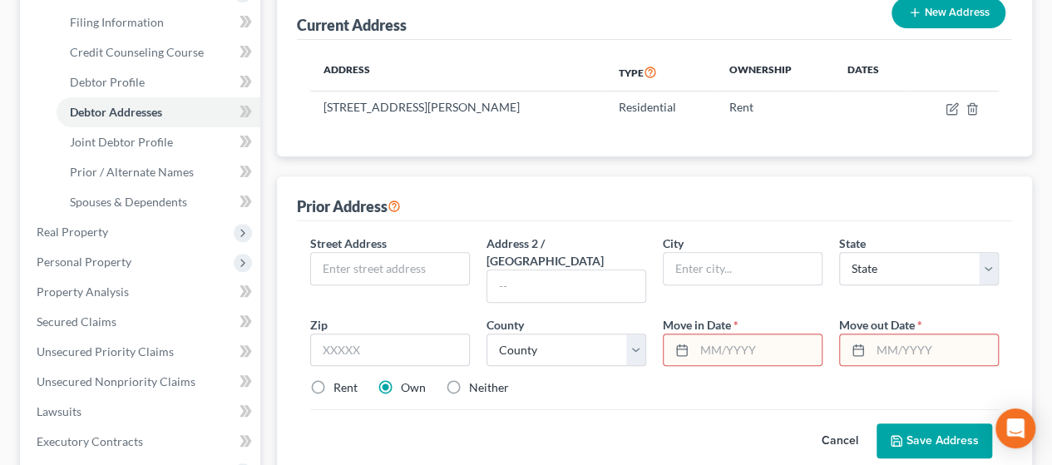
click at [518, 338] on input "text" at bounding box center [933, 350] width 127 height 32
click at [461, 253] on input "text" at bounding box center [390, 269] width 158 height 32
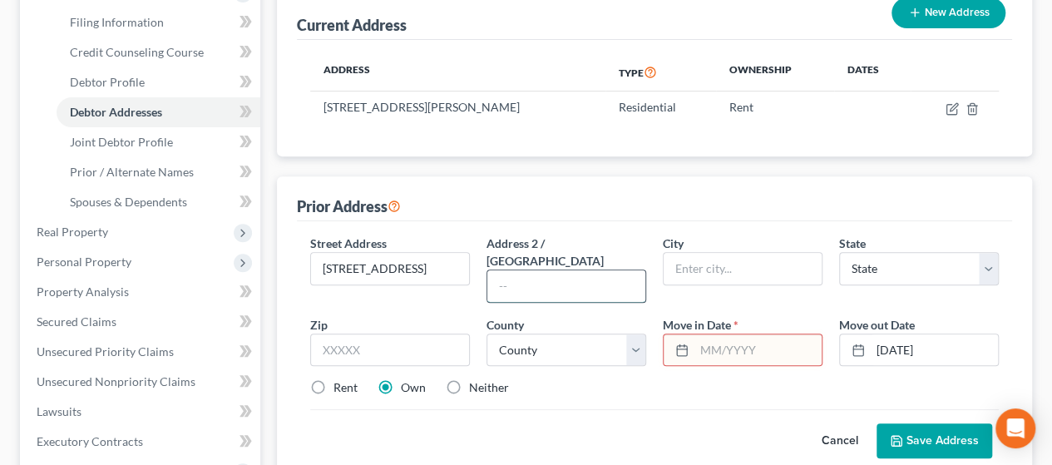
click at [518, 270] on input "text" at bounding box center [566, 286] width 158 height 32
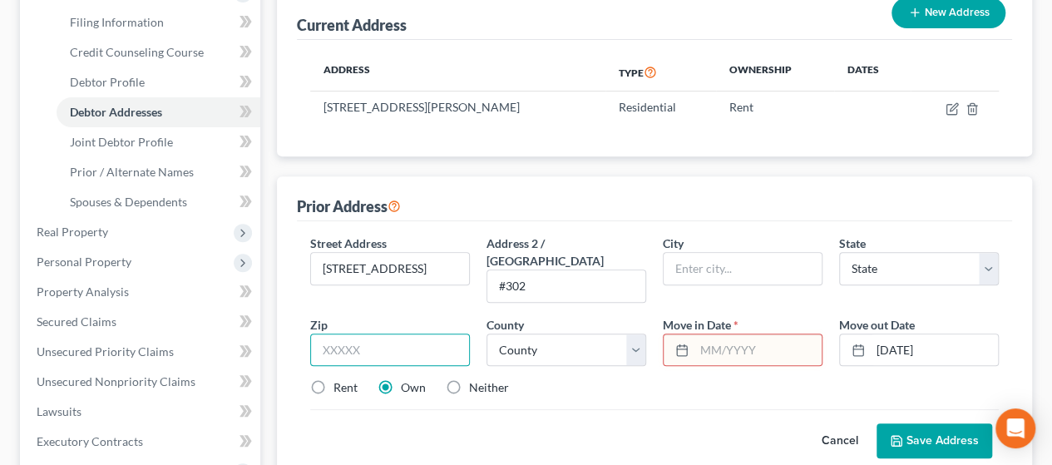
click at [401, 333] on input "text" at bounding box center [390, 349] width 160 height 33
click at [518, 379] on div "Rent Own Neither" at bounding box center [654, 387] width 705 height 17
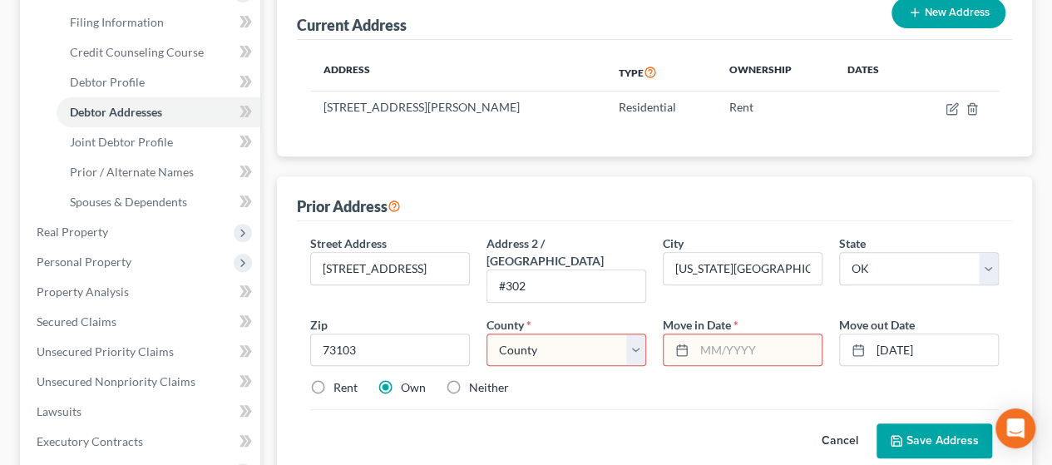
click at [333, 379] on label "Rent" at bounding box center [345, 387] width 24 height 17
click at [340, 379] on input "Rent" at bounding box center [345, 384] width 11 height 11
click at [518, 333] on select "County [GEOGRAPHIC_DATA] [GEOGRAPHIC_DATA] [GEOGRAPHIC_DATA] [GEOGRAPHIC_DATA] …" at bounding box center [566, 349] width 160 height 33
click at [486, 333] on select "County [GEOGRAPHIC_DATA] [GEOGRAPHIC_DATA] [GEOGRAPHIC_DATA] [GEOGRAPHIC_DATA] …" at bounding box center [566, 349] width 160 height 33
click at [518, 334] on input "text" at bounding box center [757, 350] width 127 height 32
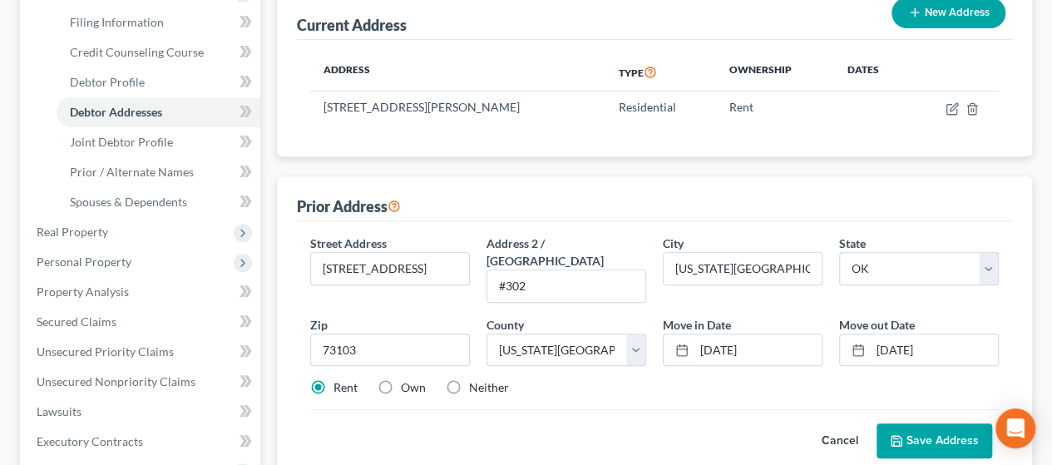
click at [518, 423] on button "Save Address" at bounding box center [934, 440] width 116 height 35
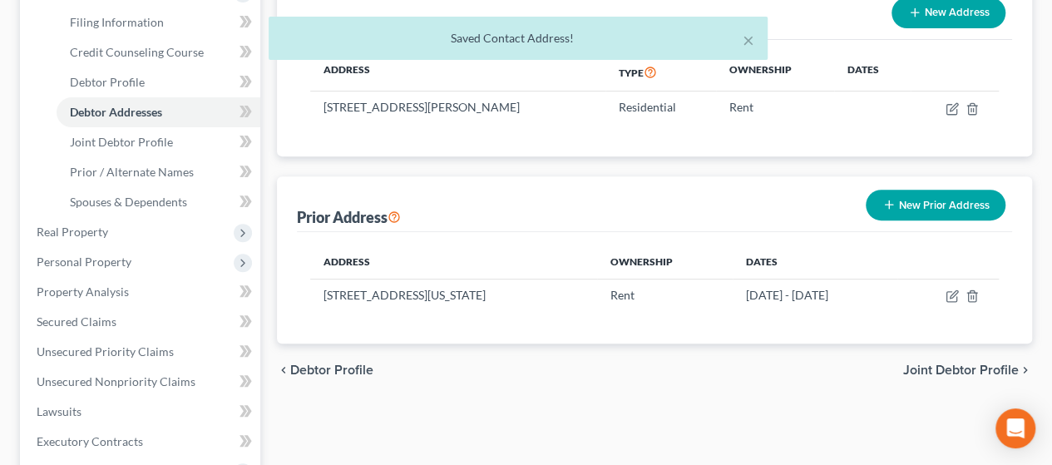
click at [518, 363] on span "Joint Debtor Profile" at bounding box center [961, 369] width 116 height 13
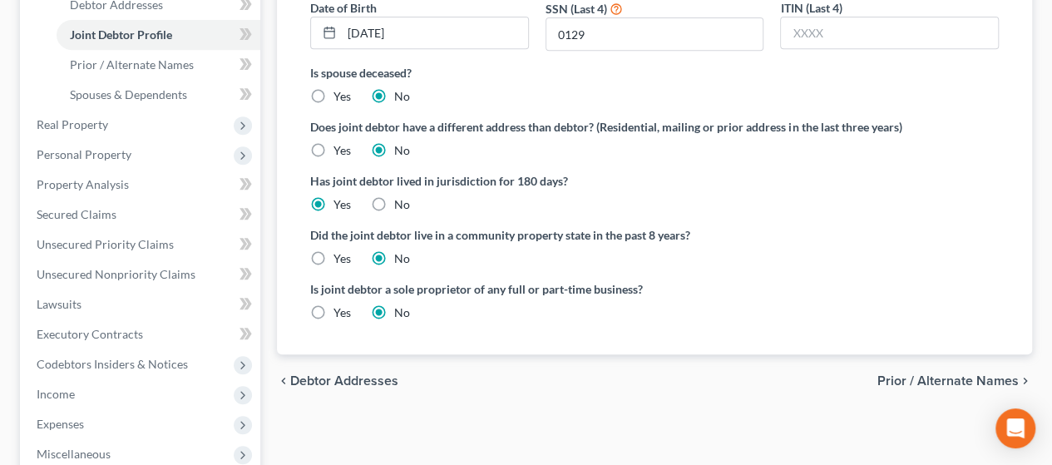
scroll to position [358, 0]
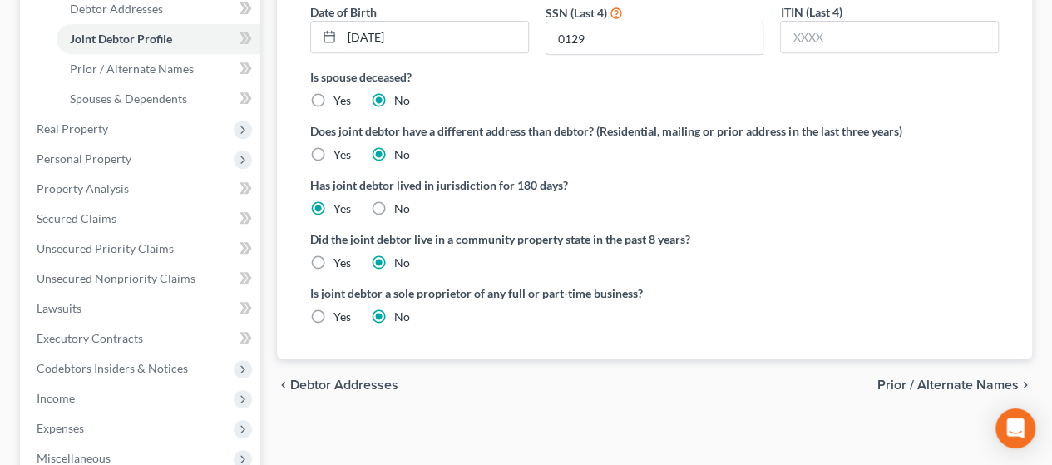
click at [518, 378] on span "Prior / Alternate Names" at bounding box center [947, 384] width 141 height 13
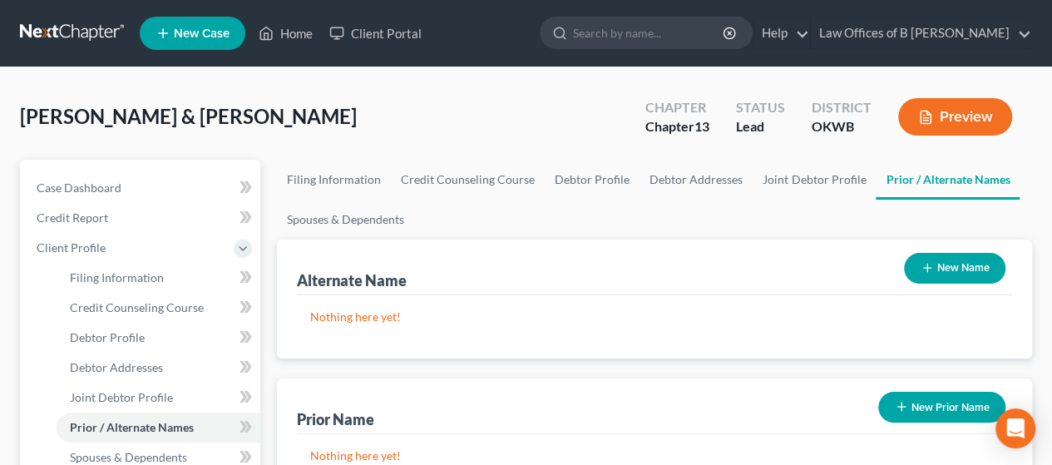
click at [518, 415] on button "New Prior Name" at bounding box center [941, 407] width 127 height 31
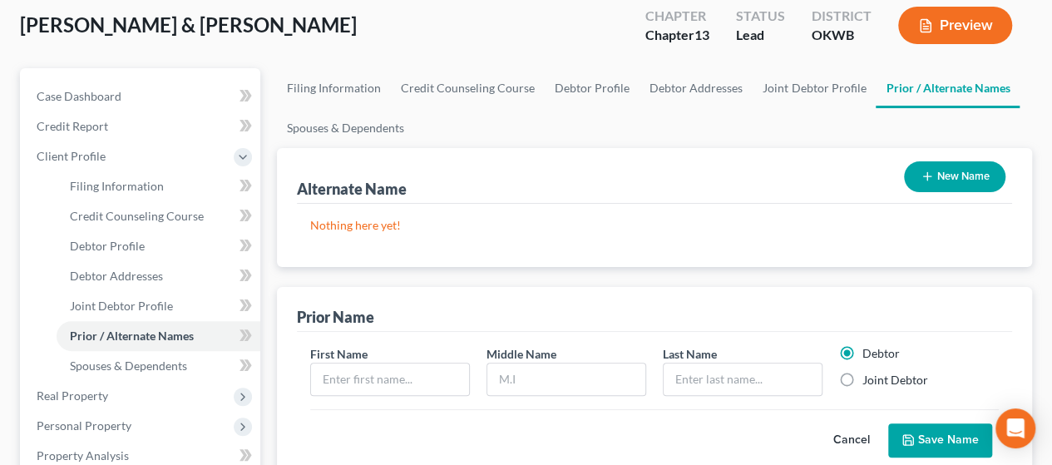
scroll to position [172, 0]
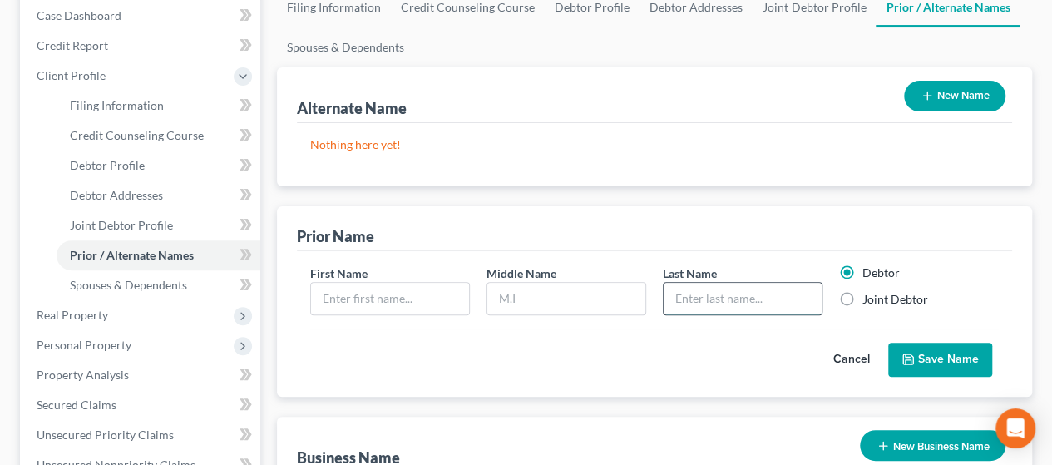
click at [518, 285] on input "text" at bounding box center [742, 299] width 158 height 32
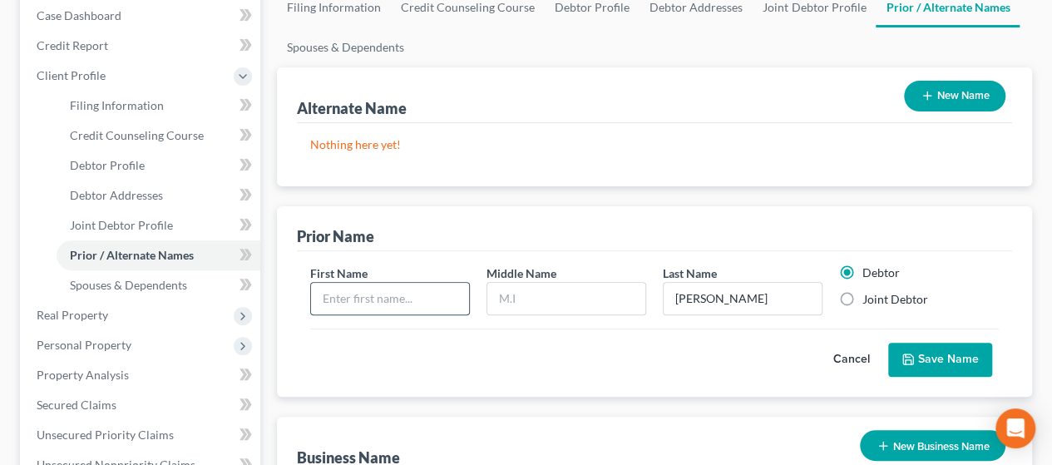
click at [401, 286] on input "text" at bounding box center [390, 299] width 158 height 32
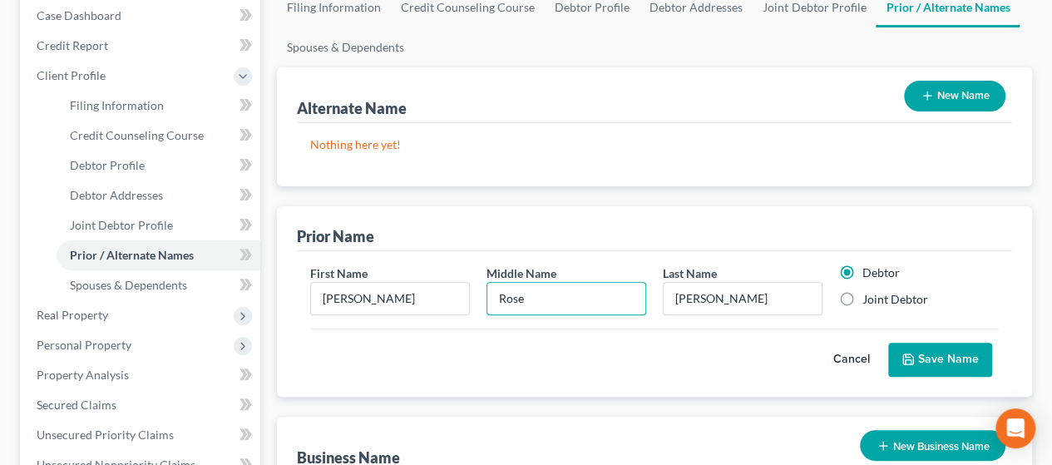
scroll to position [0, 0]
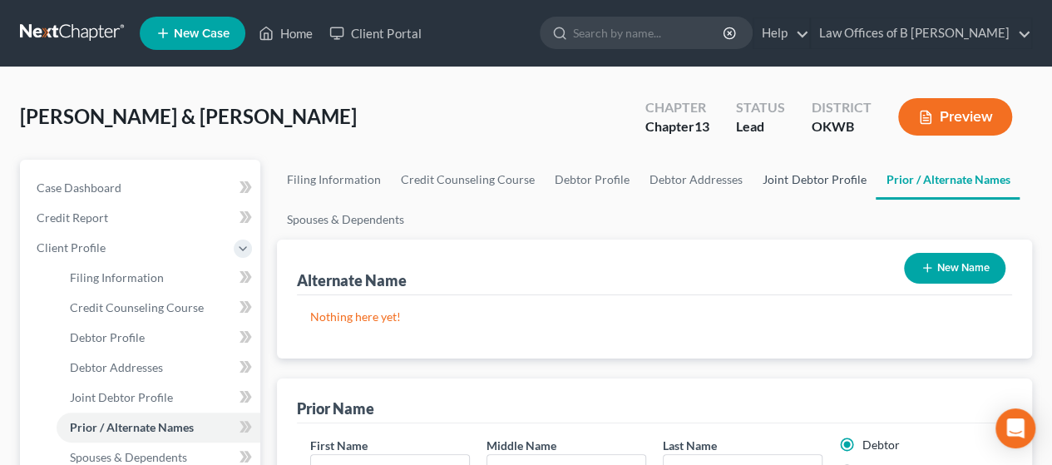
click at [518, 179] on link "Joint Debtor Profile" at bounding box center [813, 180] width 123 height 40
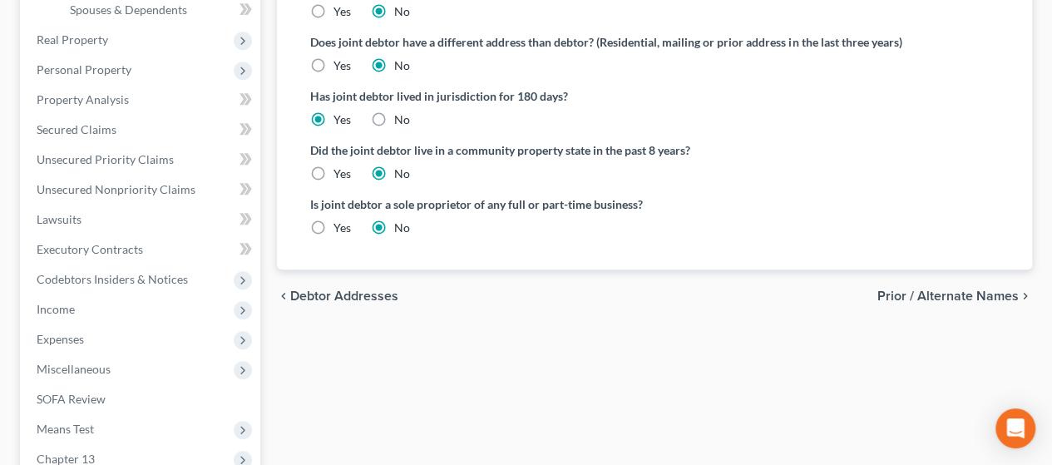
scroll to position [421, 0]
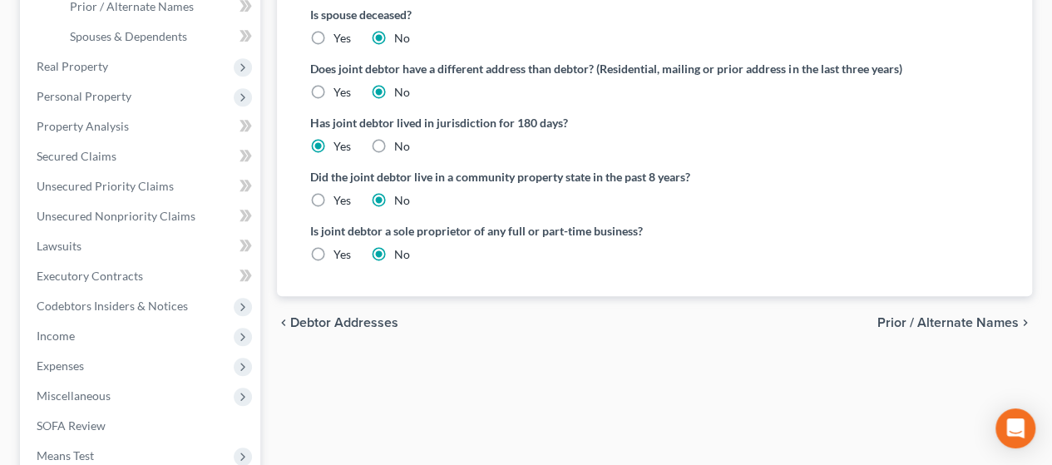
click at [518, 323] on span "Prior / Alternate Names" at bounding box center [947, 322] width 141 height 13
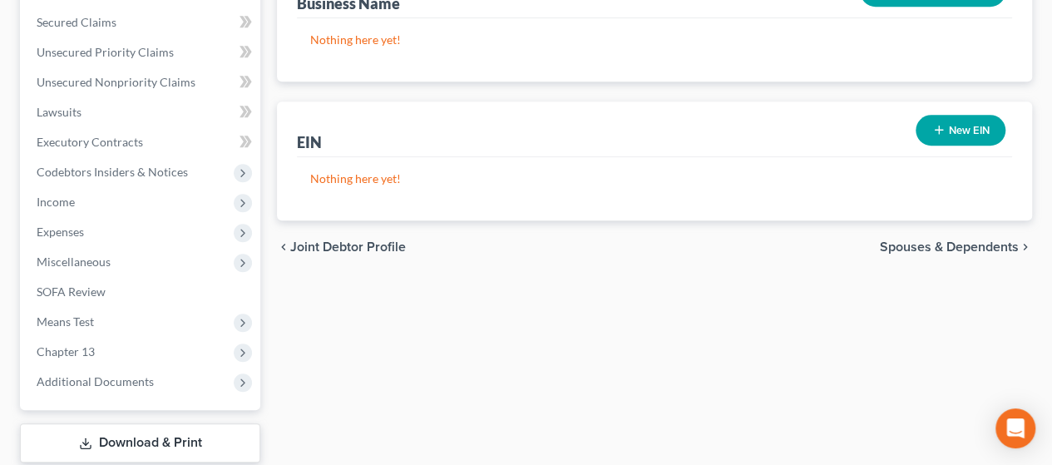
scroll to position [573, 0]
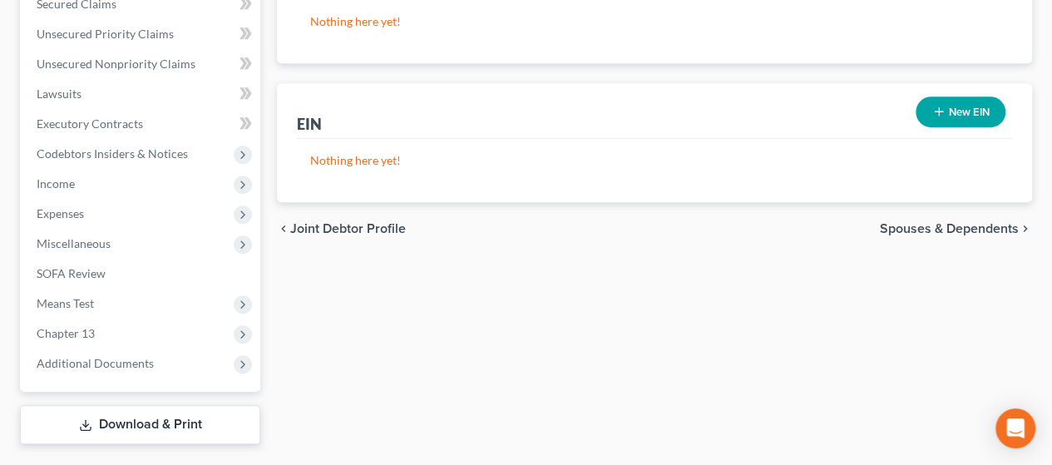
click at [518, 226] on span "Spouses & Dependents" at bounding box center [949, 228] width 139 height 13
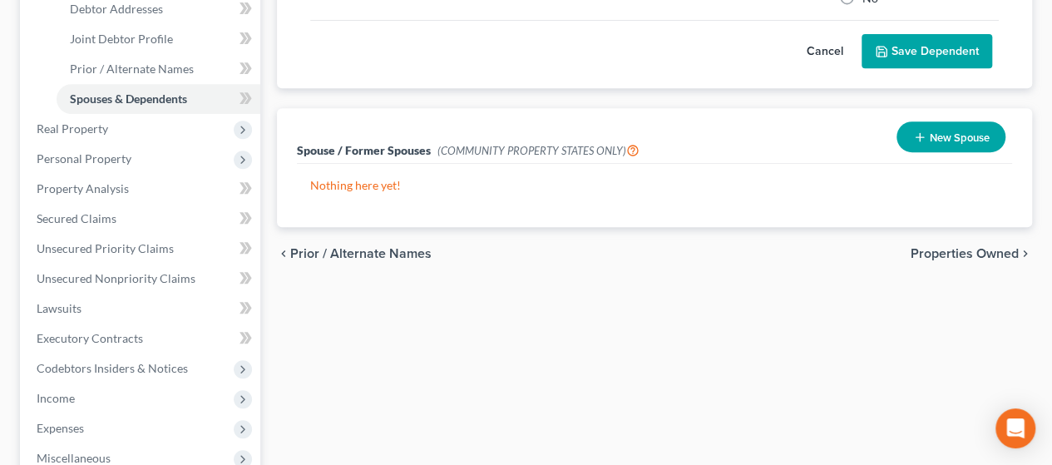
scroll to position [376, 0]
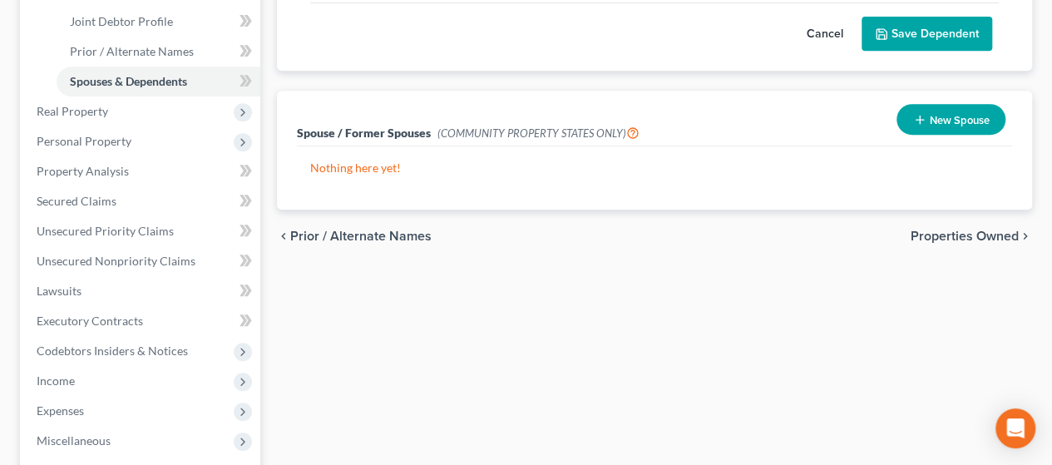
click at [518, 237] on span "Properties Owned" at bounding box center [964, 235] width 108 height 13
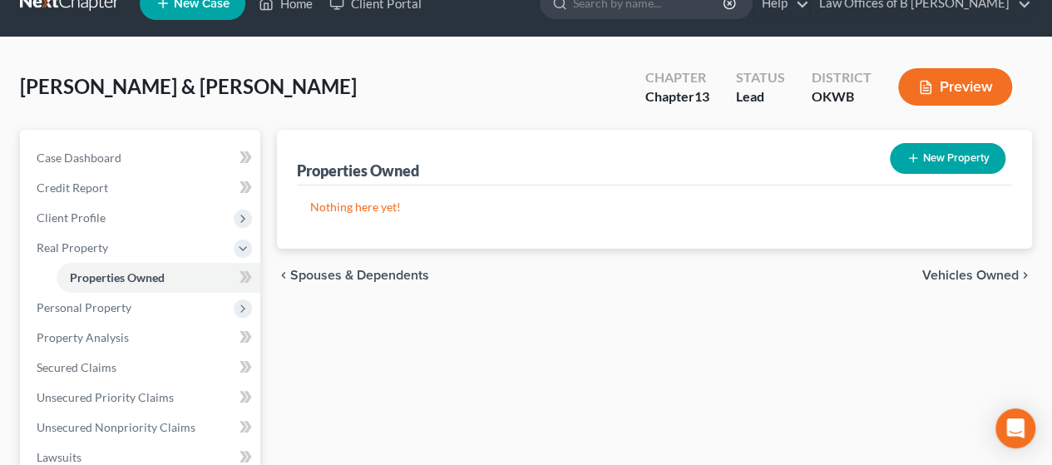
scroll to position [47, 0]
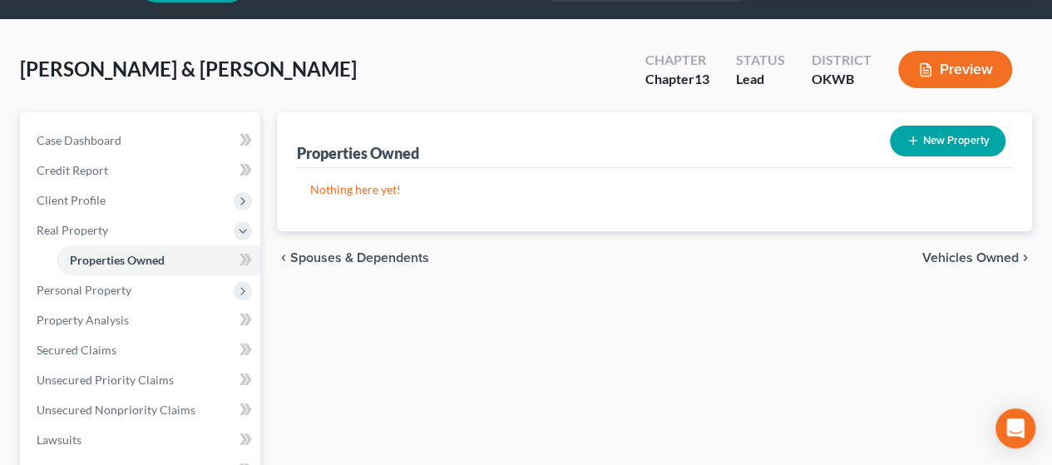
click at [518, 251] on span "Vehicles Owned" at bounding box center [970, 257] width 96 height 13
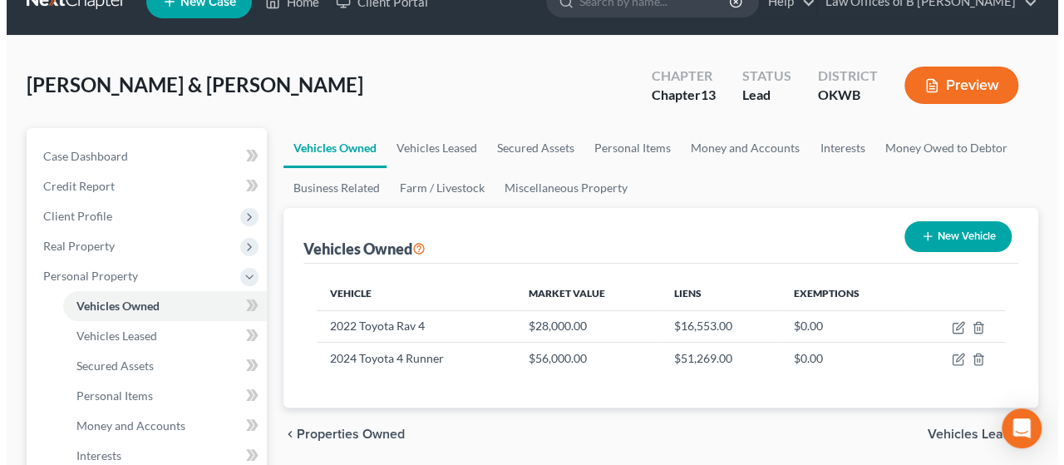
scroll to position [37, 0]
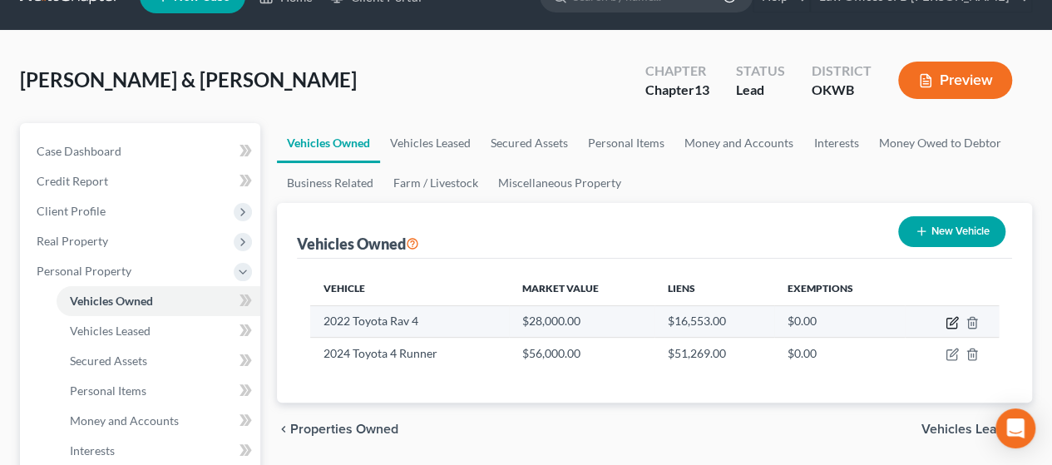
click at [518, 321] on icon "button" at bounding box center [952, 320] width 7 height 7
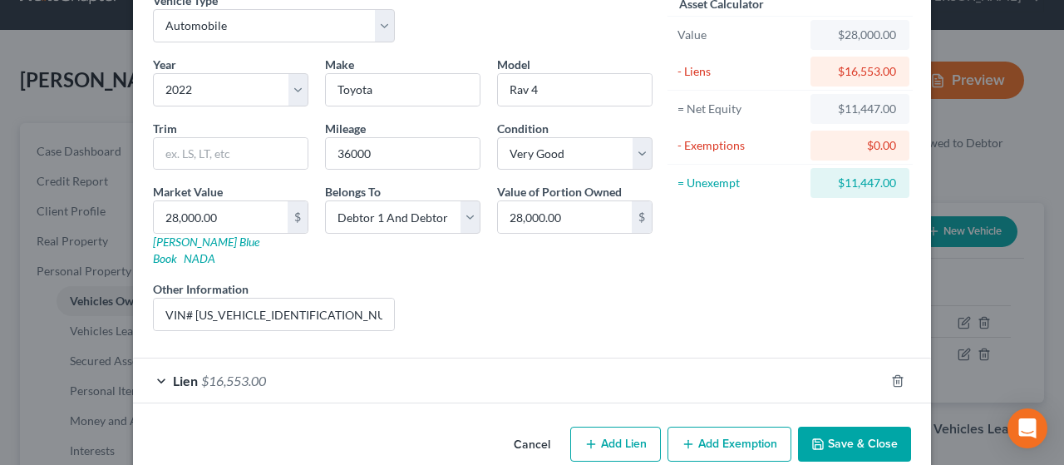
scroll to position [87, 0]
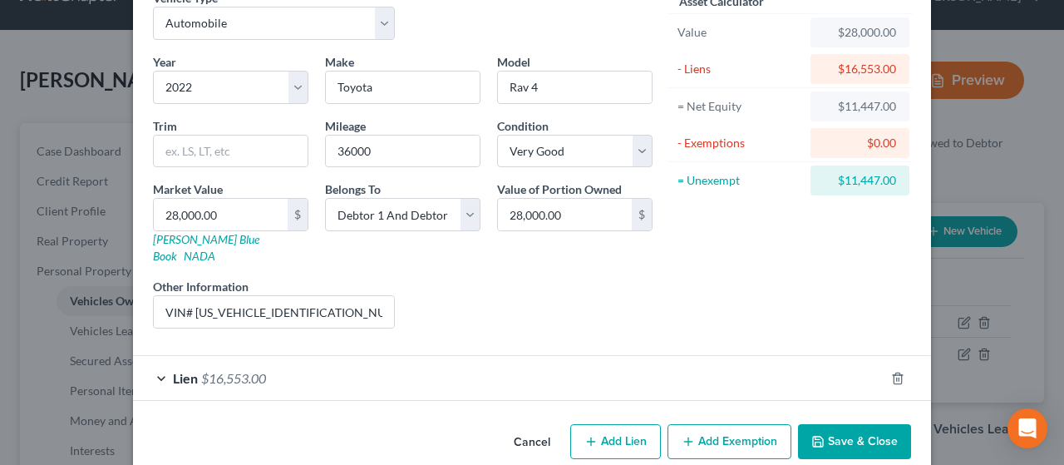
click at [518, 424] on button "Save & Close" at bounding box center [854, 441] width 113 height 35
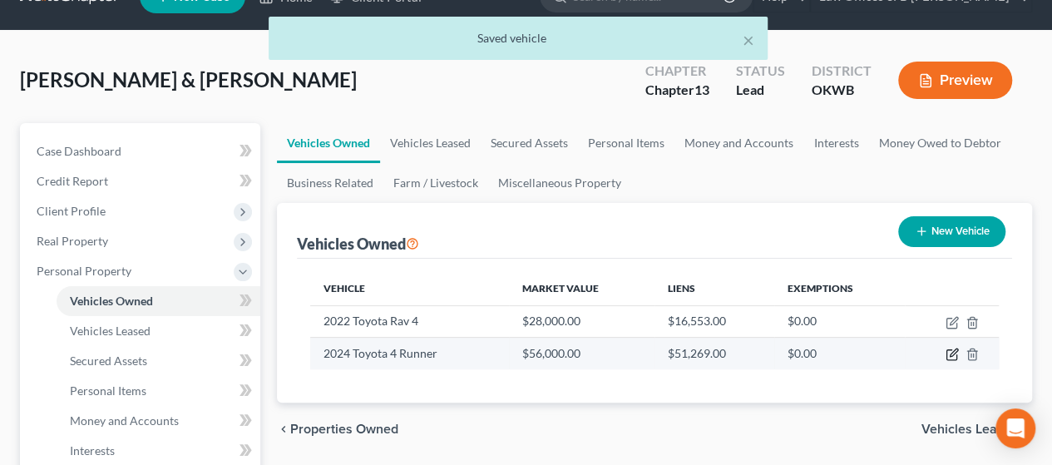
click at [518, 352] on icon "button" at bounding box center [951, 353] width 13 height 13
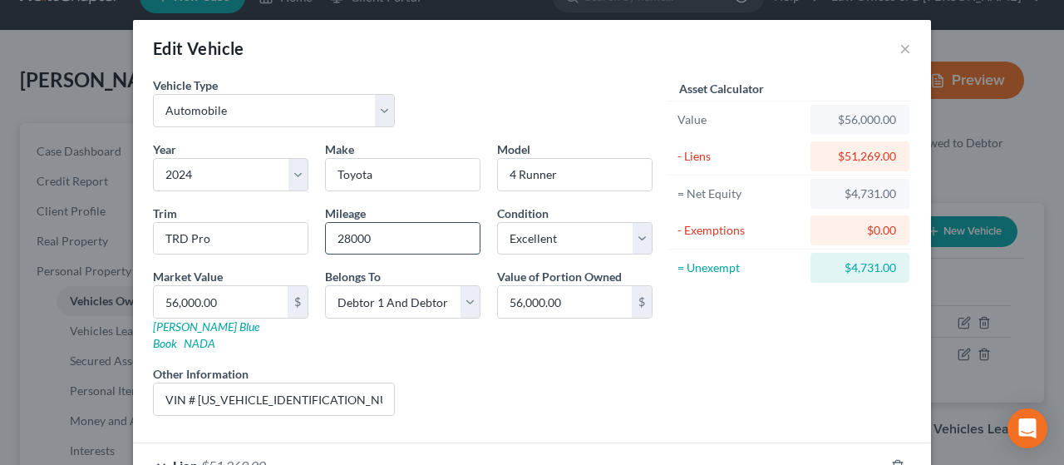
click at [397, 234] on input "28000" at bounding box center [403, 239] width 154 height 32
click at [518, 378] on div "Asset Calculator Value $56,000.00 - Liens $51,269.00 = Net Equity $4,731.00 - E…" at bounding box center [790, 252] width 259 height 352
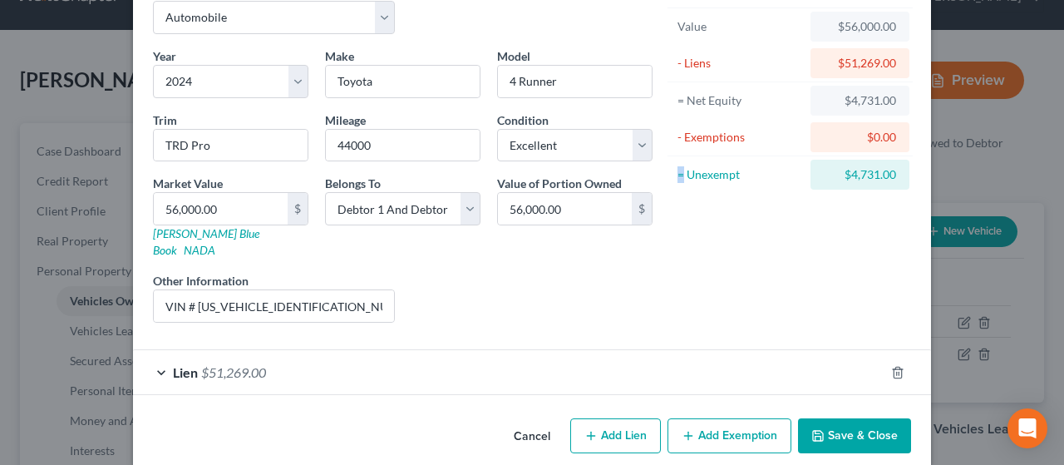
scroll to position [94, 0]
click at [518, 427] on button "Save & Close" at bounding box center [854, 434] width 113 height 35
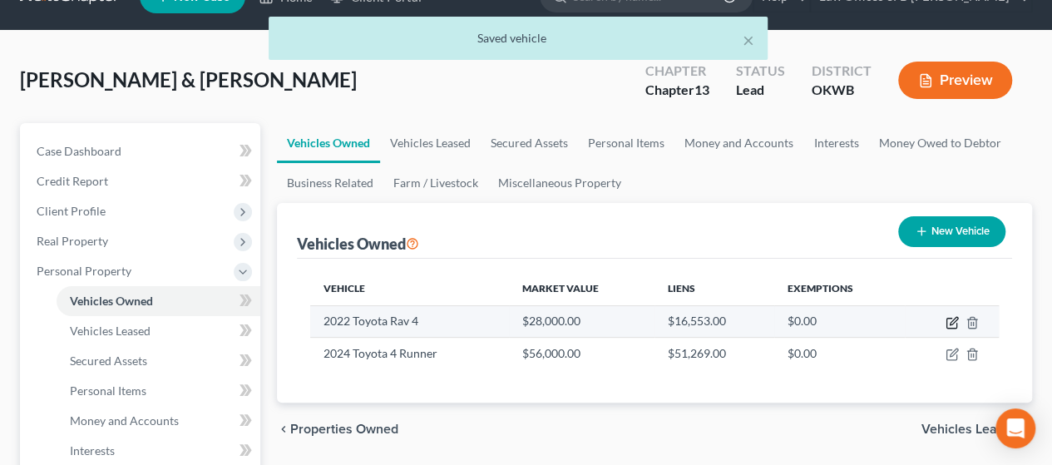
click at [518, 324] on icon "button" at bounding box center [951, 322] width 13 height 13
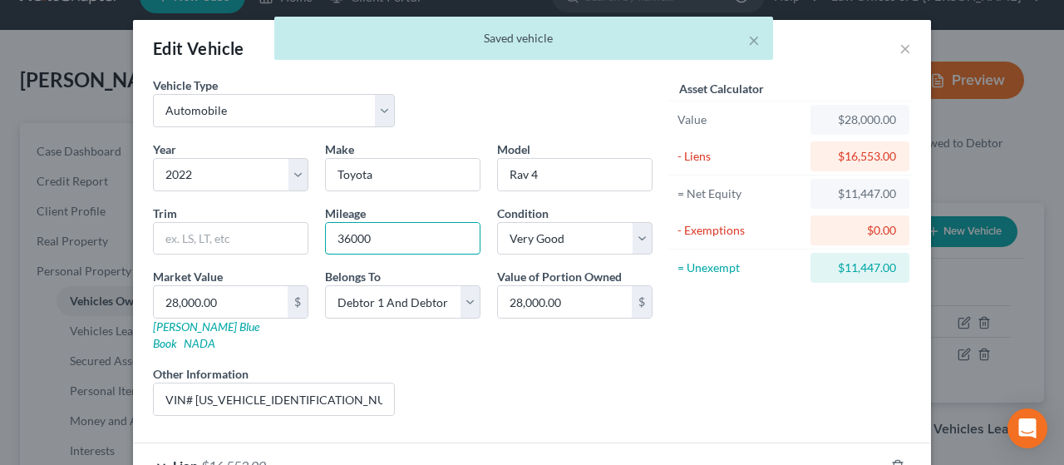
drag, startPoint x: 379, startPoint y: 239, endPoint x: 304, endPoint y: 241, distance: 74.9
click at [304, 241] on div "Year Select 2026 2025 2024 2023 2022 2021 2020 2019 2018 2017 2016 2015 2014 20…" at bounding box center [403, 284] width 516 height 288
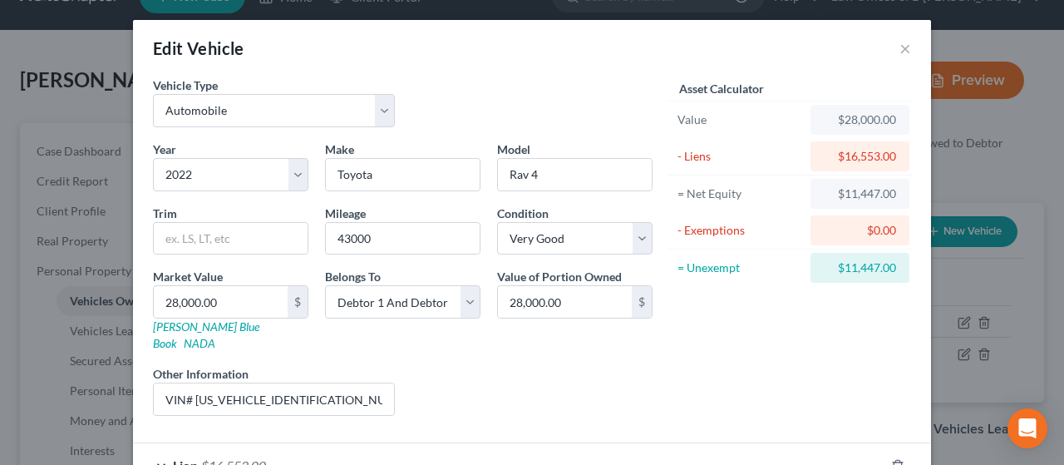
click at [447, 109] on div "Vehicle Type Select Automobile Truck Trailer Watercraft Aircraft Motor Home Atv…" at bounding box center [403, 108] width 516 height 64
click at [518, 393] on div "Asset Calculator Value $28,000.00 - Liens $16,553.00 = Net Equity $11,447.00 - …" at bounding box center [790, 252] width 259 height 352
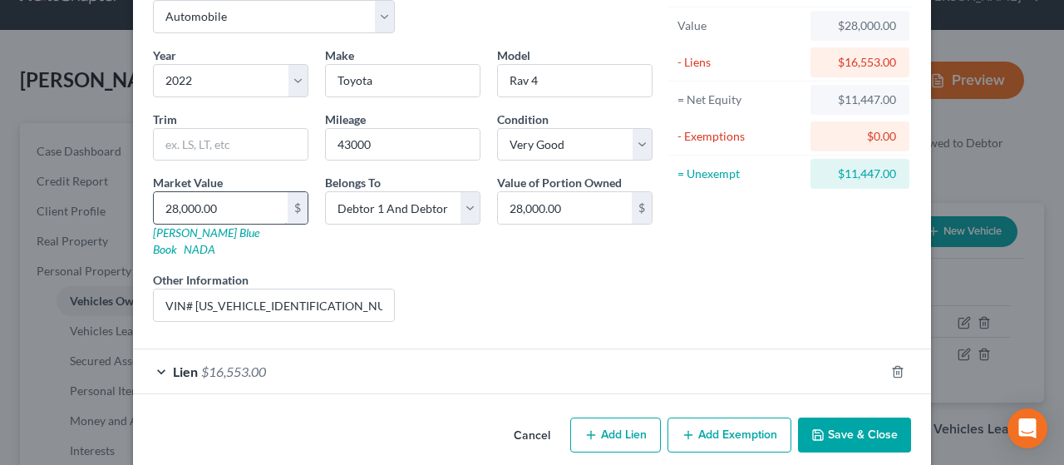
click at [170, 205] on input "28,000.00" at bounding box center [221, 208] width 134 height 32
click at [518, 271] on div "Liens Select" at bounding box center [532, 296] width 259 height 51
click at [518, 278] on div "Liens Select" at bounding box center [532, 296] width 259 height 51
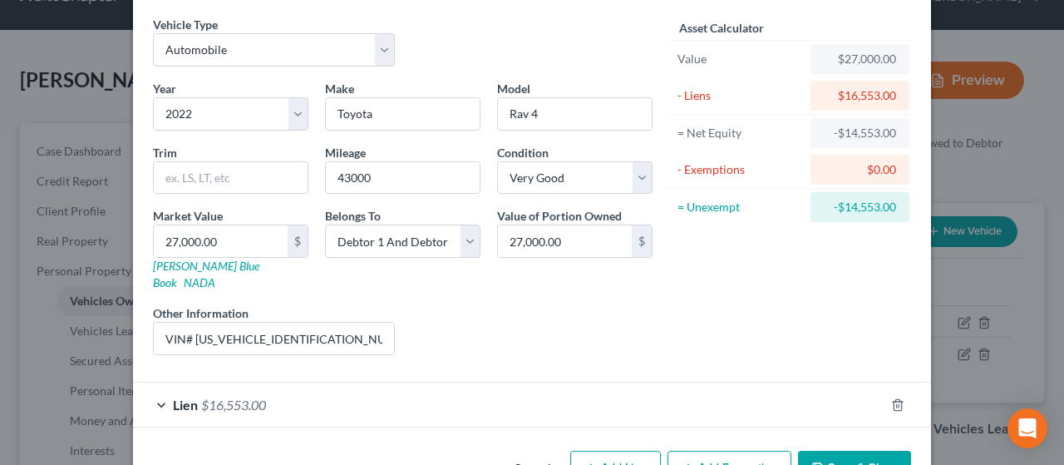
scroll to position [27, 0]
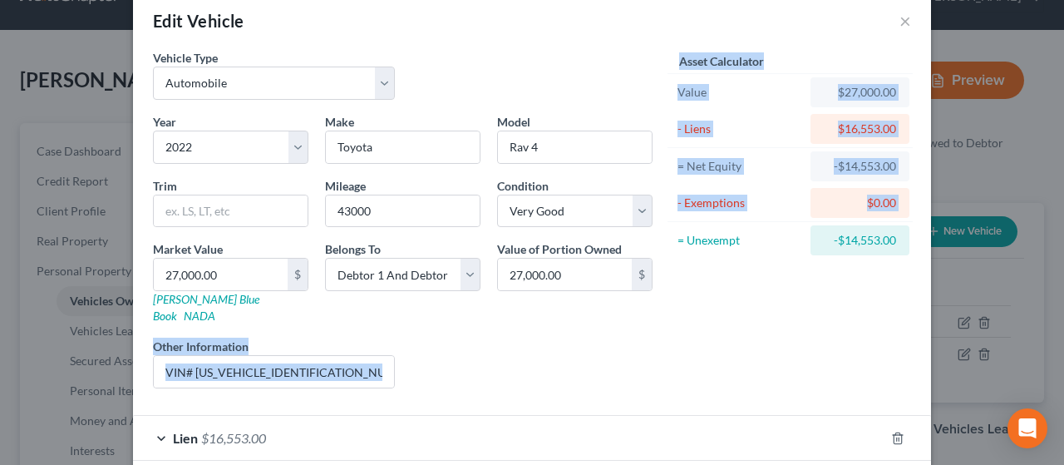
drag, startPoint x: 646, startPoint y: 278, endPoint x: 655, endPoint y: 311, distance: 34.5
click at [518, 311] on div "Vehicle Type Select Automobile Truck Trailer Watercraft Aircraft Motor Home Atv…" at bounding box center [532, 225] width 775 height 352
click at [518, 311] on div "Asset Calculator Value $27,000.00 - Liens $16,553.00 = Net Equity -$14,553.00 -…" at bounding box center [790, 225] width 259 height 352
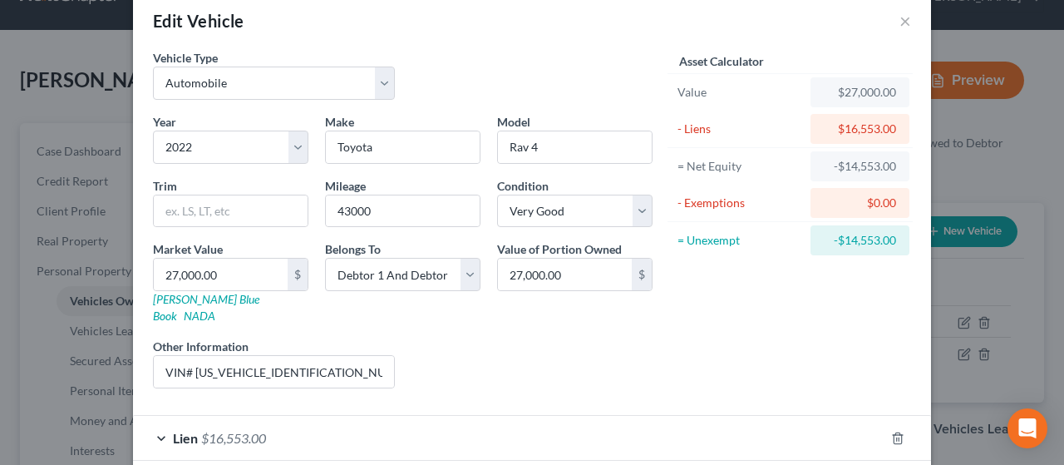
click at [518, 311] on div "Asset Calculator Value $27,000.00 - Liens $16,553.00 = Net Equity -$14,553.00 -…" at bounding box center [790, 225] width 259 height 352
click at [518, 318] on div "Asset Calculator Value $27,000.00 - Liens $16,553.00 = Net Equity -$14,553.00 -…" at bounding box center [790, 225] width 259 height 352
click at [518, 367] on div "Liens Select" at bounding box center [532, 363] width 259 height 51
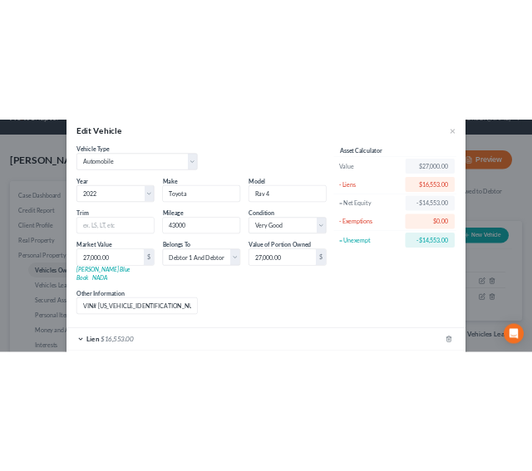
scroll to position [94, 0]
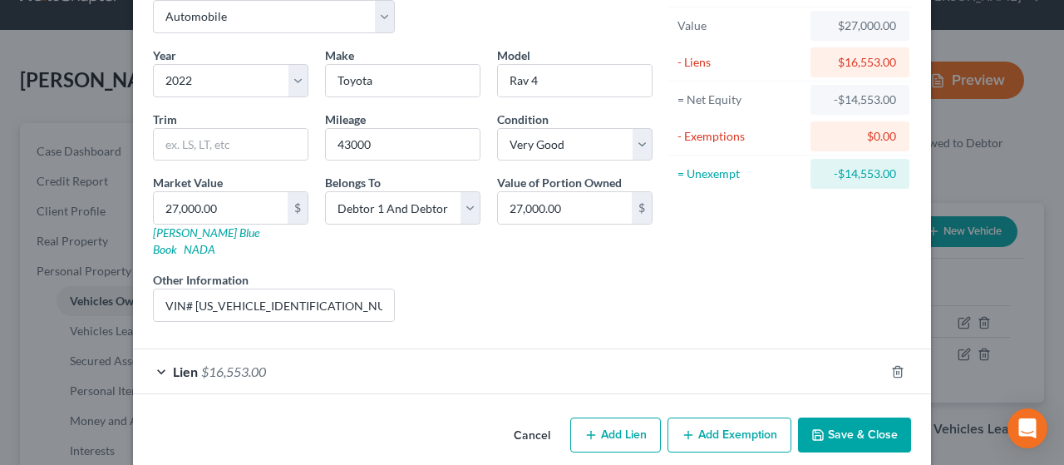
click at [518, 421] on button "Save & Close" at bounding box center [854, 434] width 113 height 35
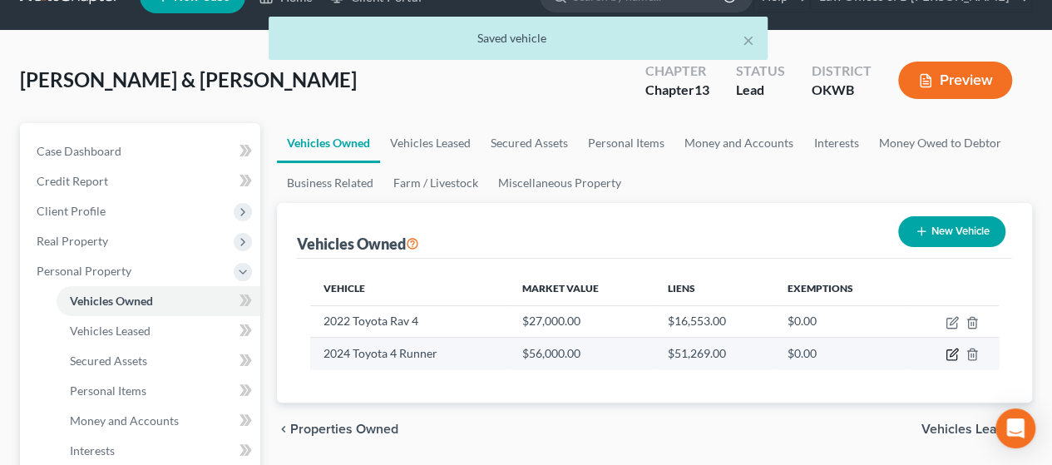
click at [518, 349] on icon "button" at bounding box center [951, 353] width 13 height 13
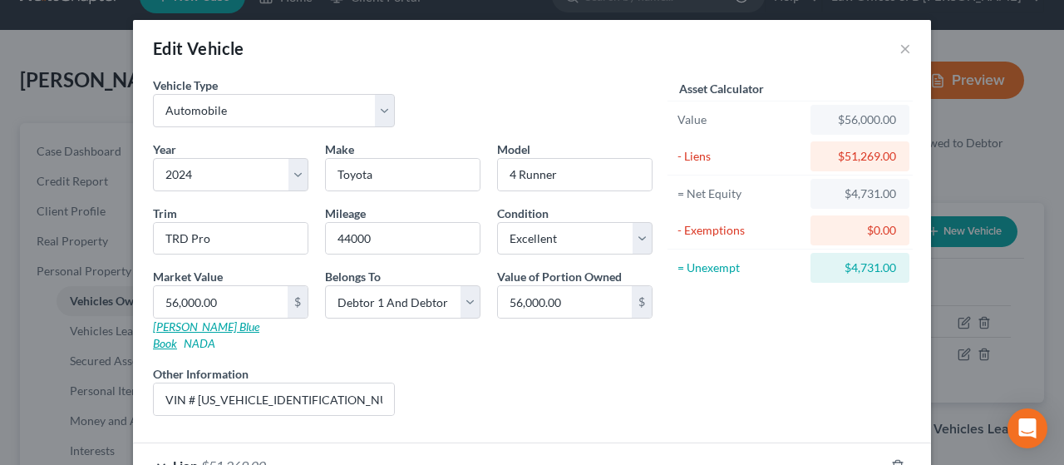
click at [190, 321] on link "[PERSON_NAME] Blue Book" at bounding box center [206, 334] width 106 height 31
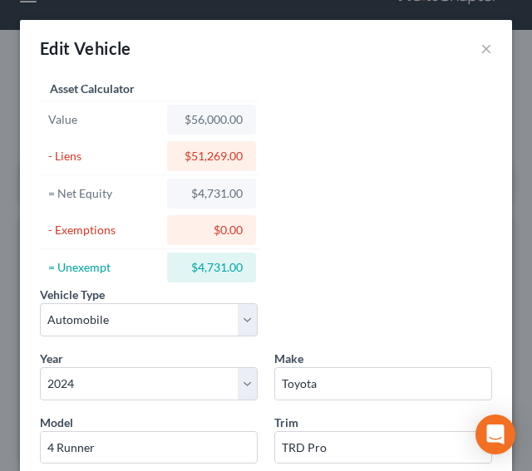
click at [376, 274] on div "Vehicle Type Select Automobile Truck Trailer Watercraft Aircraft Motor Home Atv…" at bounding box center [266, 388] width 469 height 624
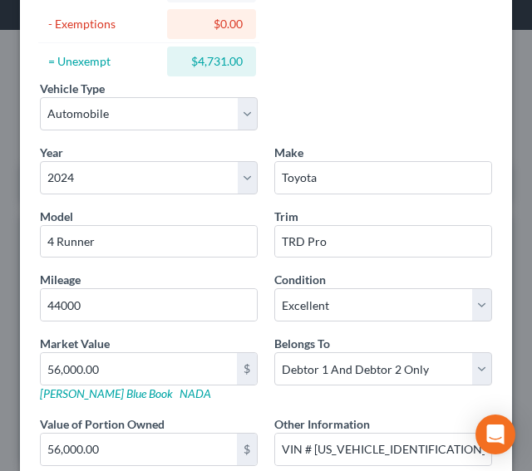
scroll to position [374, 0]
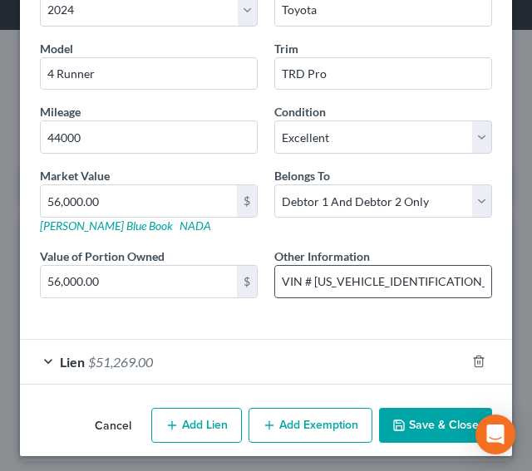
drag, startPoint x: 439, startPoint y: 278, endPoint x: 308, endPoint y: 283, distance: 131.4
click at [308, 283] on input "VIN # [US_VEHICLE_IDENTIFICATION_NUMBER]" at bounding box center [383, 282] width 216 height 32
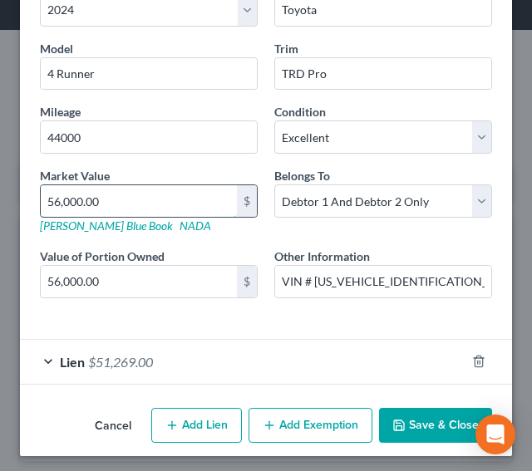
click at [152, 204] on input "56,000.00" at bounding box center [139, 201] width 196 height 32
click at [190, 312] on div "Liens Select" at bounding box center [149, 312] width 234 height 1
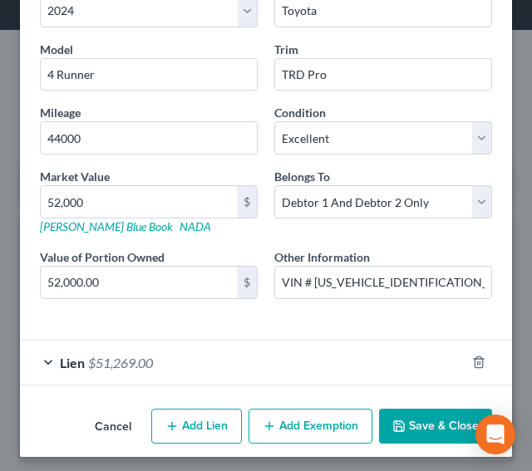
click at [430, 423] on button "Save & Close" at bounding box center [435, 426] width 113 height 35
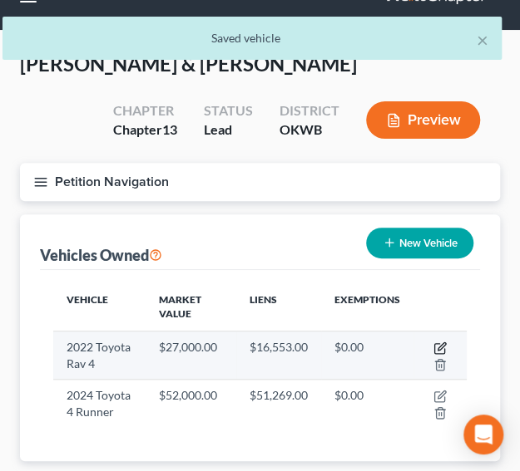
click at [442, 348] on icon "button" at bounding box center [439, 348] width 13 height 13
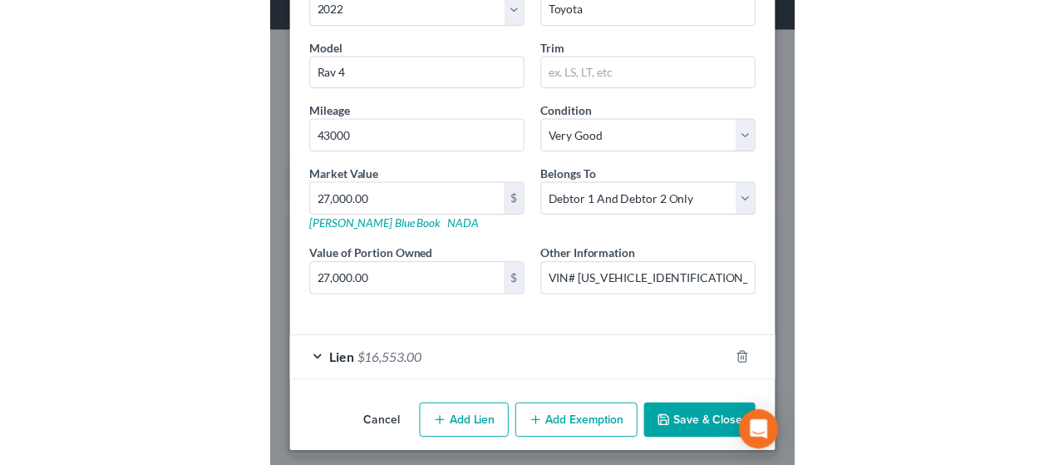
scroll to position [94, 0]
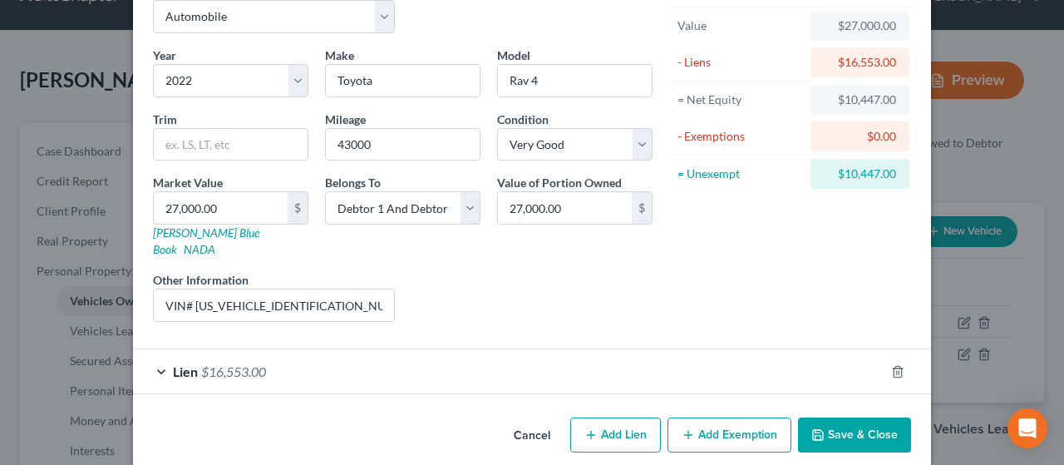
click at [518, 428] on icon "button" at bounding box center [688, 434] width 13 height 13
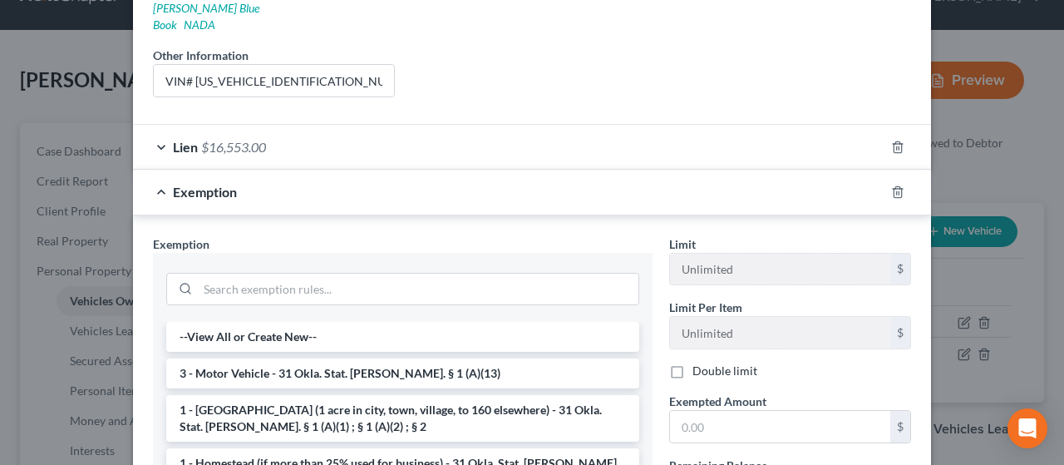
scroll to position [323, 0]
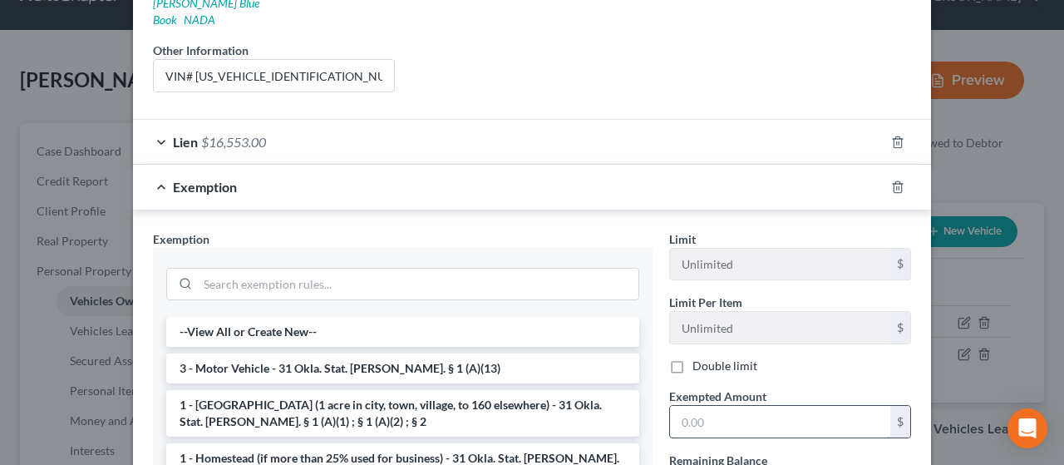
click at [518, 406] on input "text" at bounding box center [780, 422] width 220 height 32
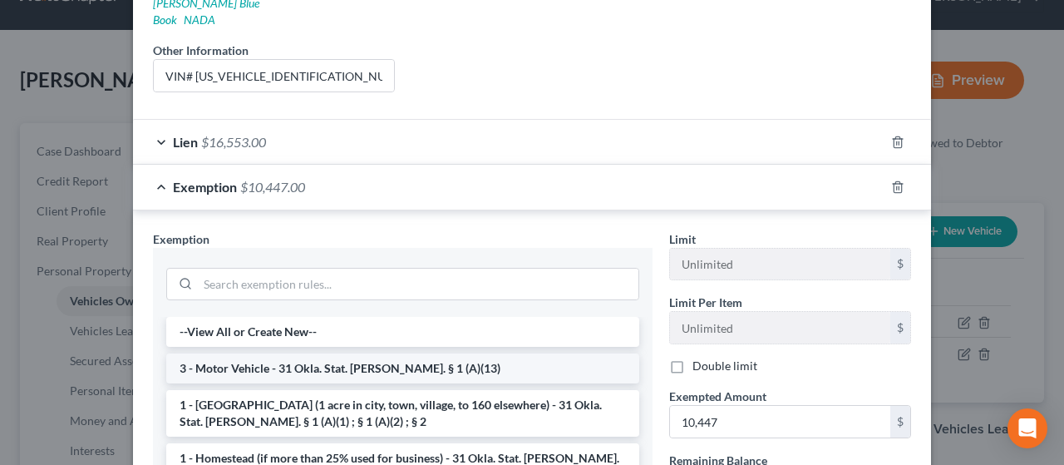
click at [216, 353] on li "3 - Motor Vehicle - 31 Okla. Stat. [PERSON_NAME]. § 1 (A)(13)" at bounding box center [402, 368] width 473 height 30
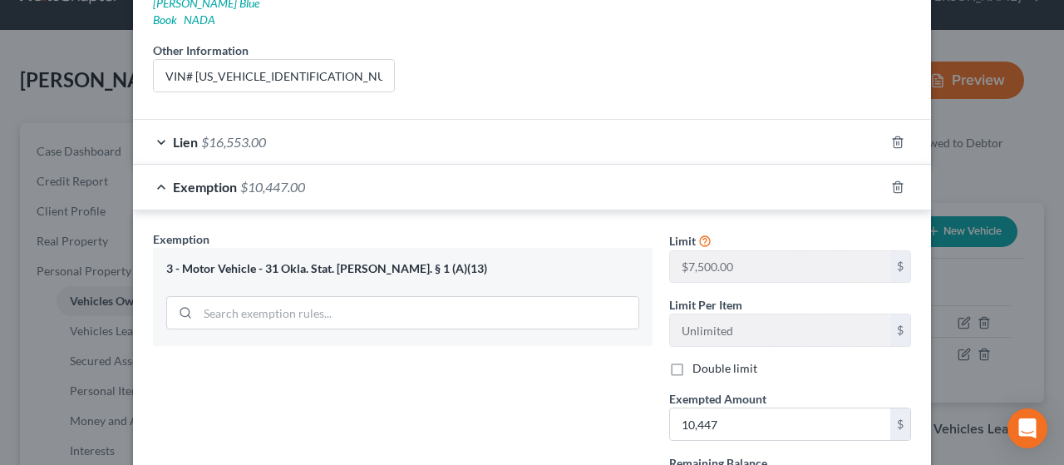
click at [518, 360] on label "Double limit" at bounding box center [725, 368] width 65 height 17
click at [518, 360] on input "Double limit" at bounding box center [704, 365] width 11 height 11
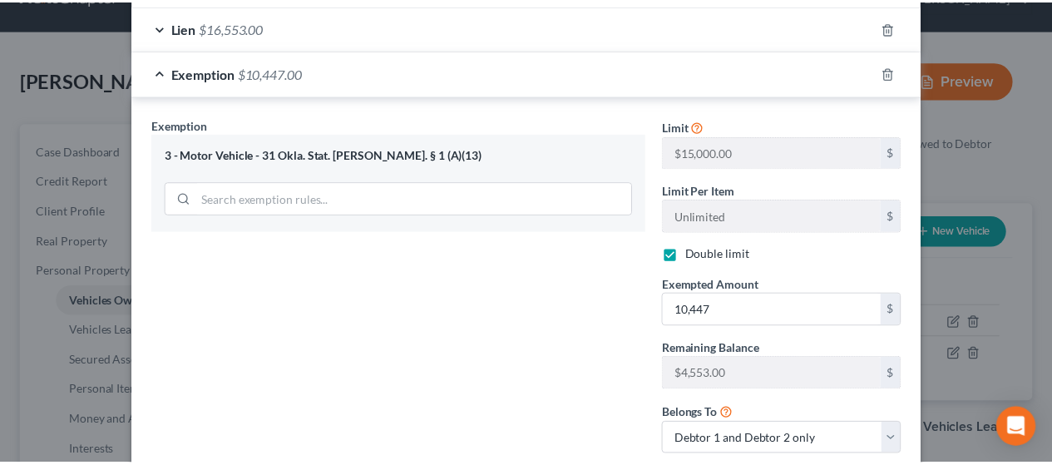
scroll to position [524, 0]
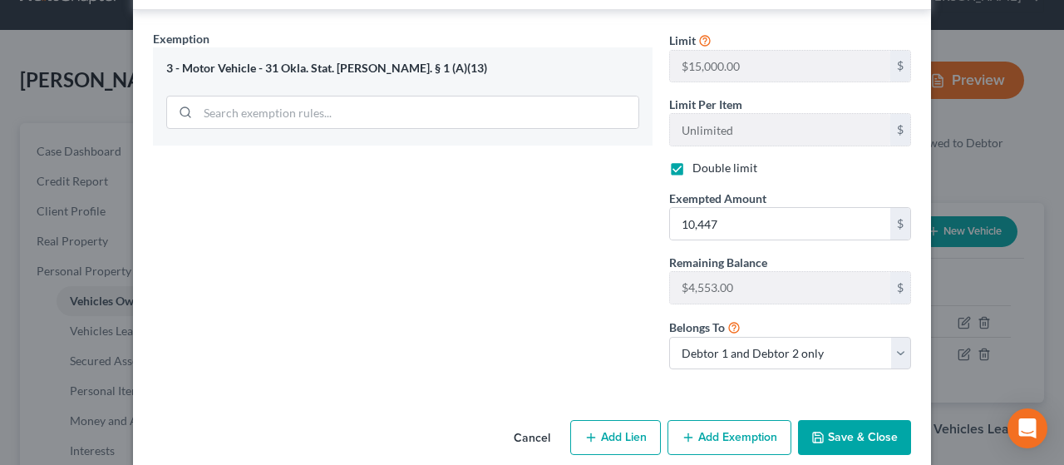
click at [518, 420] on button "Save & Close" at bounding box center [854, 437] width 113 height 35
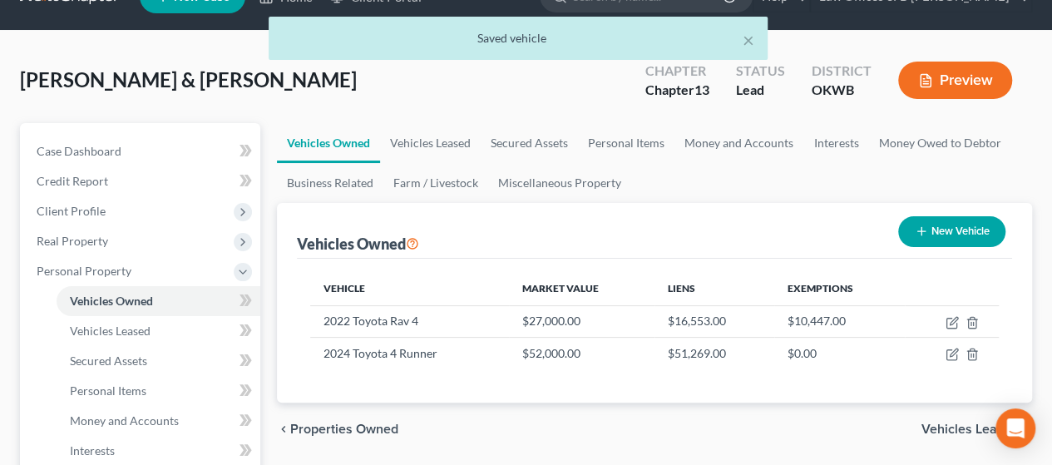
click at [518, 428] on span "Vehicles Leased" at bounding box center [969, 428] width 97 height 13
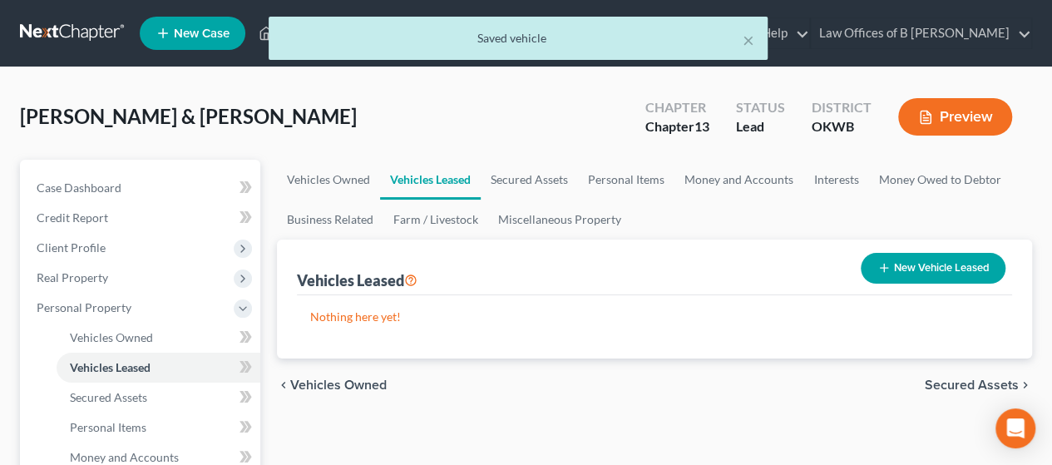
click at [518, 380] on span "Secured Assets" at bounding box center [971, 384] width 94 height 13
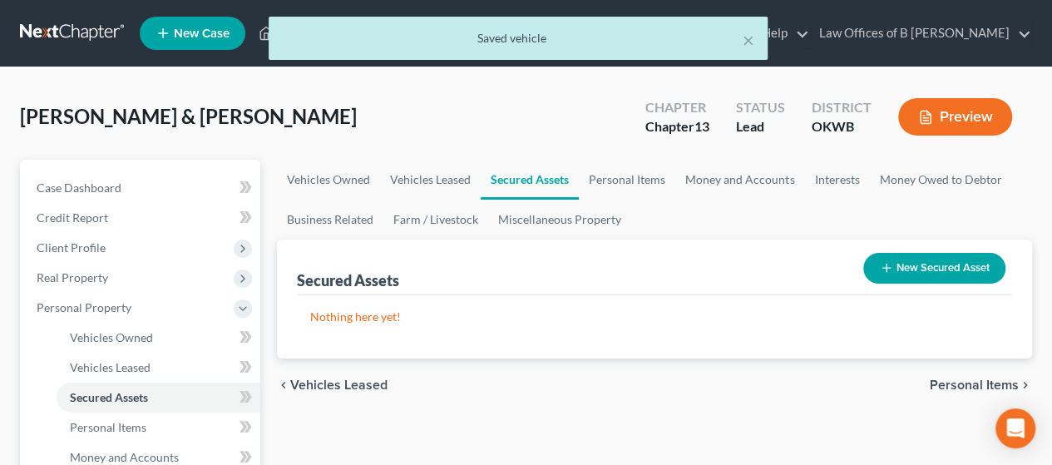
click at [518, 380] on span "Personal Items" at bounding box center [973, 384] width 89 height 13
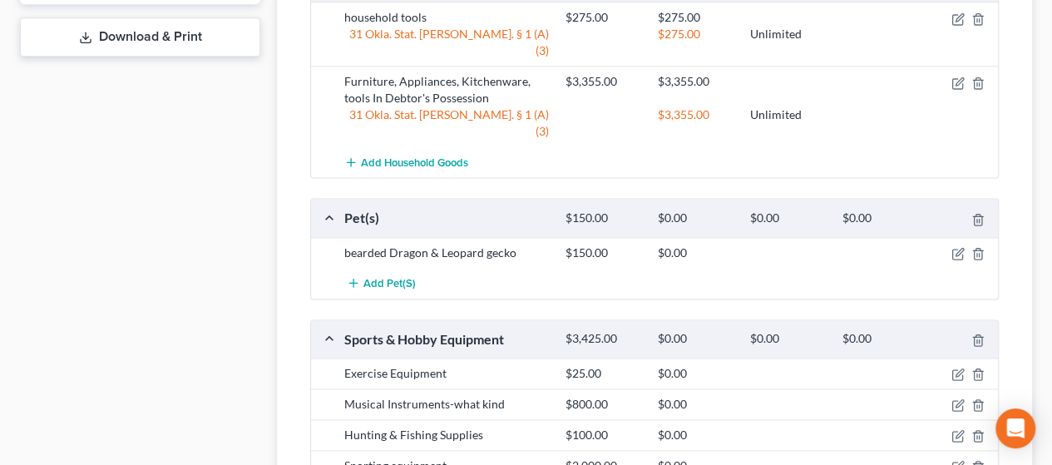
scroll to position [1052, 0]
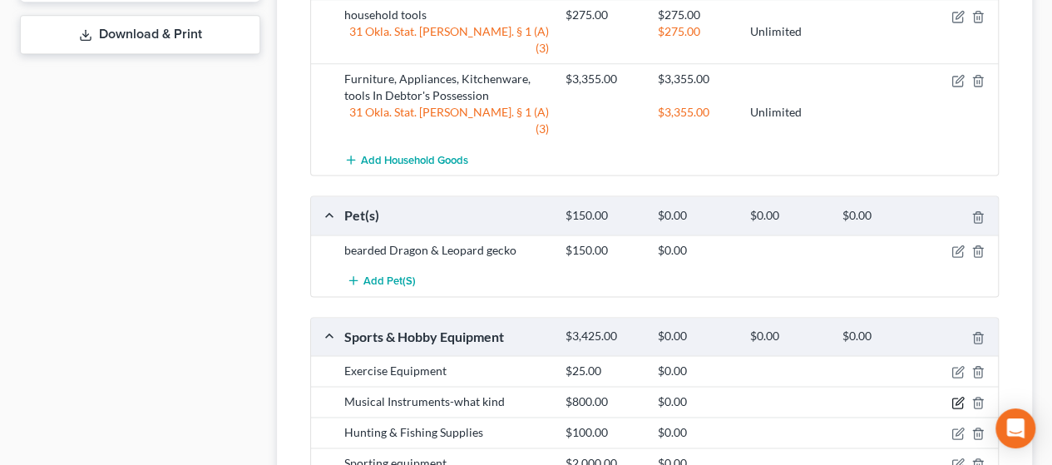
click at [518, 397] on icon "button" at bounding box center [958, 400] width 7 height 7
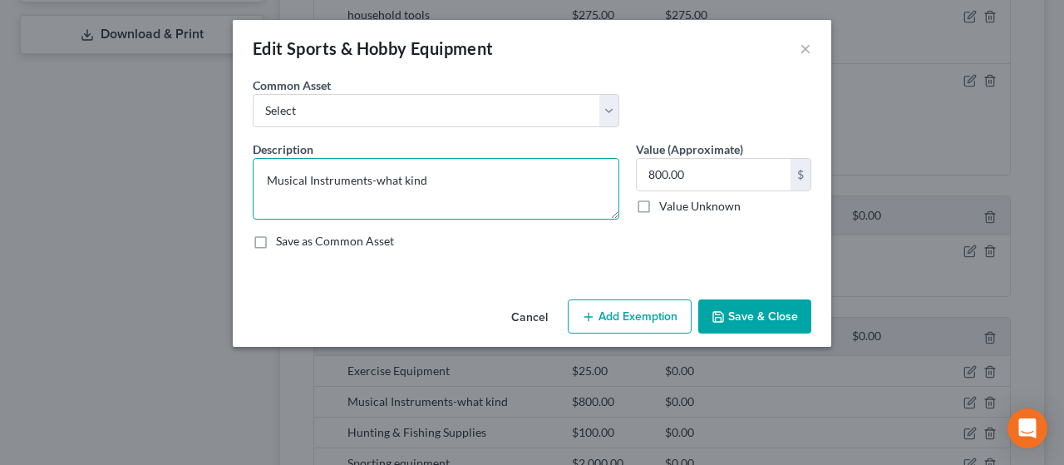
click at [431, 177] on textarea "Musical Instruments-what kind" at bounding box center [436, 189] width 367 height 62
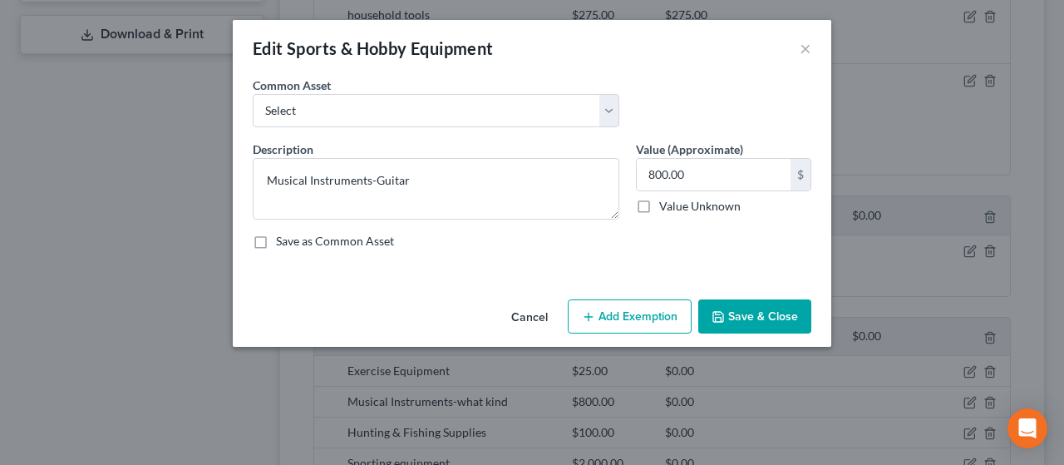
click at [518, 321] on button "Save & Close" at bounding box center [754, 316] width 113 height 35
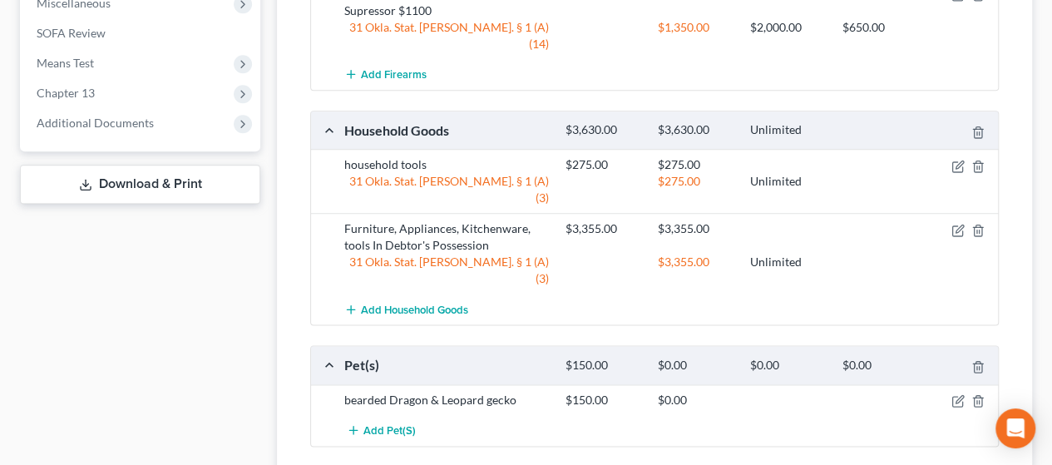
scroll to position [1176, 0]
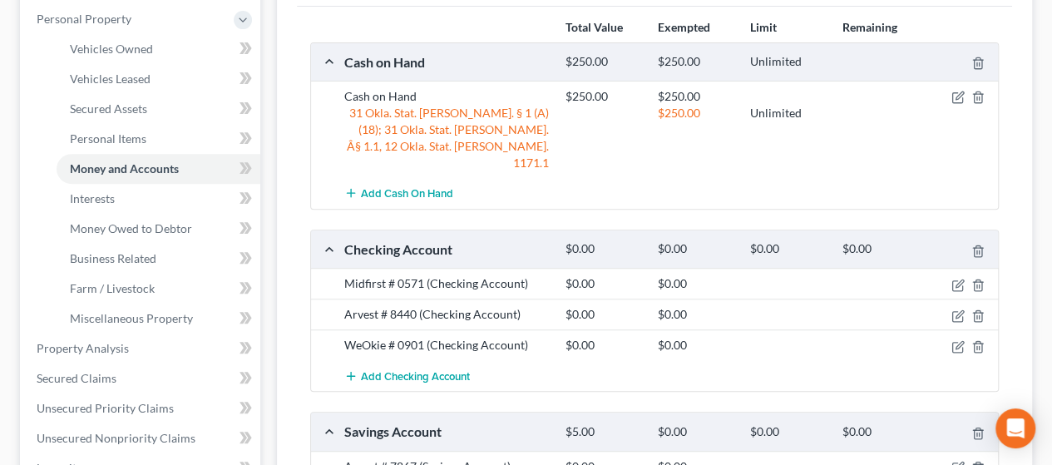
scroll to position [305, 0]
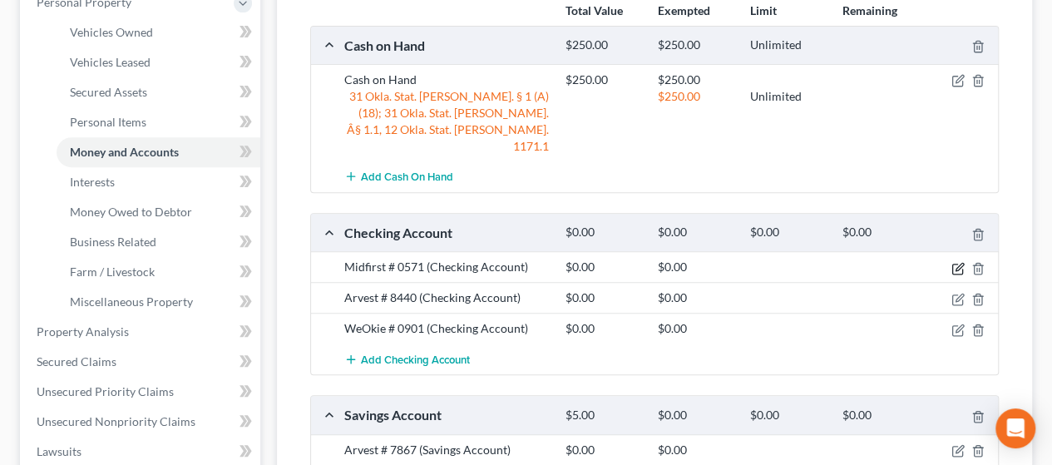
click at [518, 262] on icon "button" at bounding box center [957, 268] width 13 height 13
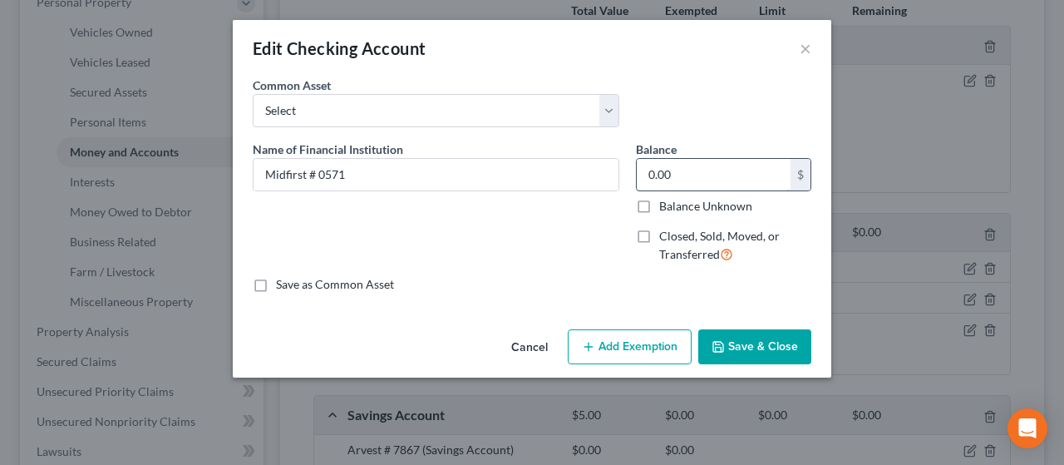
click at [518, 184] on input "0.00" at bounding box center [714, 175] width 154 height 32
click at [518, 338] on button "Save & Close" at bounding box center [754, 346] width 113 height 35
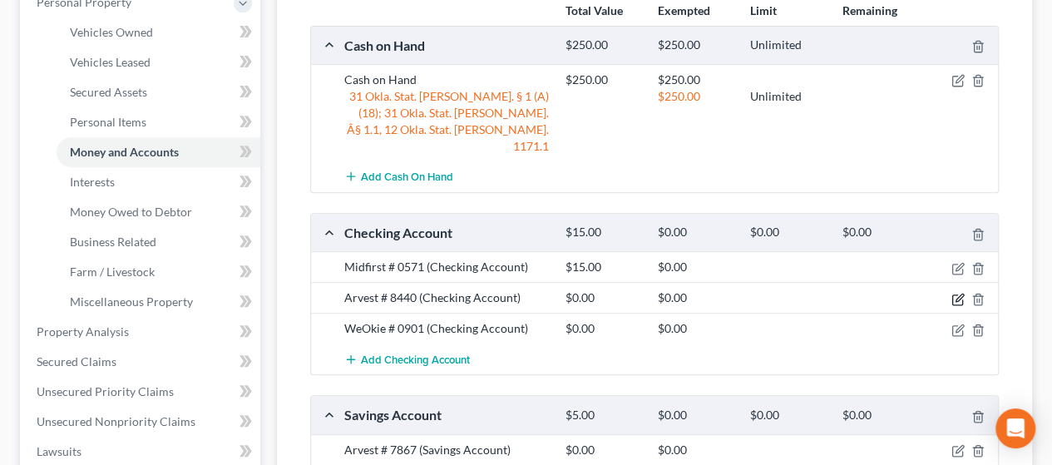
click at [518, 293] on icon "button" at bounding box center [957, 299] width 13 height 13
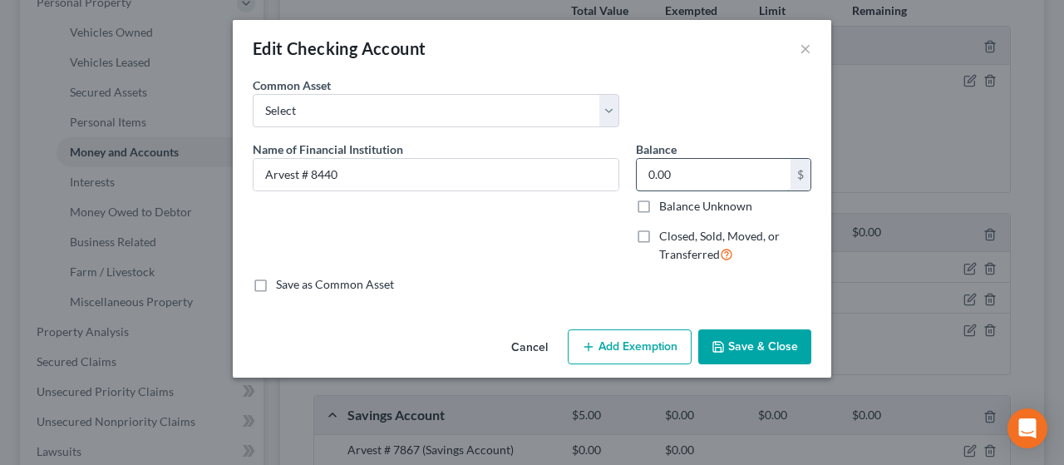
click at [518, 173] on input "0.00" at bounding box center [714, 175] width 154 height 32
click at [518, 343] on button "Save & Close" at bounding box center [754, 346] width 113 height 35
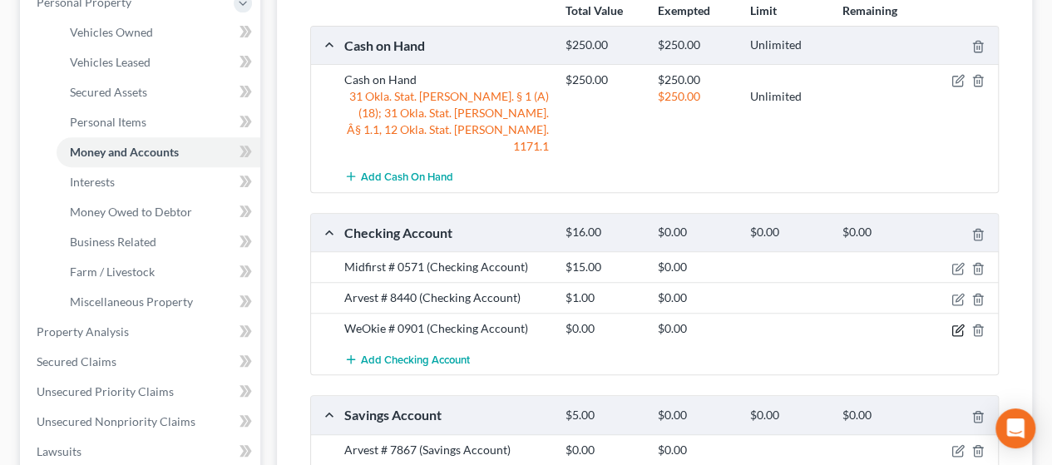
click at [518, 323] on icon "button" at bounding box center [957, 329] width 13 height 13
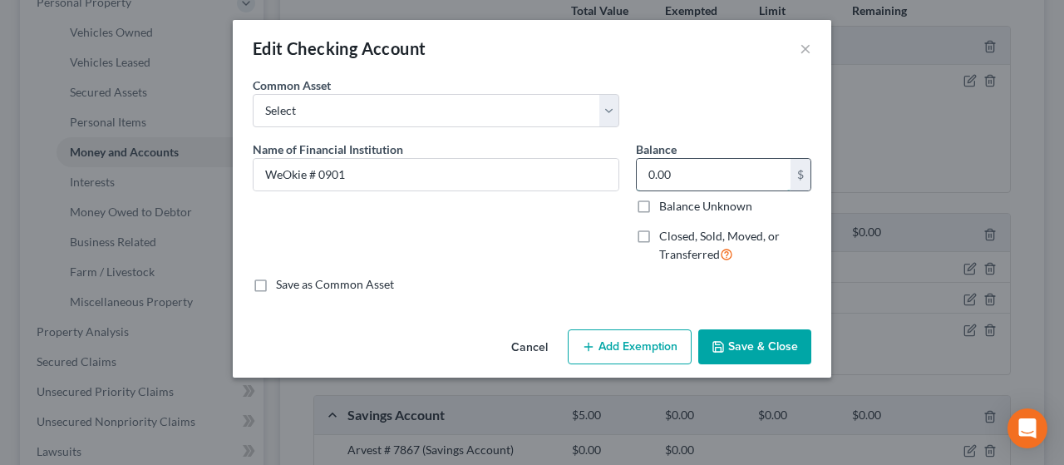
click at [518, 177] on input "0.00" at bounding box center [714, 175] width 154 height 32
click at [518, 353] on button "Save & Close" at bounding box center [754, 346] width 113 height 35
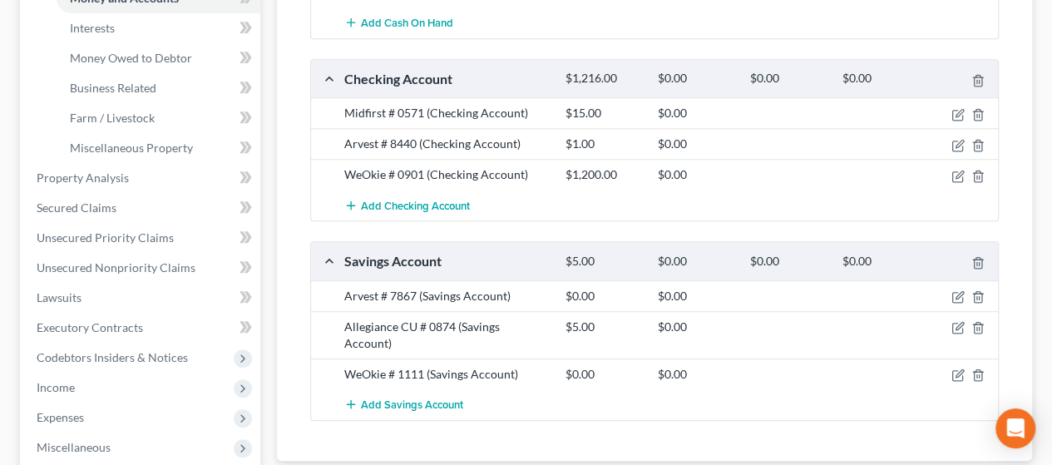
scroll to position [464, 0]
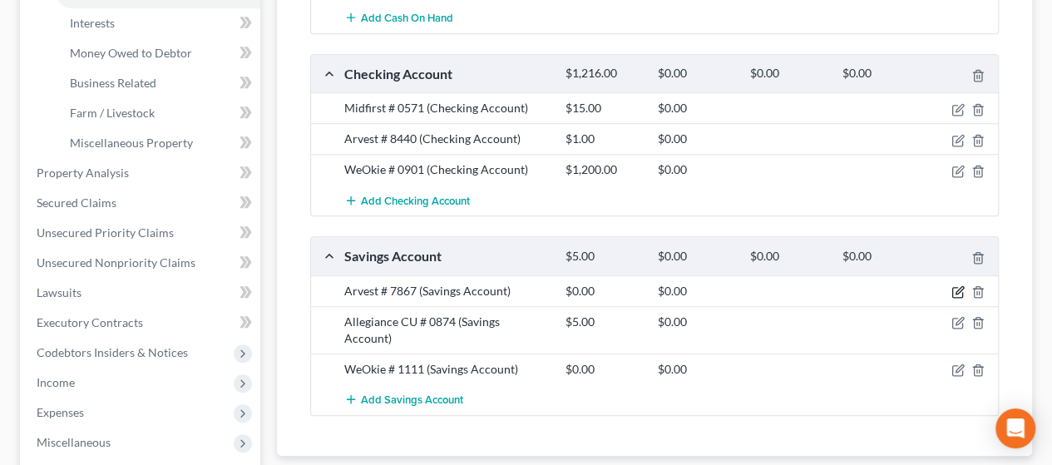
click at [518, 285] on icon "button" at bounding box center [957, 291] width 13 height 13
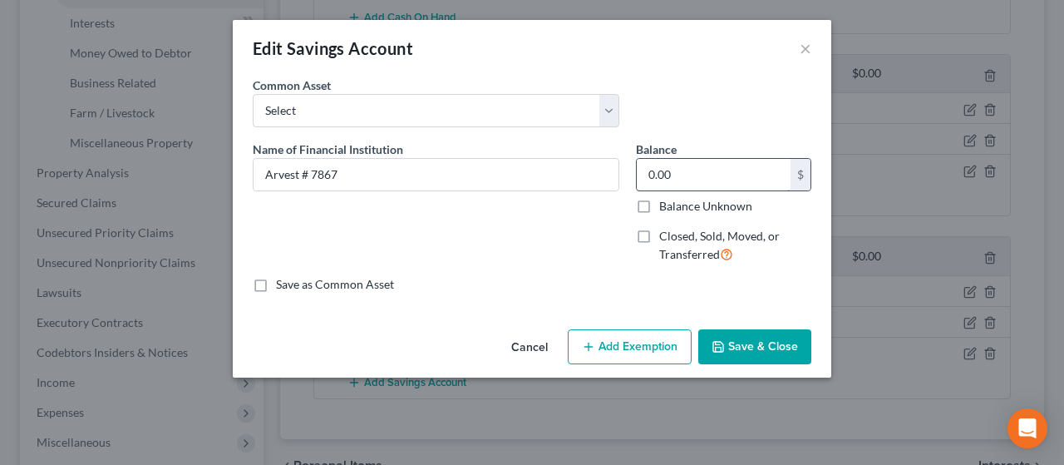
click at [518, 170] on input "0.00" at bounding box center [714, 175] width 154 height 32
click at [518, 346] on button "Save & Close" at bounding box center [754, 346] width 113 height 35
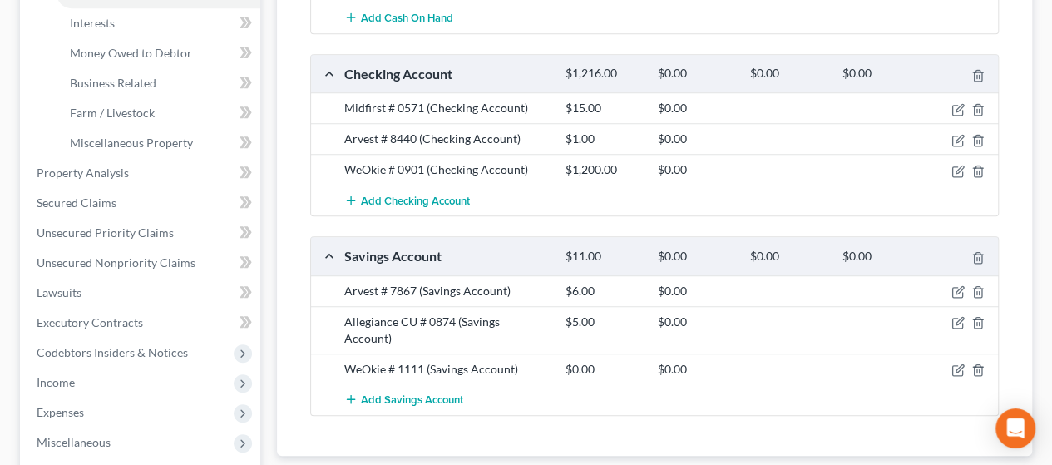
click at [518, 313] on div "$5.00" at bounding box center [603, 321] width 92 height 17
click at [518, 363] on icon "button" at bounding box center [957, 369] width 13 height 13
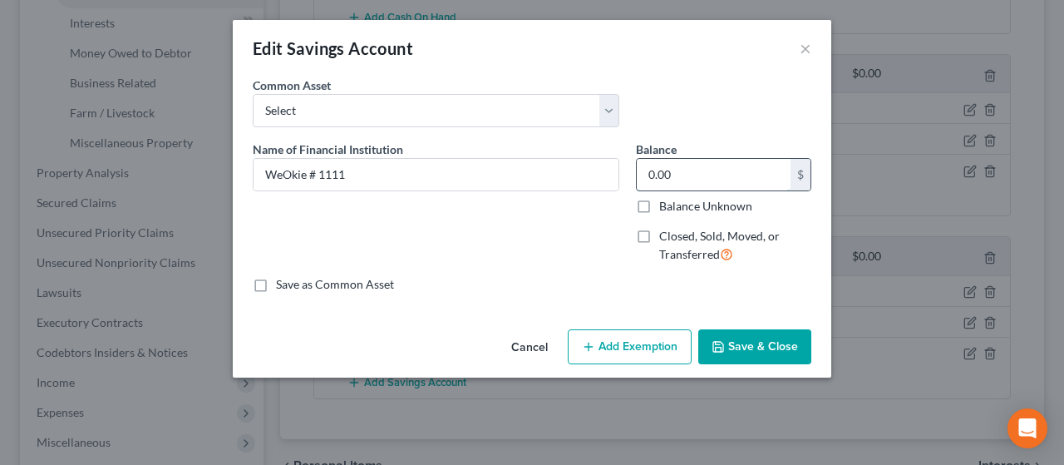
click at [518, 175] on input "0.00" at bounding box center [714, 175] width 154 height 32
click at [518, 353] on button "Save & Close" at bounding box center [754, 346] width 113 height 35
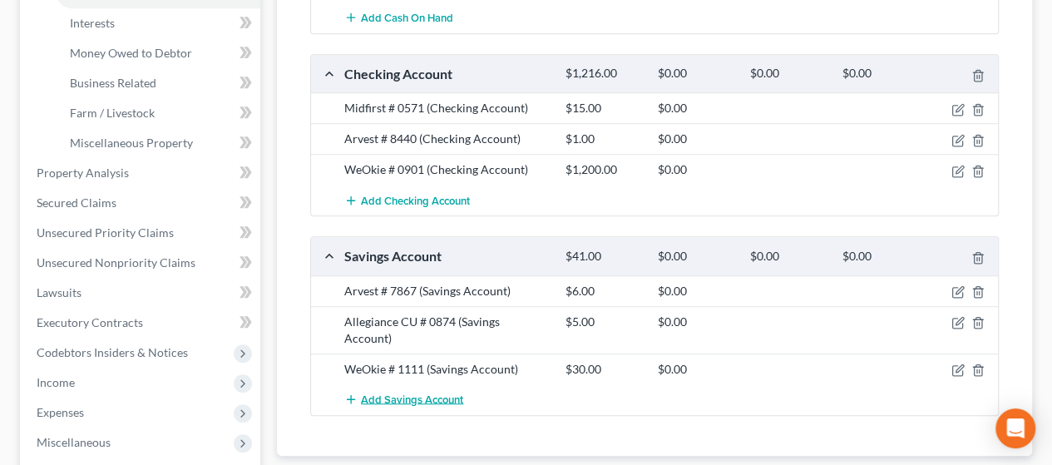
click at [419, 392] on span "Add Savings Account" at bounding box center [412, 398] width 102 height 13
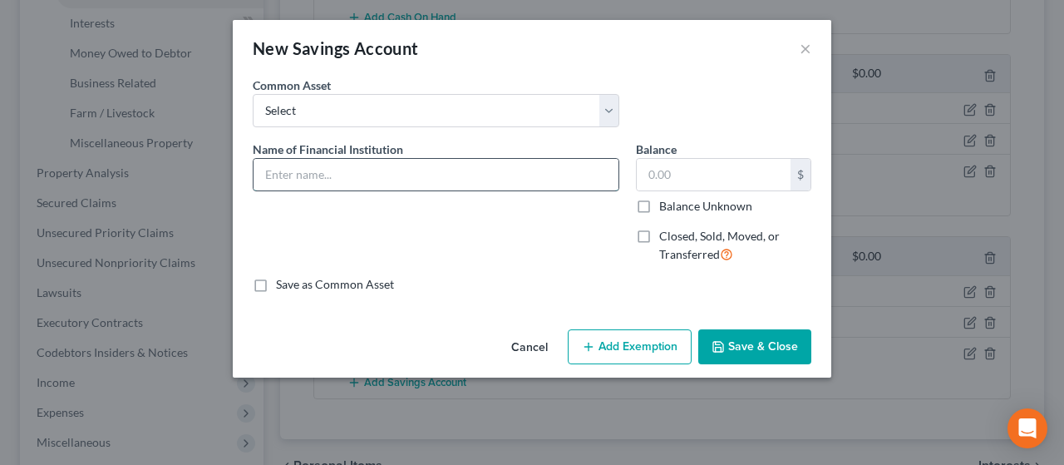
click at [412, 170] on input "text" at bounding box center [436, 175] width 365 height 32
click at [264, 174] on input "9349" at bounding box center [436, 175] width 365 height 32
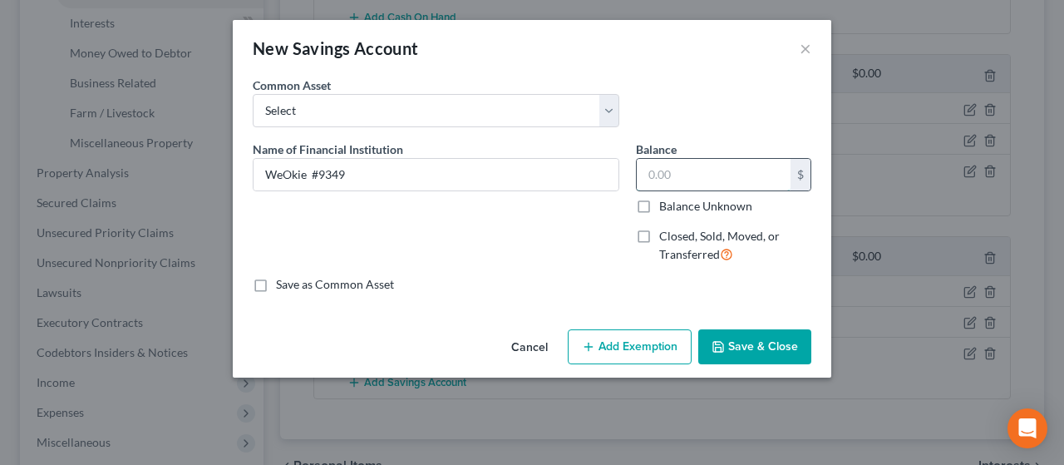
click at [518, 170] on input "text" at bounding box center [714, 175] width 154 height 32
click at [518, 346] on button "Save & Close" at bounding box center [754, 346] width 113 height 35
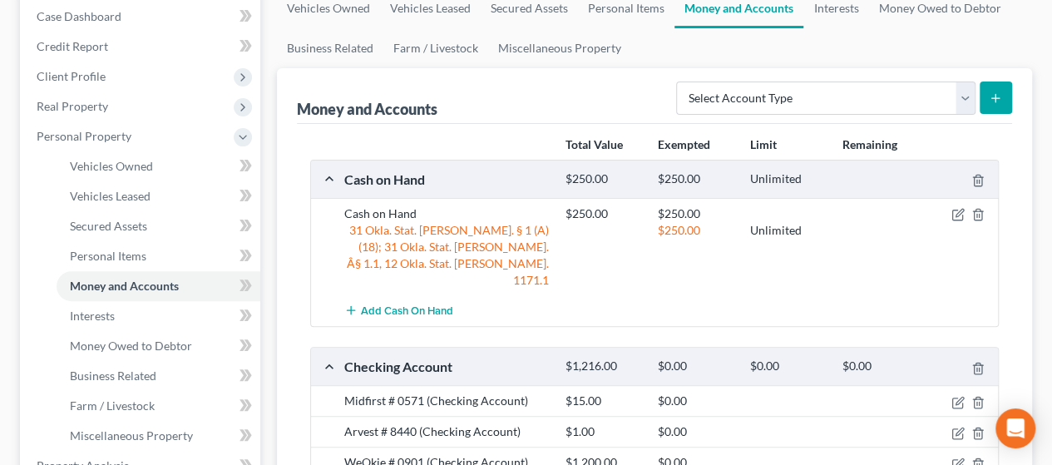
scroll to position [158, 0]
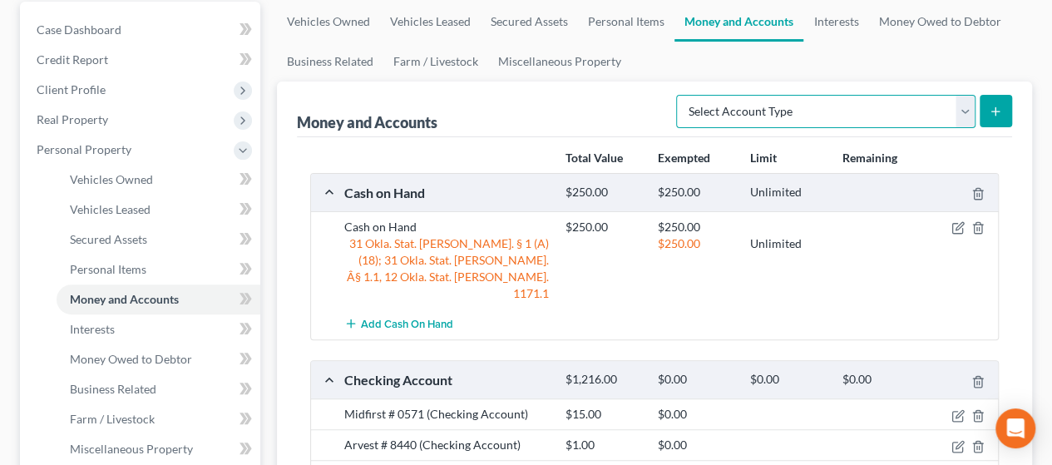
click at [518, 106] on select "Select Account Type Brokerage Cash on Hand Certificates of Deposit Checking Acc…" at bounding box center [825, 111] width 299 height 33
click at [518, 95] on select "Select Account Type Brokerage Cash on Hand Certificates of Deposit Checking Acc…" at bounding box center [825, 111] width 299 height 33
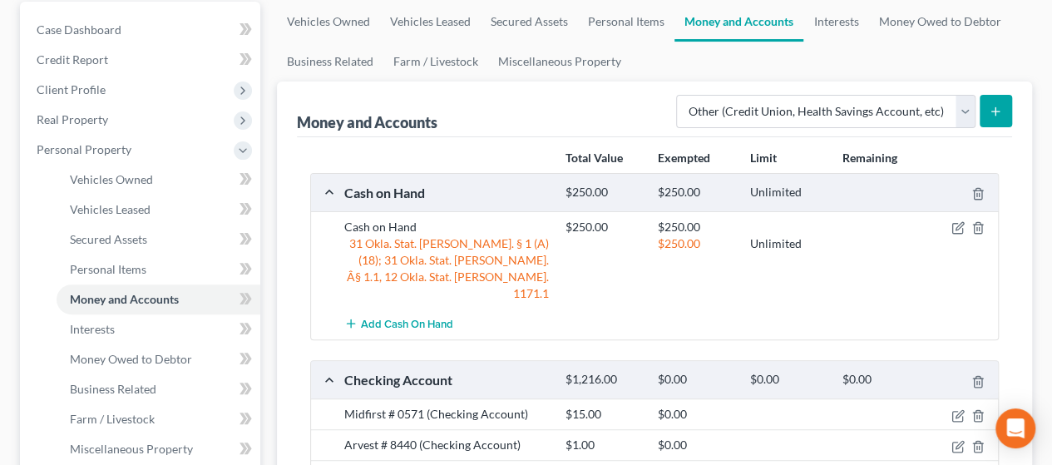
click at [518, 101] on button "submit" at bounding box center [995, 111] width 32 height 32
click at [518, 105] on icon "submit" at bounding box center [994, 111] width 13 height 13
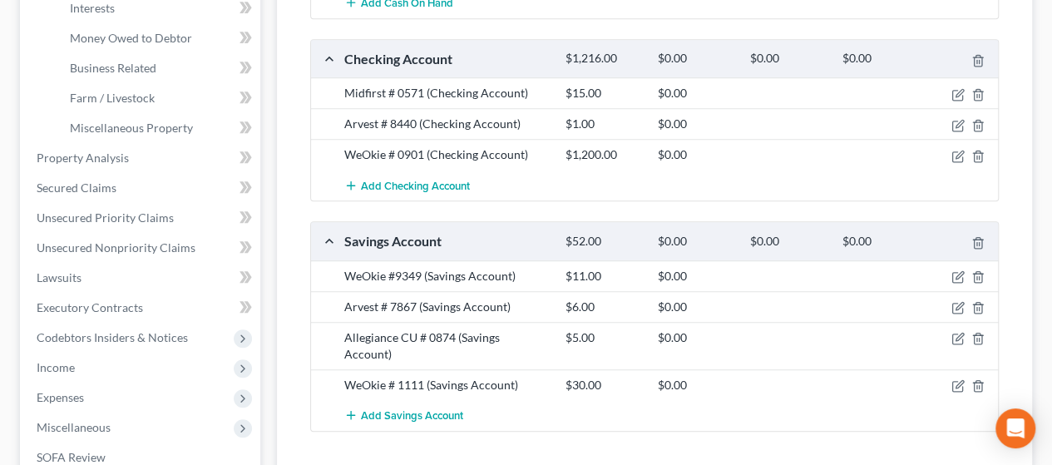
scroll to position [92, 0]
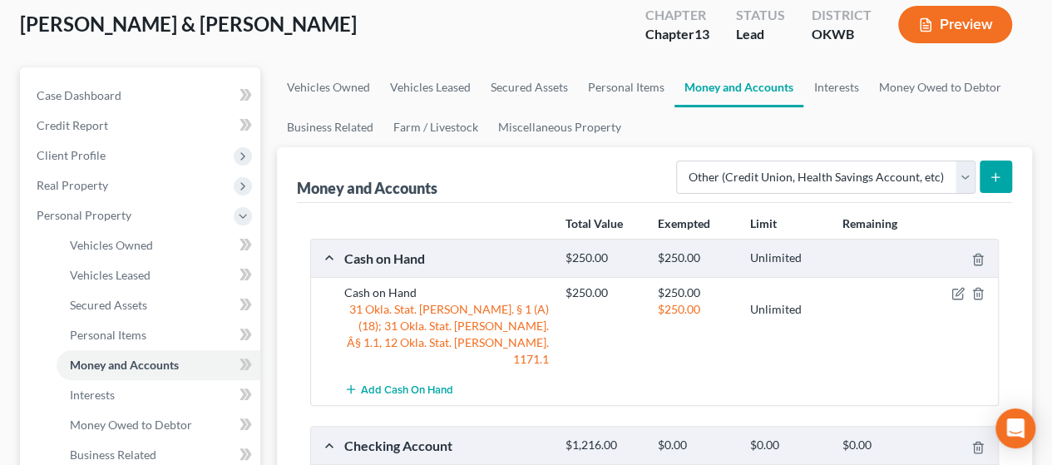
click at [518, 179] on icon "submit" at bounding box center [994, 176] width 13 height 13
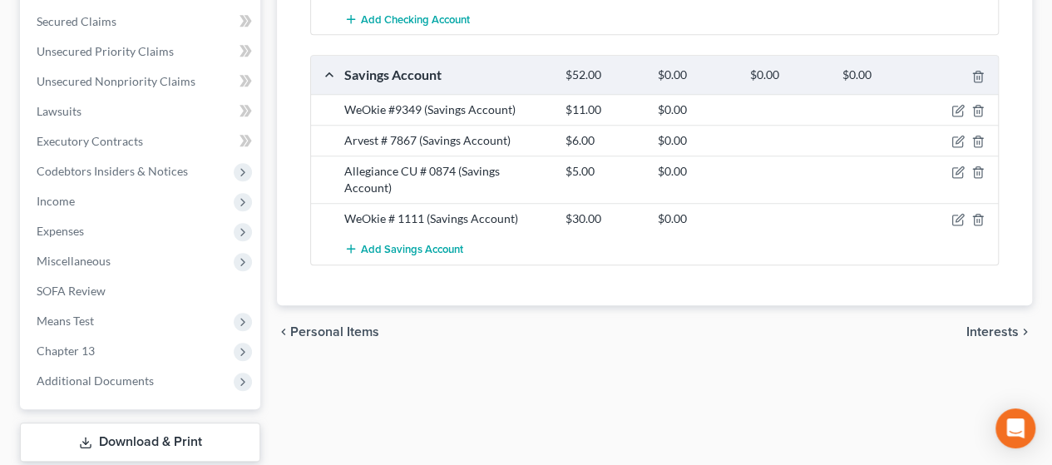
scroll to position [647, 0]
click at [518, 323] on span "Interests" at bounding box center [992, 329] width 52 height 13
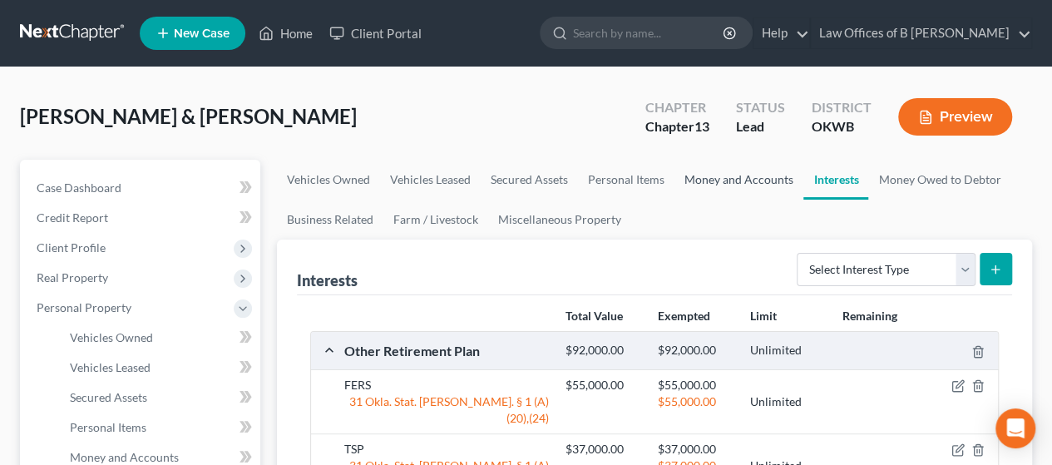
click at [518, 172] on link "Money and Accounts" at bounding box center [738, 180] width 129 height 40
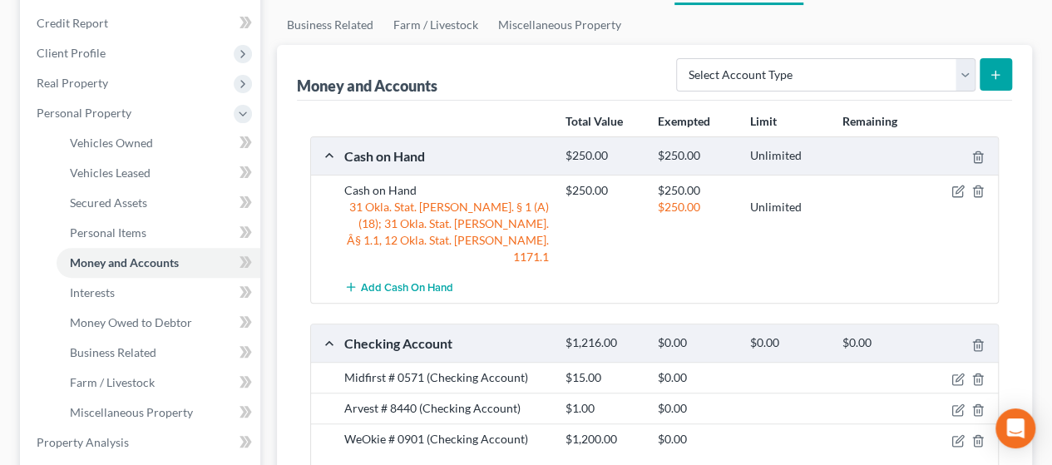
scroll to position [131, 0]
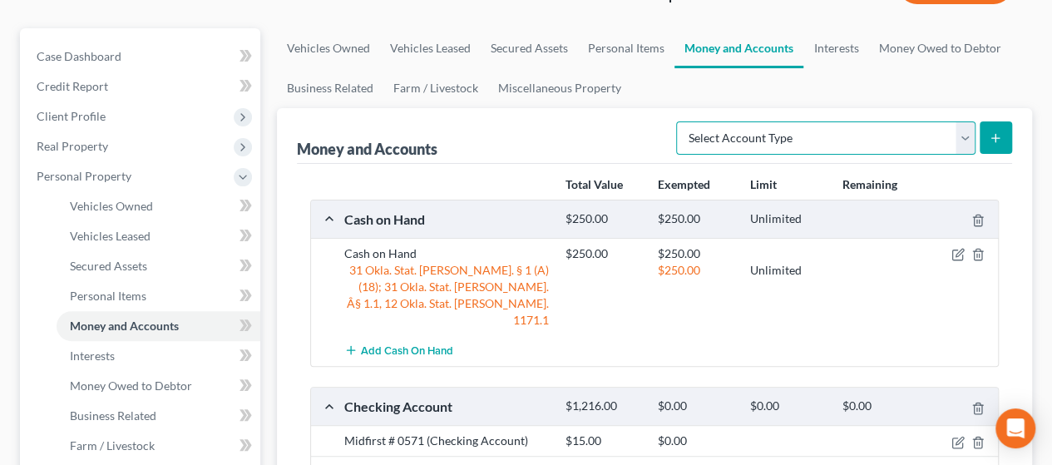
click at [518, 133] on select "Select Account Type Brokerage Cash on Hand Certificates of Deposit Checking Acc…" at bounding box center [825, 137] width 299 height 33
click at [518, 121] on select "Select Account Type Brokerage Cash on Hand Certificates of Deposit Checking Acc…" at bounding box center [825, 137] width 299 height 33
click at [518, 135] on icon "submit" at bounding box center [994, 137] width 13 height 13
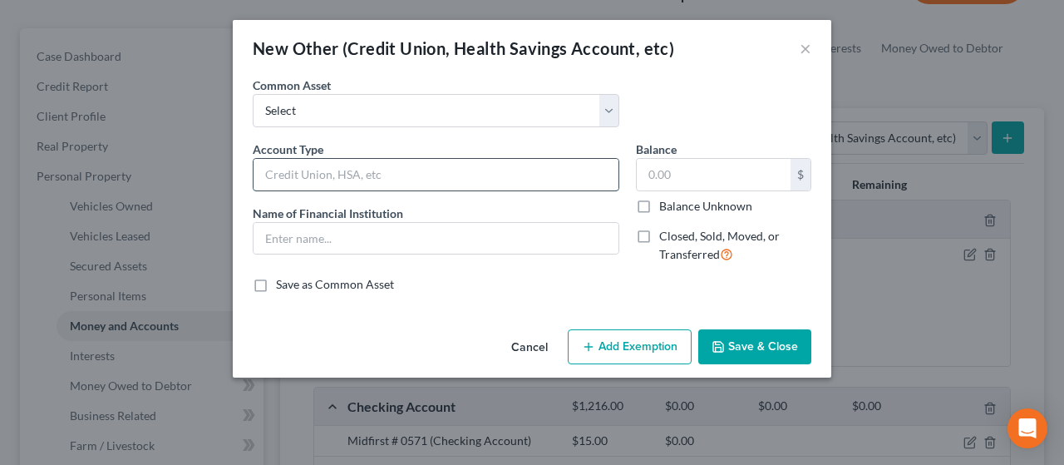
click at [402, 173] on input "text" at bounding box center [436, 175] width 365 height 32
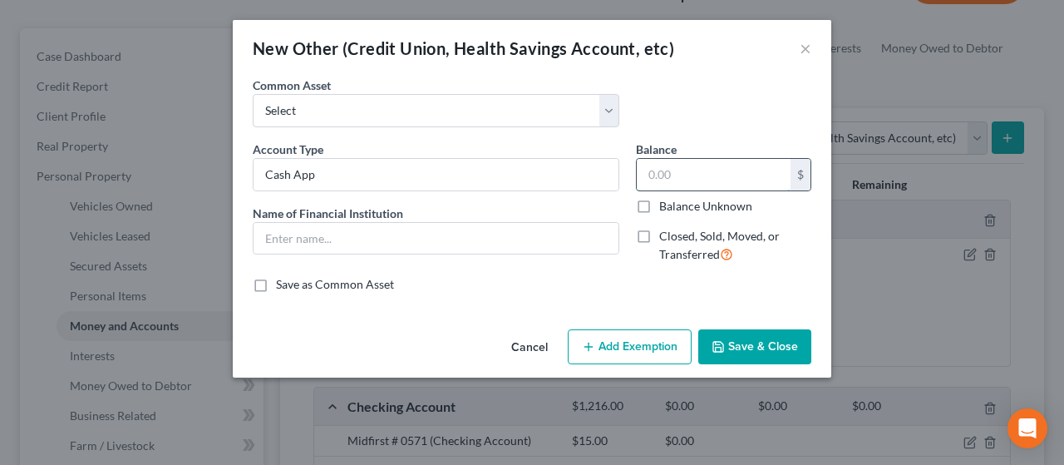
click at [518, 170] on input "text" at bounding box center [714, 175] width 154 height 32
click at [384, 235] on input "text" at bounding box center [436, 239] width 365 height 32
click at [518, 337] on button "Save & Close" at bounding box center [754, 346] width 113 height 35
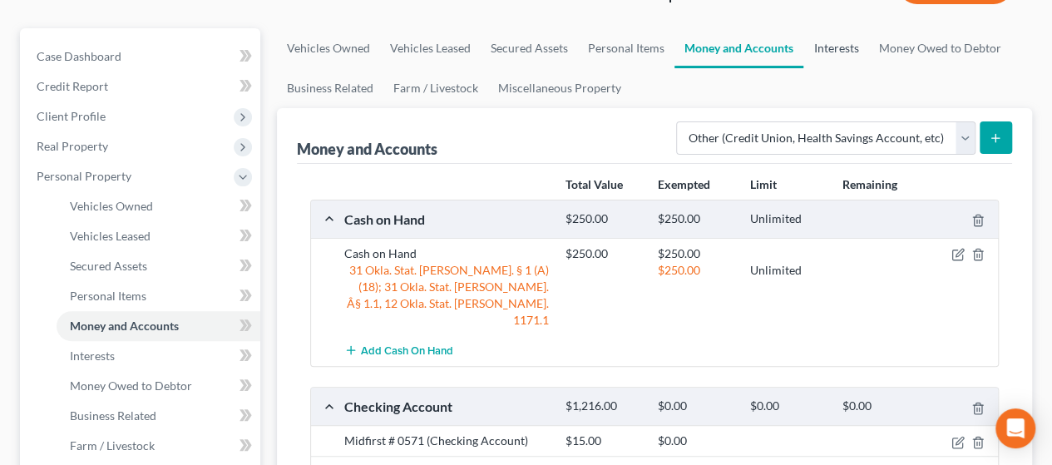
click at [518, 54] on link "Interests" at bounding box center [835, 48] width 65 height 40
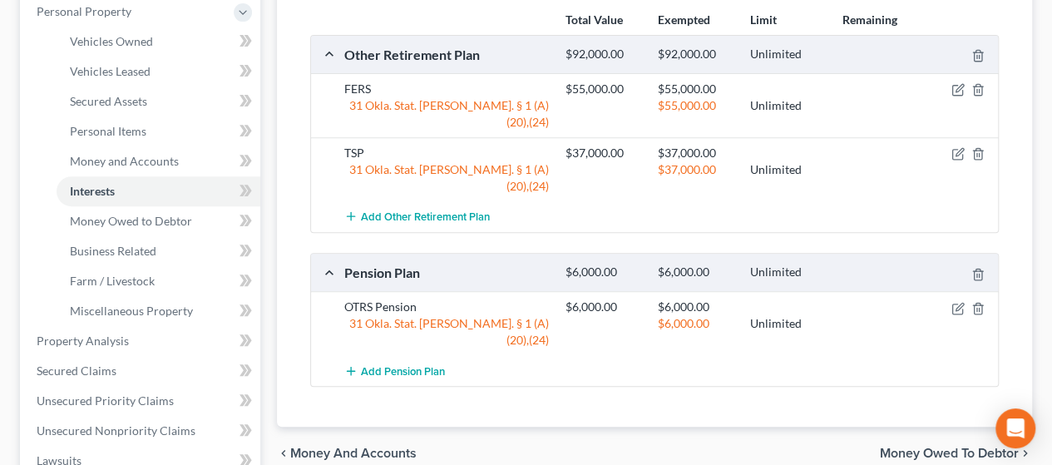
scroll to position [308, 0]
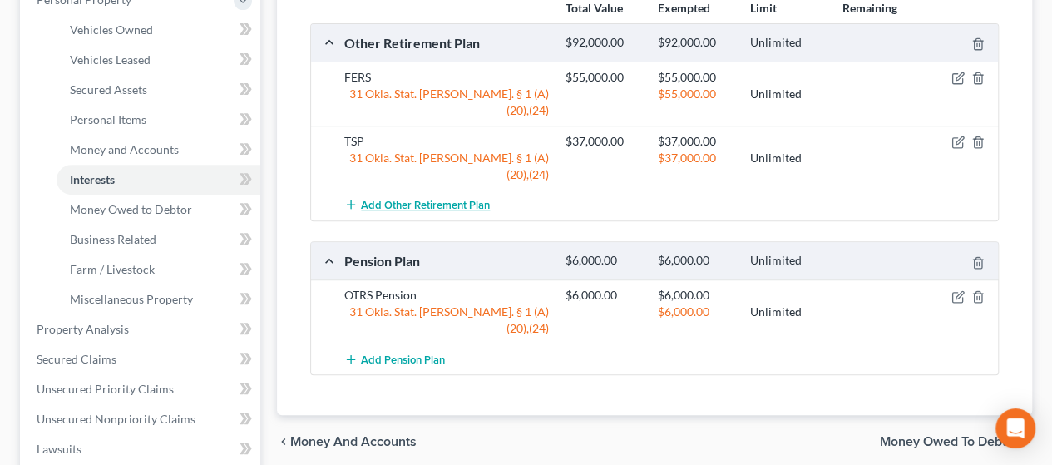
click at [401, 199] on span "Add Other Retirement Plan" at bounding box center [425, 205] width 129 height 13
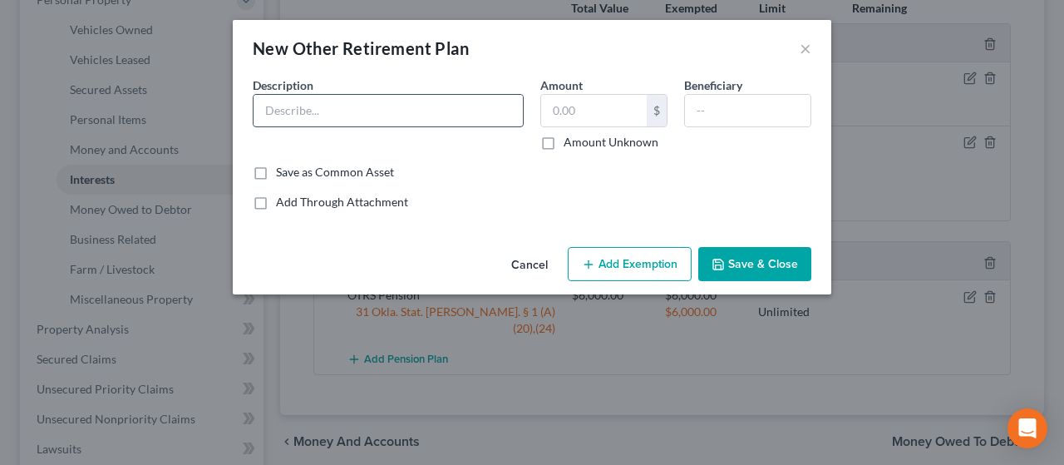
click at [347, 102] on input "text" at bounding box center [388, 111] width 269 height 32
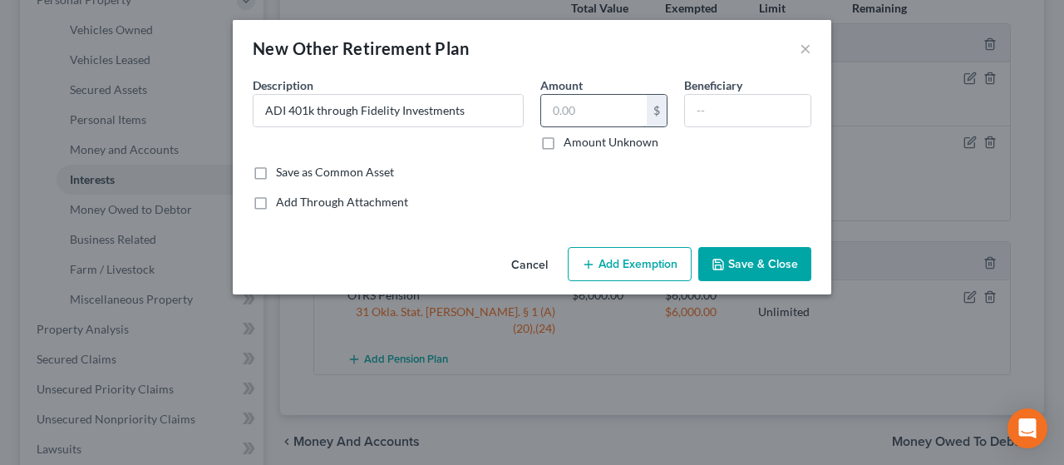
click at [518, 119] on input "text" at bounding box center [594, 111] width 106 height 32
click at [518, 119] on input "0" at bounding box center [594, 111] width 106 height 32
click at [518, 286] on div "Cancel Add Exemption Save & Close" at bounding box center [532, 267] width 599 height 55
click at [518, 274] on button "Save & Close" at bounding box center [754, 264] width 113 height 35
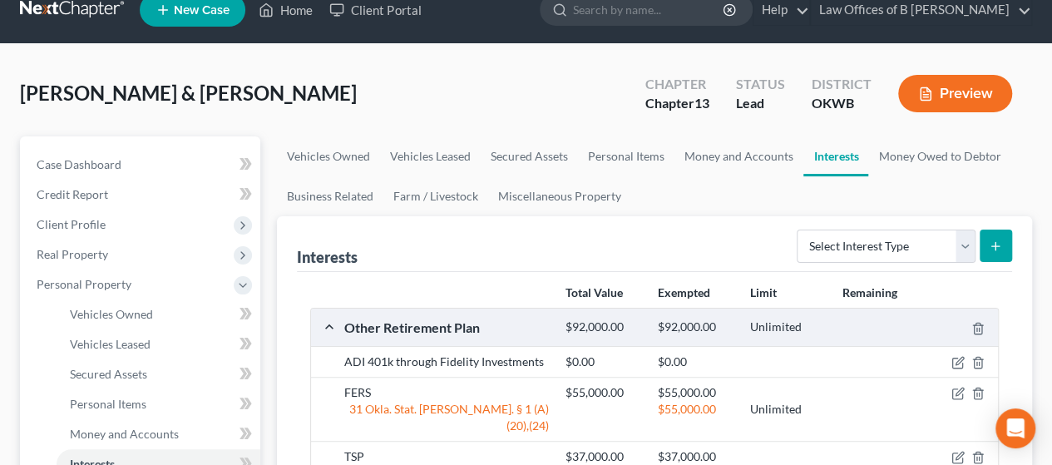
scroll to position [0, 0]
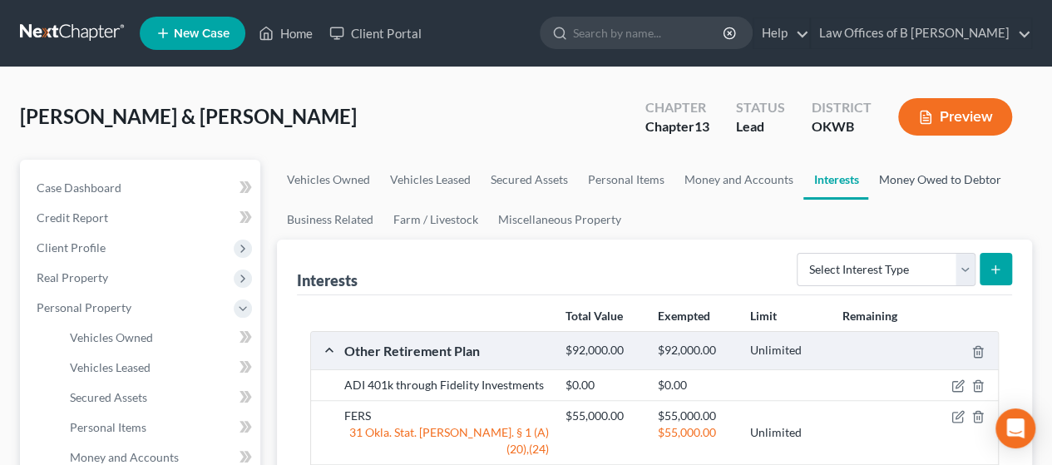
click at [518, 175] on link "Money Owed to Debtor" at bounding box center [939, 180] width 142 height 40
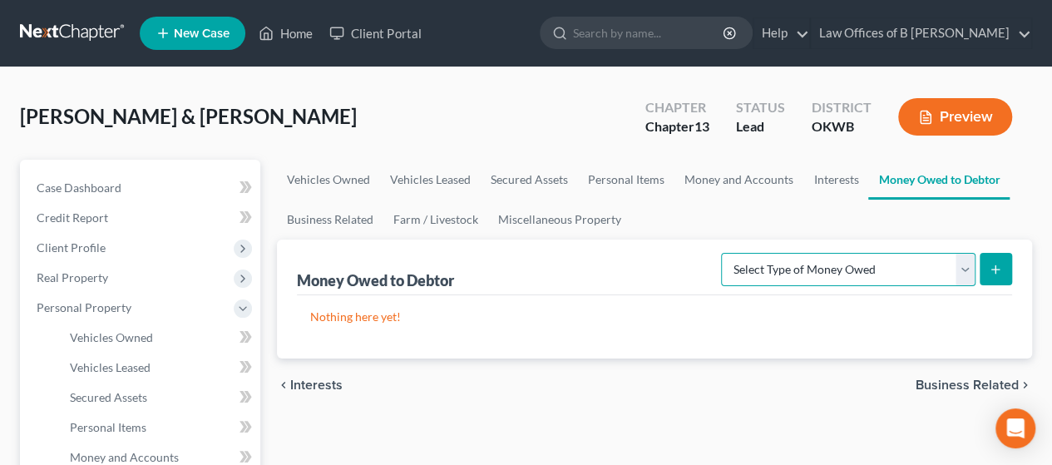
click at [518, 267] on select "Select Type of Money Owed Accounts Receivable Alimony Child Support Claims Agai…" at bounding box center [848, 269] width 254 height 33
click at [350, 212] on link "Business Related" at bounding box center [330, 220] width 106 height 40
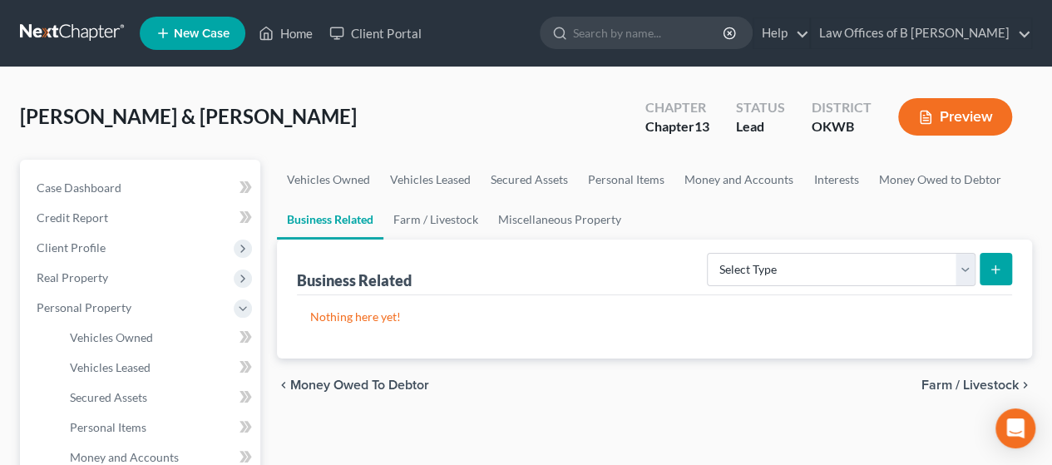
click at [518, 118] on div "[PERSON_NAME] & [PERSON_NAME] Upgraded Chapter Chapter 13 Status Lead District …" at bounding box center [526, 123] width 1012 height 72
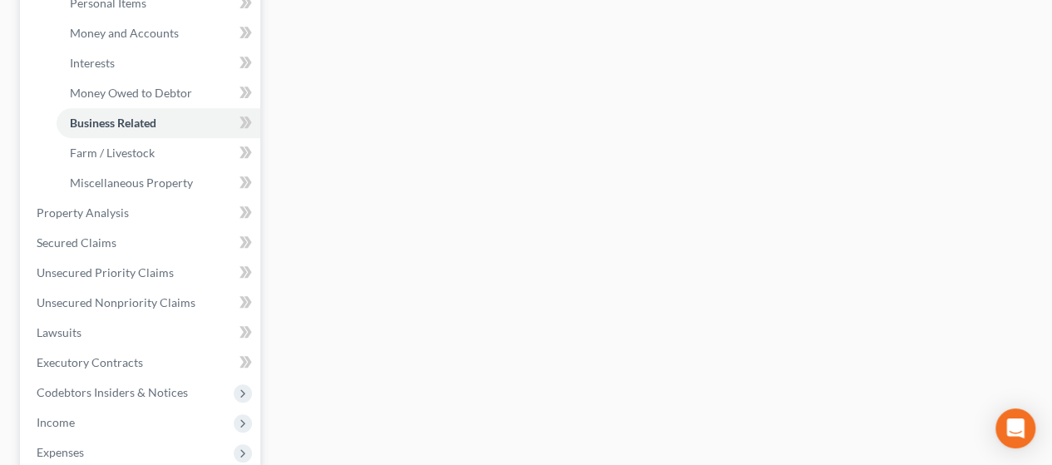
scroll to position [497, 0]
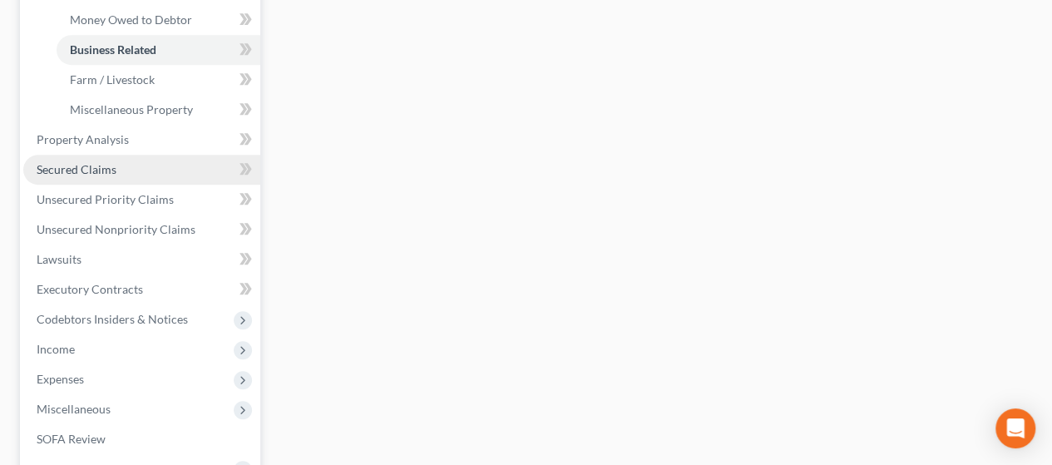
click at [168, 177] on link "Secured Claims" at bounding box center [141, 170] width 237 height 30
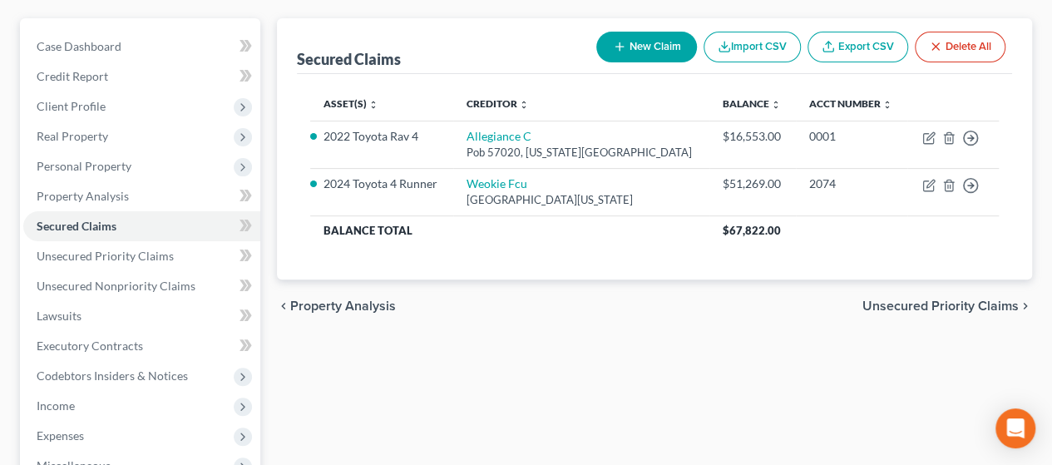
scroll to position [144, 0]
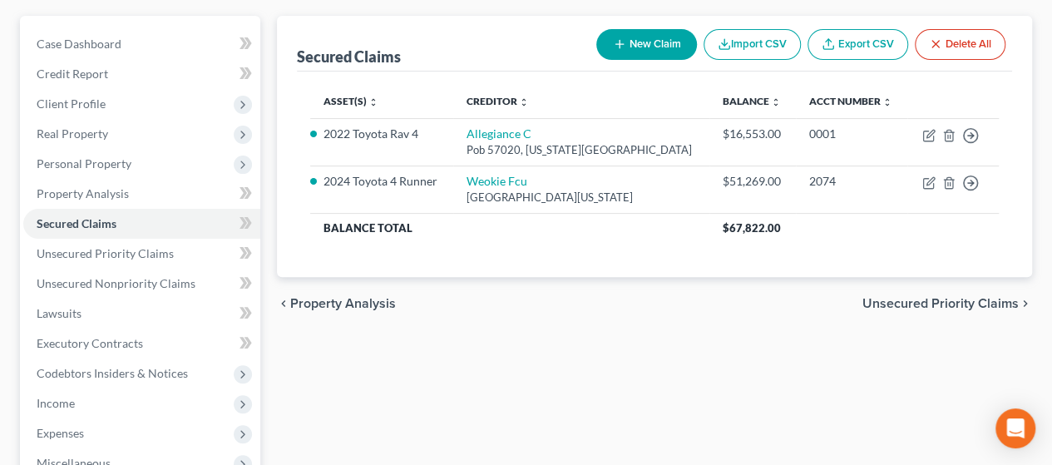
click at [518, 299] on span "Unsecured Priority Claims" at bounding box center [940, 303] width 156 height 13
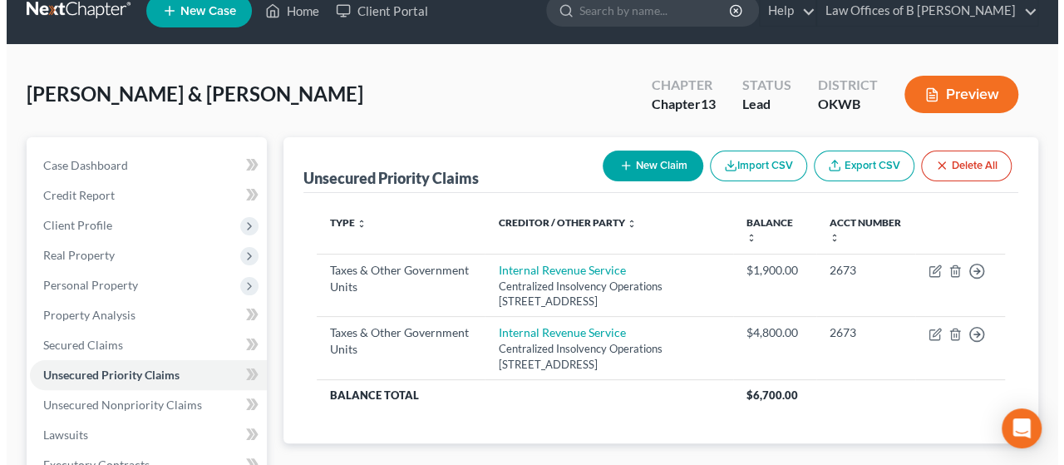
scroll to position [25, 0]
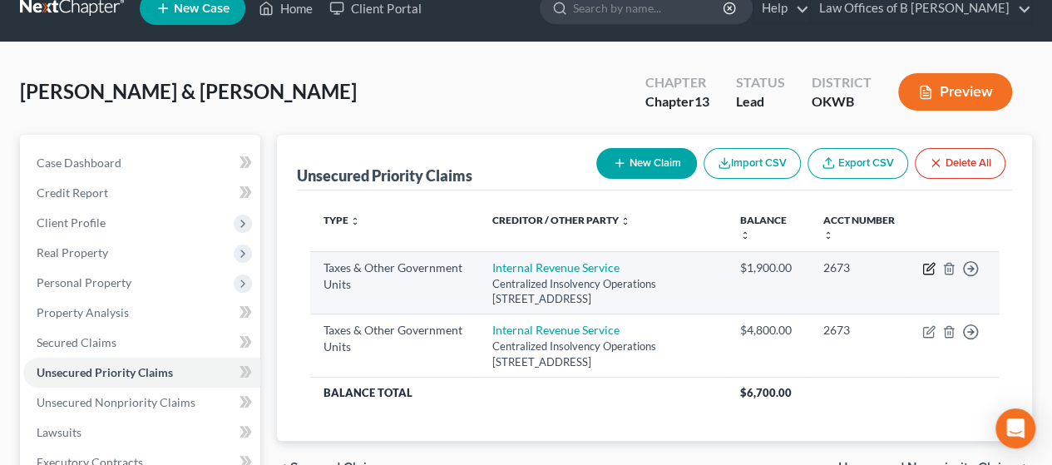
click at [518, 267] on icon "button" at bounding box center [929, 266] width 7 height 7
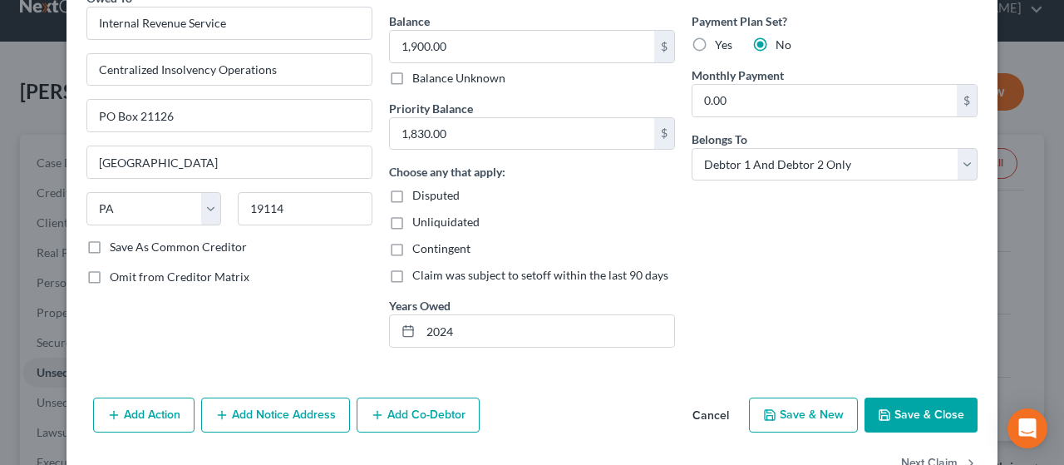
scroll to position [168, 0]
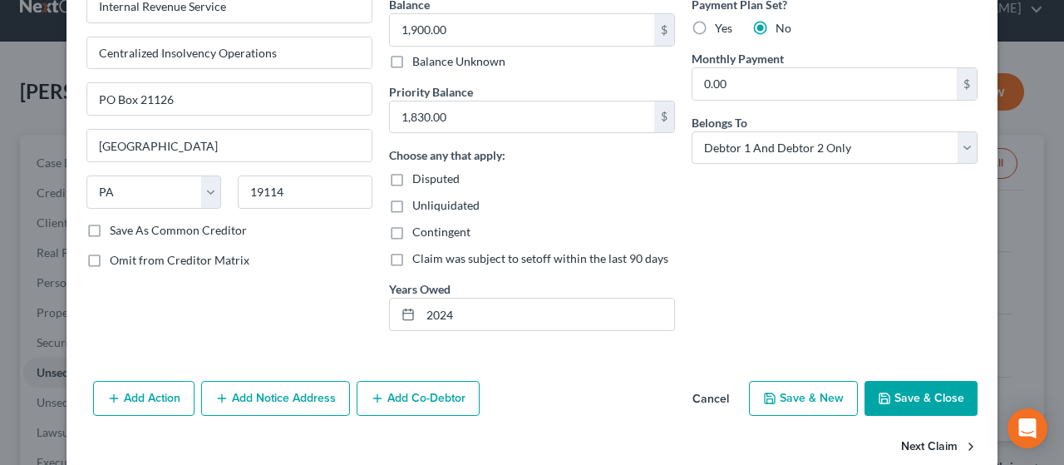
click at [518, 450] on button "Next Claim" at bounding box center [939, 446] width 76 height 35
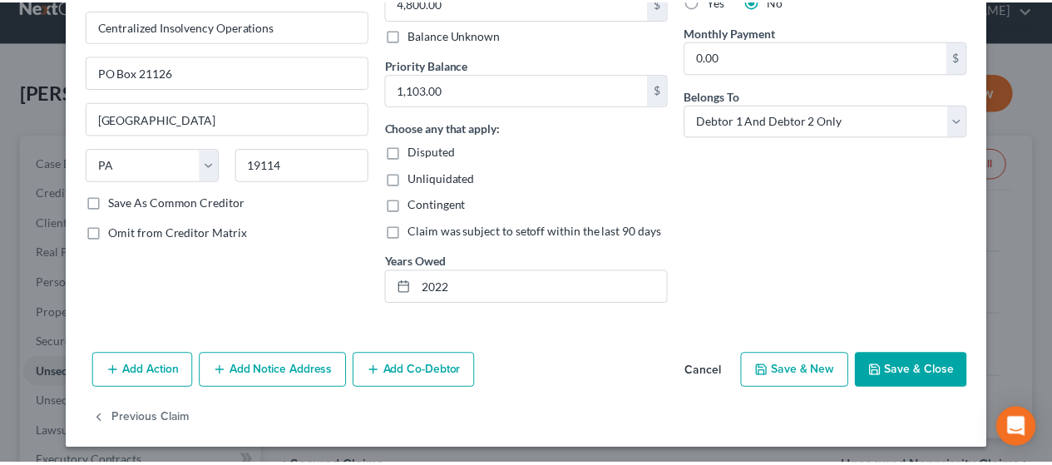
scroll to position [197, 0]
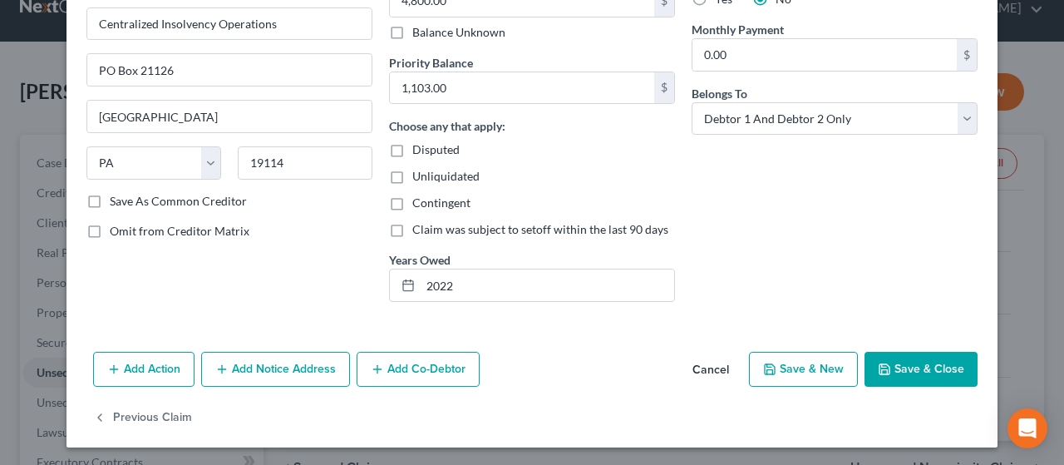
click at [518, 363] on button "Save & Close" at bounding box center [921, 369] width 113 height 35
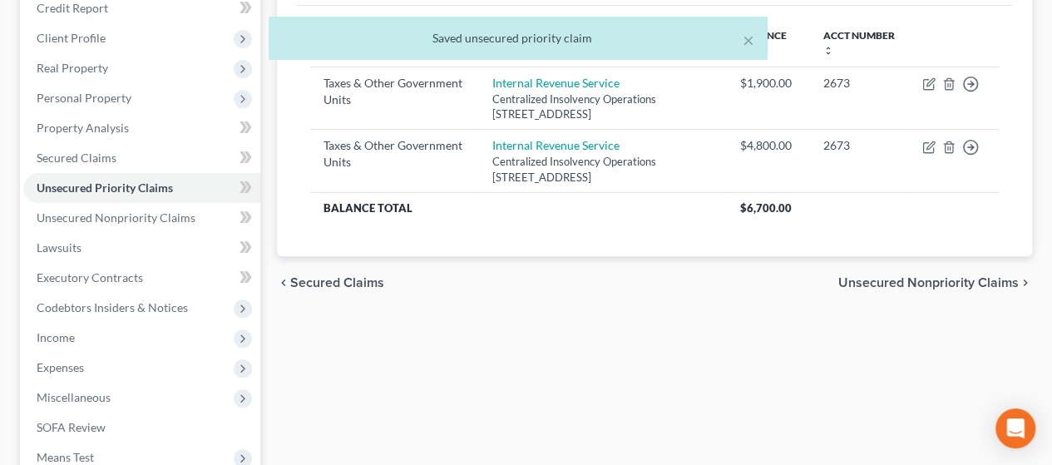
scroll to position [214, 0]
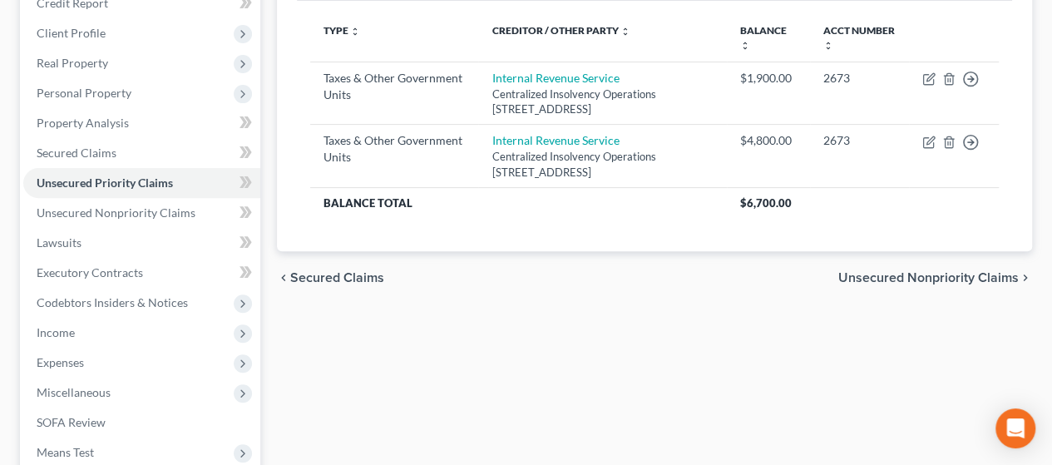
click at [518, 272] on span "Unsecured Nonpriority Claims" at bounding box center [928, 277] width 180 height 13
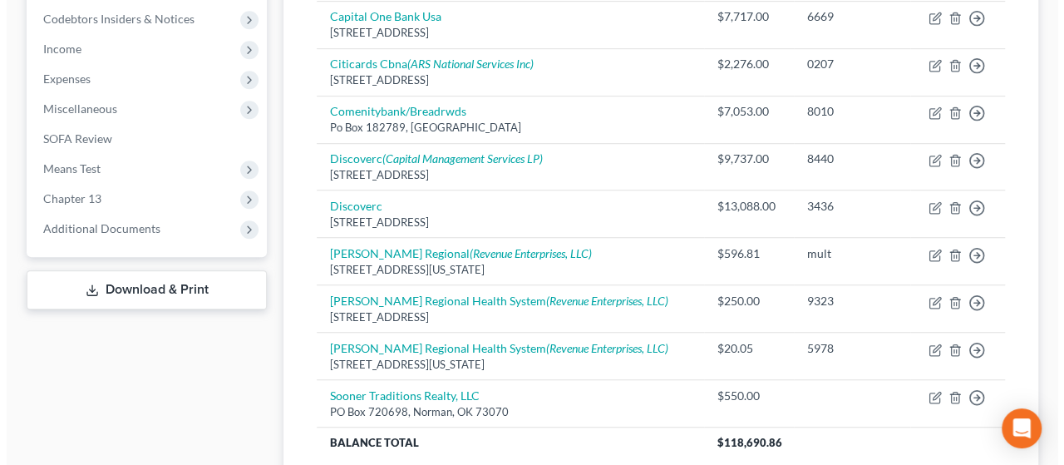
scroll to position [495, 0]
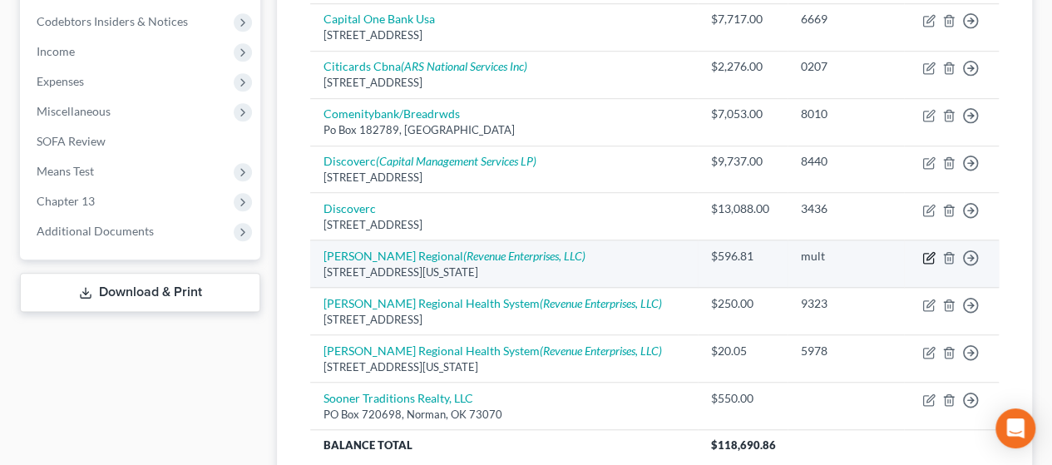
click at [518, 251] on icon "button" at bounding box center [928, 257] width 13 height 13
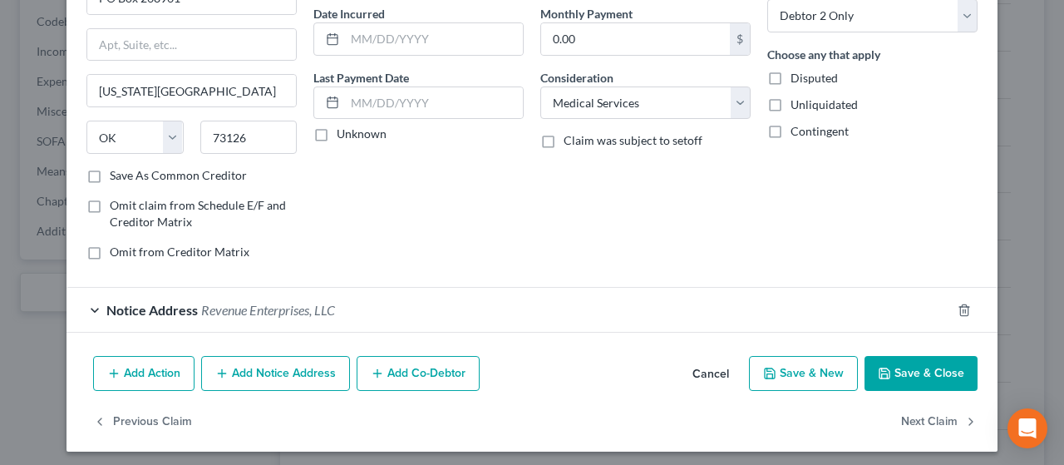
scroll to position [162, 0]
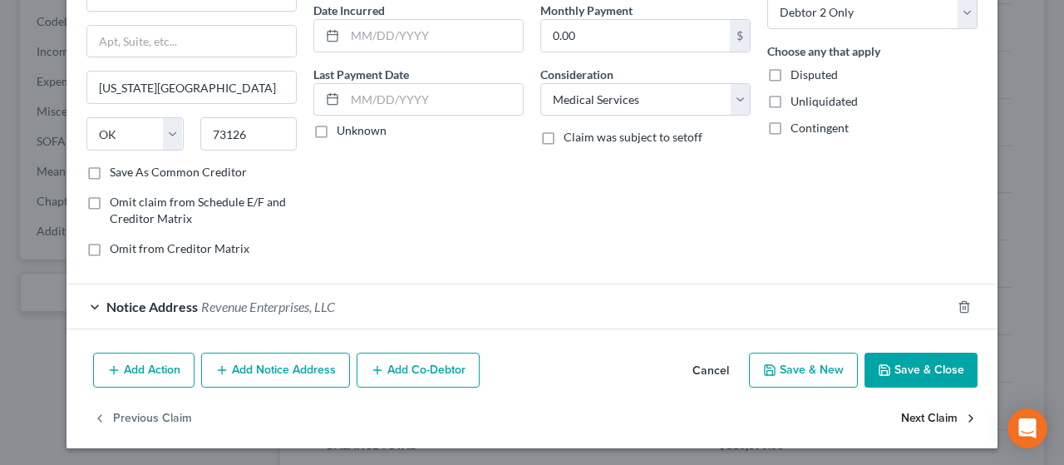
click at [518, 417] on button "Next Claim" at bounding box center [939, 418] width 76 height 35
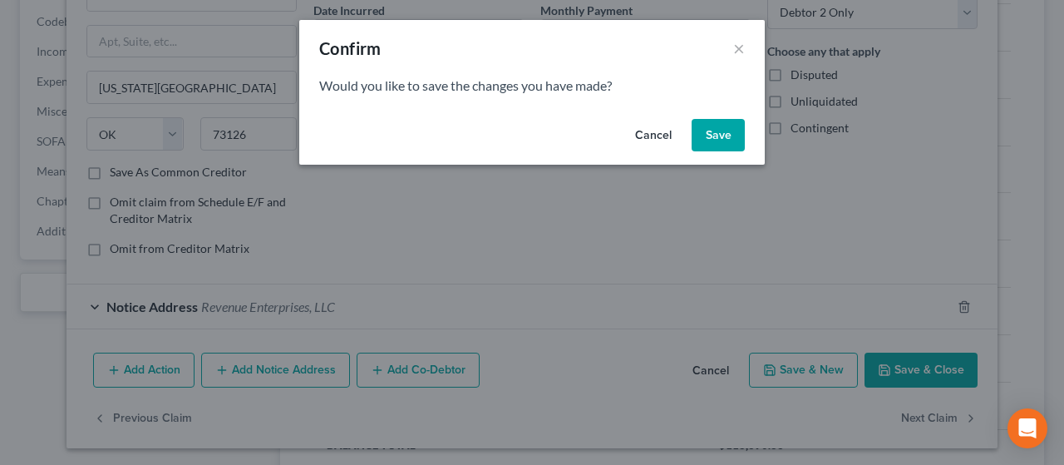
click at [518, 136] on button "Save" at bounding box center [718, 135] width 53 height 33
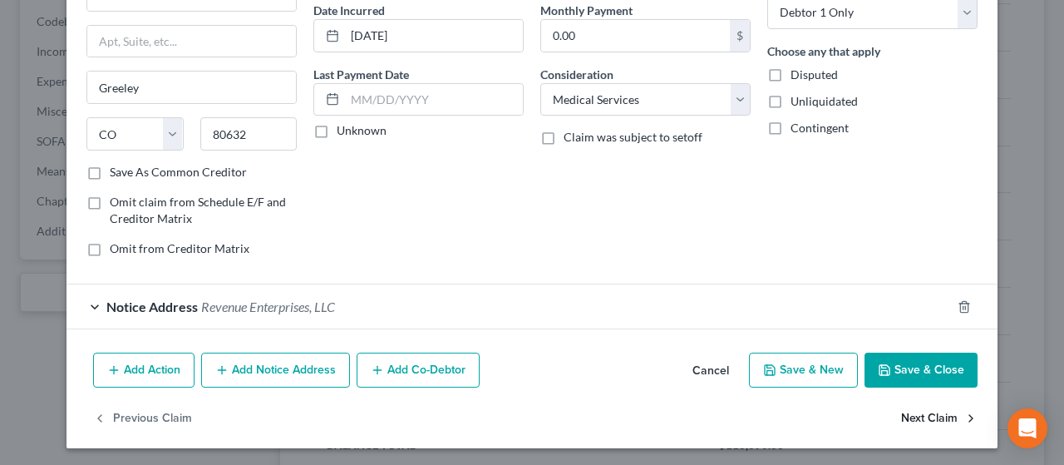
click at [518, 418] on button "Next Claim" at bounding box center [939, 418] width 76 height 35
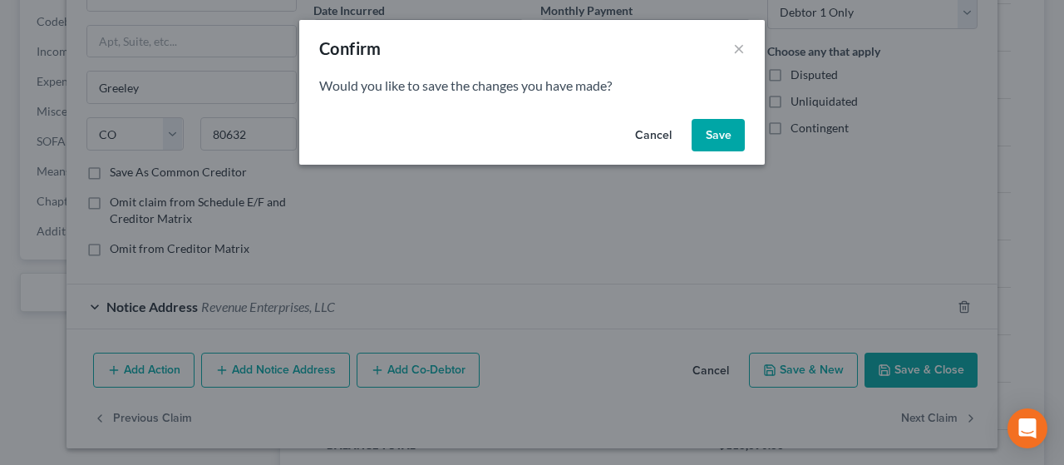
click at [518, 140] on button "Save" at bounding box center [718, 135] width 53 height 33
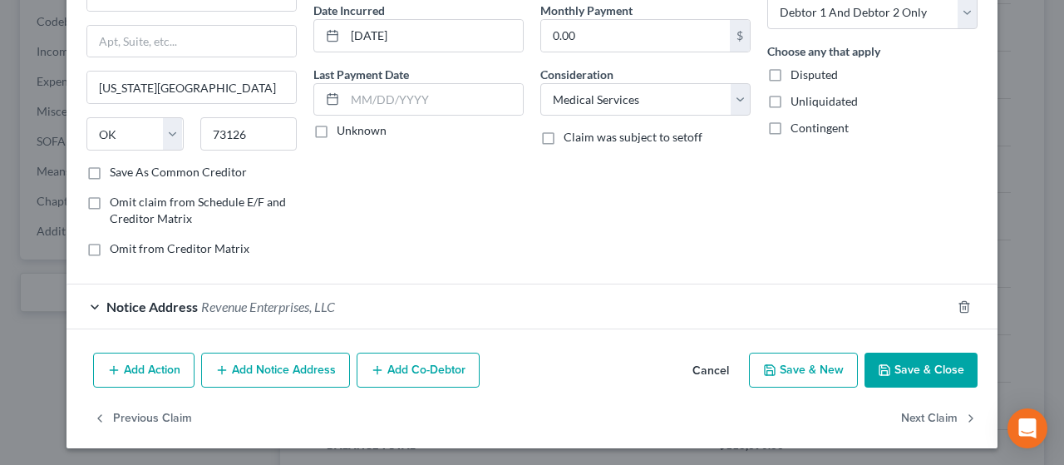
click at [518, 373] on button "Save & Close" at bounding box center [921, 369] width 113 height 35
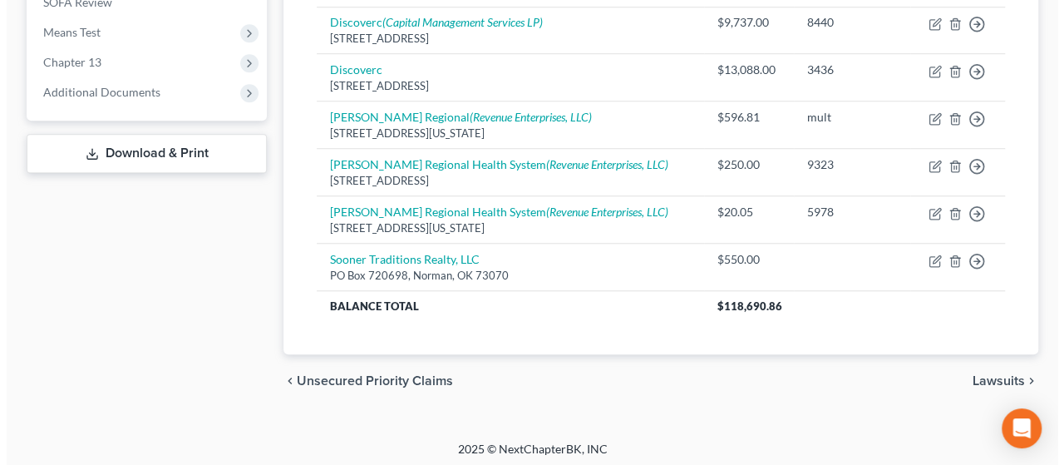
scroll to position [635, 0]
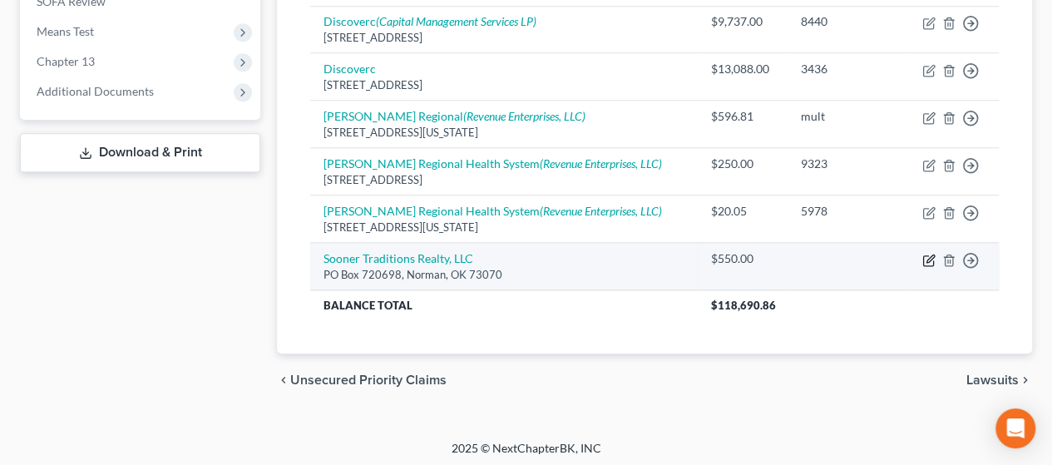
click at [518, 255] on icon "button" at bounding box center [928, 260] width 13 height 13
click at [518, 255] on div "Creditor * Sooner Traditions Realty, LLC [GEOGRAPHIC_DATA] [PERSON_NAME][GEOGRA…" at bounding box center [526, 273] width 810 height 336
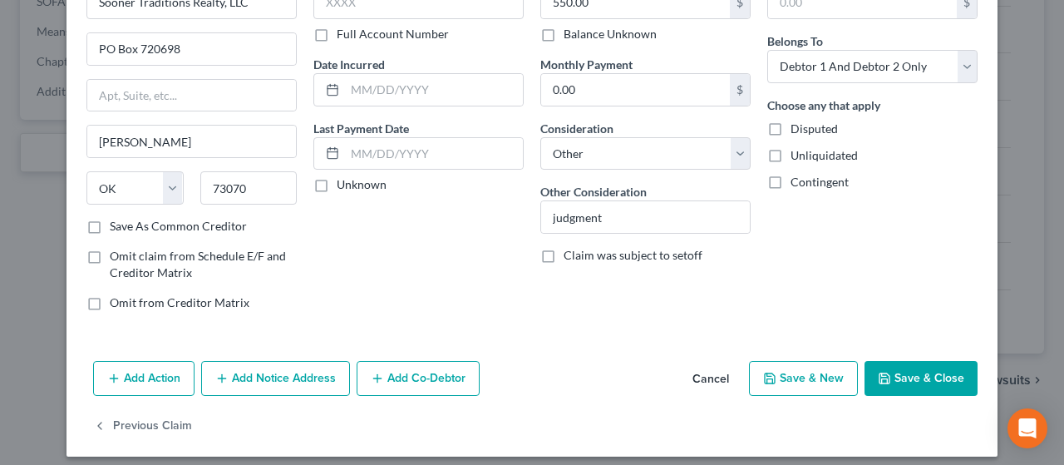
scroll to position [116, 0]
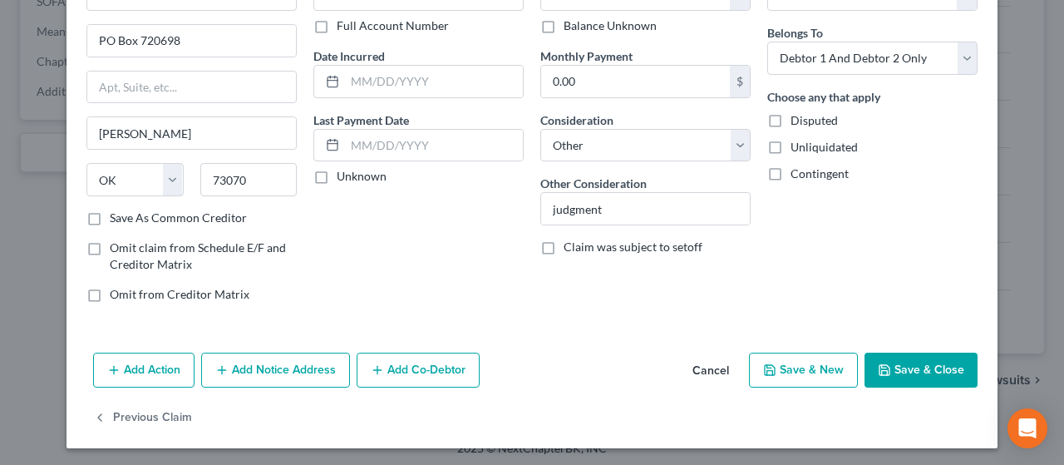
click at [518, 265] on div "Arrearage Amount $ Belongs To * Select Debtor 1 Only Debtor 2 Only Debtor 1 And…" at bounding box center [872, 138] width 227 height 356
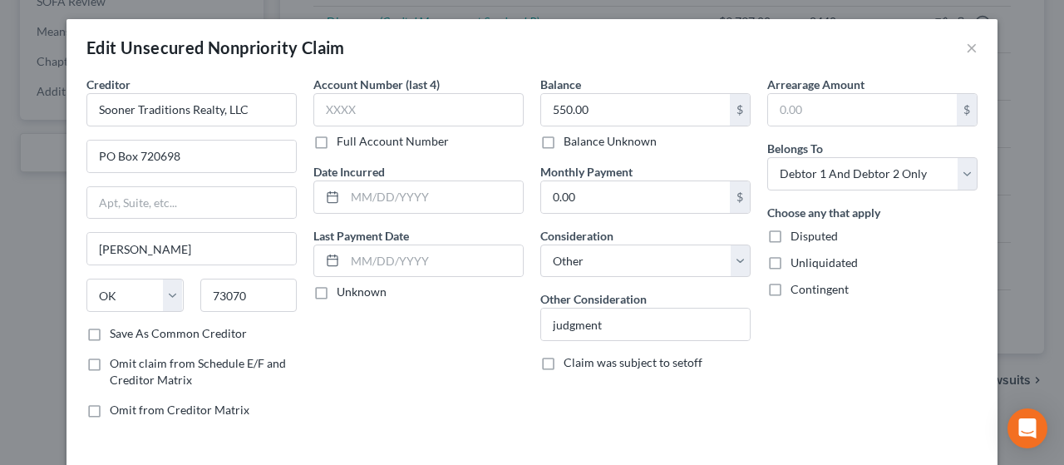
scroll to position [0, 0]
click at [518, 49] on button "×" at bounding box center [972, 48] width 12 height 20
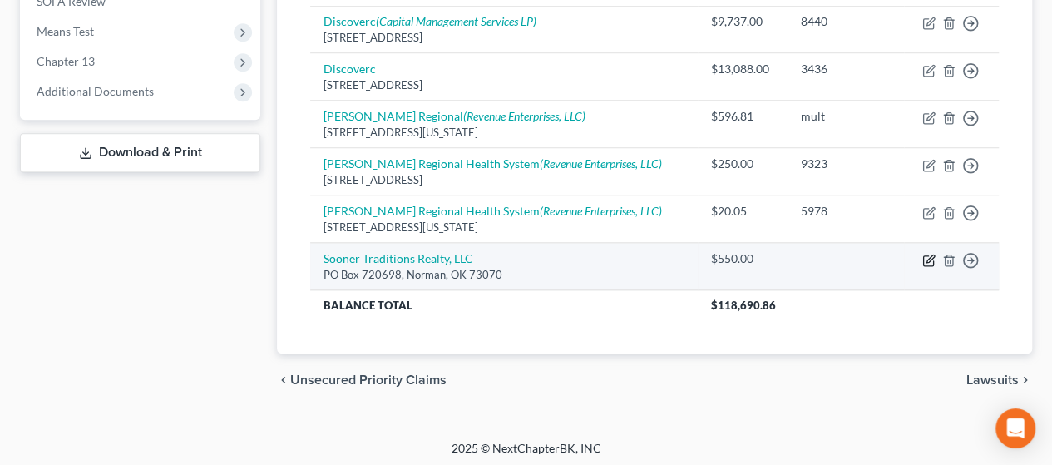
click at [518, 257] on icon "button" at bounding box center [929, 257] width 7 height 7
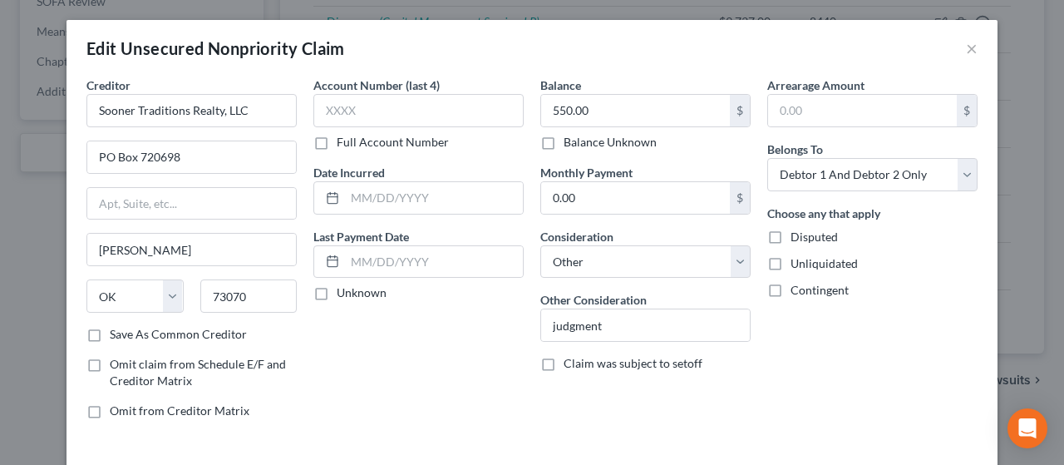
click at [518, 143] on label "Balance Unknown" at bounding box center [610, 142] width 93 height 17
click at [518, 143] on input "Balance Unknown" at bounding box center [575, 139] width 11 height 11
click at [518, 239] on label "Disputed" at bounding box center [814, 237] width 47 height 17
click at [518, 239] on input "Disputed" at bounding box center [802, 234] width 11 height 11
click at [518, 288] on label "Contingent" at bounding box center [820, 290] width 58 height 17
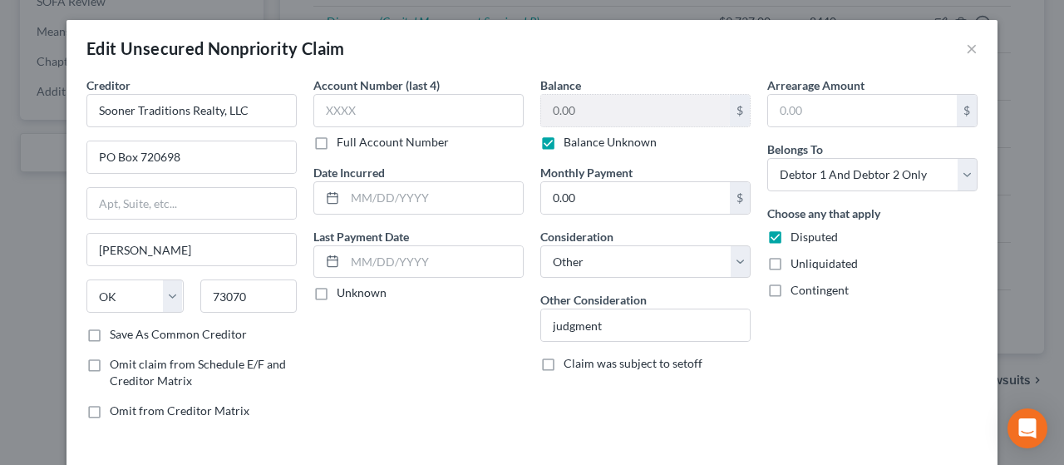
click at [518, 288] on input "Contingent" at bounding box center [802, 287] width 11 height 11
click at [518, 265] on label "Unliquidated" at bounding box center [824, 263] width 67 height 17
click at [518, 265] on input "Unliquidated" at bounding box center [802, 260] width 11 height 11
click at [518, 348] on div "Arrearage Amount $ Belongs To * Select Debtor 1 Only Debtor 2 Only Debtor 1 And…" at bounding box center [872, 254] width 227 height 356
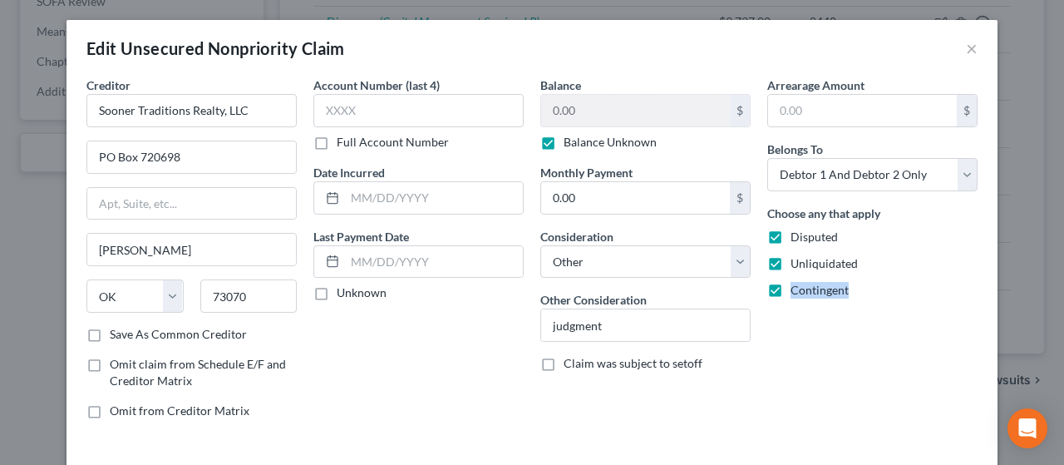
click at [518, 348] on div "Arrearage Amount $ Belongs To * Select Debtor 1 Only Debtor 2 Only Debtor 1 And…" at bounding box center [872, 254] width 227 height 356
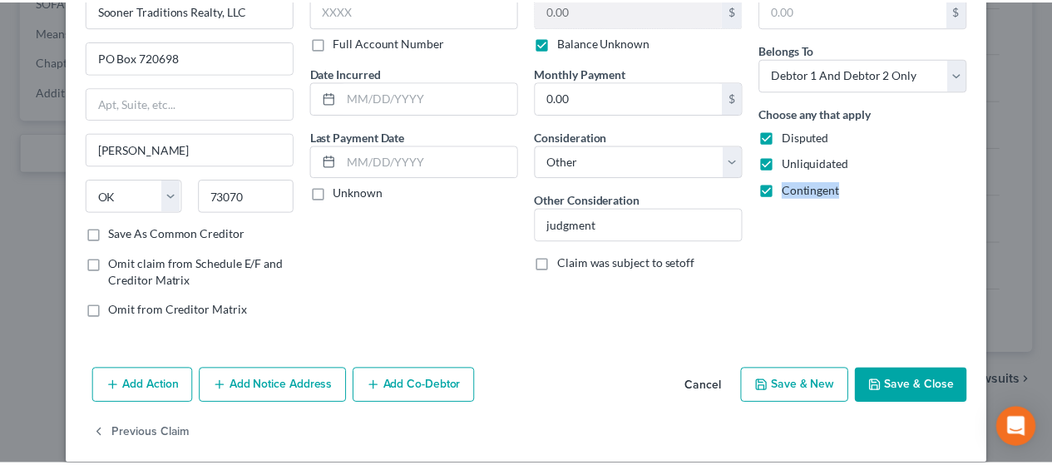
scroll to position [106, 0]
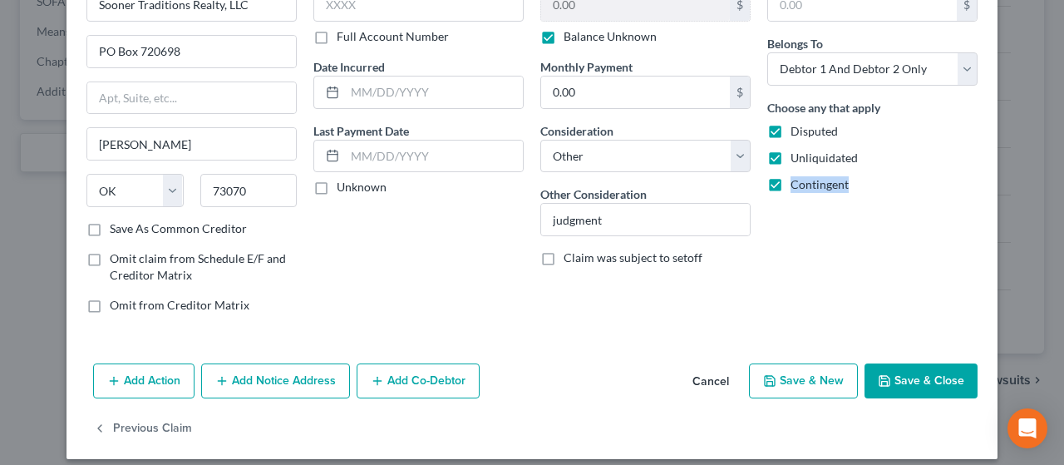
click at [518, 371] on button "Save & Close" at bounding box center [921, 380] width 113 height 35
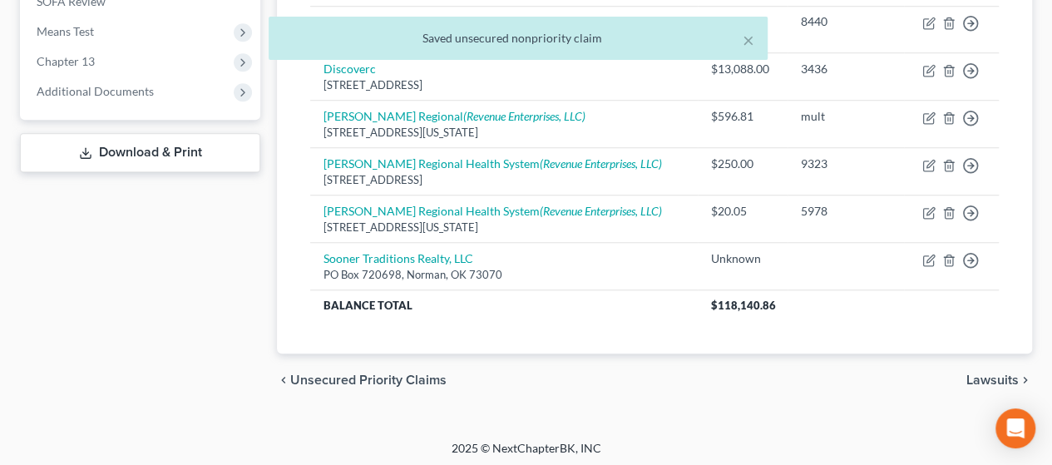
click at [518, 373] on span "Lawsuits" at bounding box center [992, 379] width 52 height 13
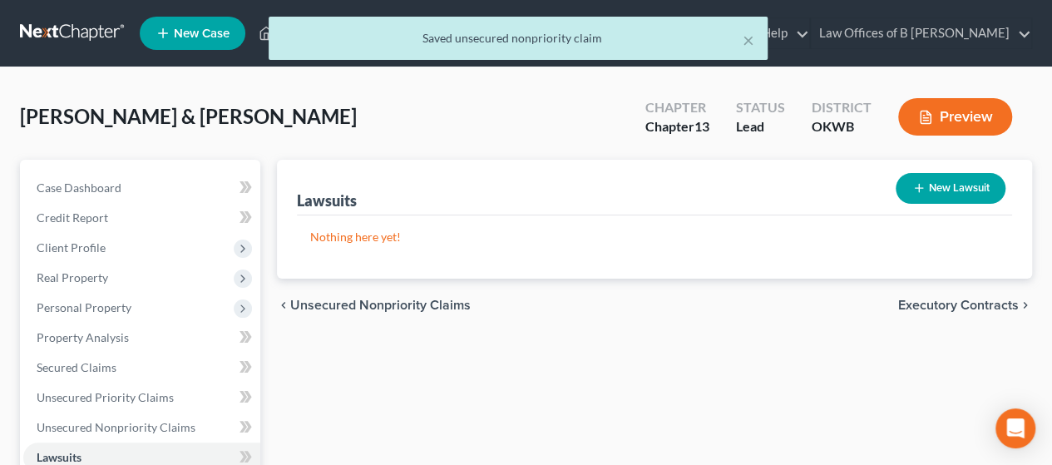
click at [518, 303] on span "Executory Contracts" at bounding box center [958, 304] width 121 height 13
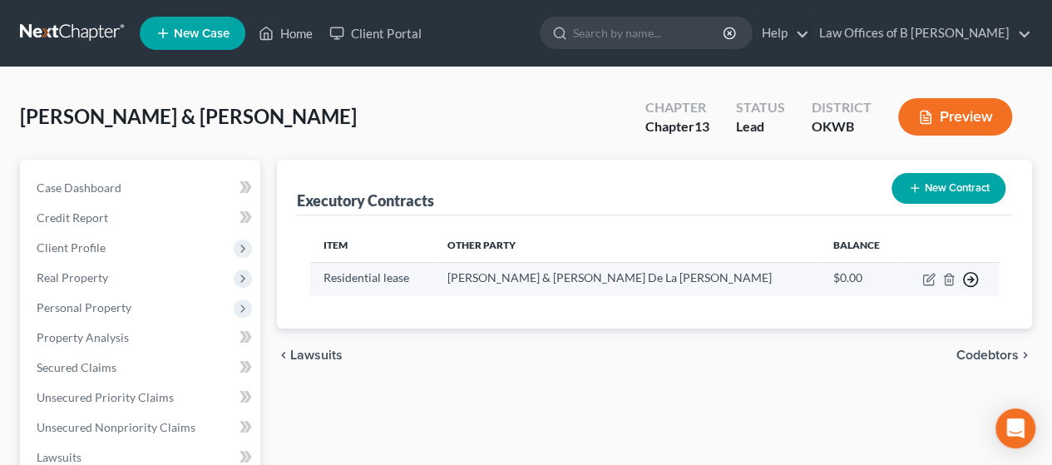
click at [518, 282] on icon "button" at bounding box center [970, 279] width 17 height 17
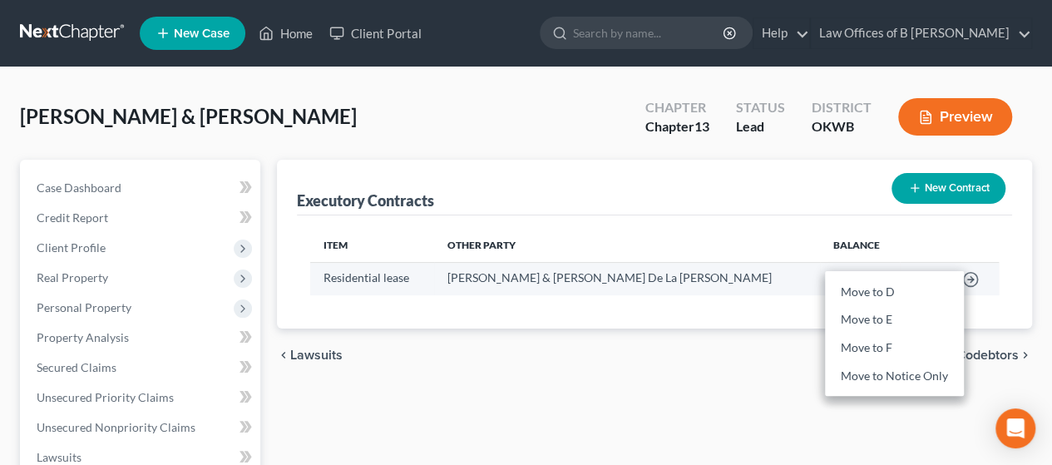
click at [518, 278] on td "[PERSON_NAME] & [PERSON_NAME] De La [PERSON_NAME]" at bounding box center [627, 278] width 386 height 32
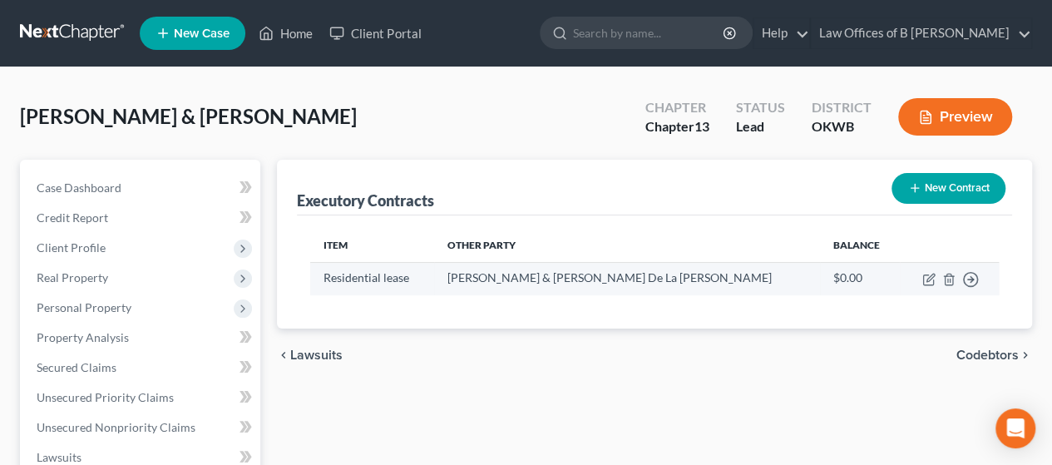
click at [518, 275] on td "Move to D Move to E Move to F Move to Notice Only" at bounding box center [949, 278] width 99 height 32
click at [518, 278] on icon "button" at bounding box center [928, 279] width 13 height 13
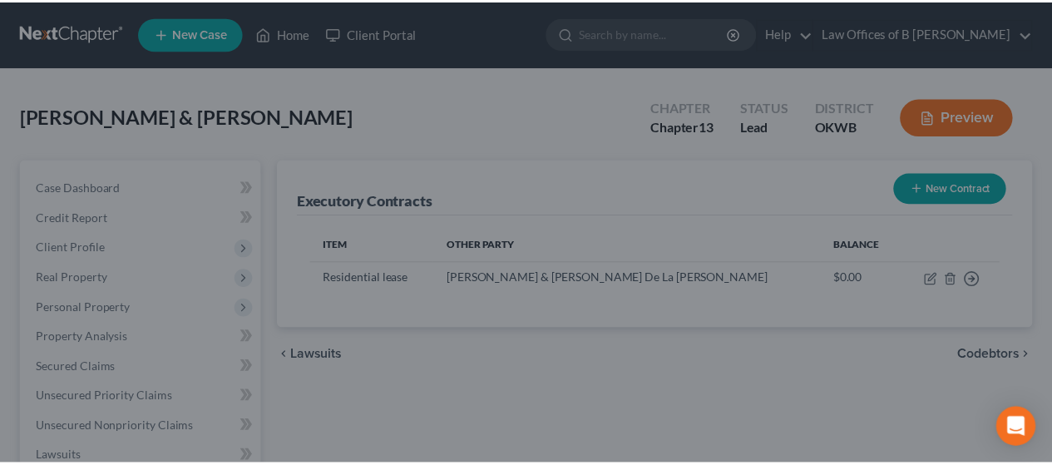
scroll to position [140, 0]
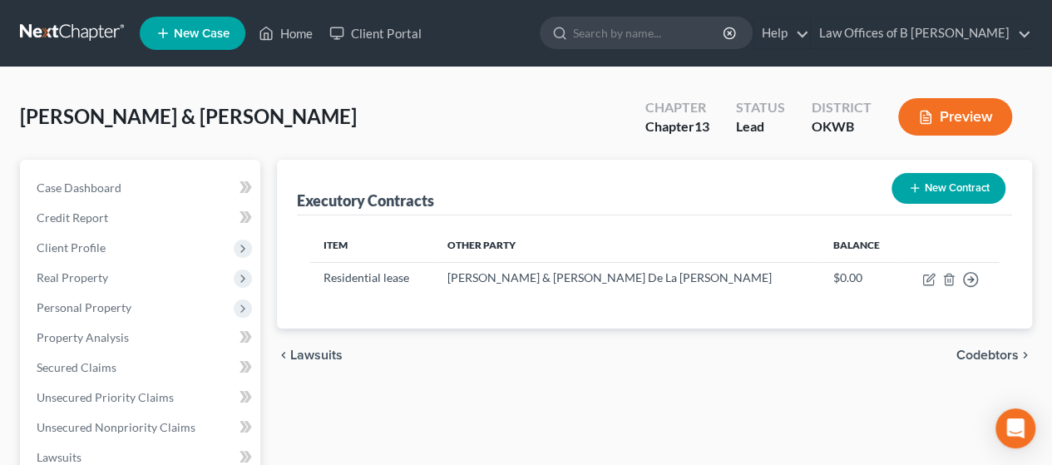
click at [518, 352] on span "Codebtors" at bounding box center [987, 354] width 62 height 13
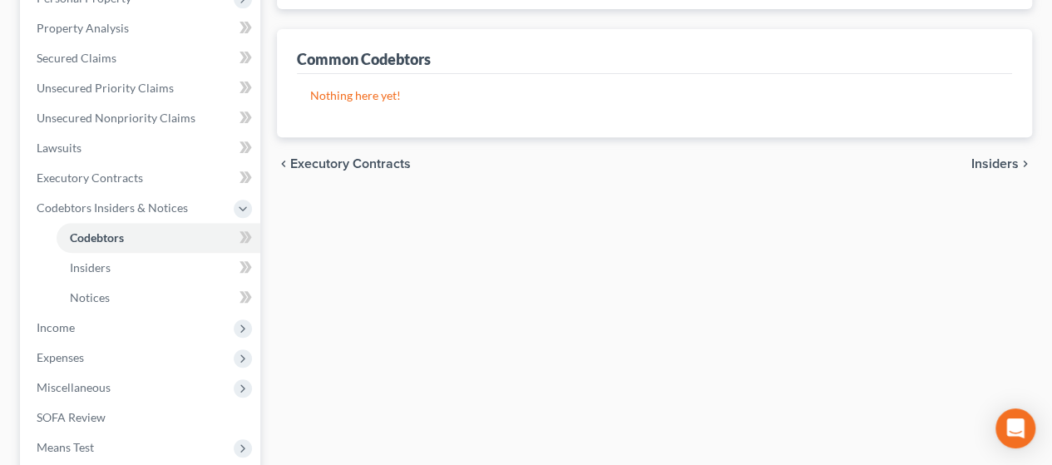
scroll to position [324, 0]
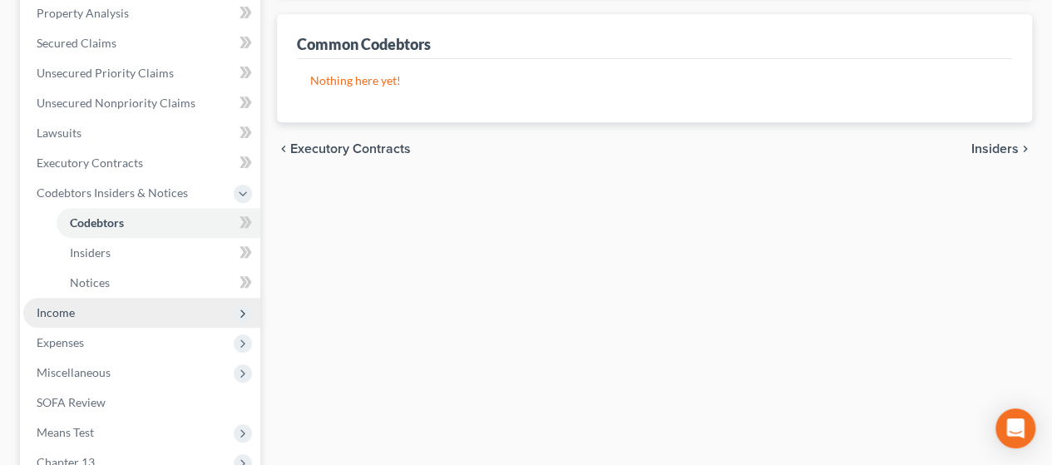
click at [53, 313] on span "Income" at bounding box center [56, 312] width 38 height 14
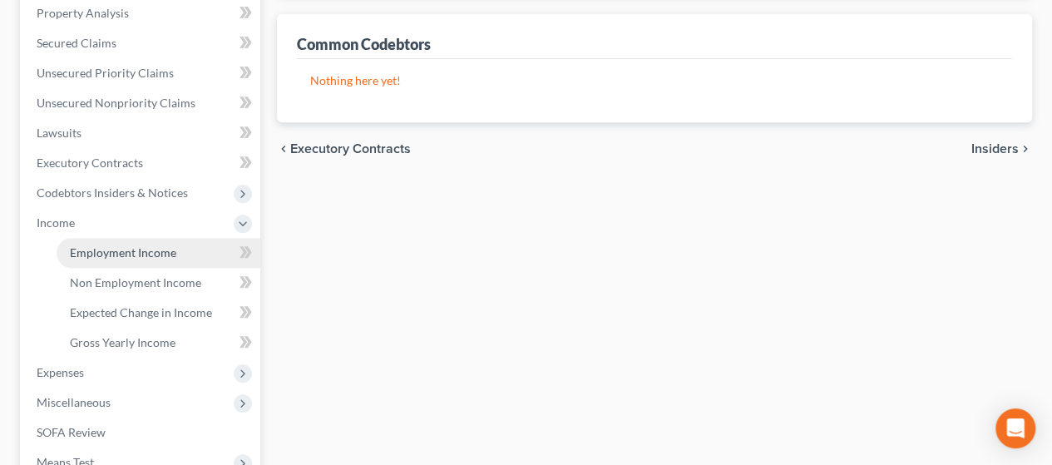
click at [156, 261] on link "Employment Income" at bounding box center [159, 253] width 204 height 30
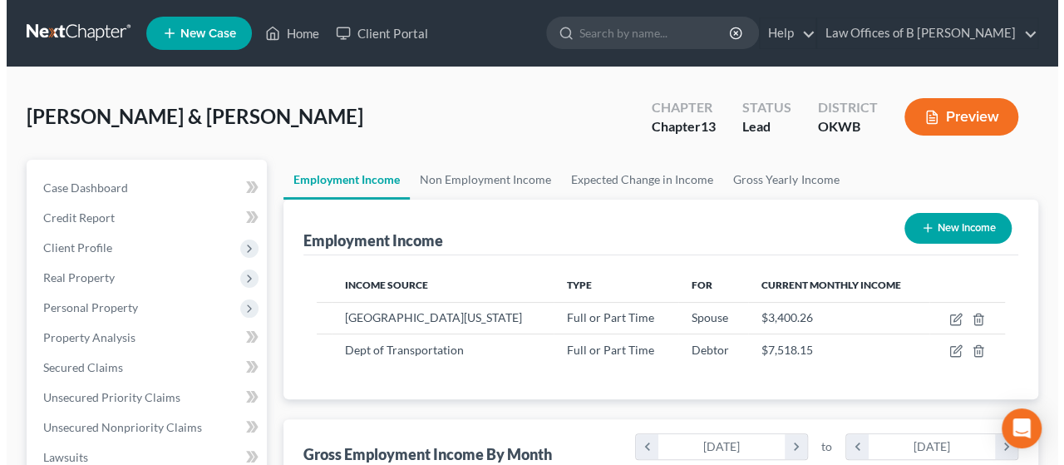
scroll to position [296, 421]
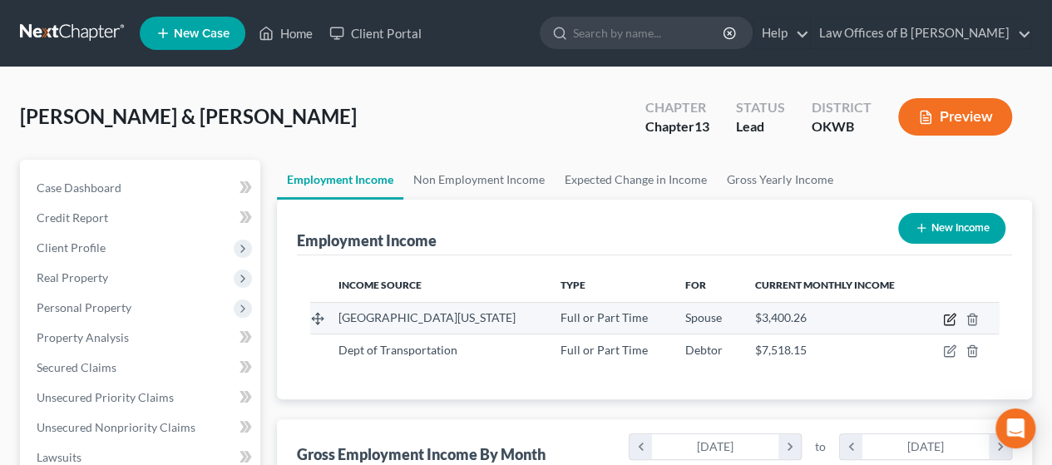
click at [518, 320] on icon "button" at bounding box center [949, 319] width 13 height 13
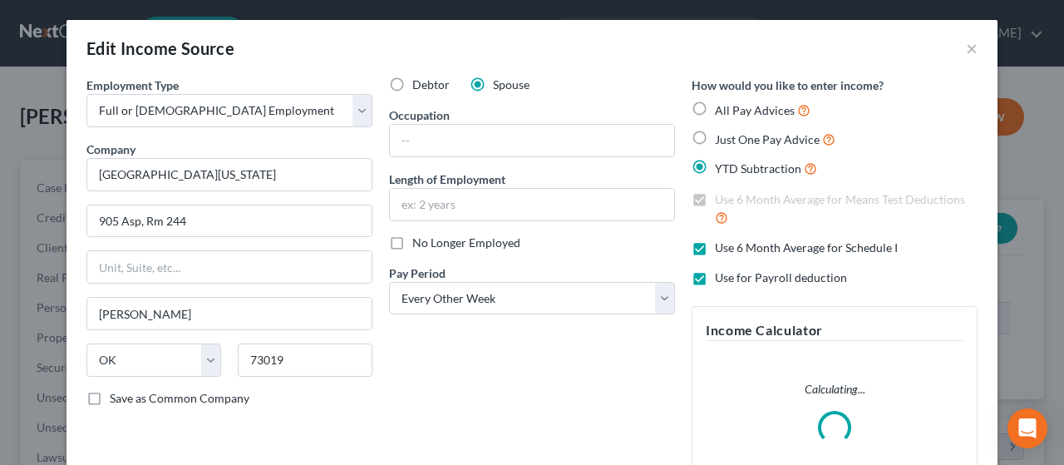
scroll to position [296, 426]
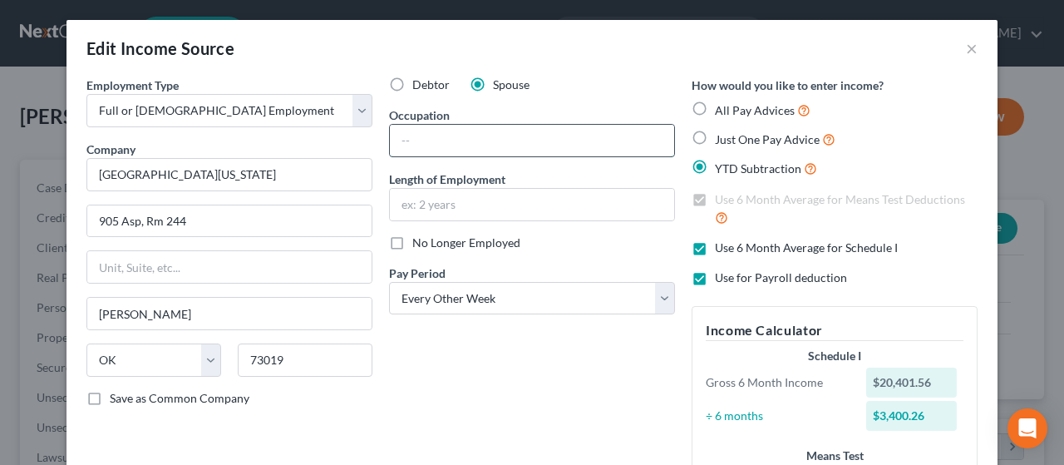
click at [458, 138] on input "text" at bounding box center [532, 141] width 284 height 32
click at [467, 126] on input "text" at bounding box center [532, 141] width 284 height 32
click at [456, 357] on div "Debtor Spouse Occupation customer relations mgr Length of Employment No Longer …" at bounding box center [532, 338] width 303 height 525
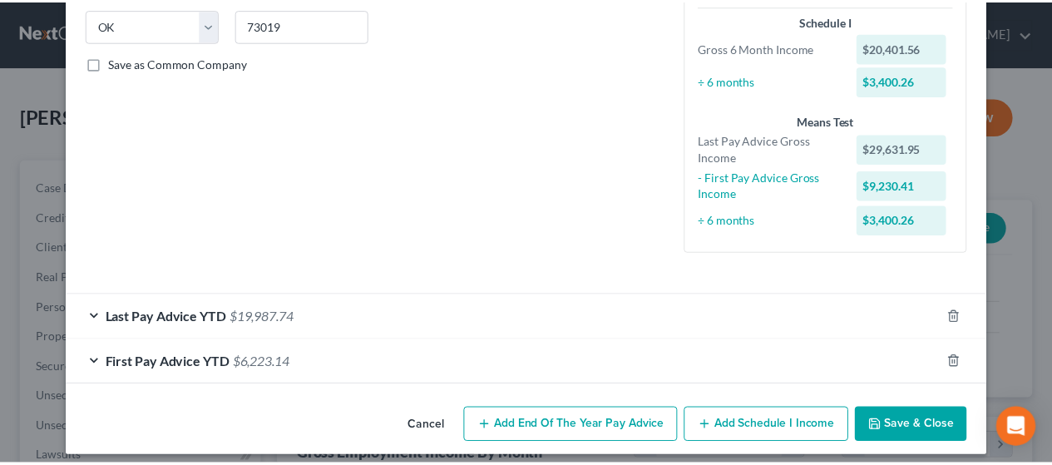
scroll to position [344, 0]
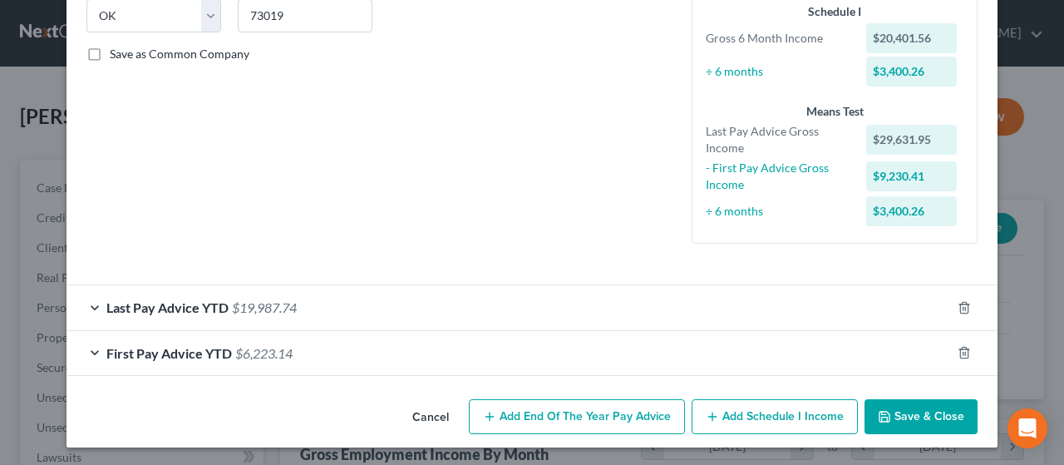
click at [518, 420] on button "Save & Close" at bounding box center [921, 416] width 113 height 35
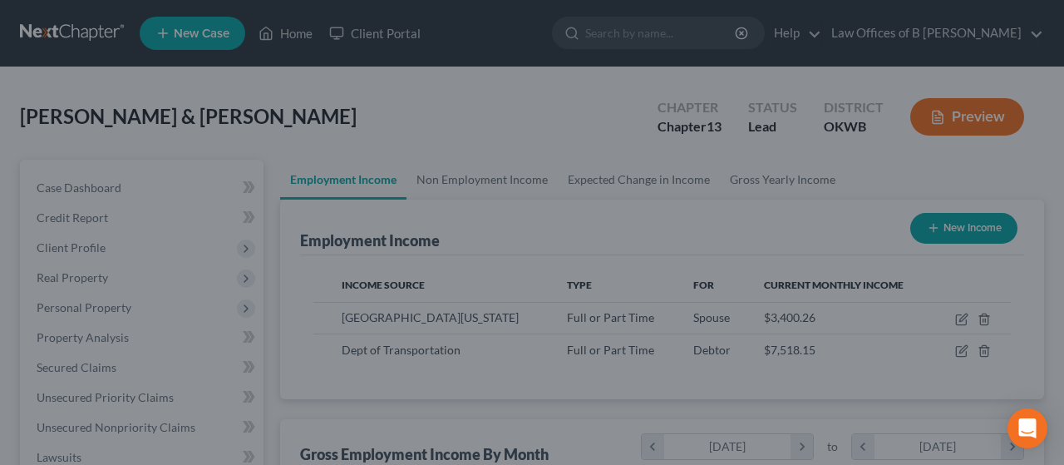
scroll to position [831044, 830919]
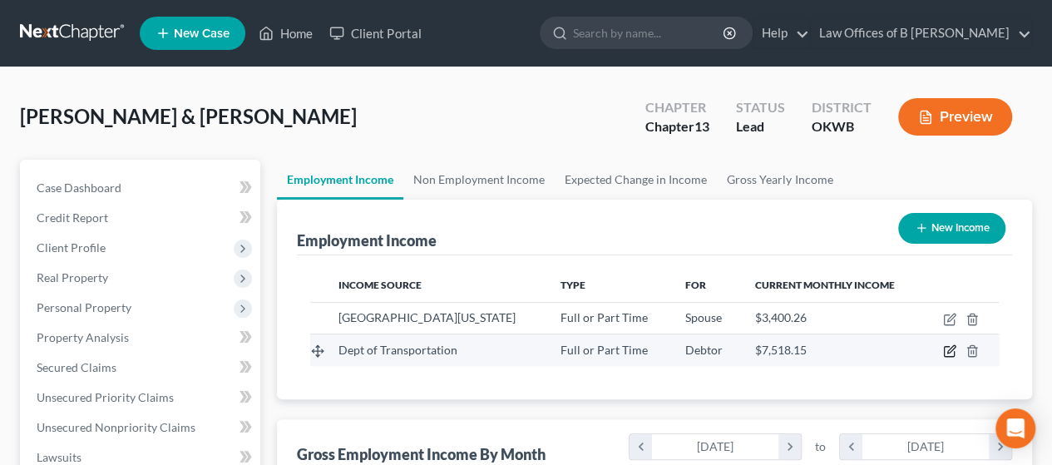
click at [518, 347] on icon "button" at bounding box center [950, 349] width 7 height 7
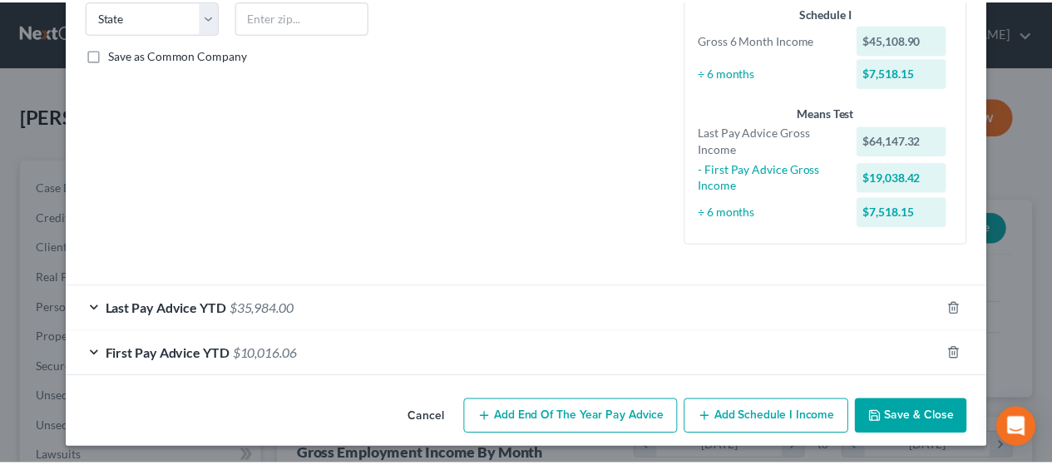
scroll to position [344, 0]
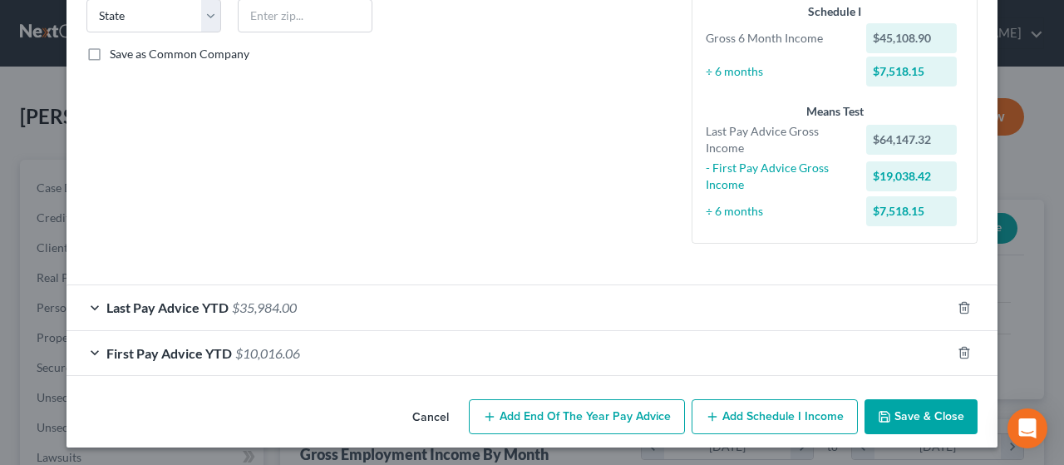
click at [518, 422] on button "Save & Close" at bounding box center [921, 416] width 113 height 35
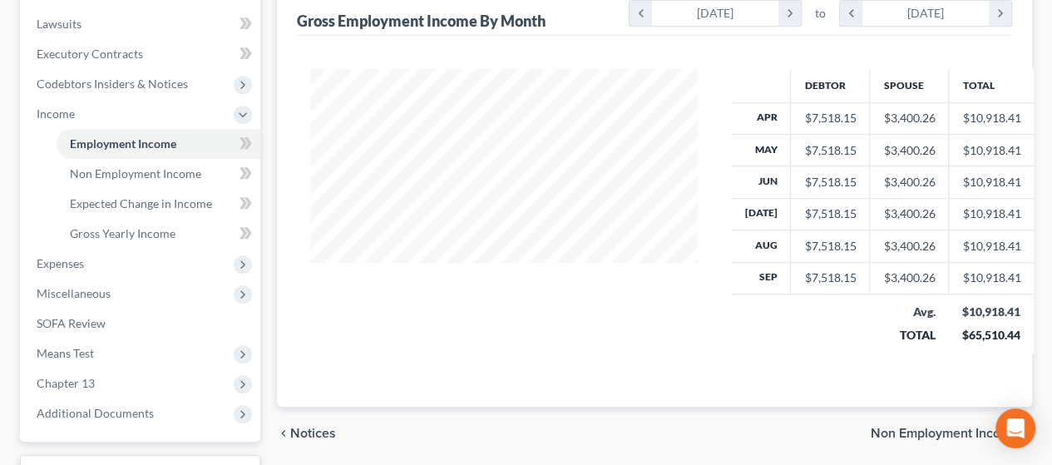
scroll to position [434, 0]
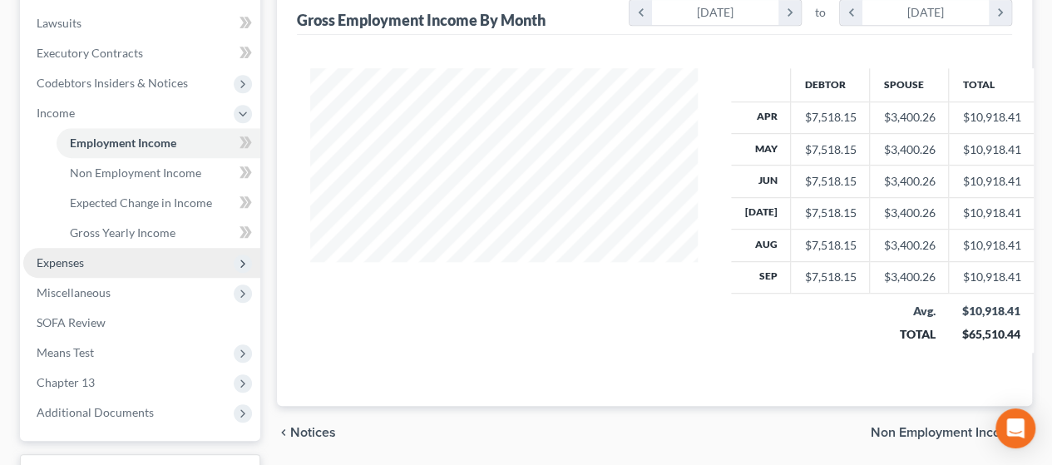
click at [40, 268] on span "Expenses" at bounding box center [60, 262] width 47 height 14
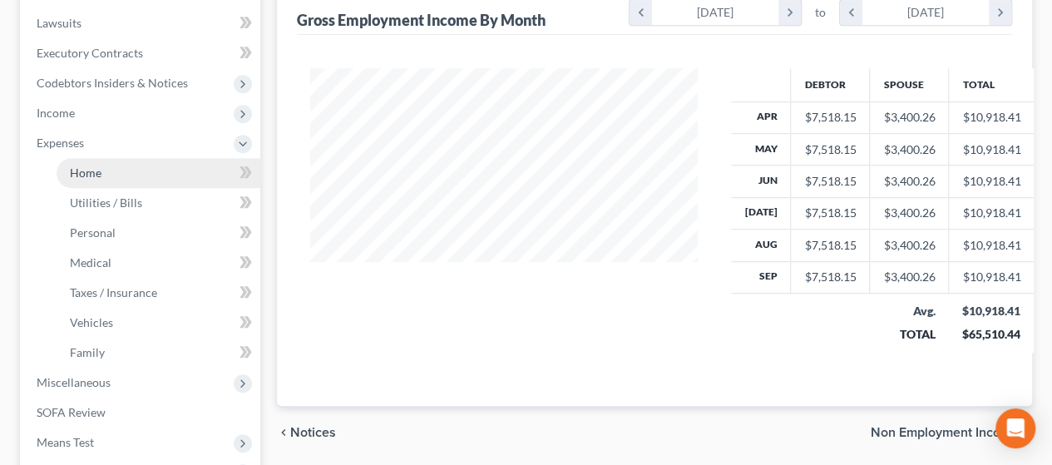
click at [97, 174] on span "Home" at bounding box center [86, 172] width 32 height 14
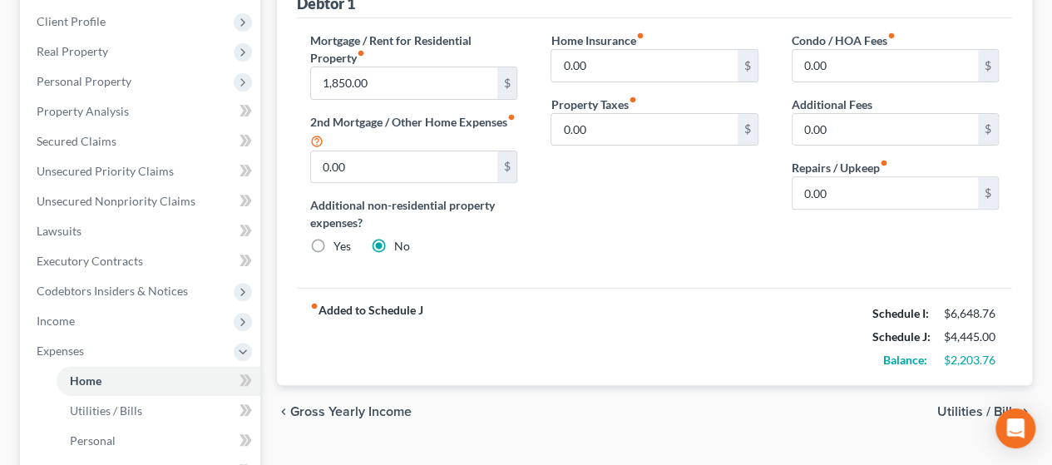
scroll to position [231, 0]
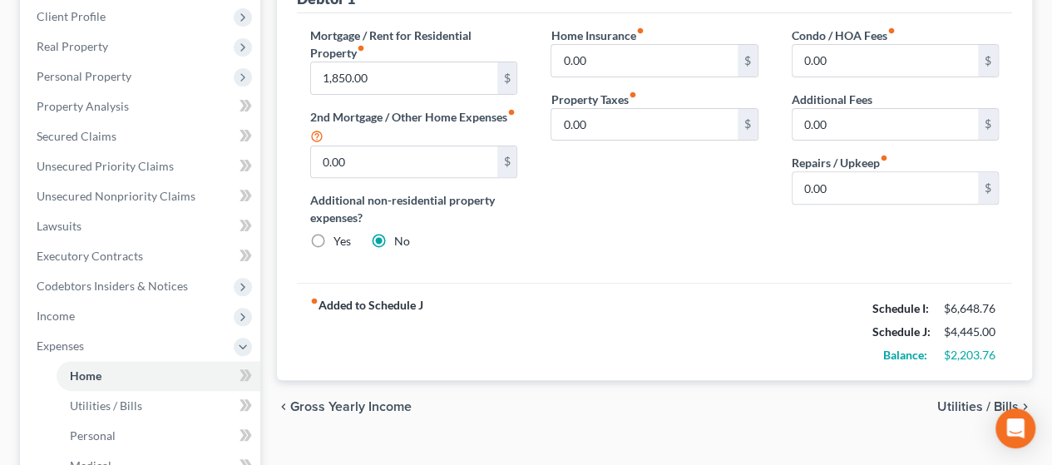
click at [518, 405] on span "Utilities / Bills" at bounding box center [977, 406] width 81 height 13
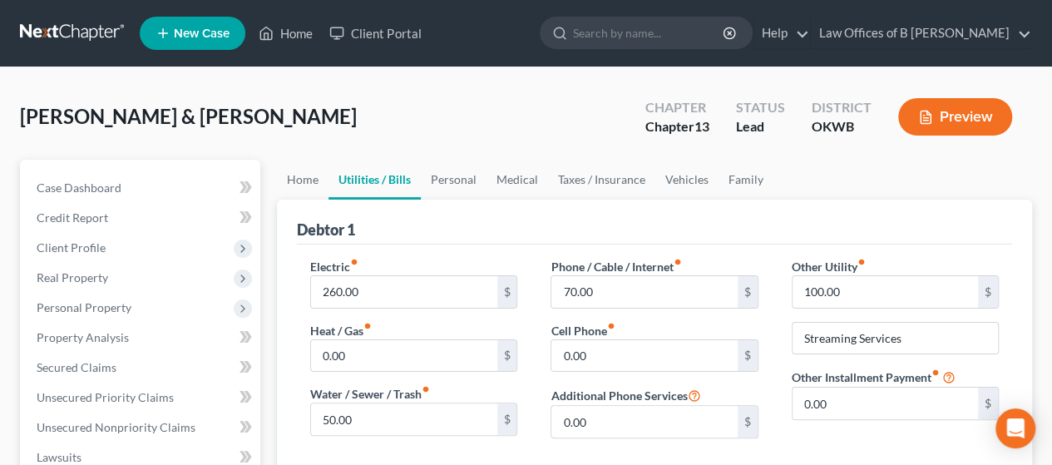
click at [450, 120] on div "[PERSON_NAME] & [PERSON_NAME] Upgraded Chapter Chapter 13 Status Lead District …" at bounding box center [526, 123] width 1012 height 72
click at [386, 417] on input "50.00" at bounding box center [403, 419] width 185 height 32
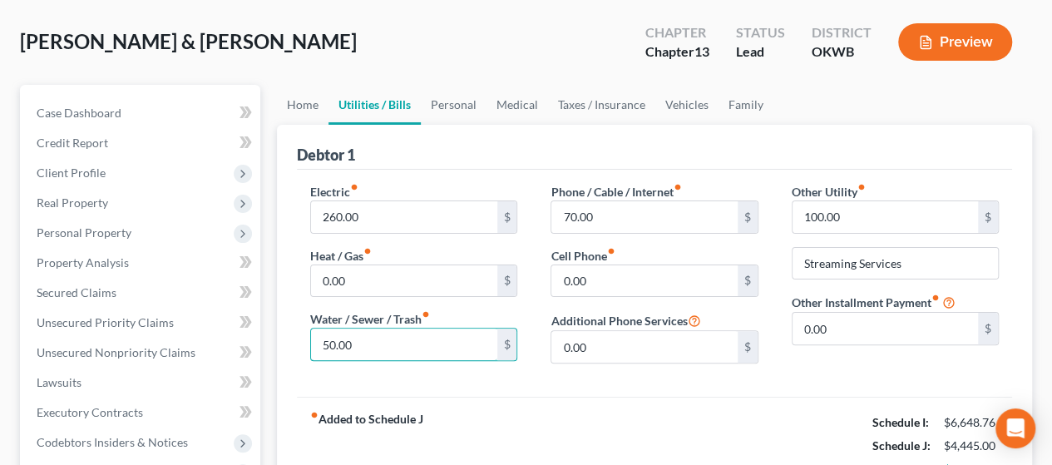
scroll to position [79, 0]
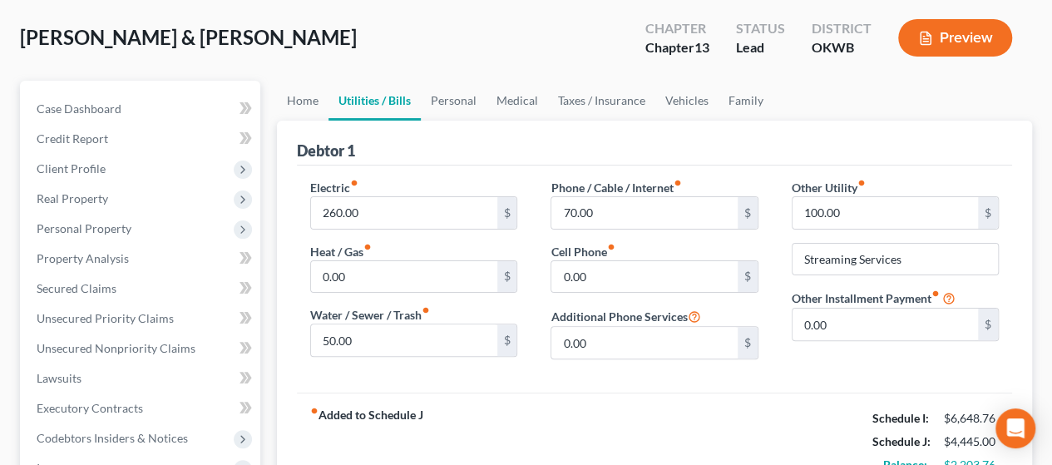
click at [518, 149] on div "Debtor 1" at bounding box center [654, 143] width 715 height 45
click at [518, 138] on div "Debtor 1" at bounding box center [654, 143] width 715 height 45
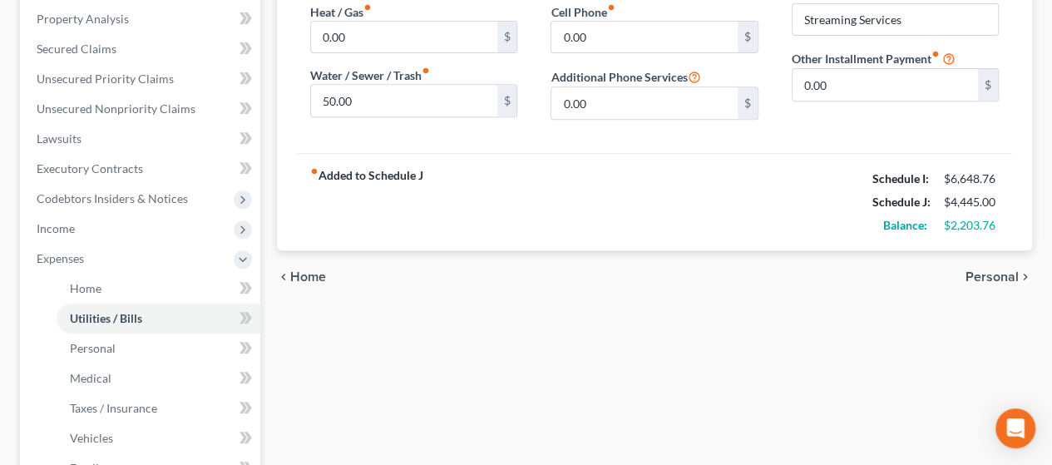
scroll to position [328, 0]
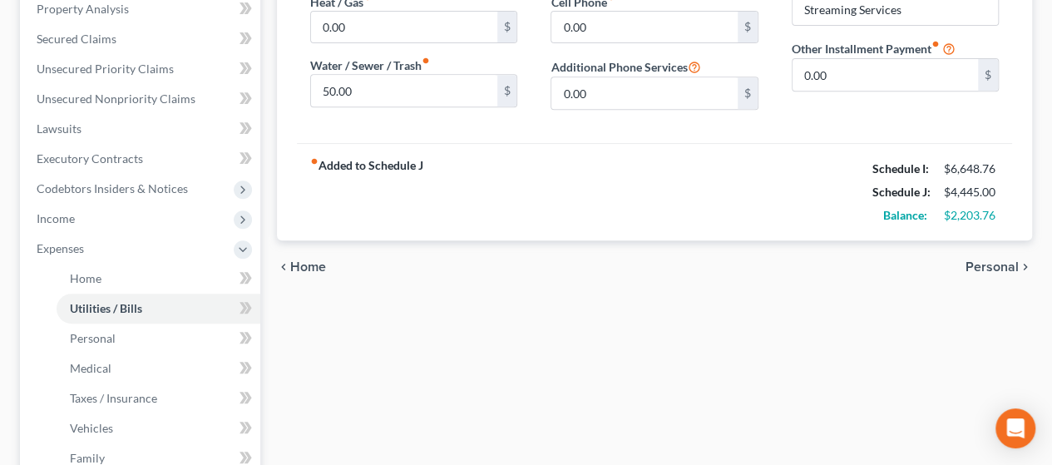
click at [518, 264] on span "Personal" at bounding box center [991, 266] width 53 height 13
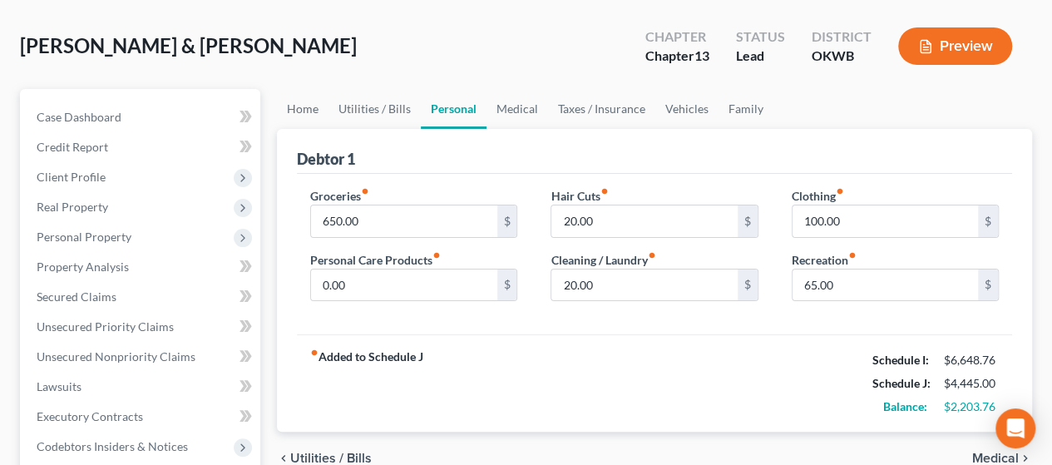
scroll to position [73, 0]
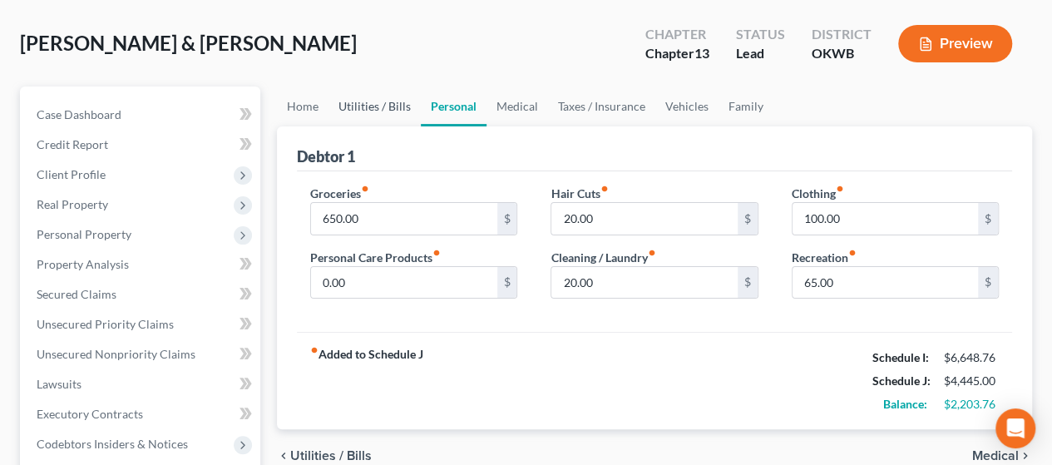
click at [359, 104] on link "Utilities / Bills" at bounding box center [374, 106] width 92 height 40
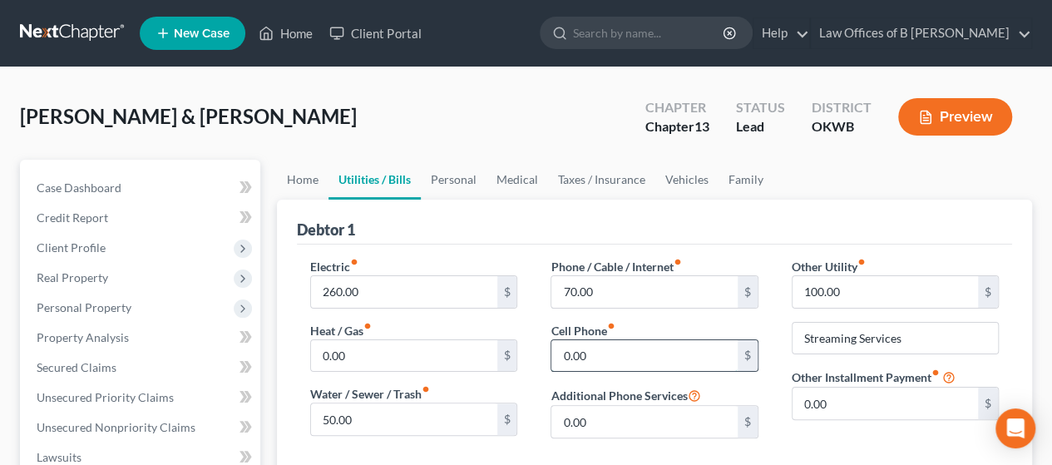
click at [518, 357] on input "0.00" at bounding box center [643, 356] width 185 height 32
click at [518, 202] on div "Debtor 1" at bounding box center [654, 222] width 715 height 45
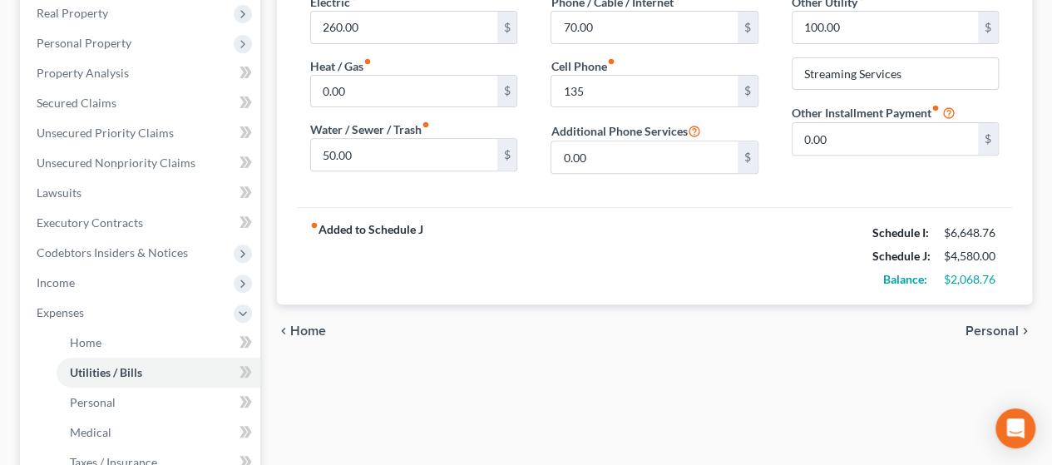
scroll to position [283, 0]
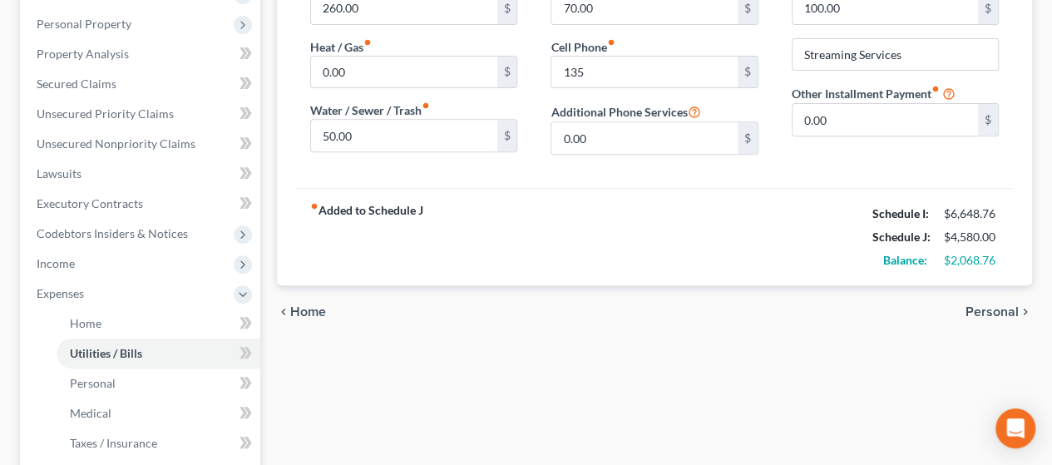
click at [518, 307] on span "Personal" at bounding box center [991, 311] width 53 height 13
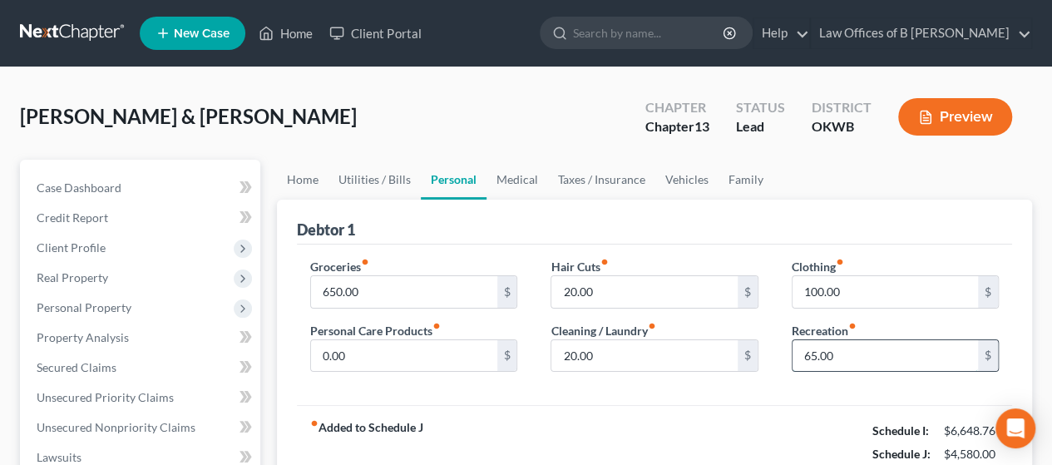
click at [518, 357] on input "65.00" at bounding box center [884, 356] width 185 height 32
drag, startPoint x: 801, startPoint y: 357, endPoint x: 876, endPoint y: 355, distance: 75.7
click at [518, 355] on input "65.00" at bounding box center [884, 356] width 185 height 32
click at [518, 224] on div "Debtor 1" at bounding box center [654, 222] width 715 height 45
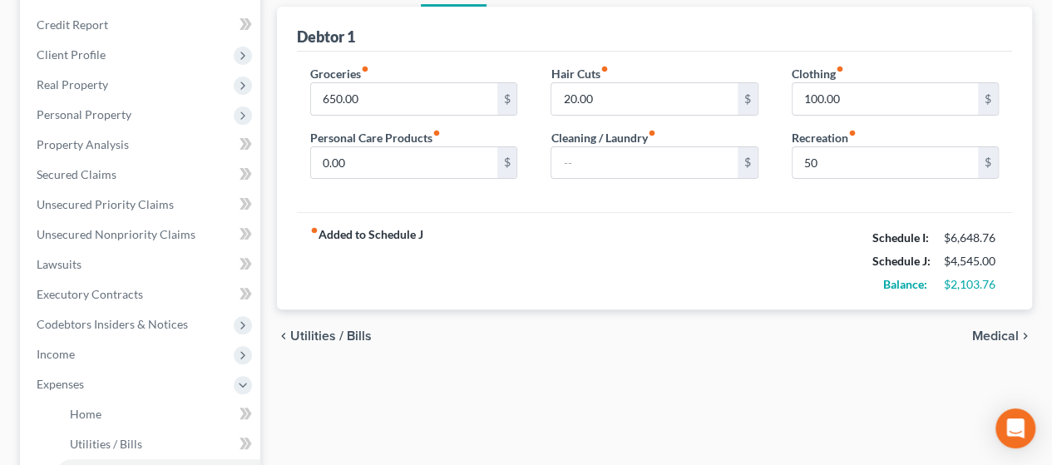
scroll to position [195, 0]
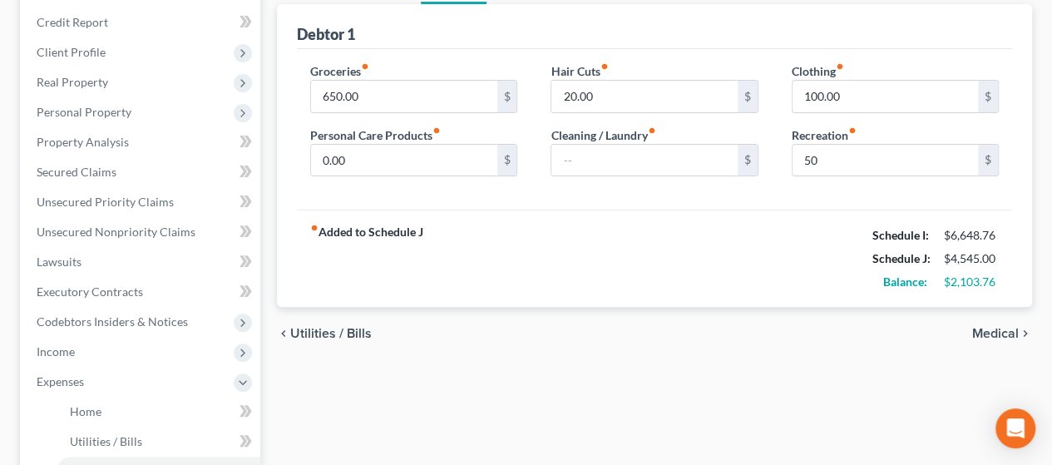
click at [364, 339] on div "chevron_left Utilities / Bills Medical chevron_right" at bounding box center [654, 333] width 755 height 53
click at [518, 332] on span "Medical" at bounding box center [995, 333] width 47 height 13
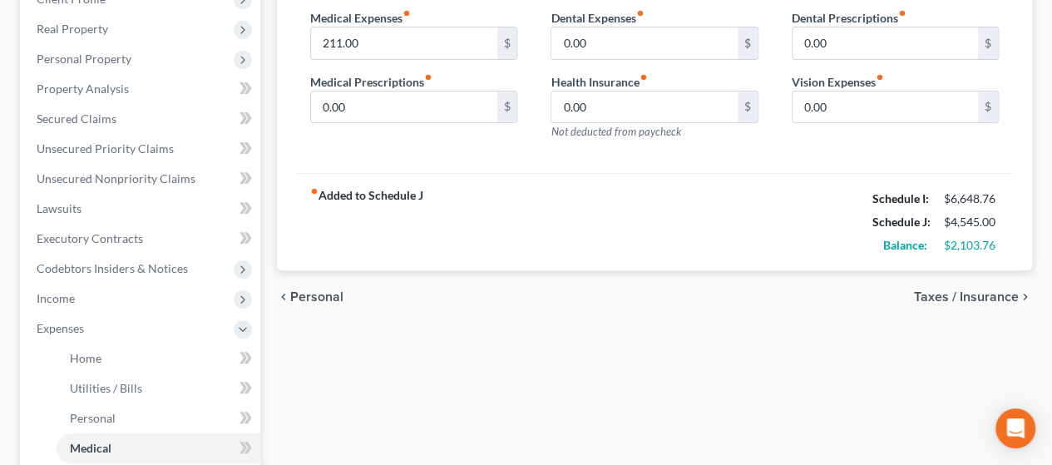
scroll to position [251, 0]
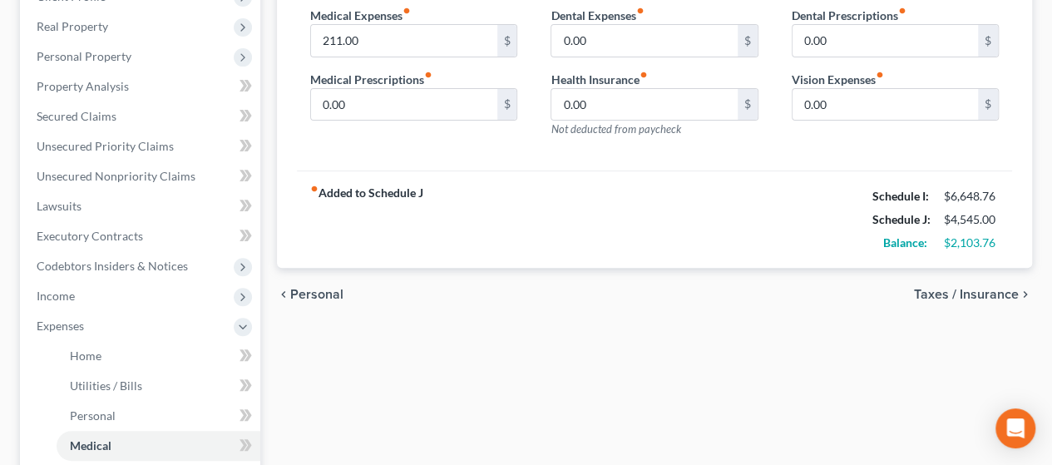
click at [518, 289] on span "Taxes / Insurance" at bounding box center [966, 294] width 105 height 13
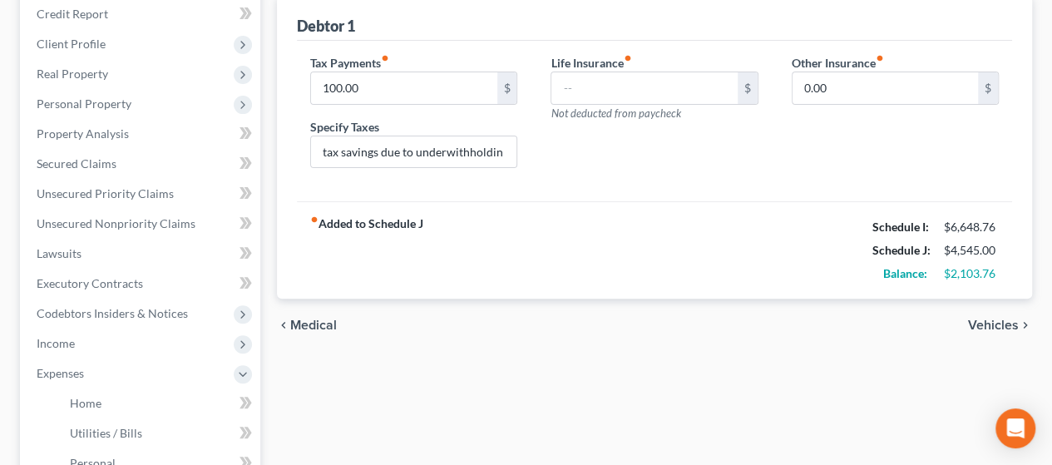
scroll to position [212, 0]
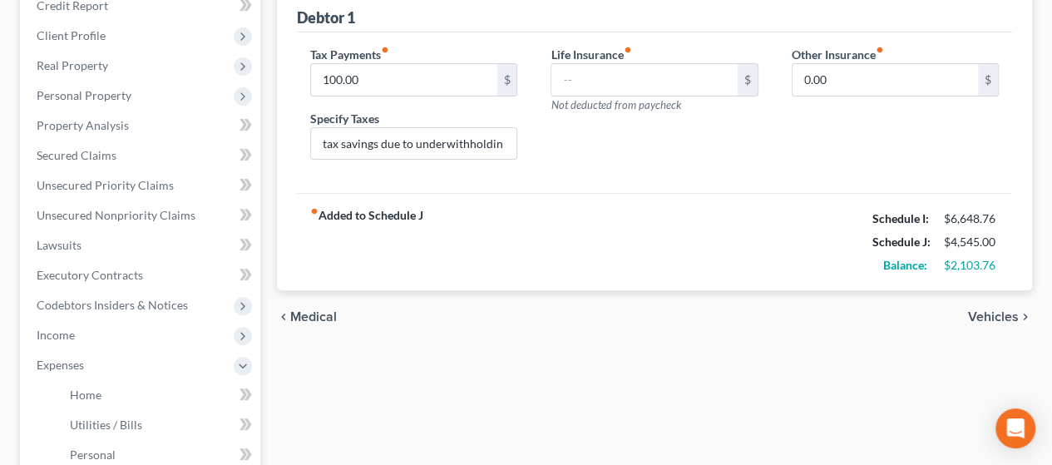
click at [518, 315] on span "Vehicles" at bounding box center [993, 316] width 51 height 13
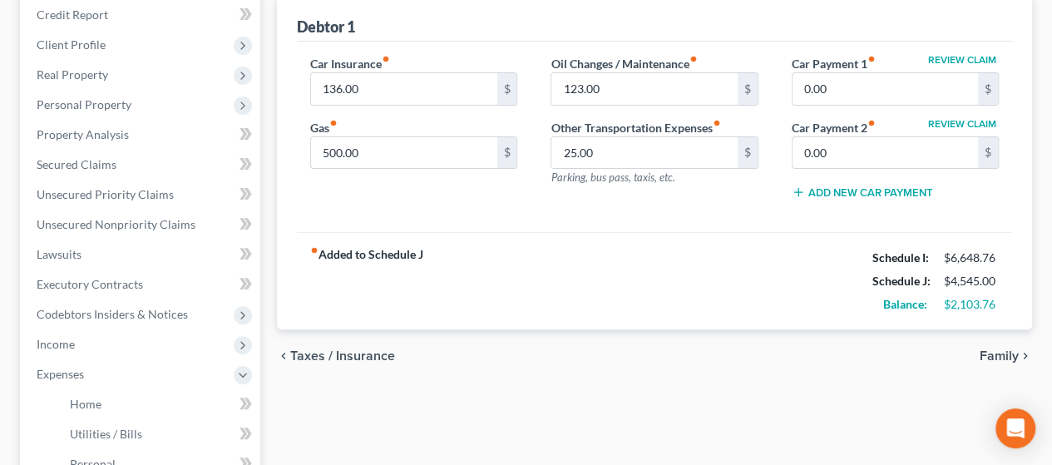
scroll to position [214, 0]
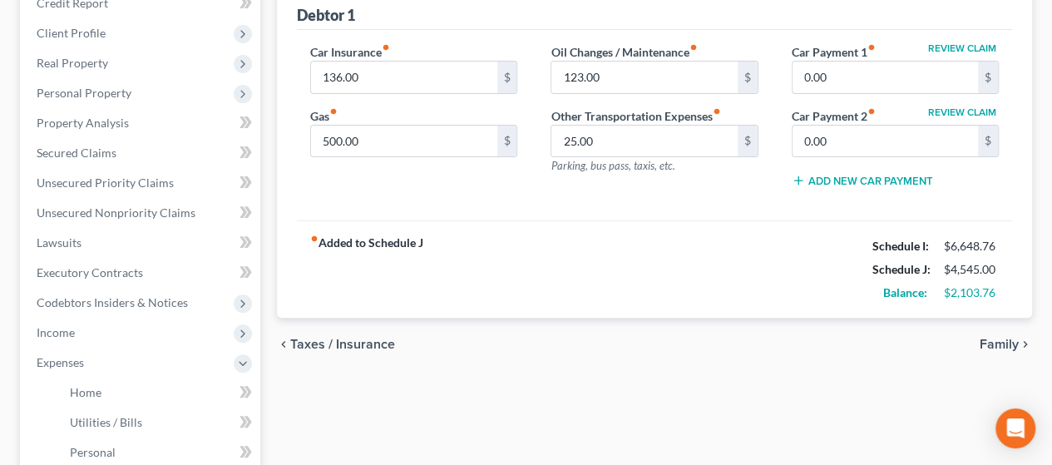
click at [518, 338] on span "Family" at bounding box center [998, 344] width 39 height 13
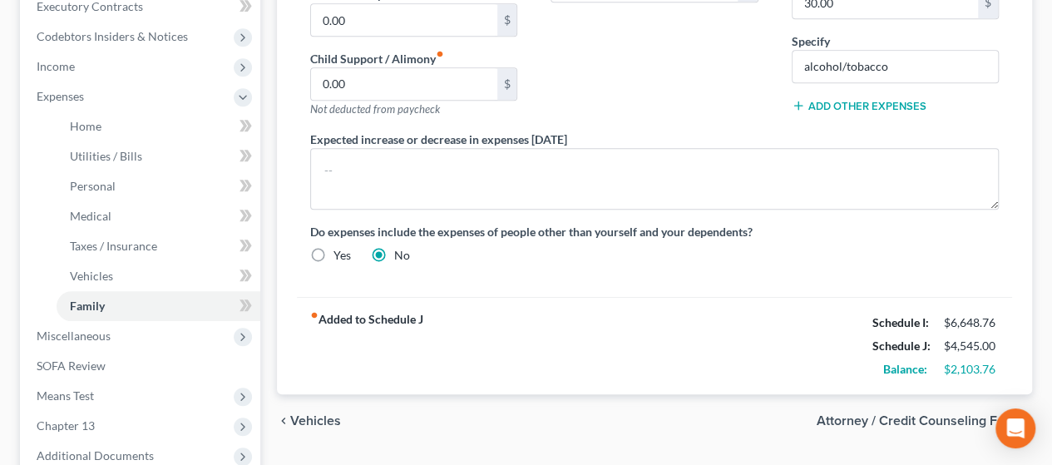
scroll to position [485, 0]
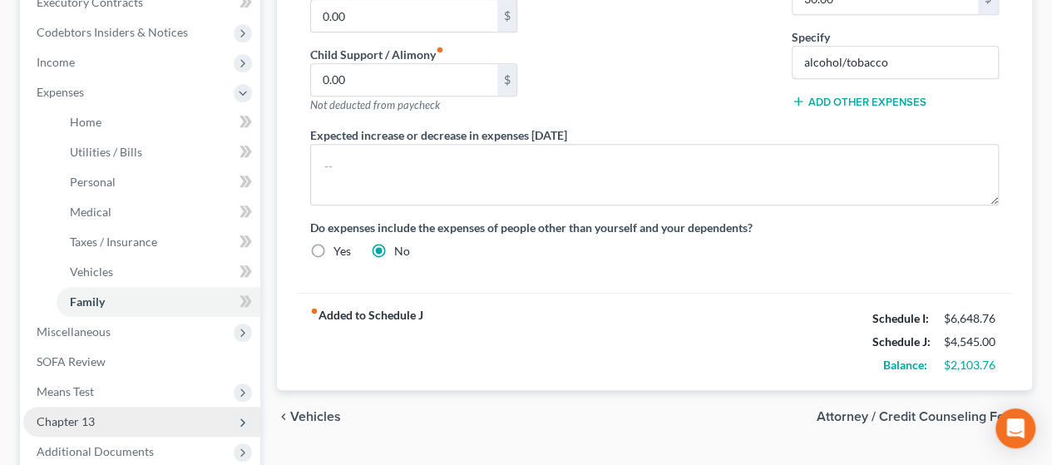
click at [53, 421] on span "Chapter 13" at bounding box center [66, 421] width 58 height 14
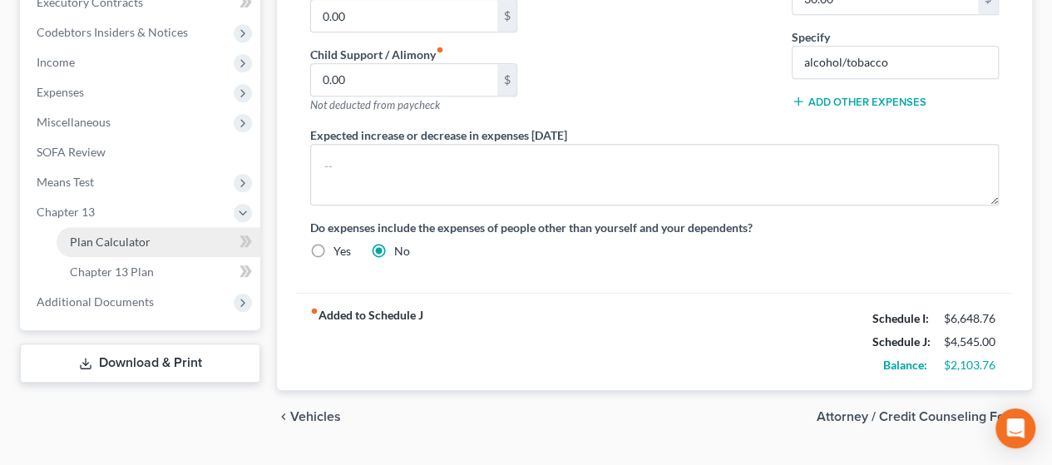
click at [136, 249] on link "Plan Calculator" at bounding box center [159, 242] width 204 height 30
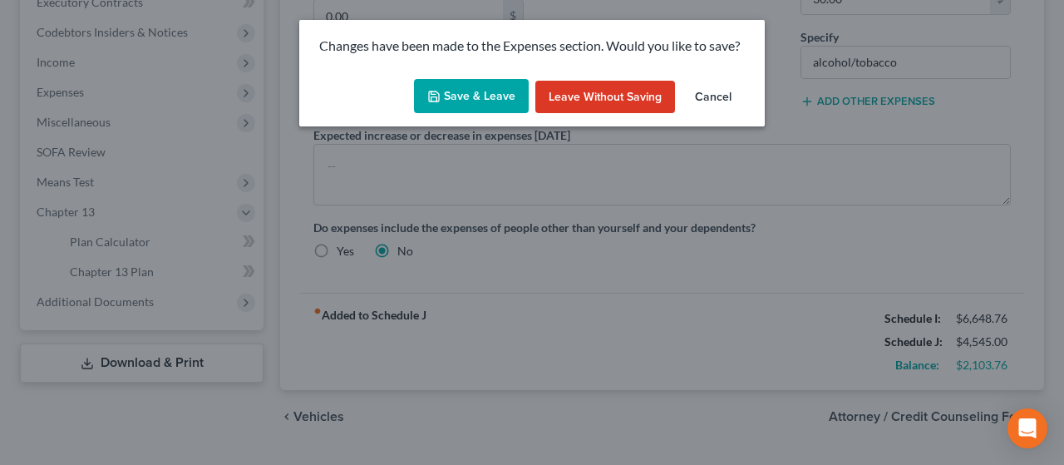
click at [444, 101] on button "Save & Leave" at bounding box center [471, 96] width 115 height 35
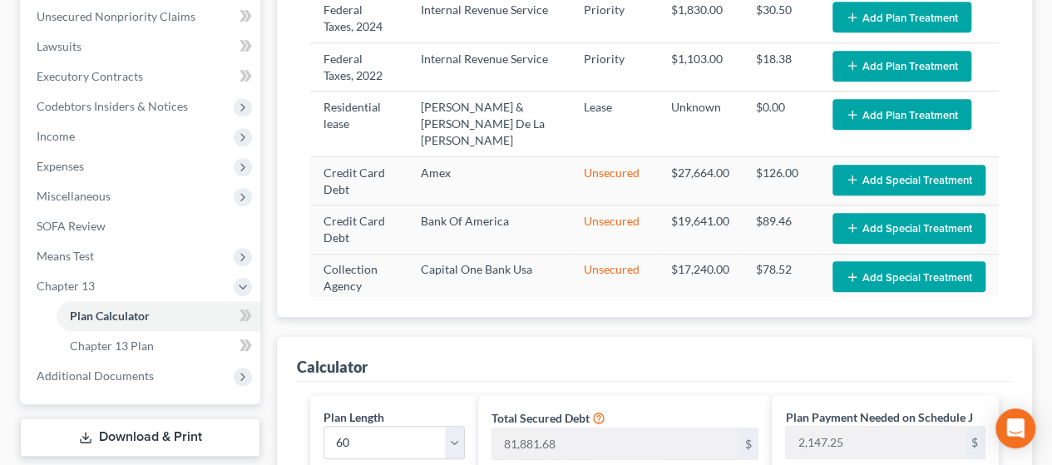
scroll to position [291, 0]
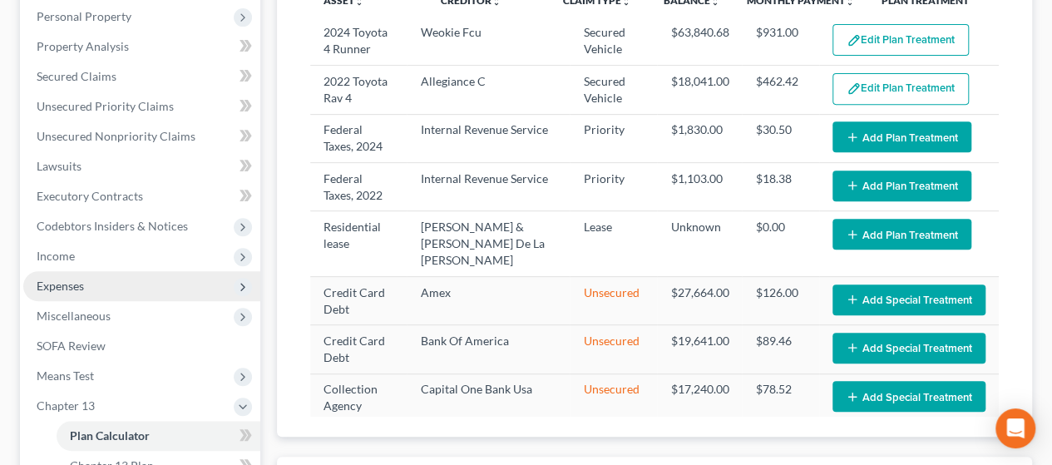
click at [116, 281] on span "Expenses" at bounding box center [141, 286] width 237 height 30
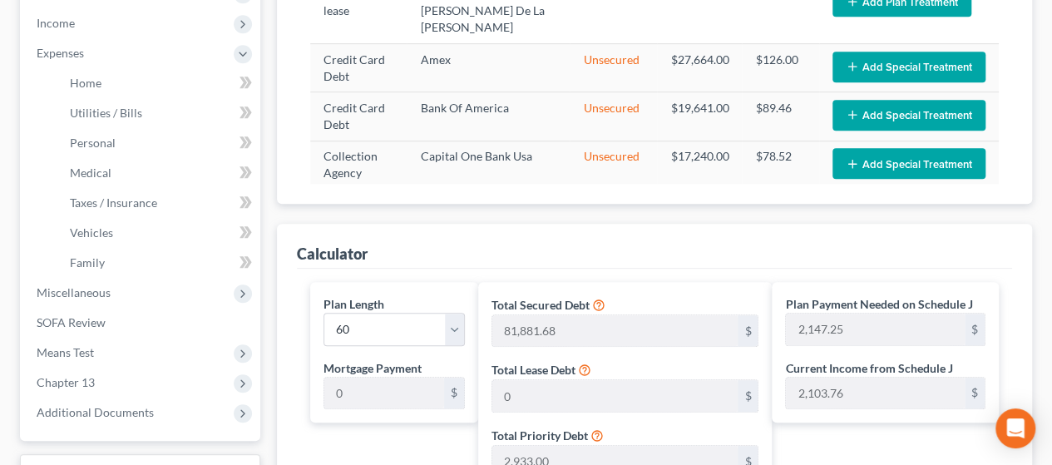
scroll to position [557, 0]
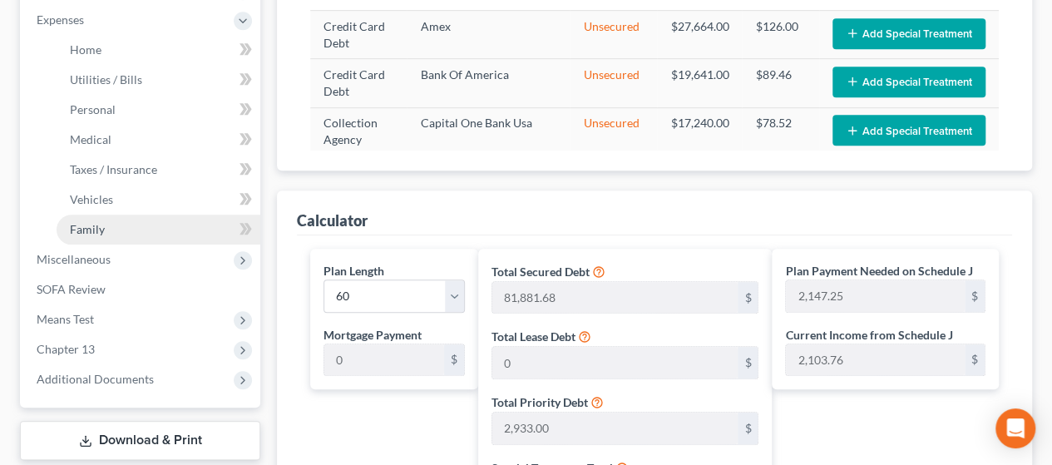
click at [126, 225] on link "Family" at bounding box center [159, 229] width 204 height 30
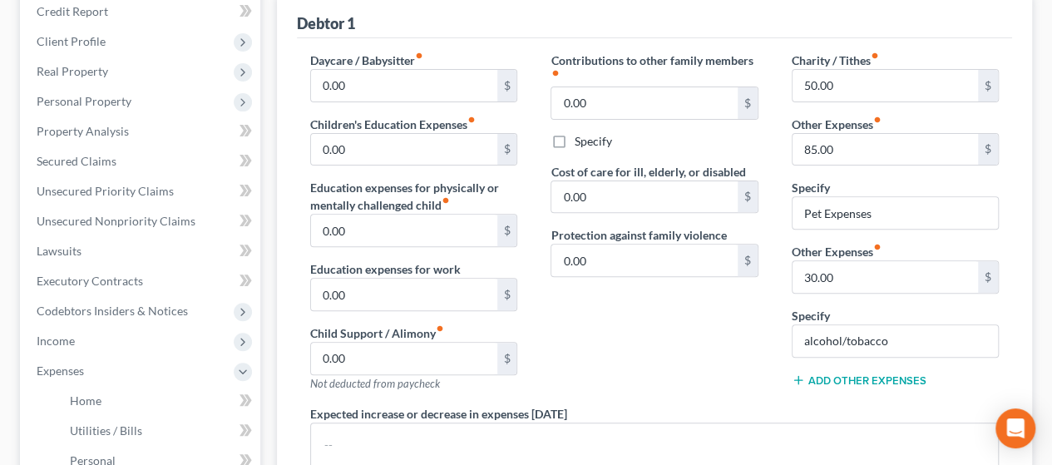
scroll to position [205, 0]
click at [518, 150] on input "85.00" at bounding box center [884, 152] width 185 height 32
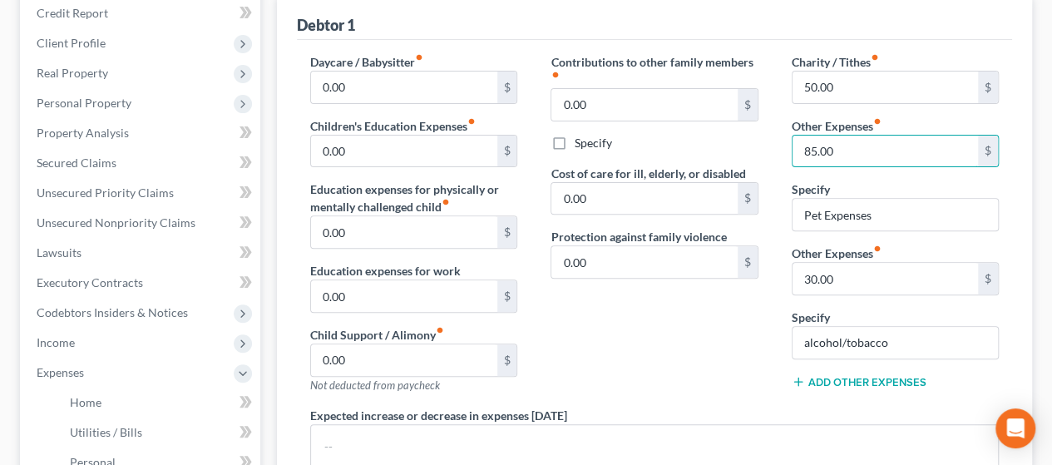
drag, startPoint x: 860, startPoint y: 160, endPoint x: 734, endPoint y: 162, distance: 125.6
click at [518, 162] on div "Daycare / Babysitter fiber_manual_record 0.00 $ Children's Education Expenses f…" at bounding box center [654, 303] width 722 height 500
click at [518, 333] on div "Contributions to other family members fiber_manual_record 0.00 $ Specify Cost o…" at bounding box center [654, 229] width 240 height 353
click at [518, 355] on div "Contributions to other family members fiber_manual_record 0.00 $ Specify Cost o…" at bounding box center [654, 229] width 240 height 353
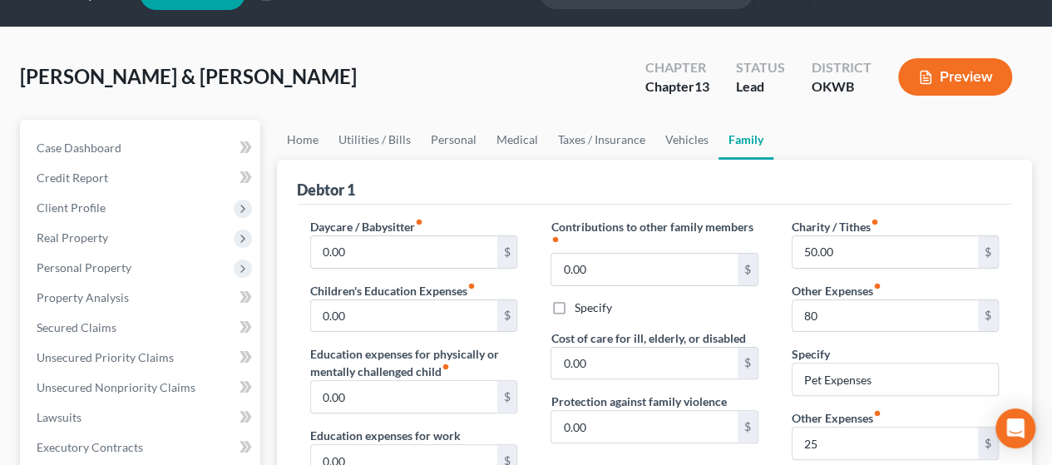
scroll to position [0, 0]
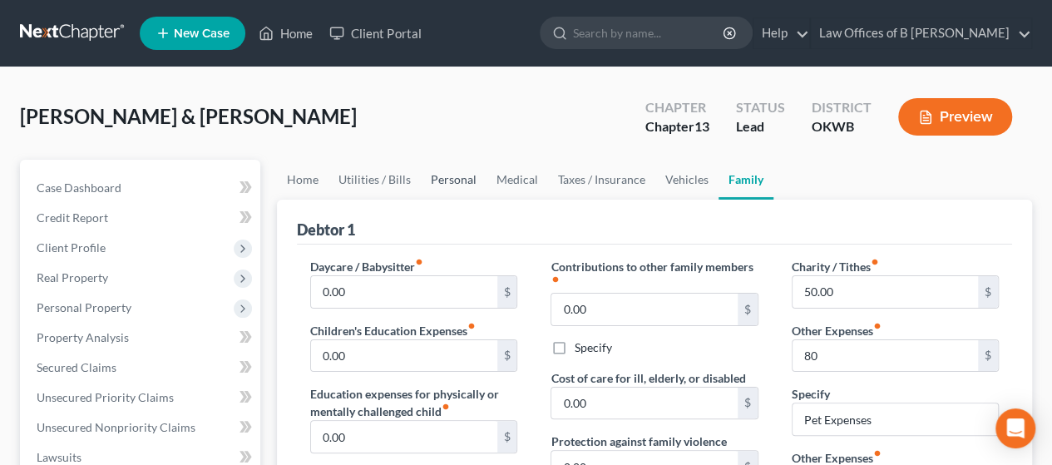
click at [451, 180] on link "Personal" at bounding box center [454, 180] width 66 height 40
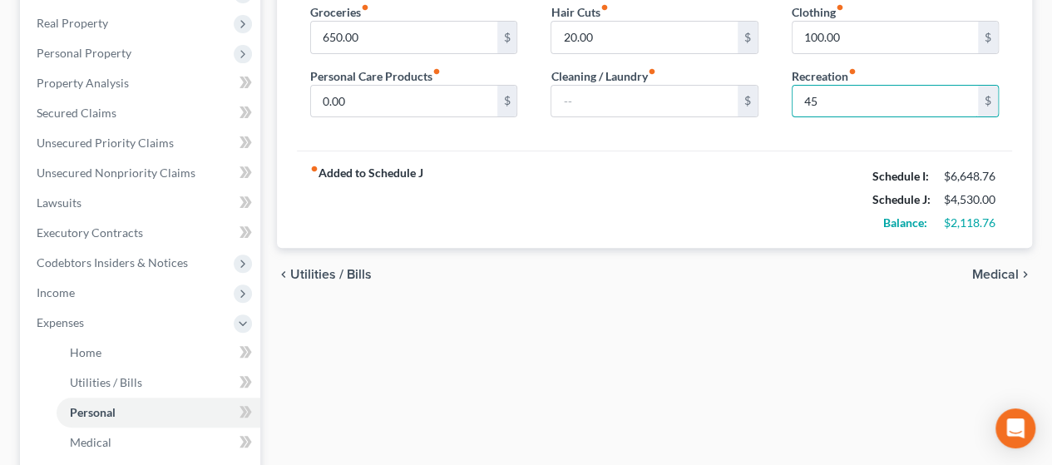
scroll to position [271, 0]
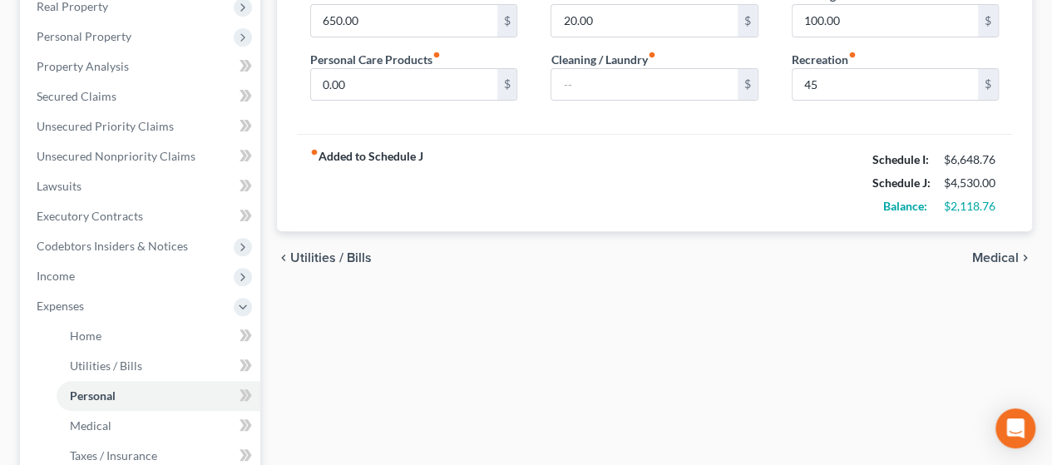
click at [518, 185] on div "fiber_manual_record Added to Schedule J Schedule I: $6,648.76 Schedule J: $4,53…" at bounding box center [654, 182] width 715 height 97
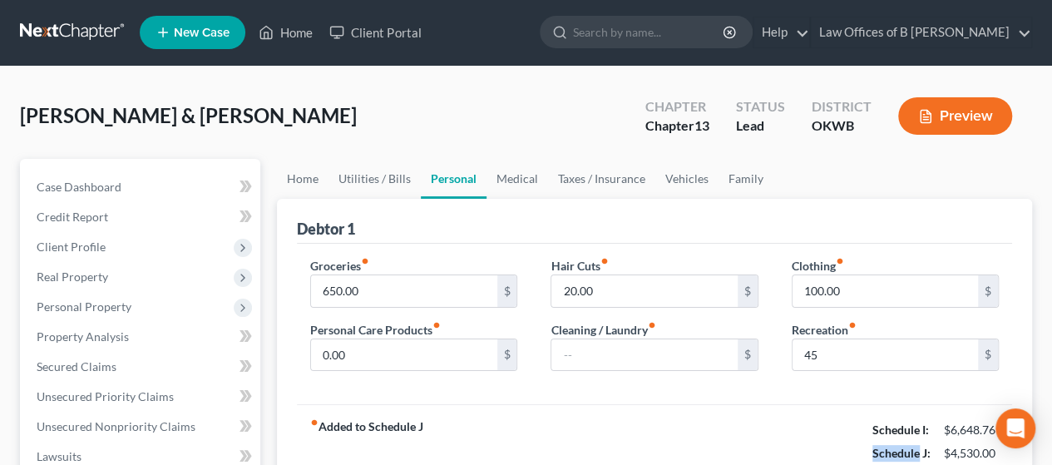
scroll to position [2, 0]
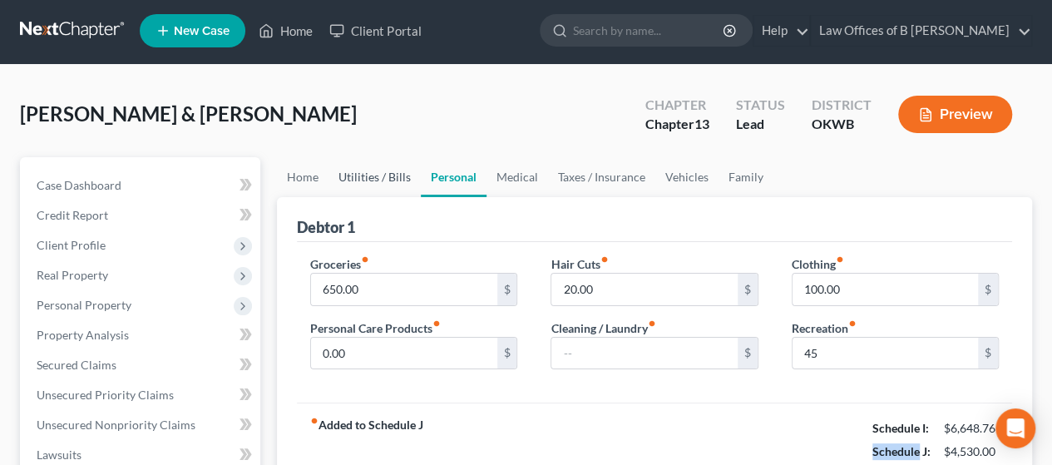
click at [382, 180] on link "Utilities / Bills" at bounding box center [374, 177] width 92 height 40
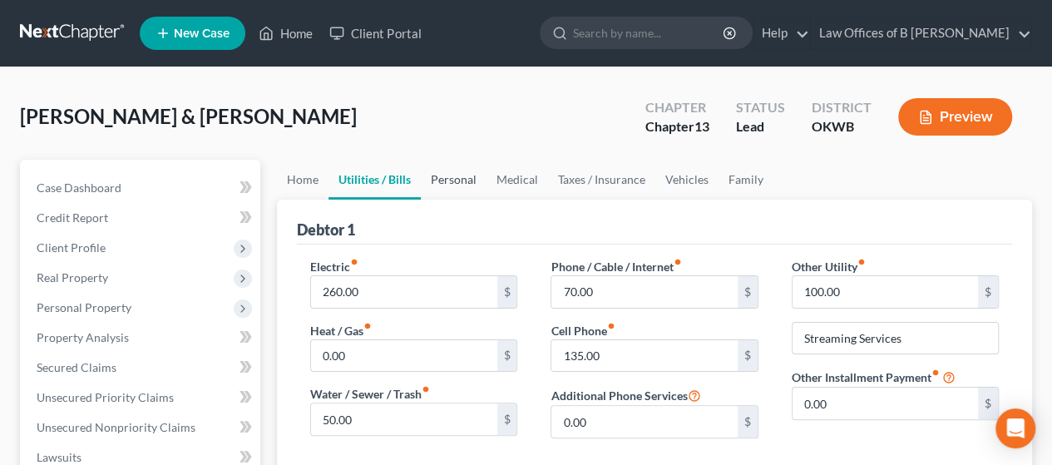
click at [445, 177] on link "Personal" at bounding box center [454, 180] width 66 height 40
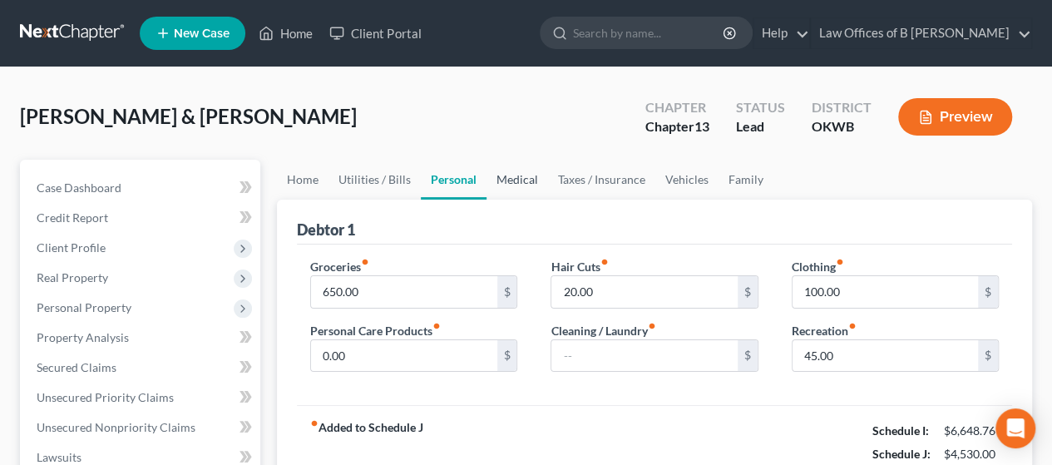
click at [510, 181] on link "Medical" at bounding box center [517, 180] width 62 height 40
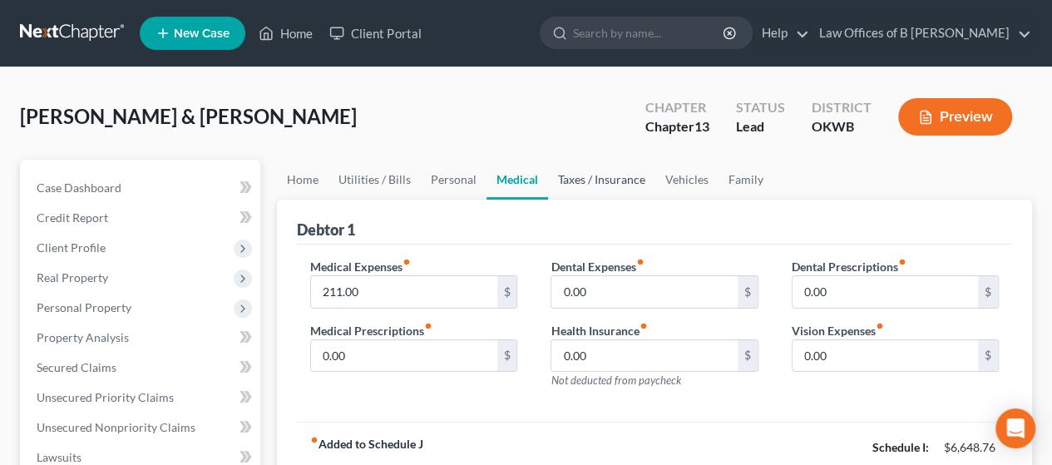
click at [518, 180] on link "Taxes / Insurance" at bounding box center [601, 180] width 107 height 40
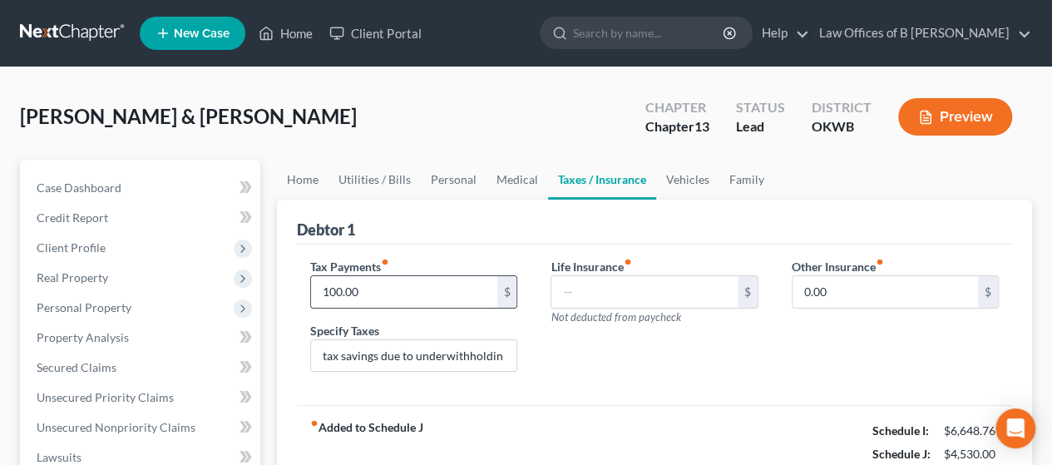
click at [374, 288] on input "100.00" at bounding box center [403, 292] width 185 height 32
click at [518, 212] on div "Debtor 1" at bounding box center [654, 222] width 715 height 45
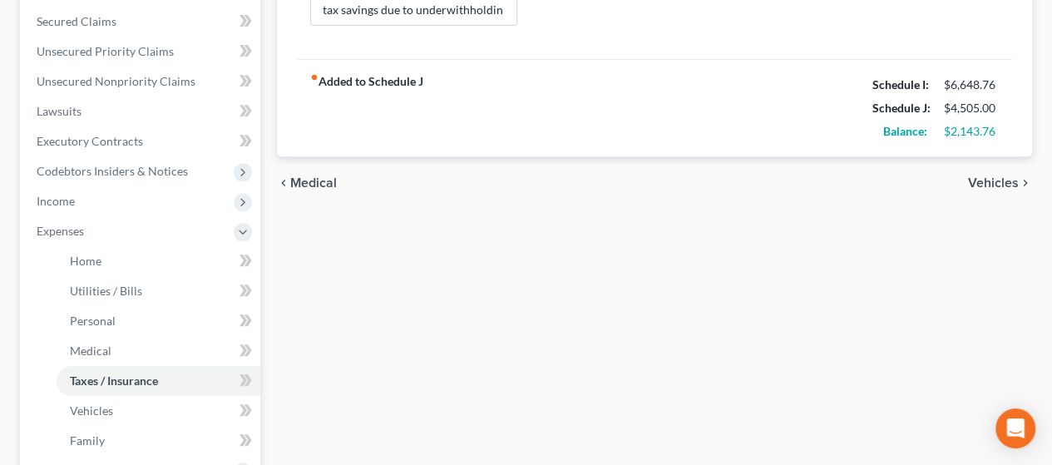
scroll to position [355, 0]
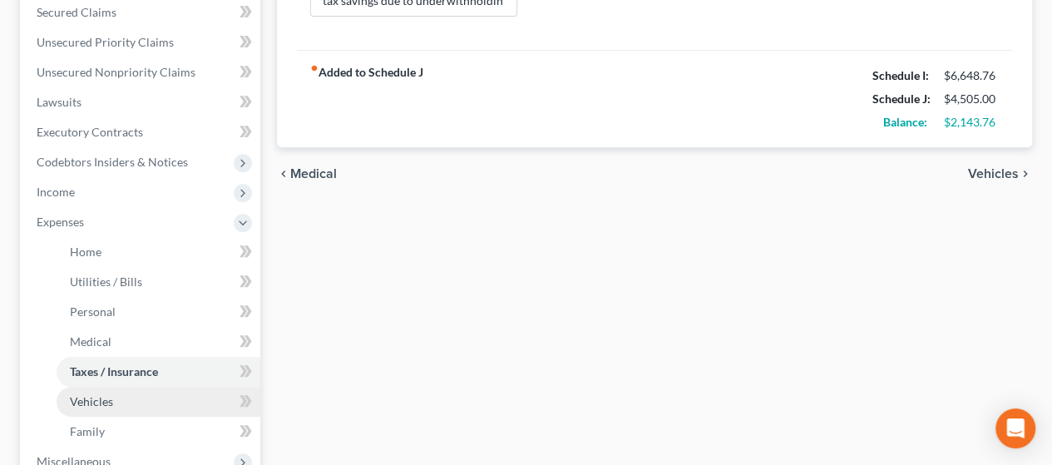
click at [81, 401] on span "Vehicles" at bounding box center [91, 401] width 43 height 14
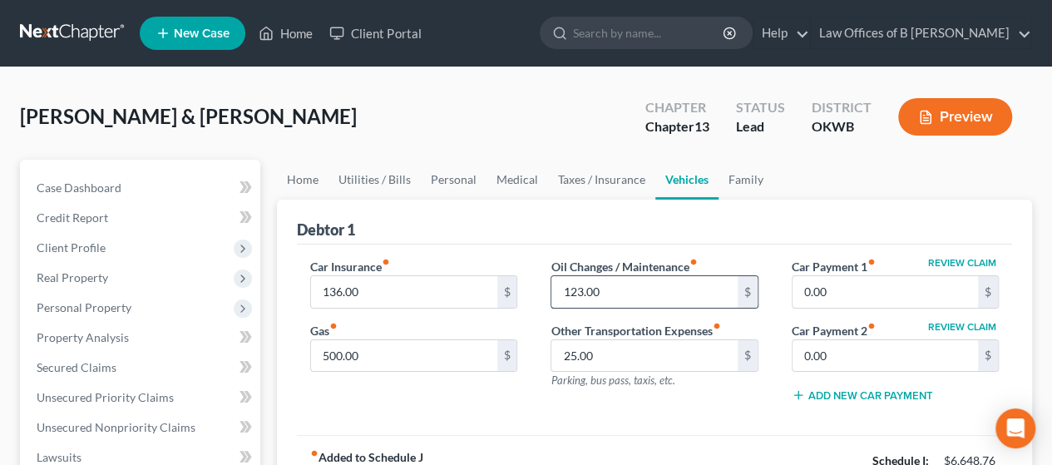
click at [518, 288] on input "123.00" at bounding box center [643, 292] width 185 height 32
click at [518, 214] on div "Debtor 1" at bounding box center [654, 222] width 715 height 45
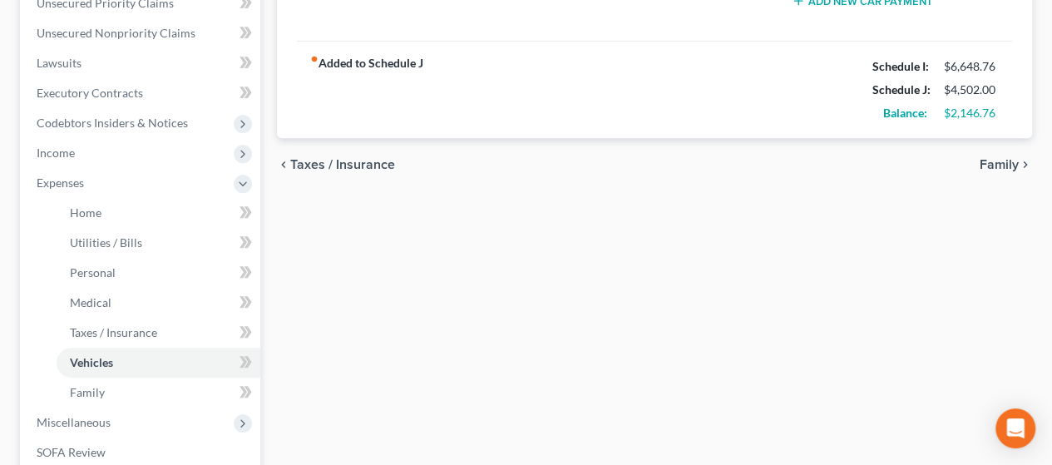
scroll to position [396, 0]
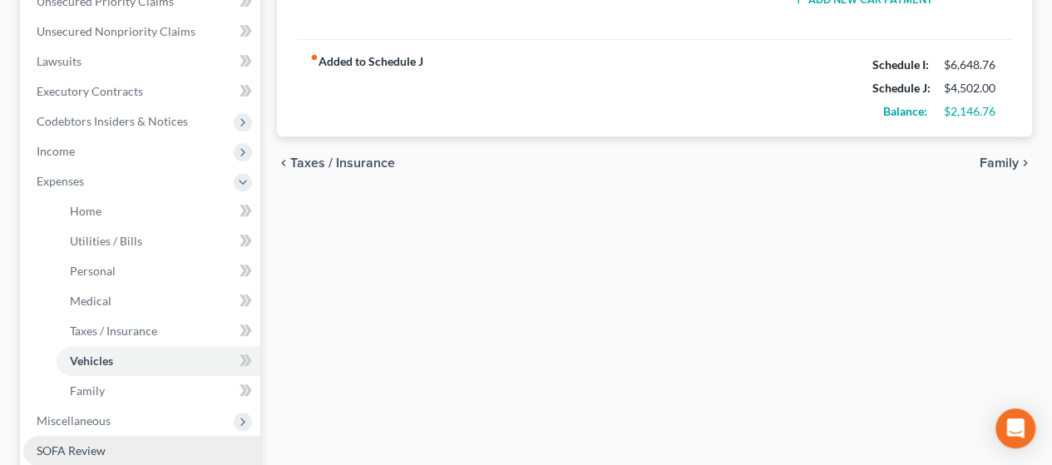
click at [108, 449] on link "SOFA Review" at bounding box center [141, 451] width 237 height 30
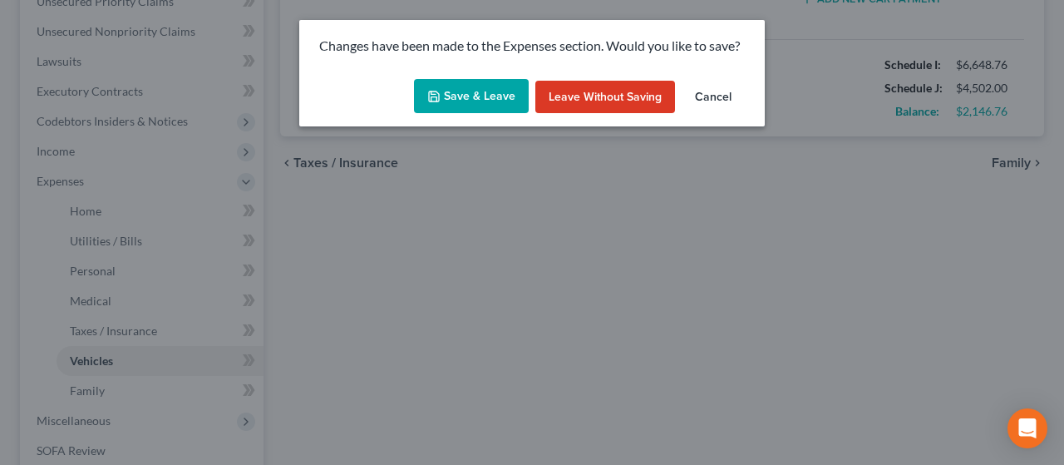
click at [490, 92] on button "Save & Leave" at bounding box center [471, 96] width 115 height 35
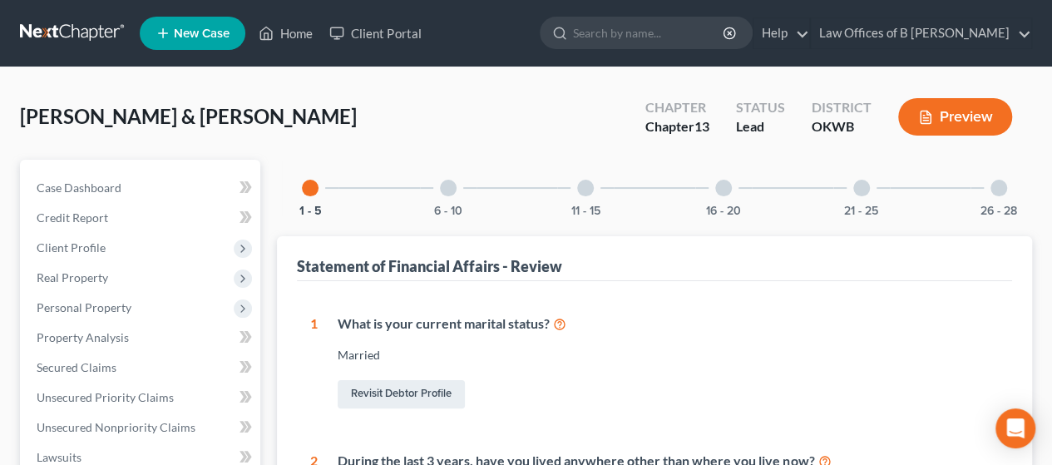
click at [459, 189] on div "6 - 10" at bounding box center [448, 188] width 57 height 57
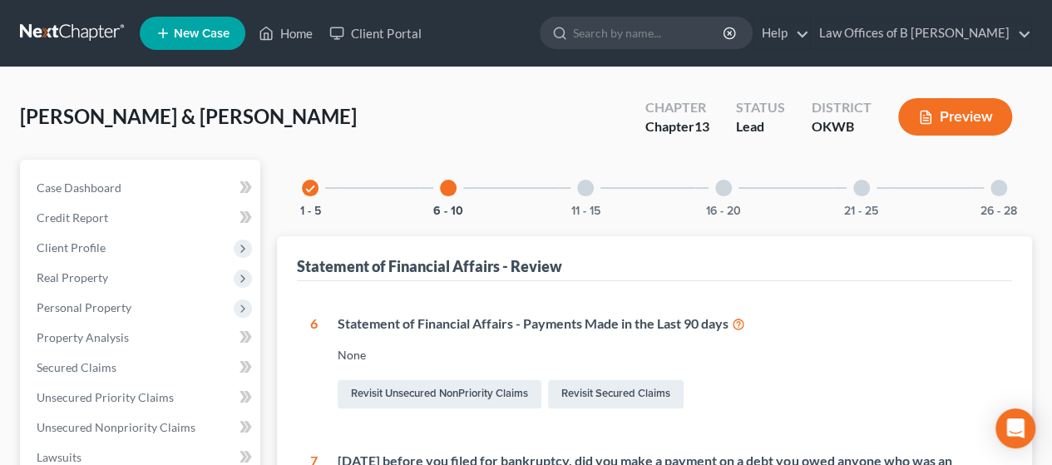
click at [518, 199] on div "11 - 15" at bounding box center [585, 188] width 57 height 57
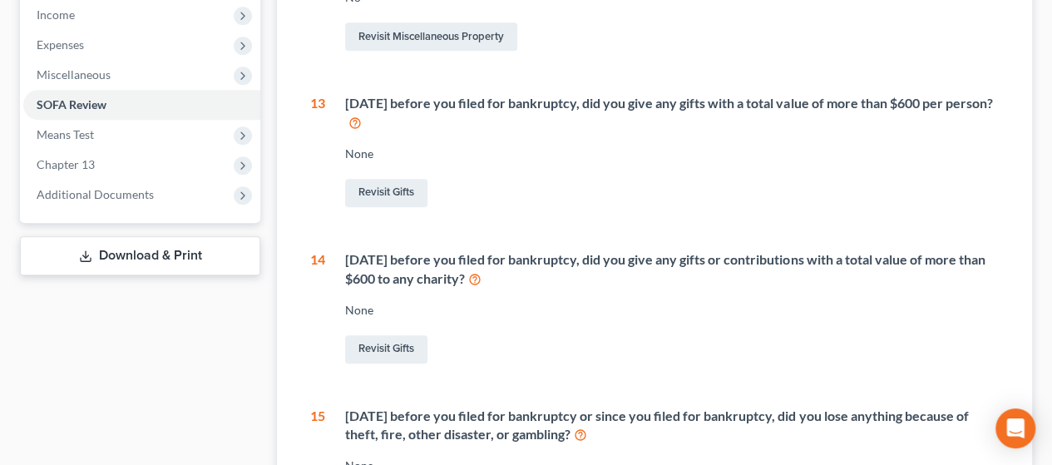
scroll to position [534, 0]
click at [392, 343] on link "Revisit Gifts" at bounding box center [386, 347] width 82 height 28
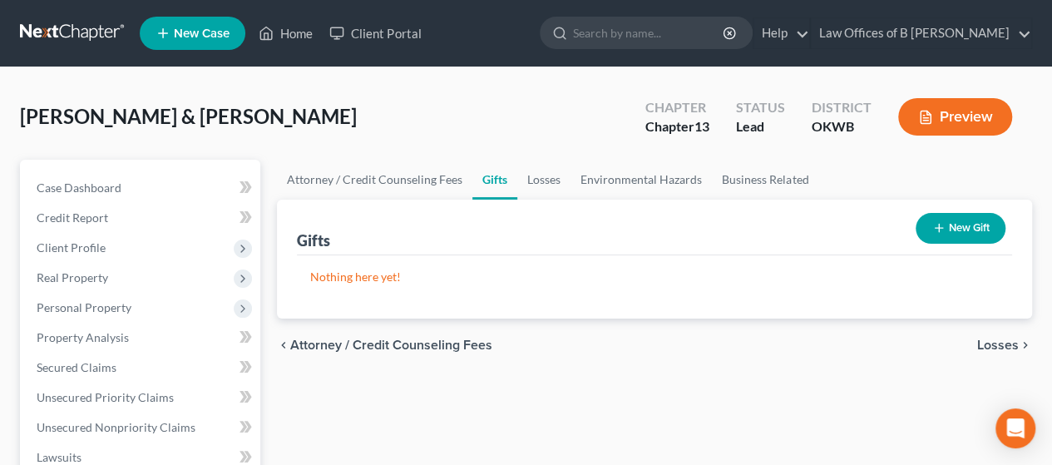
click at [518, 228] on button "New Gift" at bounding box center [960, 228] width 90 height 31
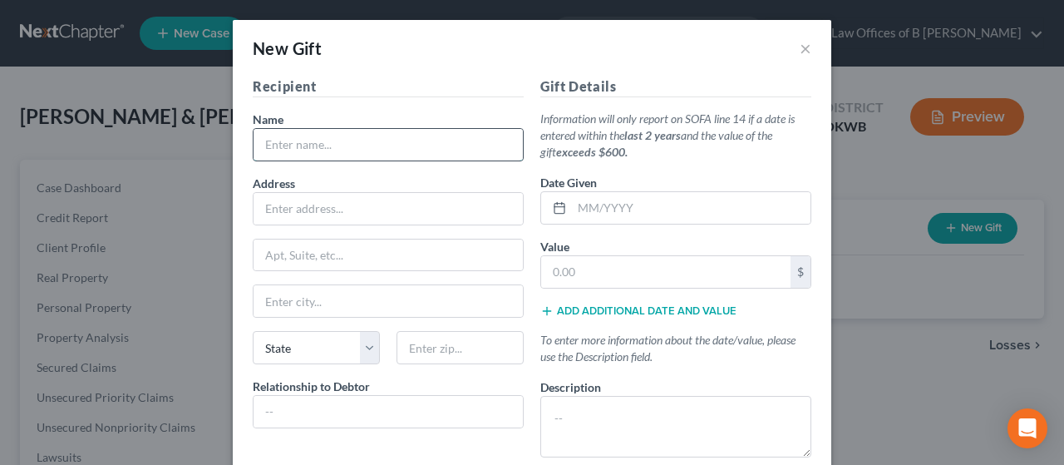
click at [471, 146] on input "text" at bounding box center [388, 145] width 269 height 32
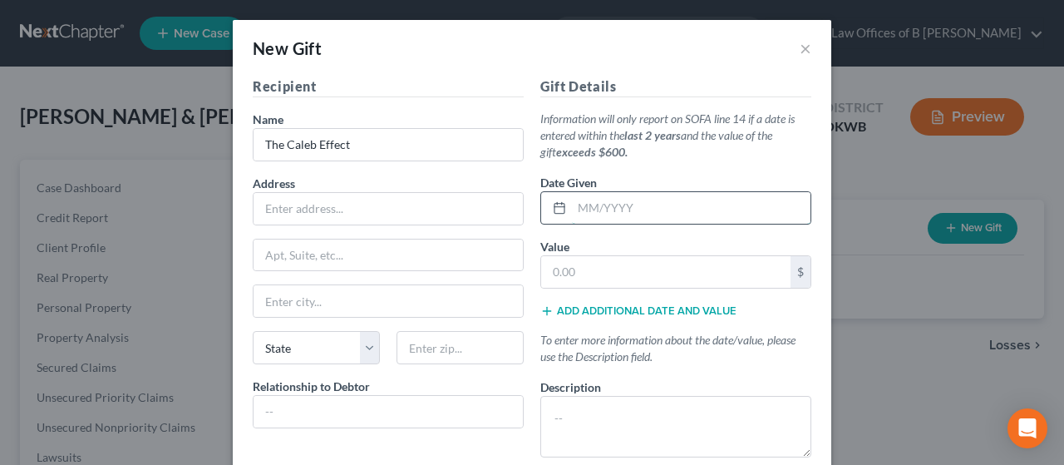
click at [518, 205] on input "text" at bounding box center [691, 208] width 239 height 32
click at [518, 266] on input "text" at bounding box center [665, 272] width 249 height 32
click at [518, 201] on input "text" at bounding box center [691, 208] width 239 height 32
click at [387, 396] on input "text" at bounding box center [388, 412] width 269 height 32
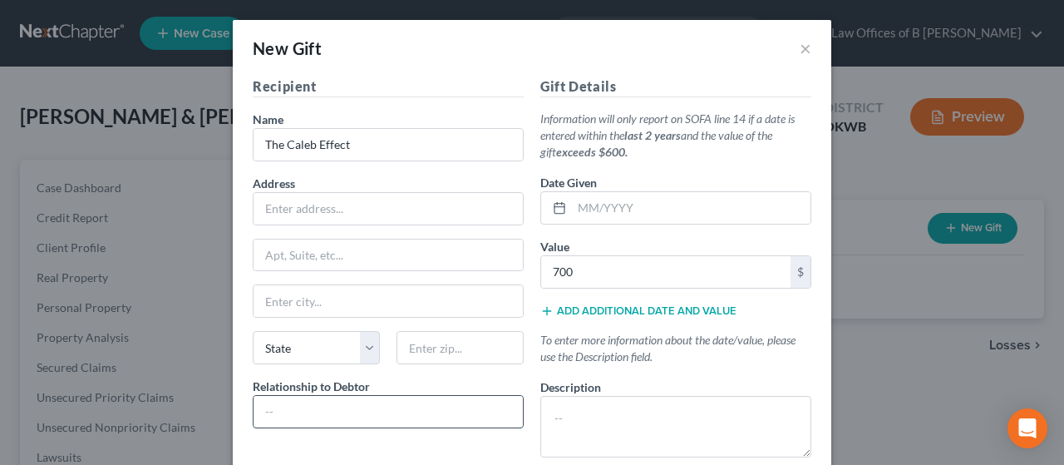
click at [387, 396] on input "text" at bounding box center [388, 412] width 269 height 32
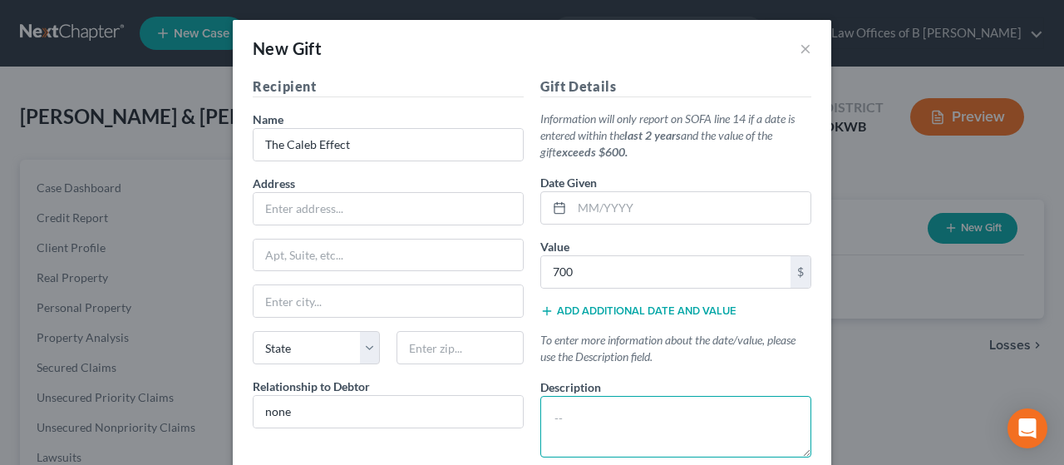
click at [518, 407] on textarea at bounding box center [675, 427] width 271 height 62
click at [518, 407] on textarea "ch" at bounding box center [675, 427] width 271 height 62
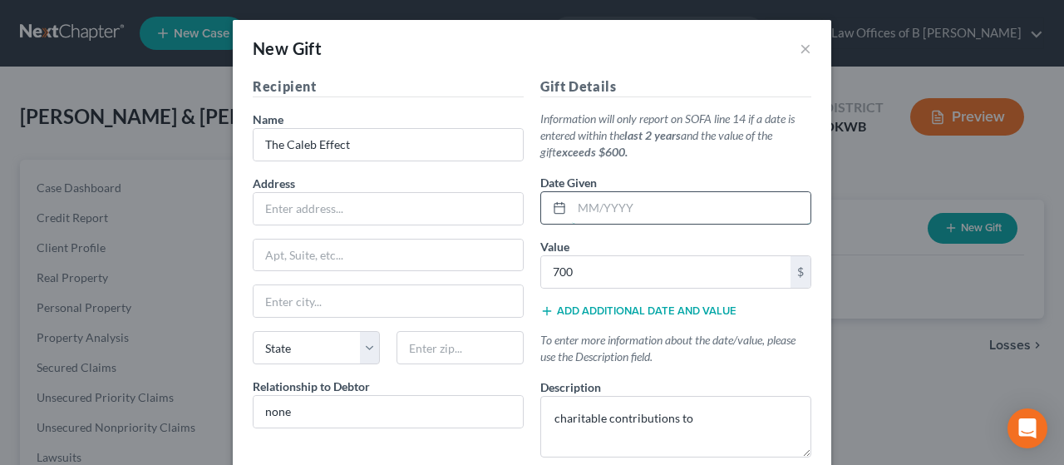
click at [518, 195] on input "text" at bounding box center [691, 208] width 239 height 32
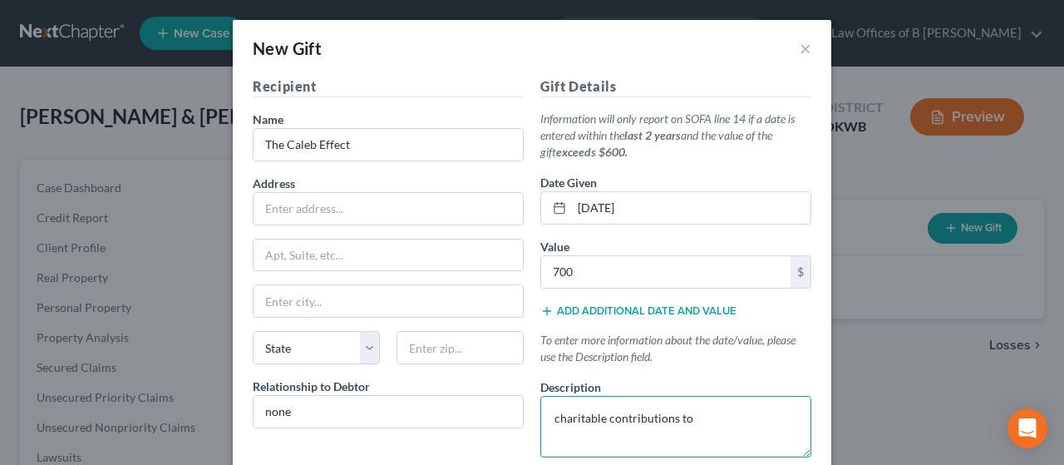
click at [518, 417] on textarea "charitable contributions to" at bounding box center [675, 427] width 271 height 62
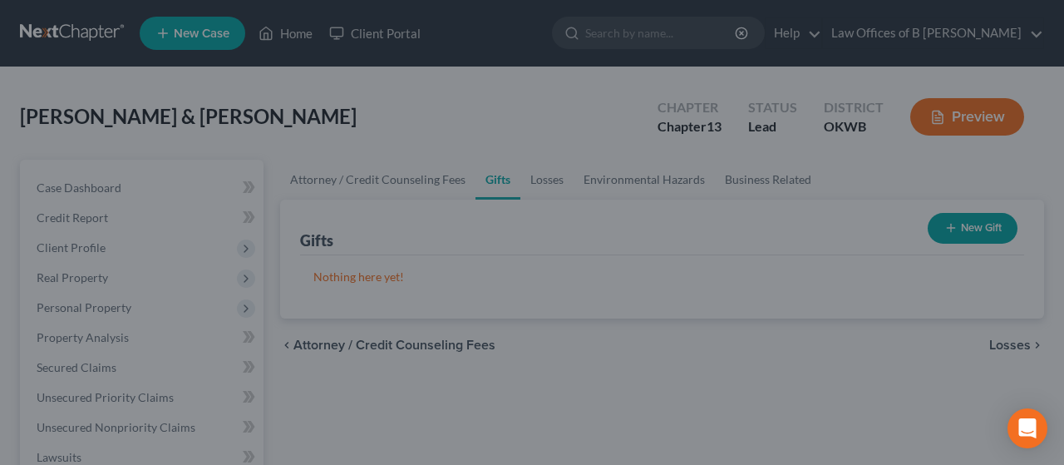
click at [518, 388] on div "New Gift × Recipient Name * The Caleb Effect Address Apt, Suite, etc State Stat…" at bounding box center [532, 232] width 1064 height 465
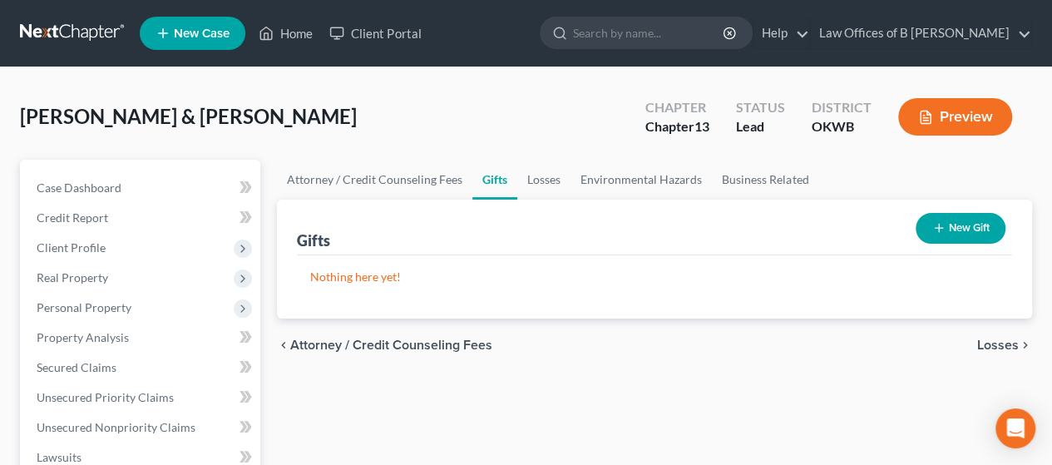
click at [518, 222] on button "New Gift" at bounding box center [960, 228] width 90 height 31
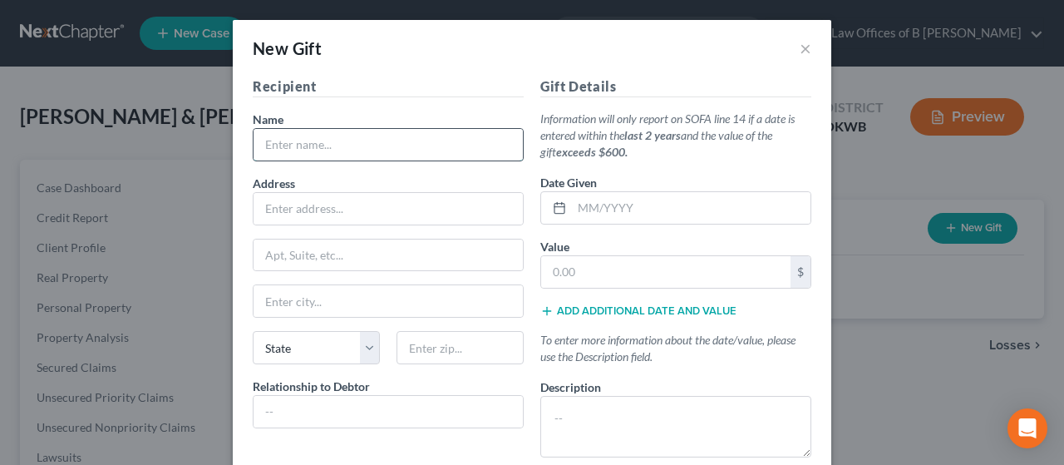
click at [392, 141] on input "text" at bounding box center [388, 145] width 269 height 32
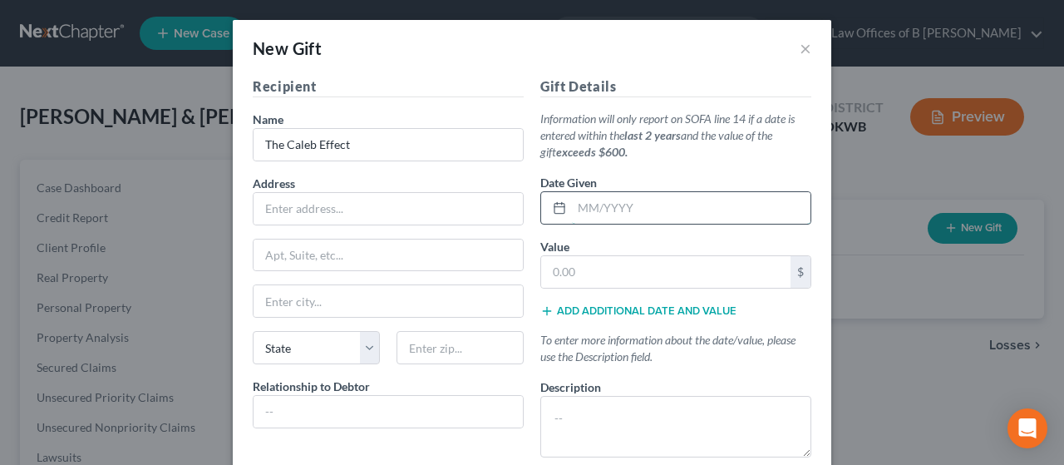
click at [518, 217] on input "text" at bounding box center [691, 208] width 239 height 32
click at [518, 269] on input "text" at bounding box center [665, 272] width 249 height 32
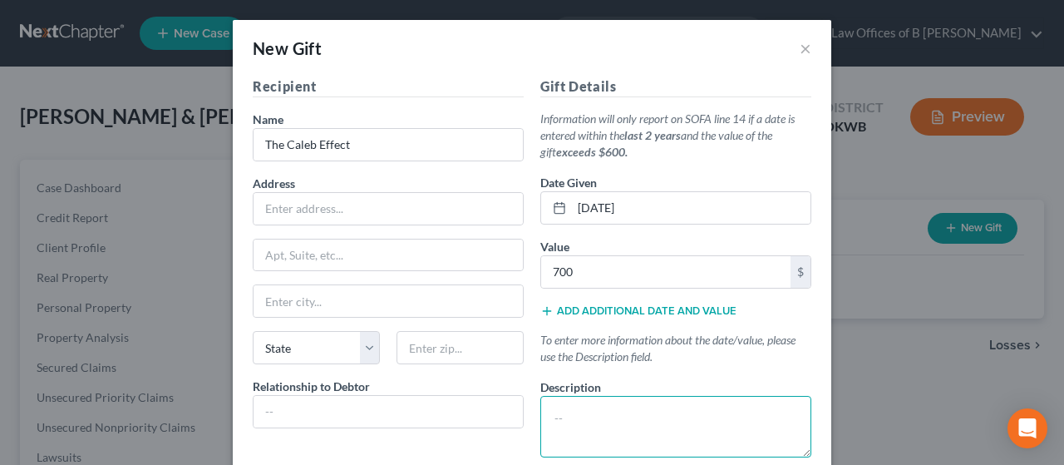
click at [518, 414] on textarea at bounding box center [675, 427] width 271 height 62
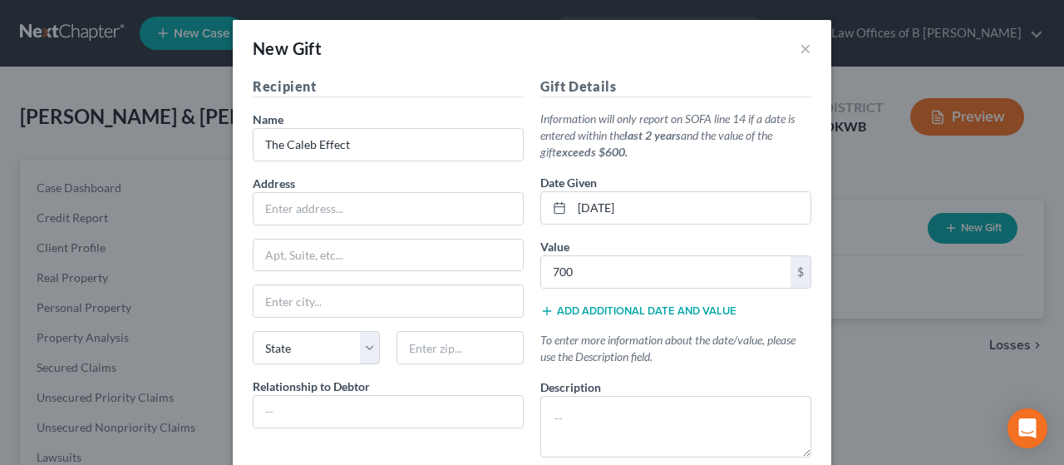
click at [518, 447] on div "Recipient Name * The Caleb Effect Address Apt, Suite, etc State State [US_STATE…" at bounding box center [388, 288] width 288 height 424
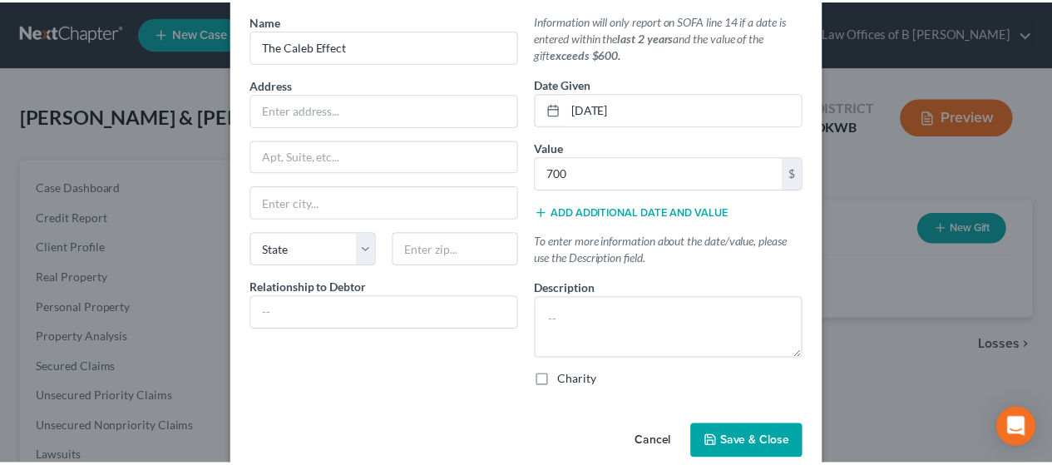
scroll to position [100, 0]
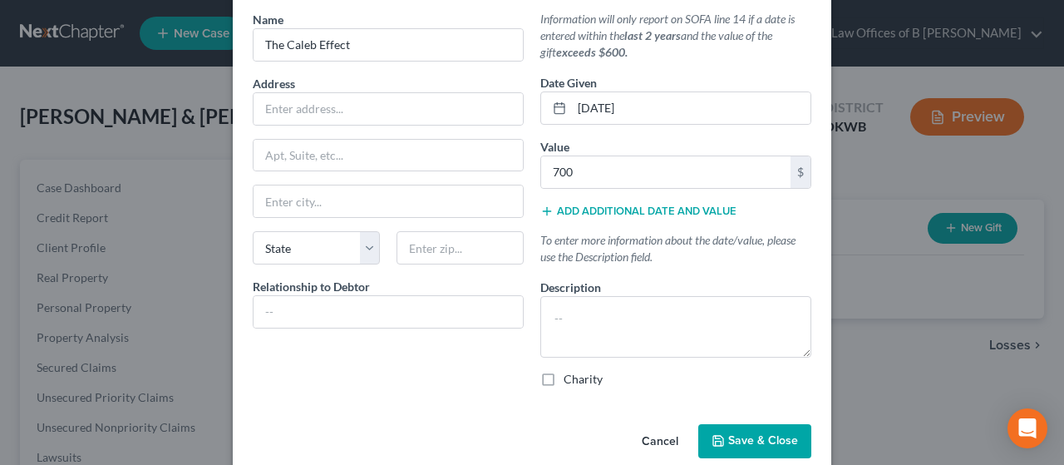
click at [518, 383] on label "Charity" at bounding box center [583, 379] width 39 height 17
click at [518, 382] on input "Charity" at bounding box center [575, 376] width 11 height 11
click at [518, 436] on button "Save & Close" at bounding box center [754, 441] width 113 height 35
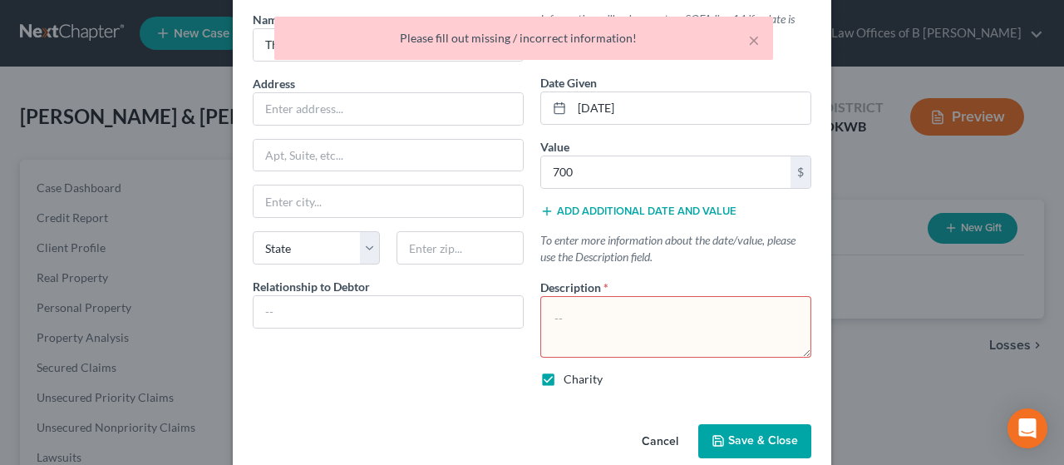
click at [518, 326] on textarea at bounding box center [675, 327] width 271 height 62
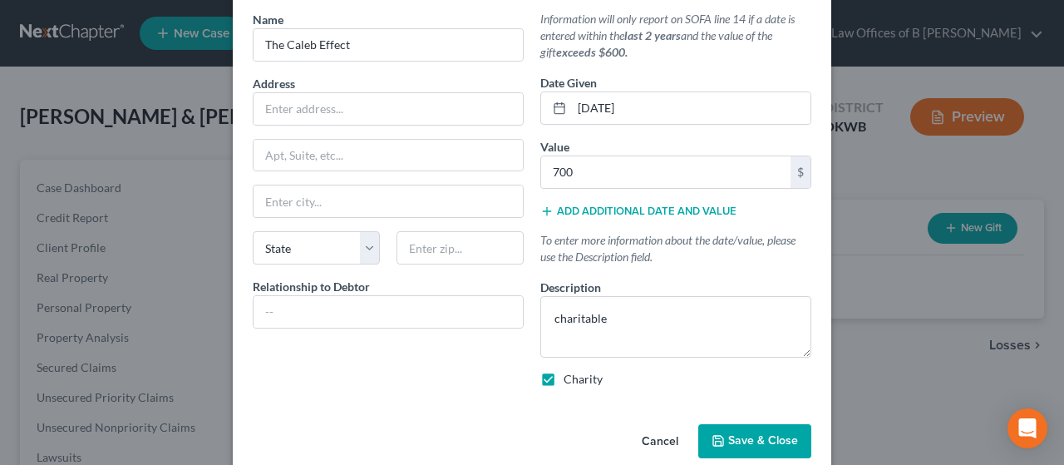
click at [518, 445] on span "Save & Close" at bounding box center [763, 441] width 70 height 14
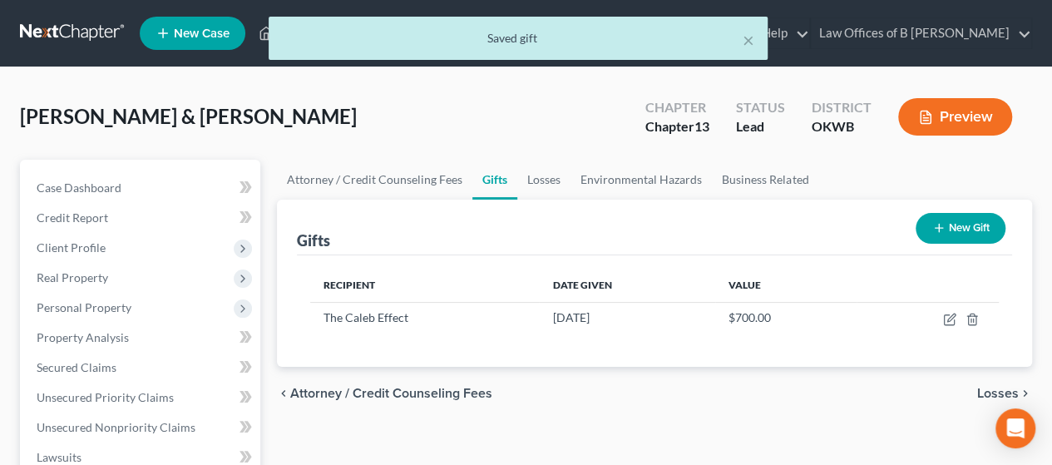
scroll to position [553, 0]
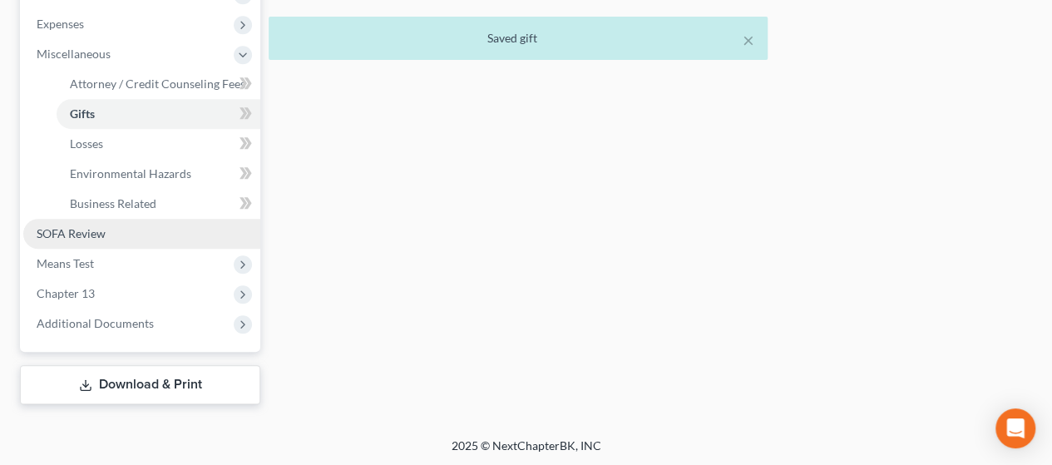
click at [66, 235] on span "SOFA Review" at bounding box center [71, 233] width 69 height 14
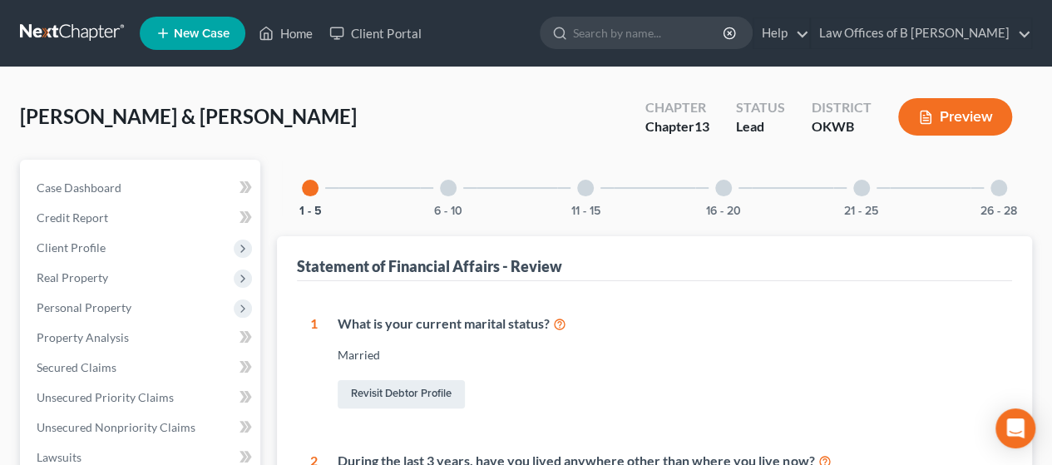
click at [518, 184] on div at bounding box center [585, 188] width 17 height 17
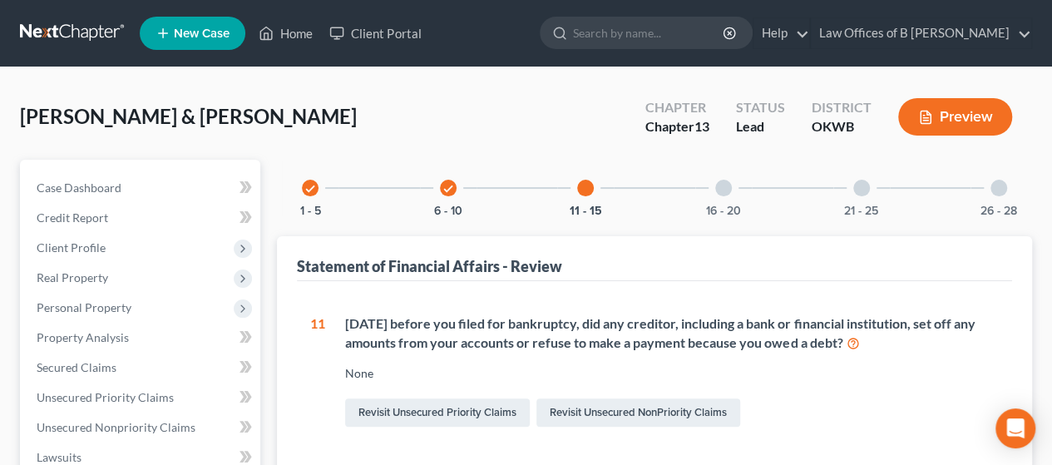
click at [518, 190] on div "16 - 20" at bounding box center [723, 188] width 57 height 57
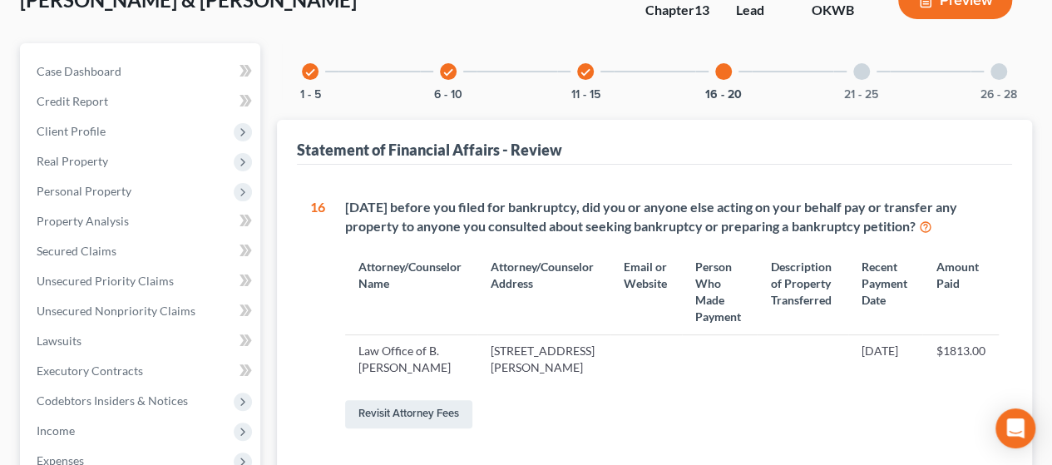
scroll to position [110, 0]
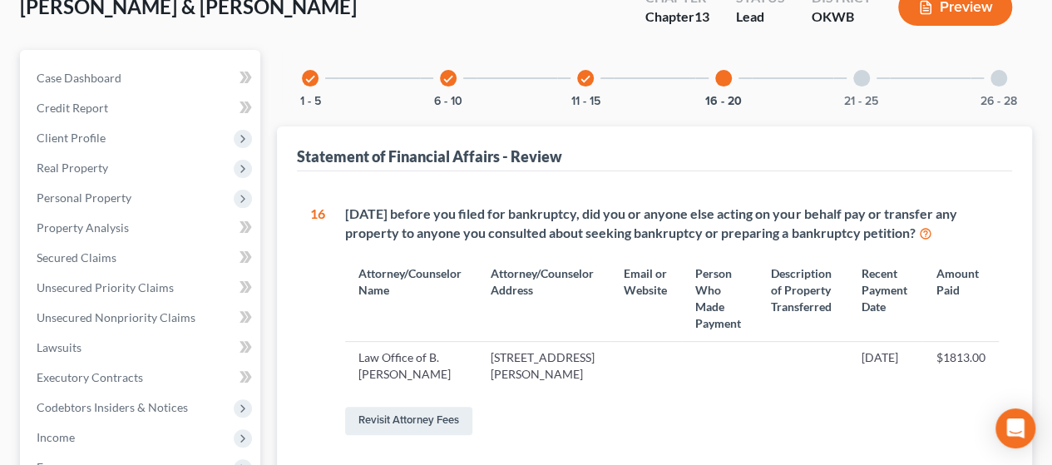
click at [518, 77] on icon "check" at bounding box center [585, 79] width 12 height 12
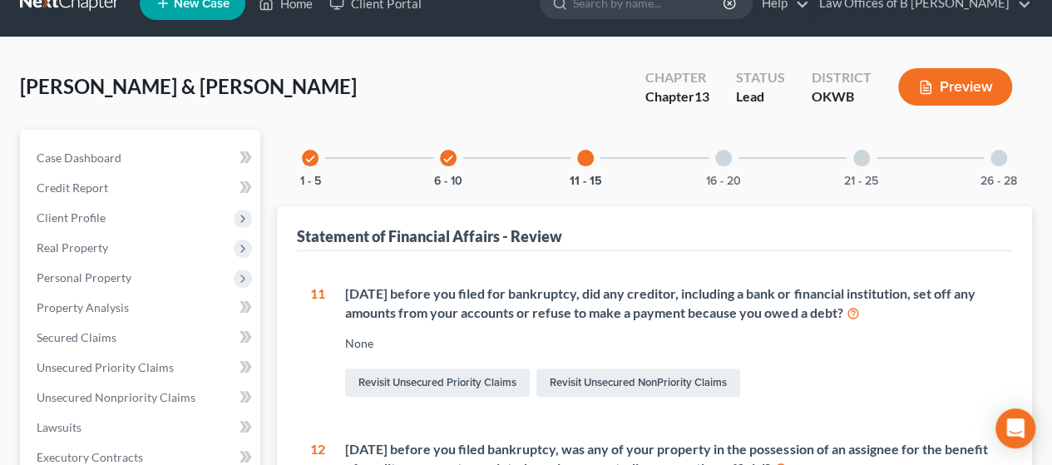
scroll to position [0, 0]
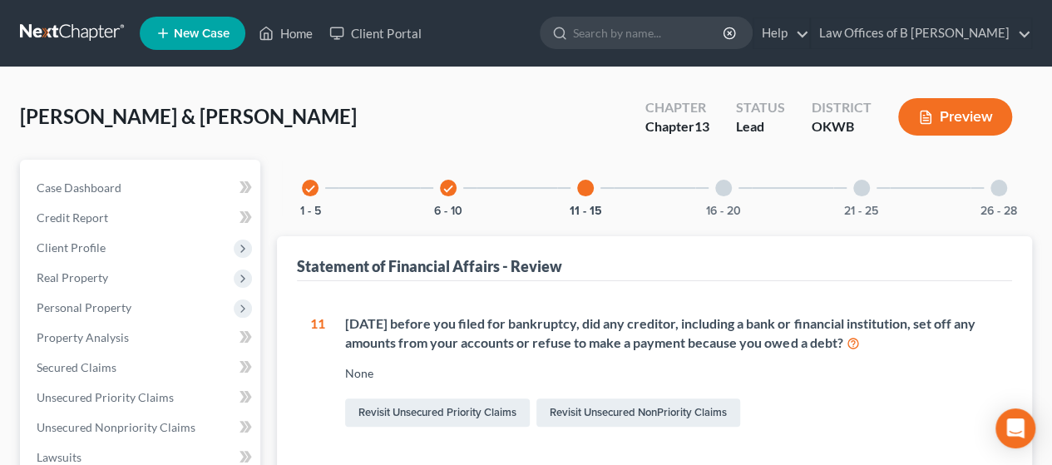
click at [518, 182] on div at bounding box center [723, 188] width 17 height 17
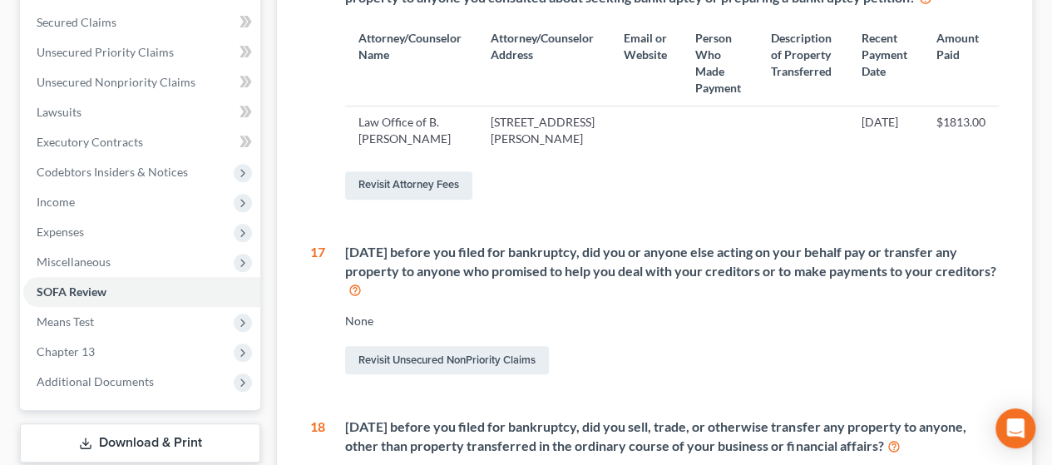
scroll to position [342, 0]
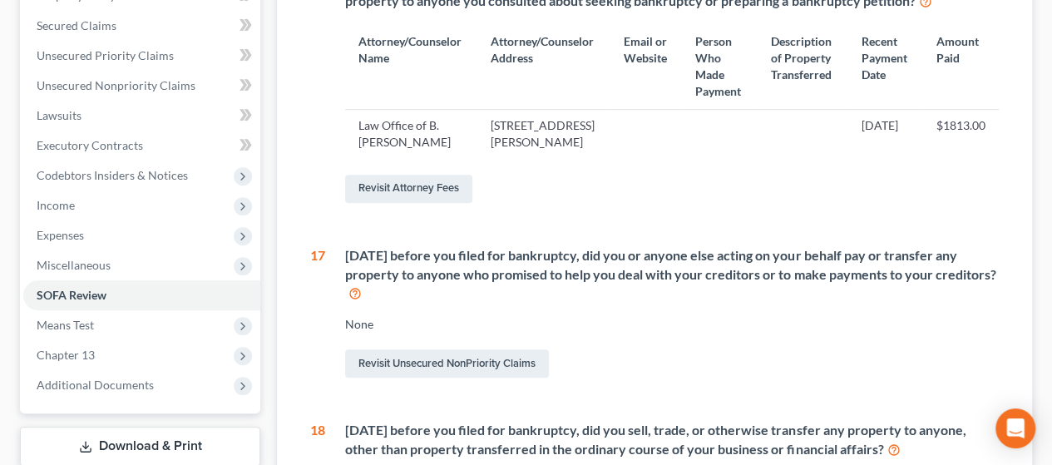
drag, startPoint x: 1045, startPoint y: 247, endPoint x: 1057, endPoint y: 256, distance: 15.5
click at [518, 256] on html "Home New Case Client Portal Law Offices of B [PERSON_NAME] [PERSON_NAME][EMAIL_…" at bounding box center [526, 341] width 1052 height 1367
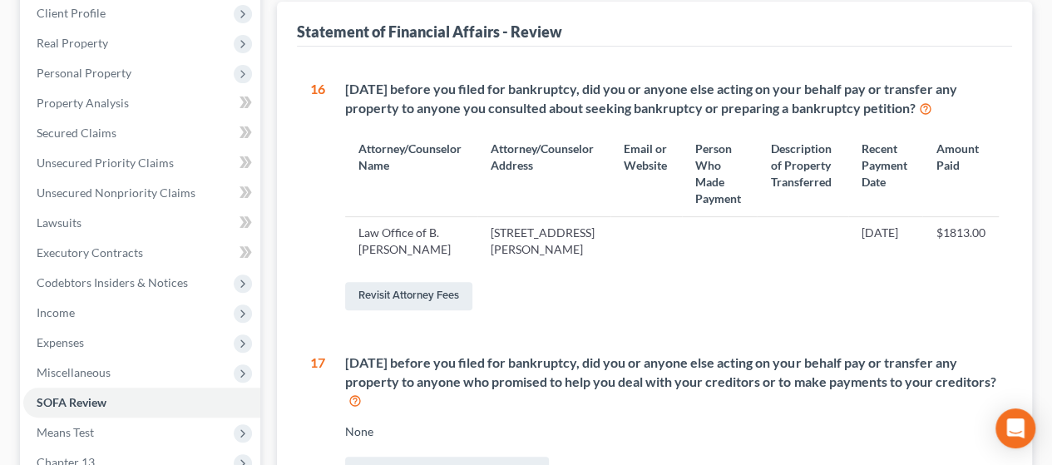
scroll to position [0, 0]
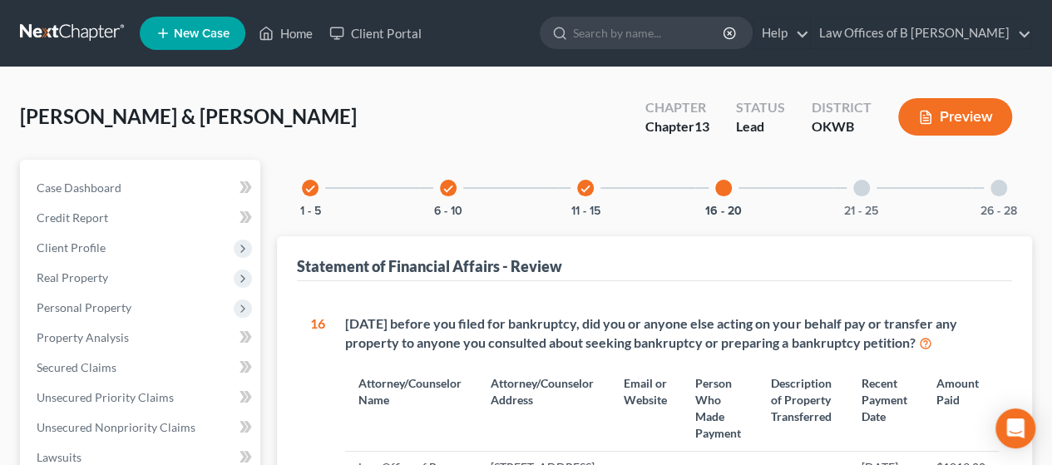
click at [518, 196] on div "21 - 25" at bounding box center [861, 188] width 57 height 57
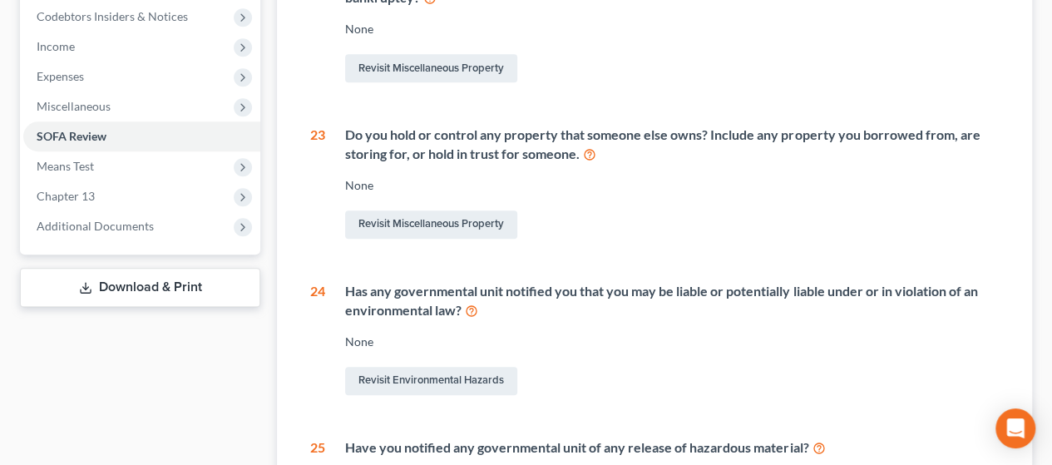
scroll to position [444, 0]
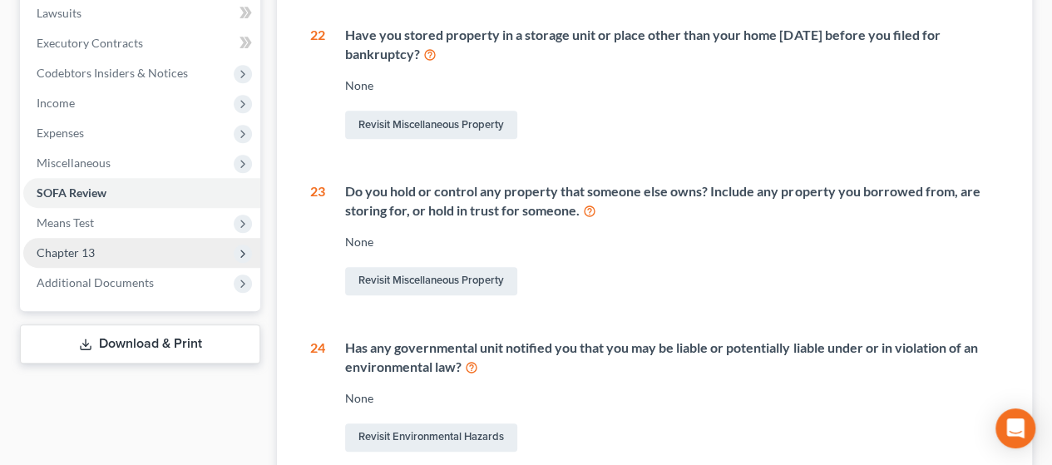
click at [91, 258] on span "Chapter 13" at bounding box center [66, 252] width 58 height 14
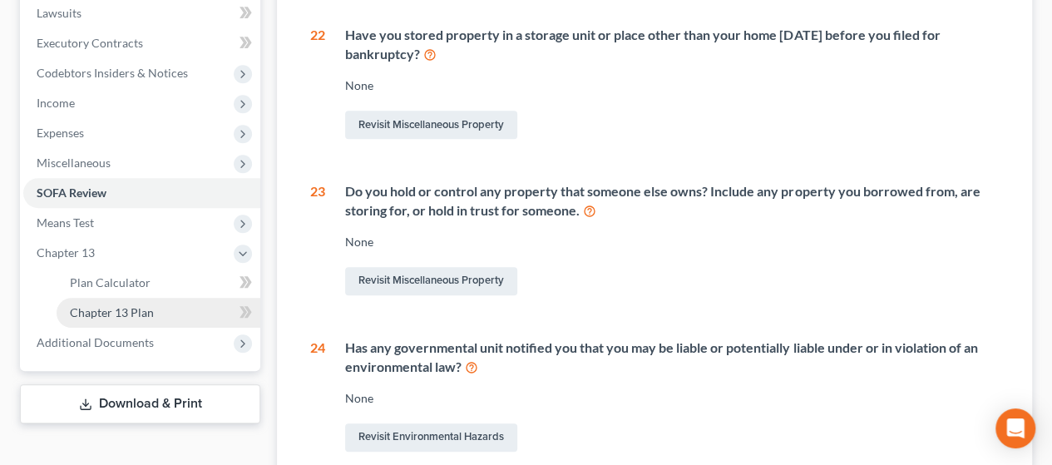
click at [111, 301] on link "Chapter 13 Plan" at bounding box center [159, 313] width 204 height 30
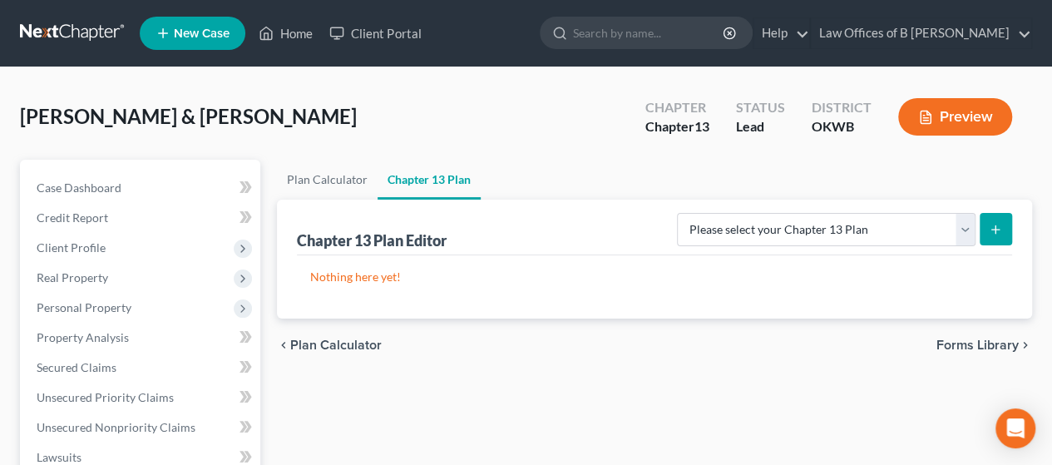
click at [310, 342] on span "Plan Calculator" at bounding box center [335, 344] width 91 height 13
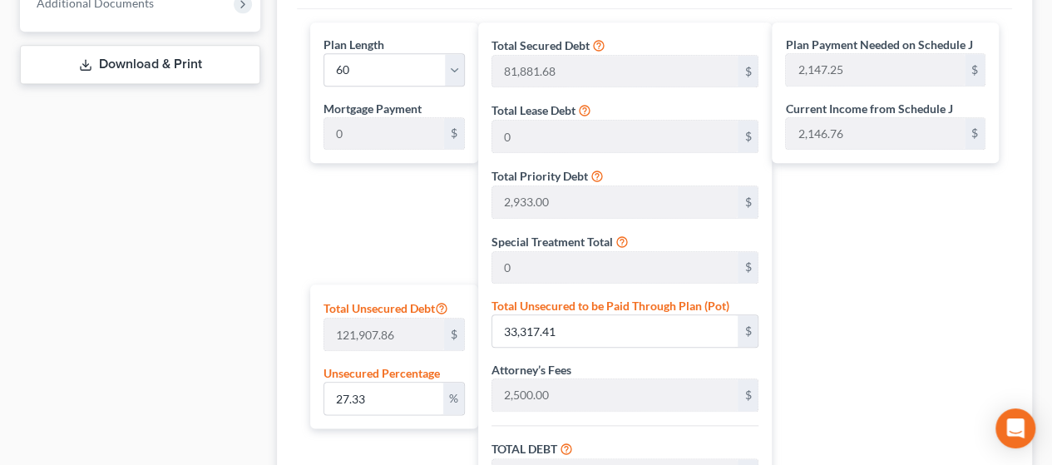
scroll to position [782, 0]
